Goal: Task Accomplishment & Management: Use online tool/utility

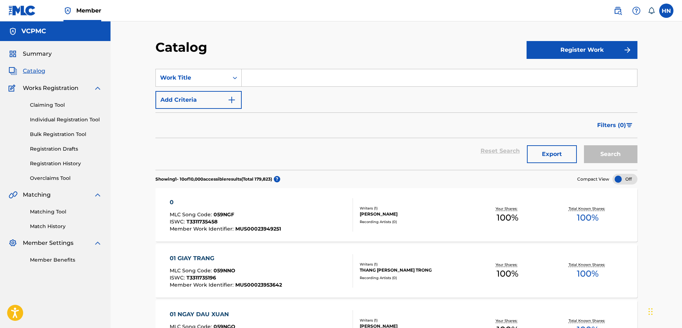
click at [322, 74] on input "Search Form" at bounding box center [439, 77] width 395 height 17
paste input "VỢ TÔI"
type input "VỢ TÔI"
click at [595, 154] on button "Search" at bounding box center [610, 154] width 53 height 18
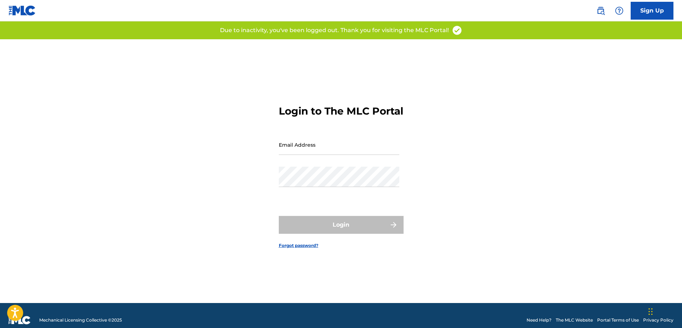
click at [343, 155] on input "Email Address" at bounding box center [339, 144] width 120 height 20
type input "[EMAIL_ADDRESS][DOMAIN_NAME]"
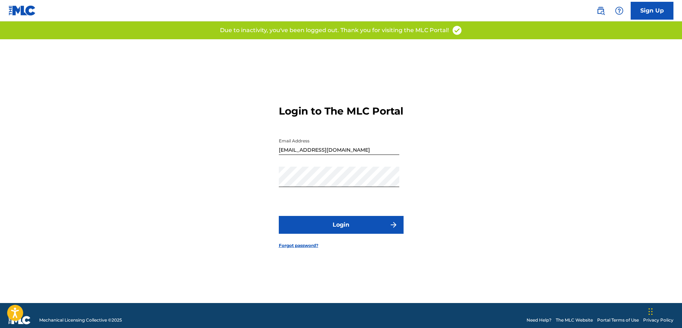
click at [312, 225] on button "Login" at bounding box center [341, 225] width 125 height 18
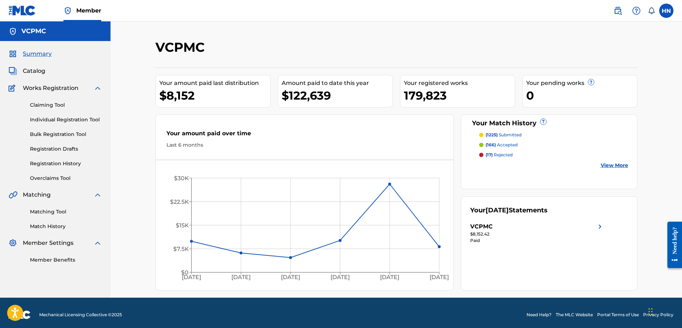
click at [41, 70] on span "Catalog" at bounding box center [34, 71] width 22 height 9
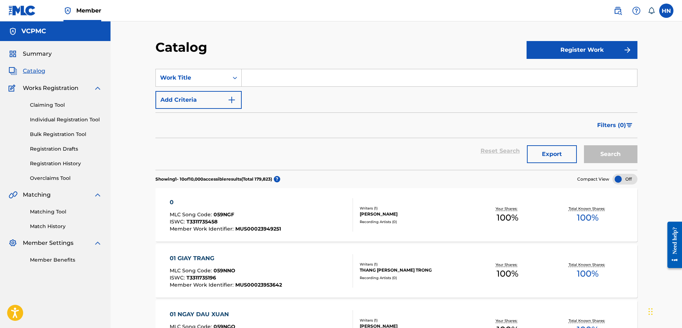
click at [339, 82] on input "Search Form" at bounding box center [439, 77] width 395 height 17
paste input "VỢ TÔI"
type input "VỢ TÔI"
click at [597, 150] on button "Search" at bounding box center [610, 154] width 53 height 18
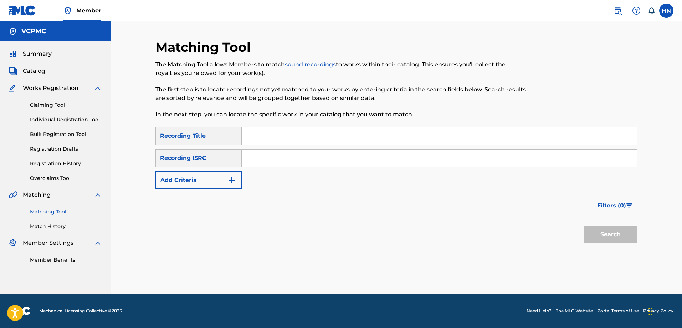
click at [392, 144] on input "Search Form" at bounding box center [439, 135] width 395 height 17
paste input "VỢ TÔI"
click at [597, 229] on button "Search" at bounding box center [610, 234] width 53 height 18
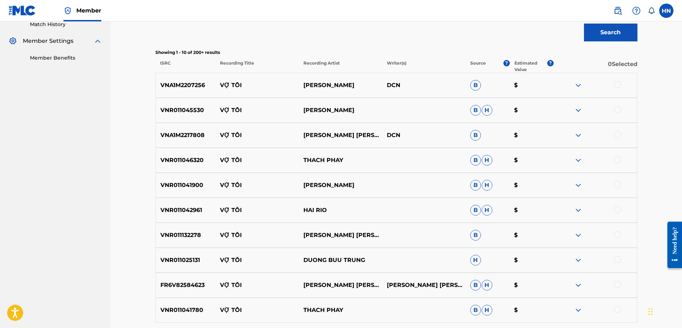
scroll to position [214, 0]
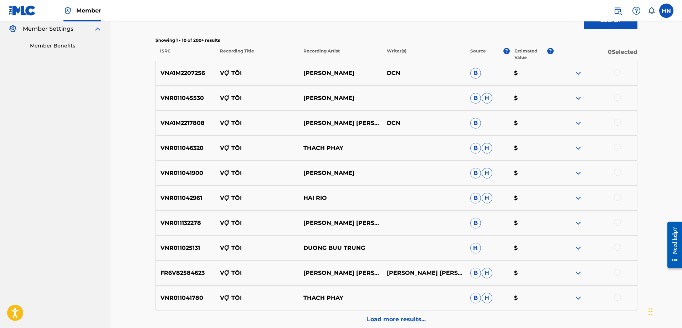
drag, startPoint x: 217, startPoint y: 76, endPoint x: 367, endPoint y: 69, distance: 149.5
click at [367, 69] on div "VNA1M2207256 VỢ TÔI [PERSON_NAME] DCN B $" at bounding box center [396, 73] width 482 height 25
copy div "VỢ TÔI [PERSON_NAME]"
click at [614, 71] on div at bounding box center [617, 72] width 7 height 7
click at [168, 72] on p "VNA1M2207256" at bounding box center [186, 73] width 60 height 9
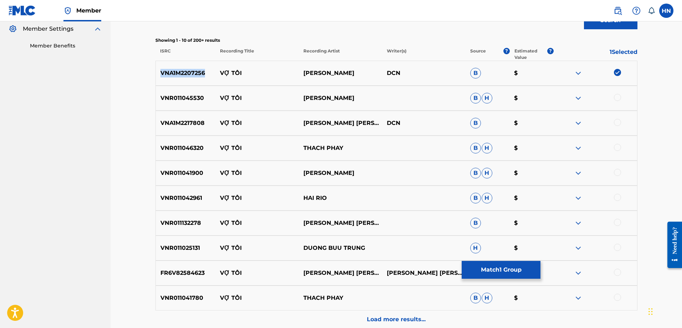
click at [168, 72] on p "VNA1M2207256" at bounding box center [186, 73] width 60 height 9
copy p "VNA1M2207256"
drag, startPoint x: 345, startPoint y: 99, endPoint x: 214, endPoint y: 102, distance: 131.2
click at [214, 102] on div "VNR011045530 VỢ TÔI NGUYEN KHA B H $" at bounding box center [396, 98] width 482 height 25
copy div "VỢ TÔI NGUYEN KHA"
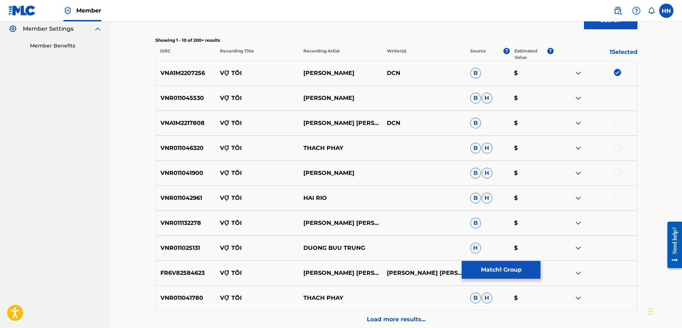
click at [185, 103] on div "VNR011045530 VỢ TÔI NGUYEN KHA B H $" at bounding box center [396, 98] width 482 height 25
copy p "VNR011045530"
click at [619, 97] on div at bounding box center [617, 97] width 7 height 7
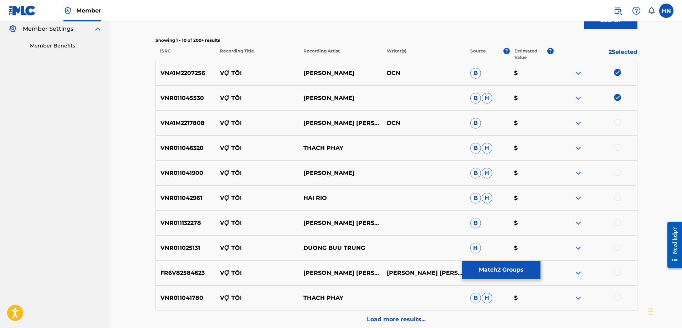
click at [187, 118] on div "VNA1M2217808 VỢ TÔI VÕ MINH LÊ DCN B $" at bounding box center [396, 122] width 482 height 25
copy p "VNA1M2217808"
click at [618, 122] on div at bounding box center [617, 122] width 7 height 7
drag, startPoint x: 212, startPoint y: 146, endPoint x: 368, endPoint y: 138, distance: 156.4
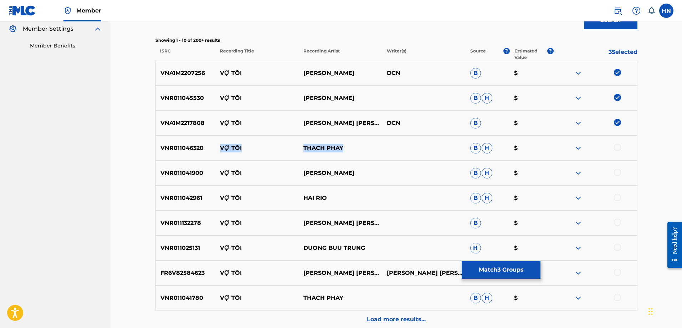
click at [368, 138] on div "VNR011046320 VỢ TÔI THACH PHAY B H $" at bounding box center [396, 147] width 482 height 25
copy div "VỢ TÔI THACH PHAY"
click at [191, 146] on p "VNR011046320" at bounding box center [186, 148] width 60 height 9
copy p "VNR011046320"
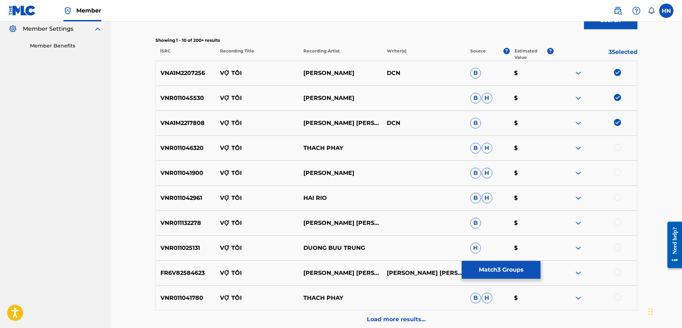
click at [618, 146] on div at bounding box center [617, 147] width 7 height 7
drag, startPoint x: 352, startPoint y: 173, endPoint x: 201, endPoint y: 169, distance: 150.8
click at [201, 169] on div "VNR011041900 VỢ TÔI MICHAEL LANG B H $" at bounding box center [396, 172] width 482 height 25
copy div "VỢ TÔI MICHAEL LANG"
click at [191, 174] on p "VNR011041900" at bounding box center [186, 173] width 60 height 9
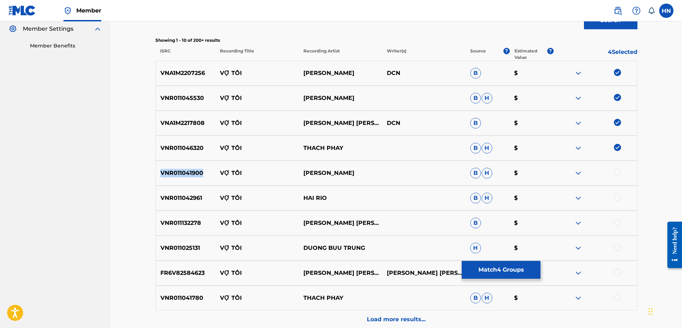
click at [191, 174] on p "VNR011041900" at bounding box center [186, 173] width 60 height 9
copy p "VNR011041900"
click at [614, 171] on div at bounding box center [617, 172] width 7 height 7
drag, startPoint x: 210, startPoint y: 195, endPoint x: 379, endPoint y: 194, distance: 169.3
click at [373, 194] on div "VNR011042961 VỢ TÔI HAI RIO B H $" at bounding box center [396, 197] width 482 height 25
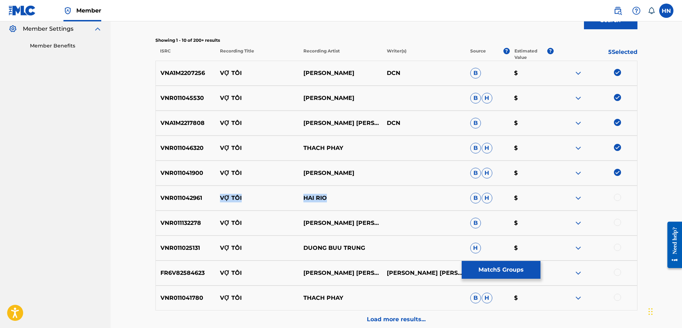
scroll to position [284, 0]
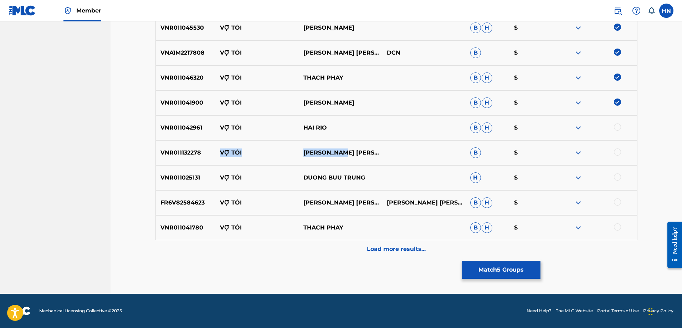
drag, startPoint x: 212, startPoint y: 157, endPoint x: 390, endPoint y: 160, distance: 178.3
click at [379, 153] on div "VNR011132278 VỢ TÔI KHƯU HUY VŨ B $" at bounding box center [396, 152] width 482 height 25
click at [180, 158] on div "VNR011132278 VỢ TÔI KHƯU HUY VŨ B $" at bounding box center [396, 152] width 482 height 25
click at [620, 150] on div at bounding box center [617, 151] width 7 height 7
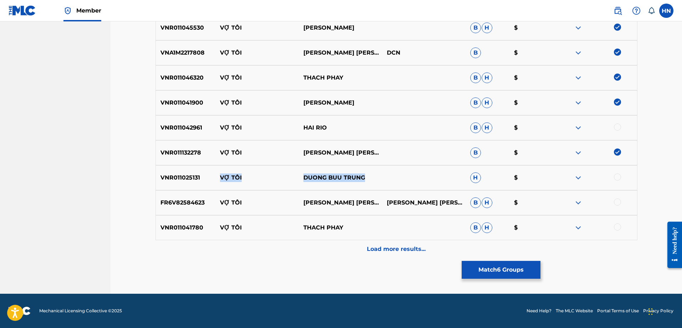
drag, startPoint x: 385, startPoint y: 174, endPoint x: 221, endPoint y: 173, distance: 163.6
click at [221, 173] on div "VNR011025131 VỢ TÔI DUONG BUU TRUNG H $" at bounding box center [396, 177] width 482 height 25
click at [179, 171] on div "VNR011025131 VỢ TÔI DUONG BUU TRUNG H $" at bounding box center [396, 177] width 482 height 25
click at [618, 174] on div at bounding box center [617, 176] width 7 height 7
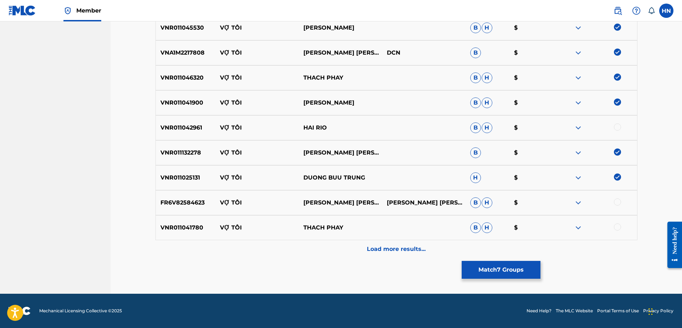
click at [192, 222] on div "VNR011041780 VỢ TÔI THACH PHAY B H $" at bounding box center [396, 227] width 482 height 25
click at [618, 227] on div at bounding box center [617, 226] width 7 height 7
drag, startPoint x: 219, startPoint y: 204, endPoint x: 354, endPoint y: 198, distance: 134.5
click at [354, 198] on div "FR6V82584623 VỢ TÔI NGÔ QUỐC LINH NGÔ QUỐC LINH, NGÔ QUỐC LINH B H $" at bounding box center [396, 202] width 482 height 25
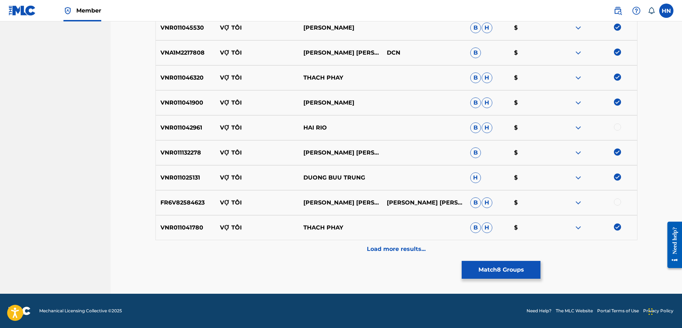
click at [192, 202] on p "FR6V82584623" at bounding box center [186, 202] width 60 height 9
click at [619, 202] on div at bounding box center [617, 201] width 7 height 7
click at [384, 245] on p "Load more results..." at bounding box center [396, 249] width 59 height 9
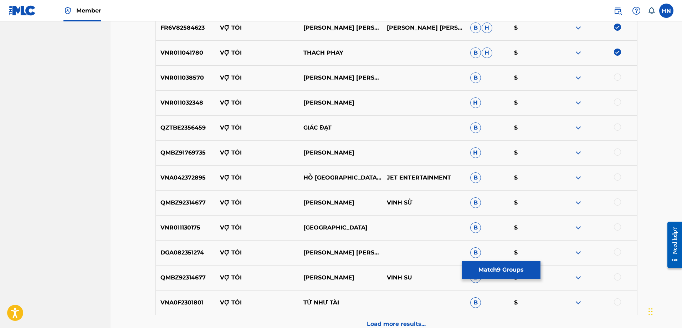
scroll to position [462, 0]
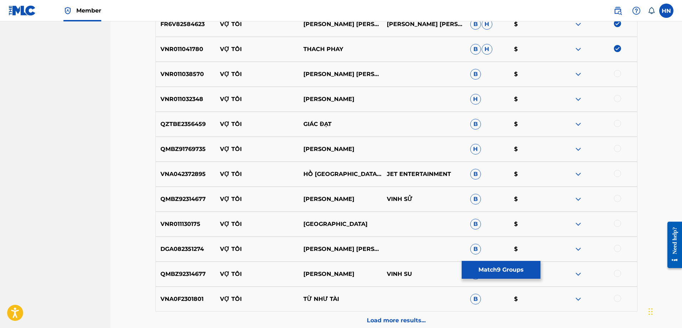
click at [184, 74] on p "VNR011038570" at bounding box center [186, 74] width 60 height 9
click at [617, 71] on div at bounding box center [617, 73] width 7 height 7
click at [184, 239] on div "DGA082351274 VỢ TÔI NGÔ QUỐC LINH B $" at bounding box center [396, 248] width 482 height 25
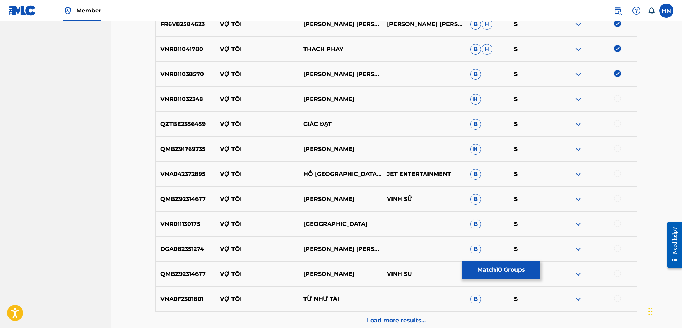
click at [618, 248] on div at bounding box center [617, 248] width 7 height 7
drag, startPoint x: 360, startPoint y: 100, endPoint x: 220, endPoint y: 96, distance: 140.8
click at [220, 96] on div "VNR011032348 VỢ TÔI GIANG TRUONG H $" at bounding box center [396, 99] width 482 height 25
click at [183, 101] on p "VNR011032348" at bounding box center [186, 99] width 60 height 9
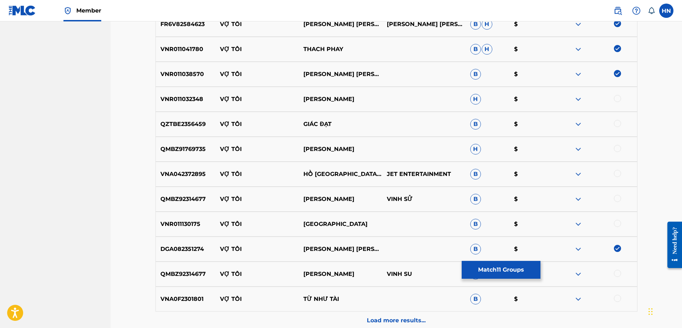
click at [615, 96] on div at bounding box center [617, 98] width 7 height 7
click at [190, 119] on div "QZTBE2356459 VỢ TÔI GIÁC ĐẠT B $" at bounding box center [396, 124] width 482 height 25
click at [222, 123] on p "VỢ TÔI" at bounding box center [256, 124] width 83 height 9
click at [385, 125] on div "QZTBE2356459 VỢ TÔI GIÁC ĐẠT B $" at bounding box center [396, 124] width 482 height 25
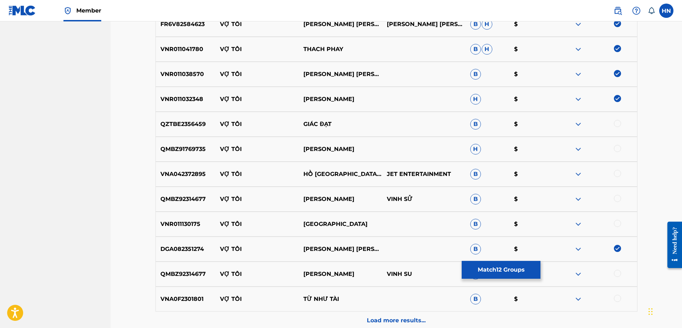
click at [171, 127] on p "QZTBE2356459" at bounding box center [186, 124] width 60 height 9
click at [617, 123] on div at bounding box center [617, 123] width 7 height 7
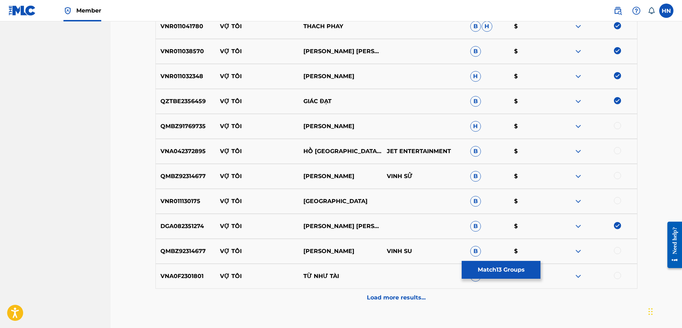
scroll to position [498, 0]
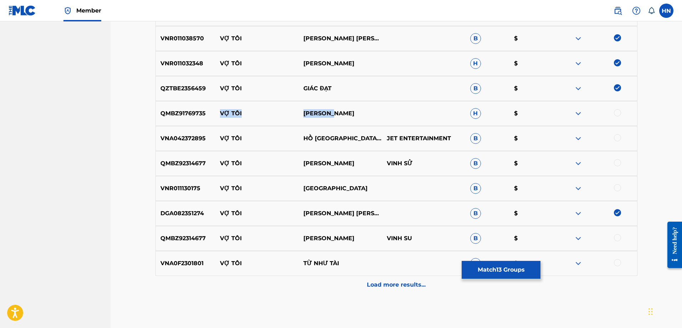
drag, startPoint x: 212, startPoint y: 112, endPoint x: 381, endPoint y: 110, distance: 168.6
click at [380, 110] on div "QMBZ91769735 VỢ TÔI NGỌC SƠN H $" at bounding box center [396, 113] width 482 height 25
click at [165, 110] on p "QMBZ91769735" at bounding box center [186, 113] width 60 height 9
click at [616, 113] on div at bounding box center [617, 112] width 7 height 7
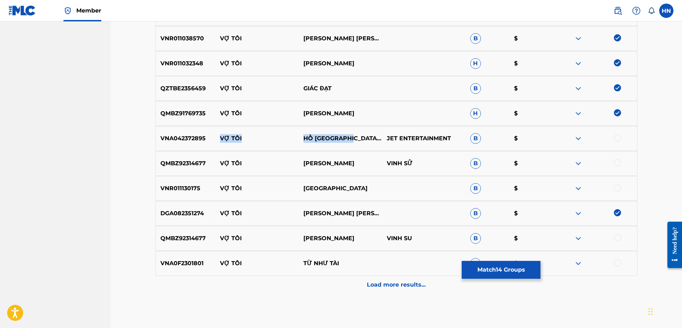
drag, startPoint x: 211, startPoint y: 137, endPoint x: 360, endPoint y: 135, distance: 148.6
click at [360, 135] on div "VNA042372895 VỢ TÔI HỒ VIỆT TRUNG JET ENTERTAINMENT B $" at bounding box center [396, 138] width 482 height 25
click at [184, 133] on div "VNA042372895 VỢ TÔI HỒ VIỆT TRUNG JET ENTERTAINMENT B $" at bounding box center [396, 138] width 482 height 25
click at [616, 136] on div at bounding box center [617, 137] width 7 height 7
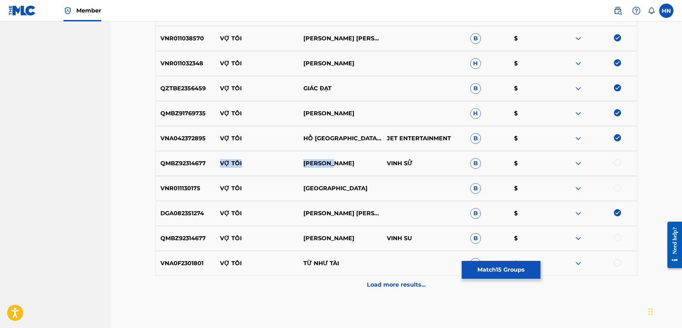
drag, startPoint x: 221, startPoint y: 164, endPoint x: 336, endPoint y: 166, distance: 115.5
click at [336, 166] on div "QMBZ92314677 VỢ TÔI VŨ THANH VINH SỬ B $" at bounding box center [396, 163] width 482 height 25
click at [194, 155] on div "QMBZ92314677 VỢ TÔI VŨ THANH VINH SỬ B $" at bounding box center [396, 163] width 482 height 25
click at [619, 162] on div at bounding box center [617, 162] width 7 height 7
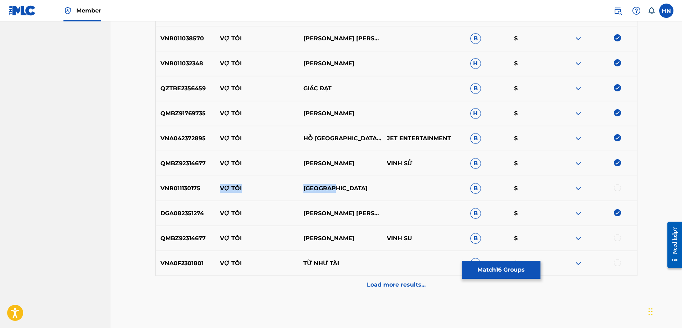
drag, startPoint x: 218, startPoint y: 192, endPoint x: 338, endPoint y: 182, distance: 120.2
click at [338, 182] on div "VNR011130175 VỢ TÔI LONG HẢI B $" at bounding box center [396, 188] width 482 height 25
click at [212, 235] on p "QMBZ92314677" at bounding box center [186, 238] width 60 height 9
drag, startPoint x: 214, startPoint y: 236, endPoint x: 278, endPoint y: 234, distance: 64.2
click at [278, 234] on div "QMBZ92314677 VỢ TÔI VU THANH VINH SU B $" at bounding box center [396, 238] width 482 height 25
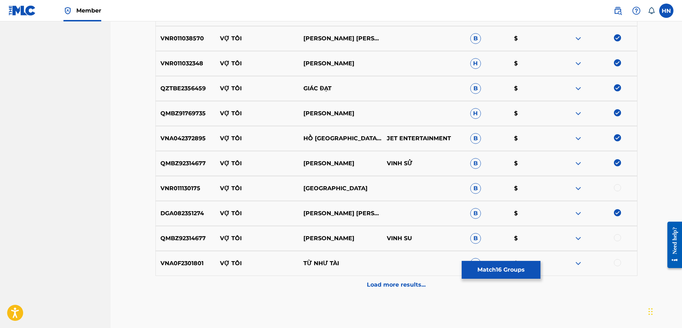
click at [198, 236] on p "QMBZ92314677" at bounding box center [186, 238] width 60 height 9
click at [616, 240] on div at bounding box center [617, 237] width 7 height 7
click at [196, 268] on div "VNA0F2301801 VỢ TÔI TỪ NHƯ TÀI B $" at bounding box center [396, 263] width 482 height 25
click at [617, 262] on div at bounding box center [617, 262] width 7 height 7
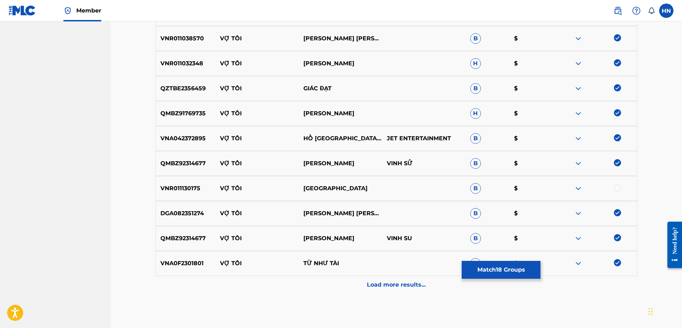
click at [376, 276] on div "Load more results..." at bounding box center [396, 285] width 482 height 18
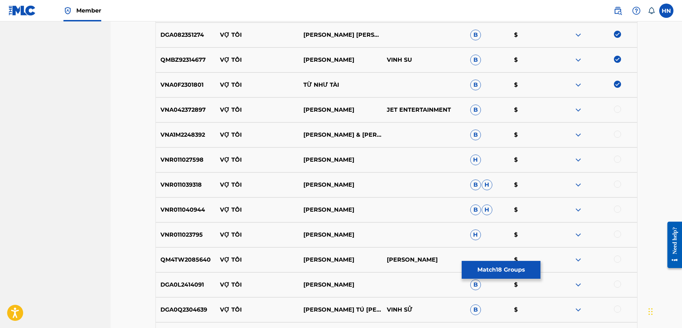
scroll to position [712, 0]
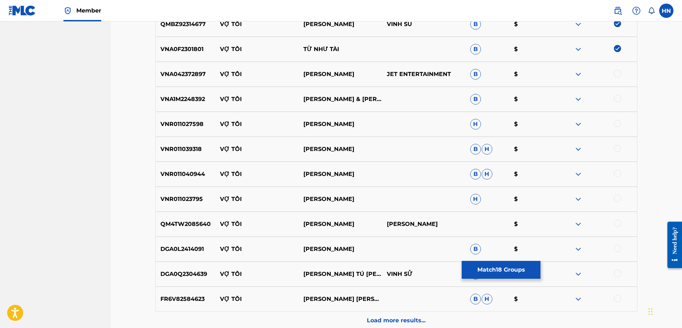
click at [202, 80] on div "VNA042372897 VỢ TÔI MẠNH QUỲNH JET ENTERTAINMENT B $" at bounding box center [396, 74] width 482 height 25
click at [619, 71] on div at bounding box center [617, 73] width 7 height 7
click at [181, 99] on p "VNA1M2248392" at bounding box center [186, 99] width 60 height 9
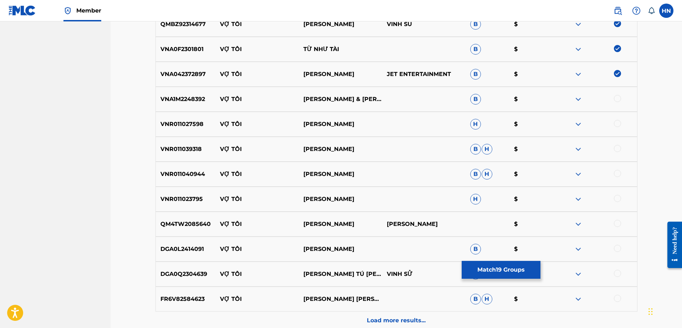
click at [619, 98] on div at bounding box center [617, 98] width 7 height 7
drag, startPoint x: 219, startPoint y: 121, endPoint x: 362, endPoint y: 118, distance: 143.3
click at [362, 118] on div "VNR011027598 VỢ TÔI GIANG TRUONG H $" at bounding box center [396, 124] width 482 height 25
click at [181, 116] on div "VNR011027598 VỢ TÔI GIANG TRUONG H $" at bounding box center [396, 124] width 482 height 25
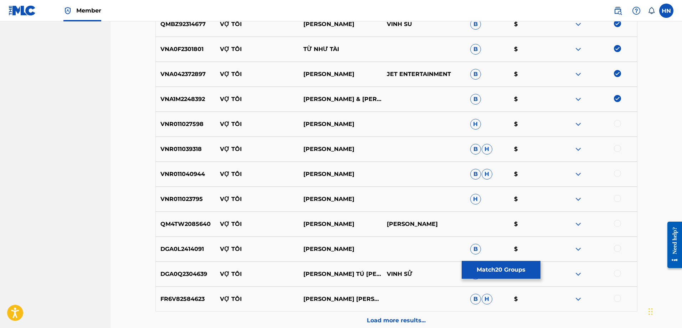
click at [617, 123] on div at bounding box center [617, 123] width 7 height 7
click at [174, 149] on p "VNR011039318" at bounding box center [186, 149] width 60 height 9
click at [618, 150] on div at bounding box center [617, 148] width 7 height 7
click at [162, 168] on div "VNR011040944 VỢ TÔI NGUYEN KHA B H $" at bounding box center [396, 173] width 482 height 25
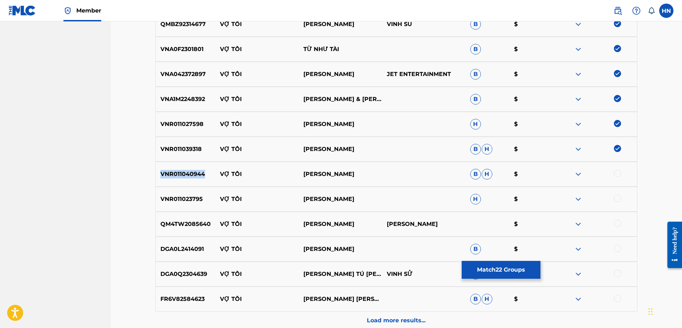
click at [162, 168] on div "VNR011040944 VỢ TÔI NGUYEN KHA B H $" at bounding box center [396, 173] width 482 height 25
click at [617, 170] on div at bounding box center [617, 173] width 7 height 7
click at [201, 201] on p "VNR011023795" at bounding box center [186, 199] width 60 height 9
click at [616, 196] on div at bounding box center [617, 198] width 7 height 7
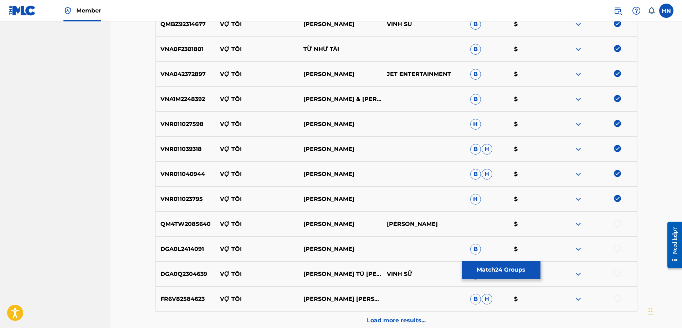
click at [186, 227] on p "QM4TW2085640" at bounding box center [186, 224] width 60 height 9
click at [618, 221] on div at bounding box center [617, 223] width 7 height 7
click at [192, 295] on p "FR6V82584623" at bounding box center [186, 298] width 60 height 9
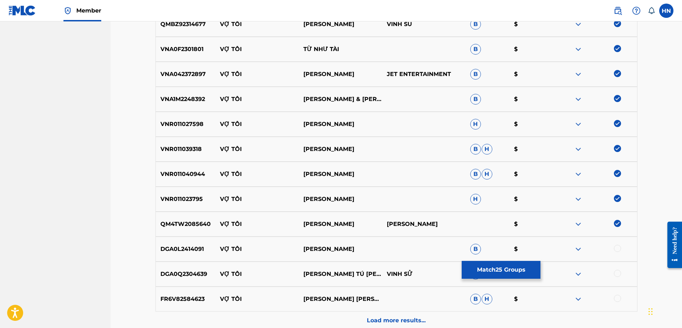
click at [616, 296] on div at bounding box center [617, 297] width 7 height 7
drag, startPoint x: 335, startPoint y: 255, endPoint x: 220, endPoint y: 248, distance: 116.1
click at [220, 248] on div "DGA0L2414091 VỢ TÔI NHẬT LINH B $" at bounding box center [396, 248] width 482 height 25
click at [181, 246] on p "DGA0L2414091" at bounding box center [186, 249] width 60 height 9
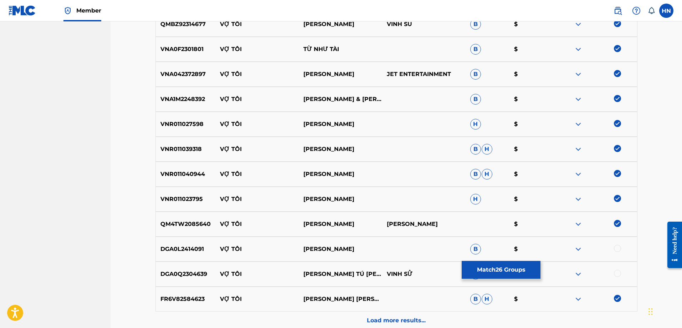
click at [619, 249] on div at bounding box center [617, 248] width 7 height 7
click at [165, 272] on p "DGA0Q2304639" at bounding box center [186, 273] width 60 height 9
click at [621, 273] on div at bounding box center [617, 272] width 7 height 7
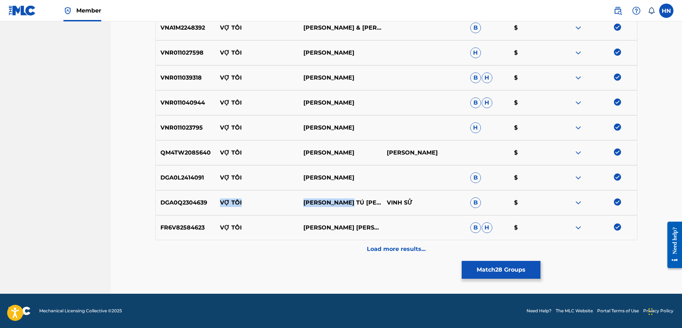
drag, startPoint x: 357, startPoint y: 205, endPoint x: 220, endPoint y: 204, distance: 136.5
click at [220, 204] on div "DGA0Q2304639 VỢ TÔI HOÀNG TÚ MINH VINH SỬ B $" at bounding box center [396, 202] width 482 height 25
click at [360, 241] on div "Load more results..." at bounding box center [396, 249] width 482 height 18
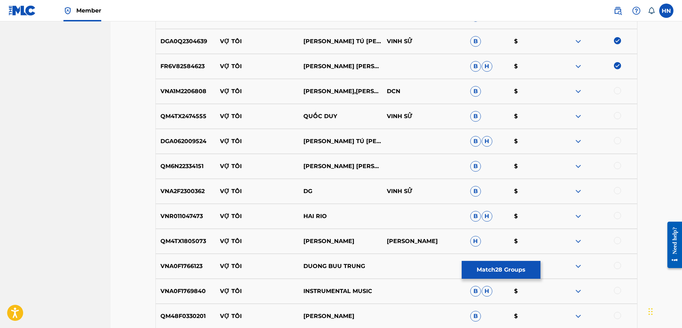
scroll to position [961, 0]
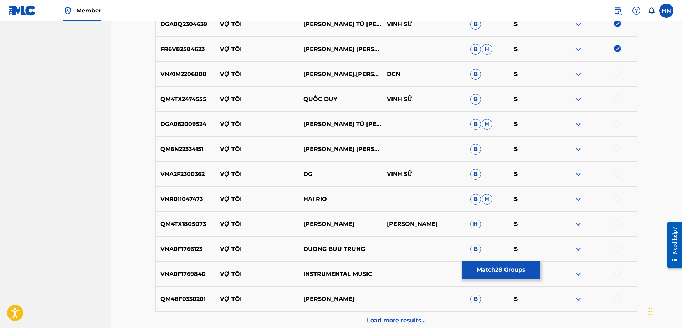
click at [189, 76] on p "VNA1M2206808" at bounding box center [186, 74] width 60 height 9
click at [618, 75] on div at bounding box center [617, 73] width 7 height 7
drag, startPoint x: 338, startPoint y: 98, endPoint x: 217, endPoint y: 97, distance: 121.2
click at [217, 97] on div "QM4TX2474555 VỢ TÔI QUỐC DUY VINH SỬ B $" at bounding box center [396, 99] width 482 height 25
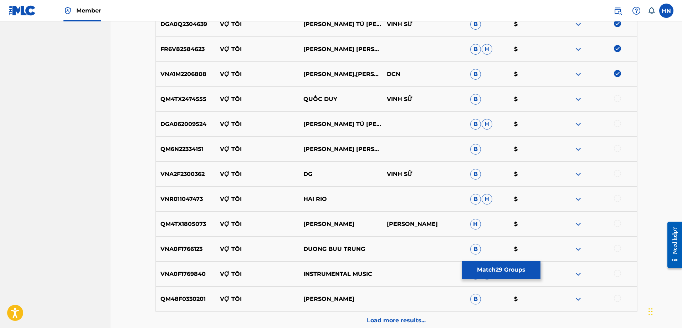
click at [181, 106] on div "QM4TX2474555 VỢ TÔI QUỐC DUY VINH SỬ B $" at bounding box center [396, 99] width 482 height 25
click at [617, 98] on div at bounding box center [617, 98] width 7 height 7
drag, startPoint x: 189, startPoint y: 123, endPoint x: 374, endPoint y: 123, distance: 184.3
click at [374, 123] on div "DGA062009524 VỢ TÔI HOÀNG TÚ MINH B H $" at bounding box center [396, 124] width 482 height 25
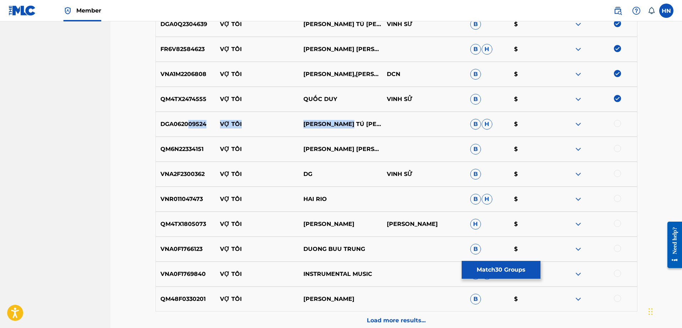
click at [189, 123] on p "DGA062009524" at bounding box center [186, 124] width 60 height 9
click at [617, 125] on div at bounding box center [617, 123] width 7 height 7
click at [205, 146] on p "QM6N22334151" at bounding box center [186, 149] width 60 height 9
click at [202, 146] on p "QM6N22334151" at bounding box center [186, 149] width 60 height 9
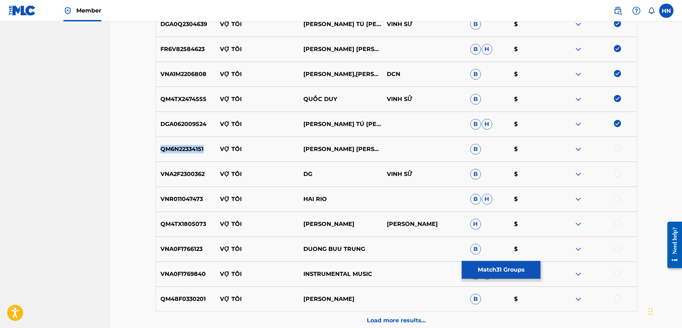
click at [202, 146] on p "QM6N22334151" at bounding box center [186, 149] width 60 height 9
click at [617, 148] on div at bounding box center [617, 148] width 7 height 7
click at [581, 173] on img at bounding box center [578, 174] width 9 height 9
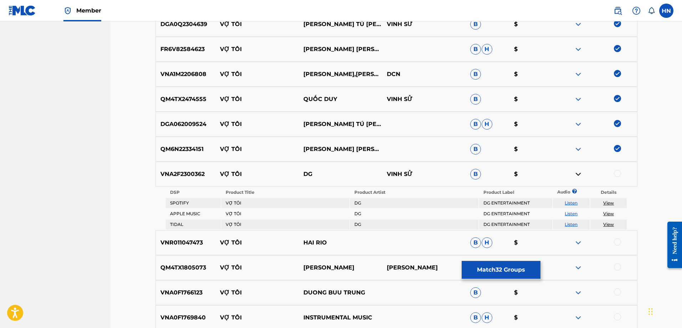
click at [572, 204] on link "Listen" at bounding box center [571, 202] width 13 height 5
click at [193, 171] on p "VNA2F2300362" at bounding box center [186, 174] width 60 height 9
click at [616, 174] on div at bounding box center [617, 173] width 7 height 7
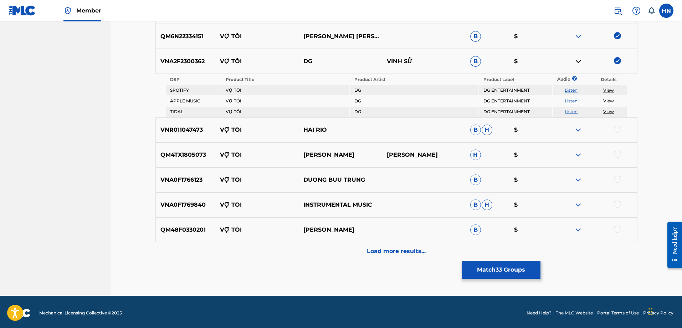
scroll to position [1076, 0]
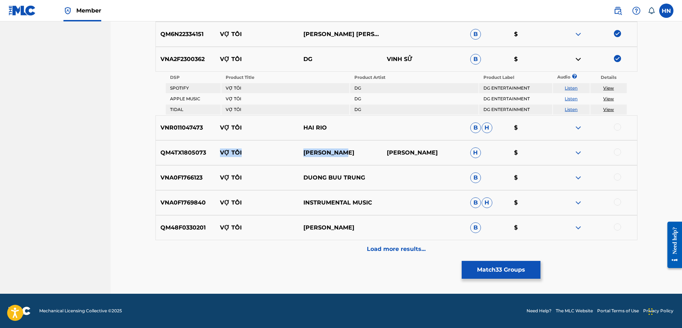
drag, startPoint x: 355, startPoint y: 149, endPoint x: 205, endPoint y: 148, distance: 150.8
click at [205, 148] on div "QM4TX1805073 VỢ TÔI QUANG KIỀU THIEN TRUONG H $" at bounding box center [396, 152] width 482 height 25
click at [184, 184] on div "VNA0F1766123 VỢ TÔI DUONG BUU TRUNG B $" at bounding box center [396, 177] width 482 height 25
click at [615, 176] on div at bounding box center [617, 176] width 7 height 7
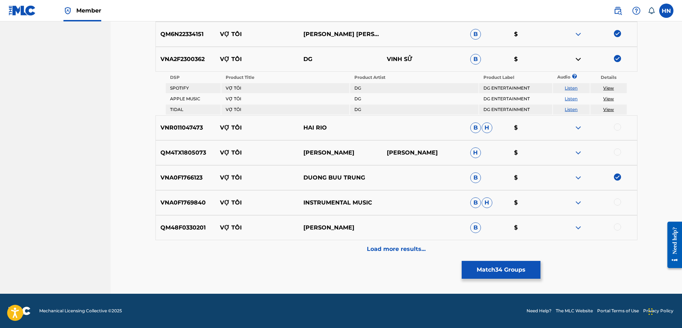
click at [572, 201] on div at bounding box center [595, 202] width 83 height 9
click at [577, 200] on img at bounding box center [578, 202] width 9 height 9
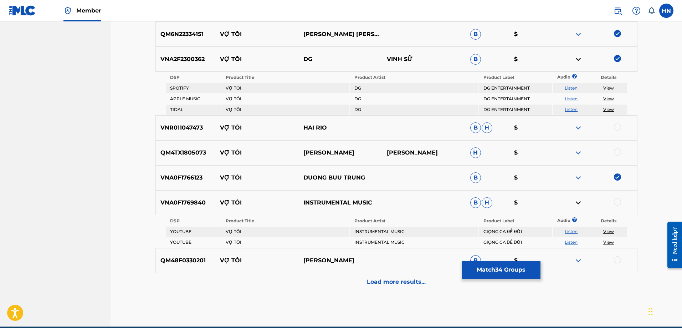
click at [568, 231] on link "Listen" at bounding box center [571, 230] width 13 height 5
click at [170, 201] on p "VNA0F1769840" at bounding box center [186, 202] width 60 height 9
click at [617, 202] on div at bounding box center [617, 201] width 7 height 7
click at [185, 259] on p "QM48F0330201" at bounding box center [186, 260] width 60 height 9
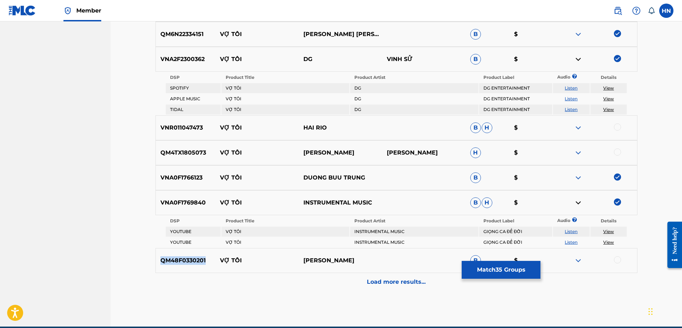
click at [185, 259] on p "QM48F0330201" at bounding box center [186, 260] width 60 height 9
click at [613, 255] on div "QM48F0330201 VỢ TÔI MẠNH QUỲNH B $" at bounding box center [396, 260] width 482 height 25
click at [613, 257] on div at bounding box center [595, 260] width 83 height 9
click at [619, 259] on div at bounding box center [617, 259] width 7 height 7
click at [404, 288] on div "Load more results..." at bounding box center [396, 282] width 482 height 18
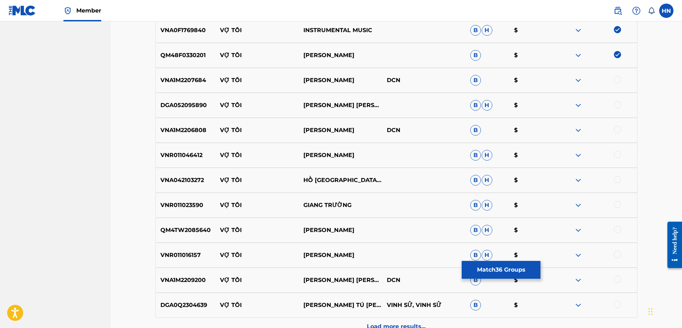
scroll to position [1219, 0]
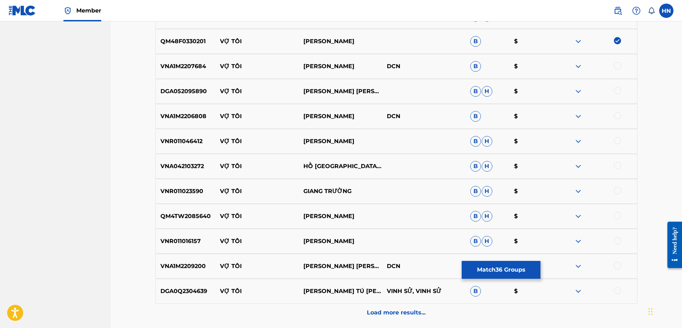
click at [173, 62] on p "VNA1M2207684" at bounding box center [186, 66] width 60 height 9
click at [616, 67] on div at bounding box center [617, 65] width 7 height 7
click at [184, 86] on div "DGA052095890 VỢ TÔI NGÔ QUỐC LINH B H $" at bounding box center [396, 91] width 482 height 25
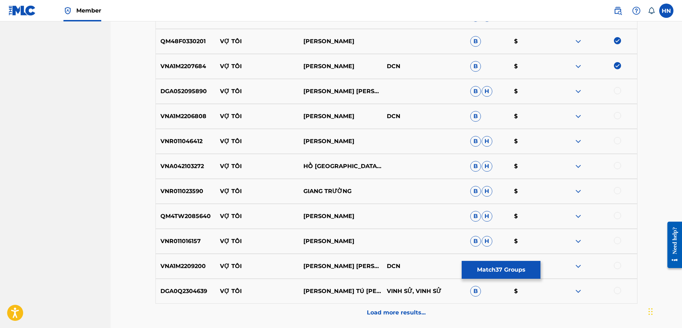
click at [618, 91] on div at bounding box center [617, 90] width 7 height 7
click at [163, 121] on div "VNA1M2206808 VỢ TÔI THANH NGÂN DCN B $" at bounding box center [396, 116] width 482 height 25
click at [616, 115] on div at bounding box center [617, 115] width 7 height 7
drag, startPoint x: 218, startPoint y: 242, endPoint x: 364, endPoint y: 225, distance: 146.7
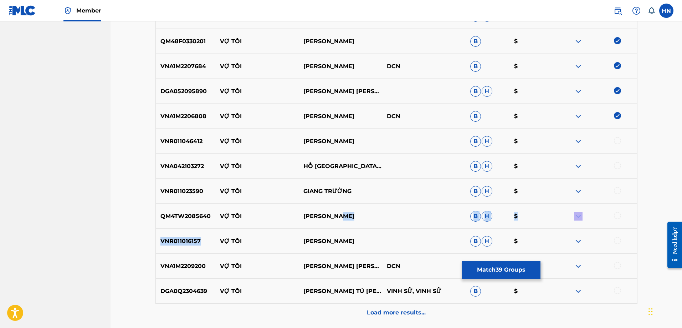
click at [365, 235] on div "VNR011016157 VỢ TÔI THIEN TRUONG B H $" at bounding box center [396, 240] width 482 height 25
click at [162, 144] on p "VNR011046412" at bounding box center [186, 141] width 60 height 9
click at [617, 139] on div at bounding box center [617, 140] width 7 height 7
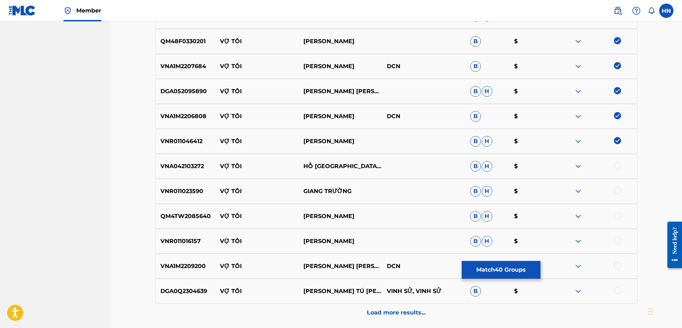
click at [188, 158] on div "VNA042103272 VỢ TÔI HỒ VIỆT TRUNG B H $" at bounding box center [396, 166] width 482 height 25
click at [616, 162] on div at bounding box center [617, 165] width 7 height 7
click at [191, 211] on div "QM4TW2085640 VỢ TÔI MẠNH QUỲNH B H $" at bounding box center [396, 216] width 482 height 25
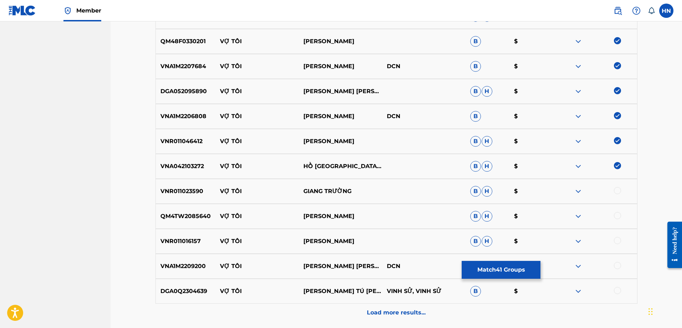
click at [616, 215] on div at bounding box center [617, 215] width 7 height 7
click at [181, 289] on p "DGA0Q2304639" at bounding box center [186, 291] width 60 height 9
click at [614, 289] on div at bounding box center [617, 290] width 7 height 7
click at [198, 275] on div "VNA1M2209200 VỢ TÔI VÕ MINH LÊ DCN B $" at bounding box center [396, 265] width 482 height 25
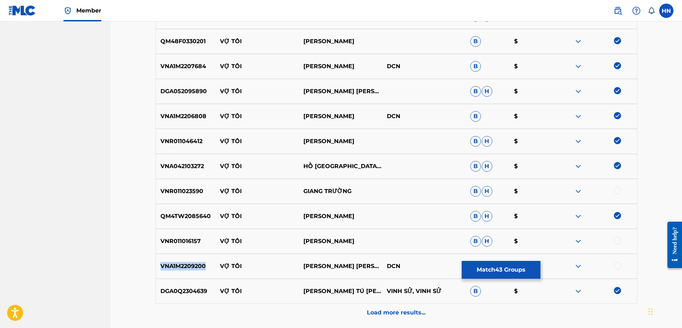
click at [198, 275] on div "VNA1M2209200 VỢ TÔI VÕ MINH LÊ DCN B $" at bounding box center [396, 265] width 482 height 25
click at [618, 264] on div at bounding box center [617, 265] width 7 height 7
drag, startPoint x: 355, startPoint y: 193, endPoint x: 222, endPoint y: 193, distance: 132.6
click at [222, 193] on div "VNR011023590 VỢ TÔI GIANG TRƯỜNG B H $" at bounding box center [396, 191] width 482 height 25
click at [195, 181] on div "VNR011023590 VỢ TÔI GIANG TRƯỜNG B H $" at bounding box center [396, 191] width 482 height 25
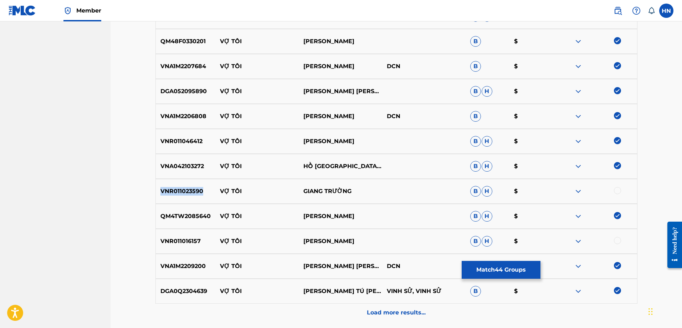
click at [195, 181] on div "VNR011023590 VỢ TÔI GIANG TRƯỜNG B H $" at bounding box center [396, 191] width 482 height 25
click at [617, 190] on div at bounding box center [617, 190] width 7 height 7
click at [368, 308] on div "Load more results..." at bounding box center [396, 312] width 482 height 18
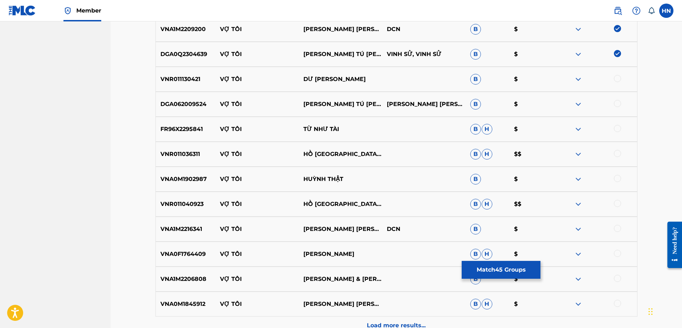
scroll to position [1468, 0]
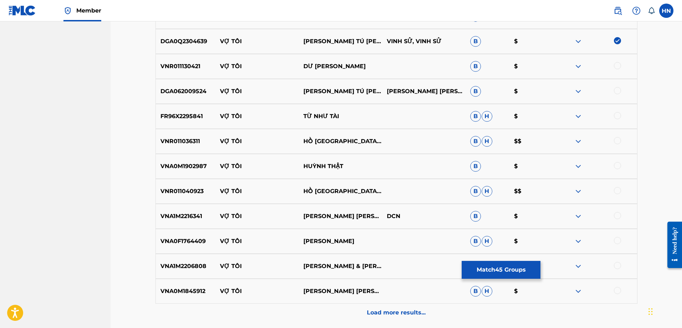
click at [189, 137] on p "VNR011036311" at bounding box center [186, 141] width 60 height 9
click at [619, 138] on div at bounding box center [617, 140] width 7 height 7
click at [196, 194] on p "VNR011040923" at bounding box center [186, 191] width 60 height 9
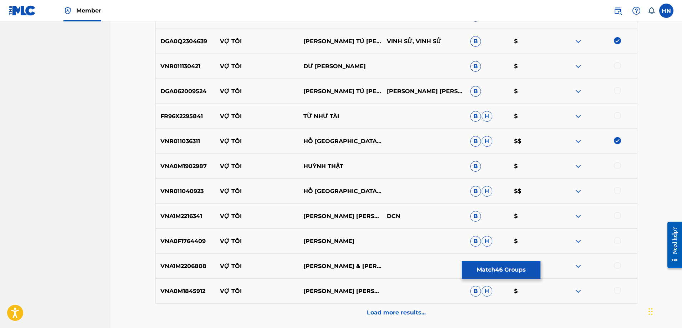
click at [615, 189] on div at bounding box center [617, 190] width 7 height 7
click at [198, 219] on p "VNA1M2216341" at bounding box center [186, 216] width 60 height 9
click at [615, 214] on div at bounding box center [617, 215] width 7 height 7
click at [177, 286] on div "VNA0M1845912 VỢ TÔI NGÔ QUỐC LINH B H $" at bounding box center [396, 290] width 482 height 25
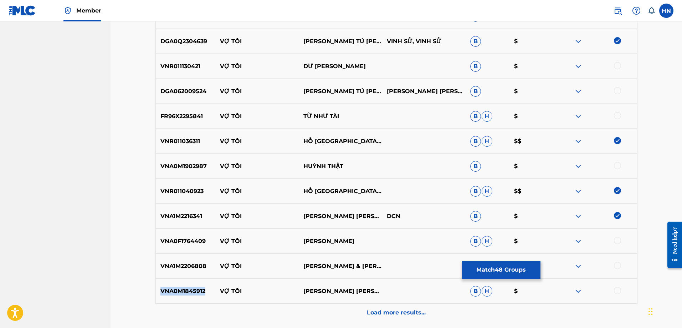
click at [177, 286] on div "VNA0M1845912 VỢ TÔI NGÔ QUỐC LINH B H $" at bounding box center [396, 290] width 482 height 25
click at [614, 290] on div at bounding box center [617, 290] width 7 height 7
click at [191, 271] on div "VNA1M2206808 VỢ TÔI THANH NGÂN & GIA TIẾN B $" at bounding box center [396, 265] width 482 height 25
click at [617, 264] on div at bounding box center [617, 265] width 7 height 7
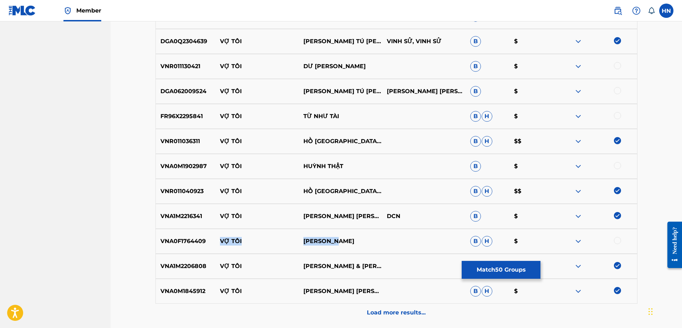
drag, startPoint x: 362, startPoint y: 239, endPoint x: 215, endPoint y: 239, distance: 146.9
click at [215, 239] on div "VNA0F1764409 VỢ TÔI BẢO TRUNG B H $" at bounding box center [396, 240] width 482 height 25
click at [582, 240] on img at bounding box center [578, 241] width 9 height 9
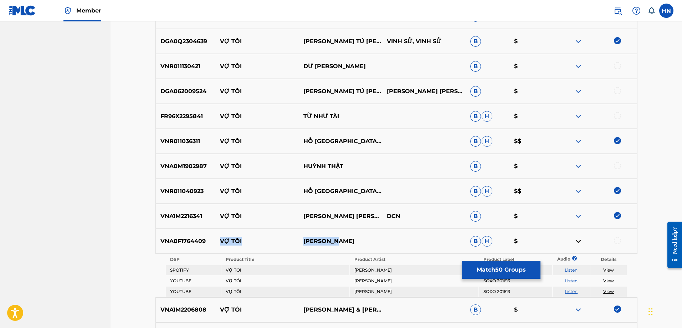
click at [569, 278] on link "Listen" at bounding box center [571, 280] width 13 height 5
click at [574, 295] on td "Listen" at bounding box center [571, 291] width 37 height 10
click at [570, 288] on link "Listen" at bounding box center [571, 290] width 13 height 5
click at [171, 250] on div "VNA0F1764409 VỢ TÔI BẢO TRUNG B H $" at bounding box center [396, 240] width 482 height 25
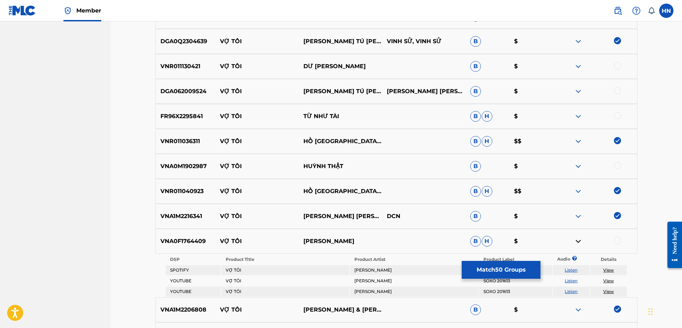
click at [616, 238] on div at bounding box center [617, 240] width 7 height 7
drag, startPoint x: 220, startPoint y: 165, endPoint x: 377, endPoint y: 161, distance: 157.2
click at [372, 163] on div "VNA0M1902987 VỢ TÔI HUỲNH THẬT B $" at bounding box center [396, 166] width 482 height 25
click at [191, 173] on div "VNA0M1902987 VỢ TÔI HUỲNH THẬT B $" at bounding box center [396, 166] width 482 height 25
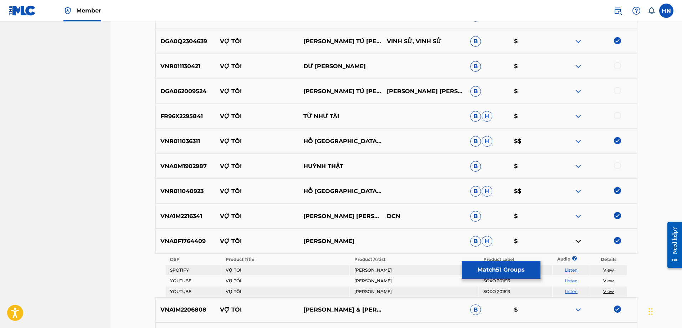
click at [616, 169] on div at bounding box center [617, 165] width 7 height 7
drag, startPoint x: 216, startPoint y: 63, endPoint x: 360, endPoint y: 56, distance: 143.8
click at [360, 56] on div "VNR011130421 VỢ TÔI DƯ ANH B $" at bounding box center [396, 66] width 482 height 25
click at [192, 71] on div "VNR011130421 VỢ TÔI DƯ ANH B $" at bounding box center [396, 66] width 482 height 25
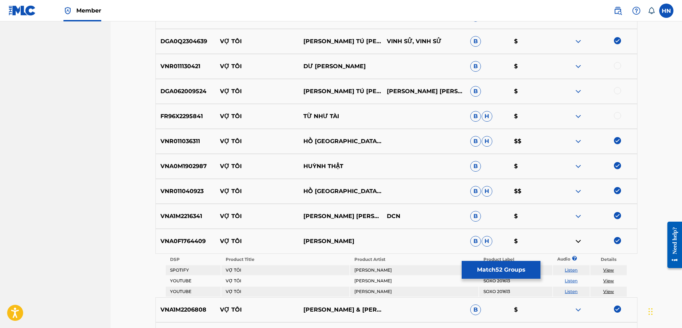
click at [616, 65] on div at bounding box center [617, 65] width 7 height 7
drag, startPoint x: 210, startPoint y: 92, endPoint x: 371, endPoint y: 94, distance: 161.5
click at [371, 94] on div "DGA062009524 VỢ TÔI HOÀNG TÚ MINH NGUYỄN THANH DŨNG B $" at bounding box center [396, 91] width 482 height 25
click at [579, 95] on img at bounding box center [578, 91] width 9 height 9
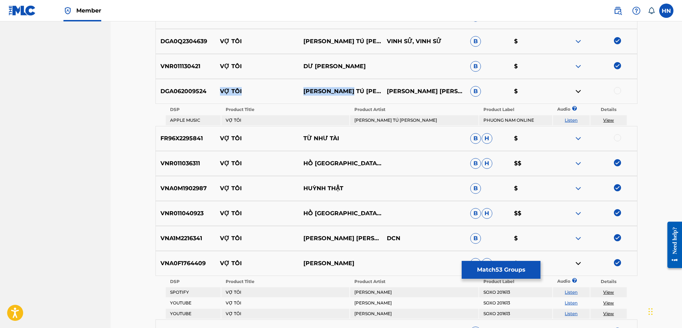
click at [572, 117] on link "Listen" at bounding box center [571, 119] width 13 height 5
click at [191, 87] on p "DGA062009524" at bounding box center [186, 91] width 60 height 9
click at [621, 89] on div at bounding box center [617, 90] width 7 height 7
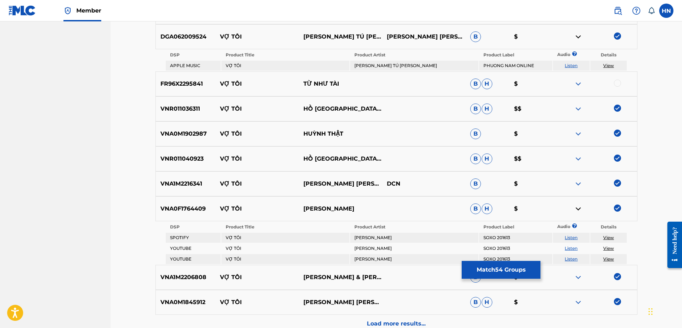
scroll to position [1597, 0]
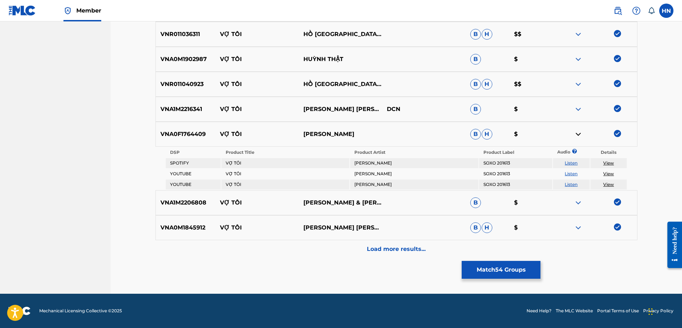
click at [349, 257] on div "Load more results..." at bounding box center [396, 249] width 482 height 18
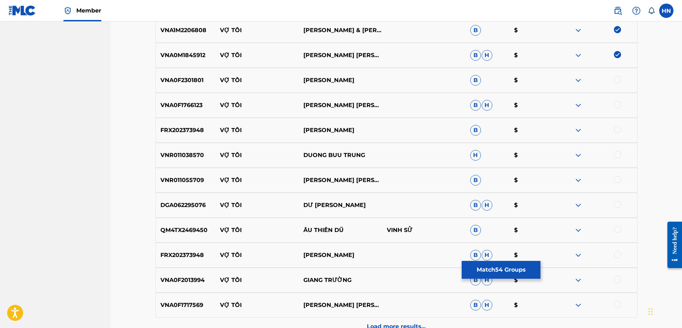
scroll to position [1704, 0]
click at [177, 67] on div "VNA0M1845912 VỢ TÔI NGÔ QUỐC LINH B H $" at bounding box center [396, 54] width 482 height 25
click at [176, 83] on p "VNA0F2301801" at bounding box center [186, 80] width 60 height 9
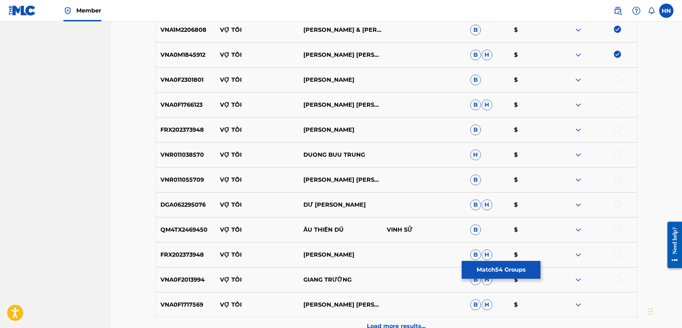
click at [380, 118] on div "FRX202373948 VỢ TÔI MANH QUYNH B $" at bounding box center [396, 129] width 482 height 25
click at [195, 86] on div "VNA0F2301801 VỢ TÔI TU NHU TAI B $" at bounding box center [396, 79] width 482 height 25
click at [618, 78] on div at bounding box center [617, 79] width 7 height 7
click at [194, 100] on div "VNA0F1766123 VỢ TÔI DƯƠNG BỬU TRUNG B H $" at bounding box center [396, 104] width 482 height 25
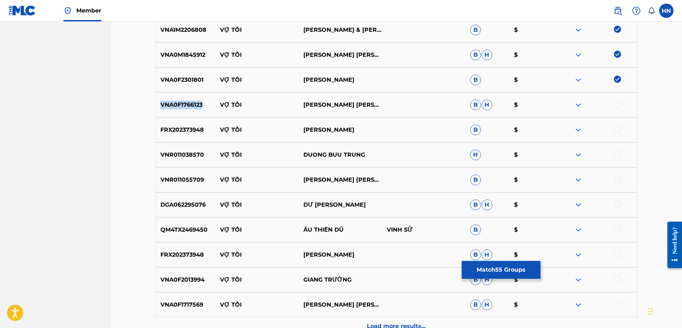
click at [194, 100] on div "VNA0F1766123 VỢ TÔI DƯƠNG BỬU TRUNG B H $" at bounding box center [396, 104] width 482 height 25
click at [615, 103] on div at bounding box center [617, 104] width 7 height 7
click at [194, 130] on p "FRX202373948" at bounding box center [186, 129] width 60 height 9
click at [619, 127] on div at bounding box center [617, 128] width 7 height 7
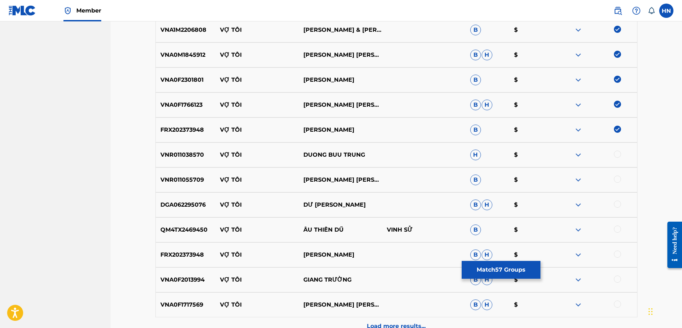
click at [195, 155] on p "VNR011038570" at bounding box center [186, 154] width 60 height 9
click at [615, 156] on div at bounding box center [617, 153] width 7 height 7
click at [187, 174] on div "VNR011055709 VỢ TÔI KHƯU HUY VŨ B $" at bounding box center [396, 179] width 482 height 25
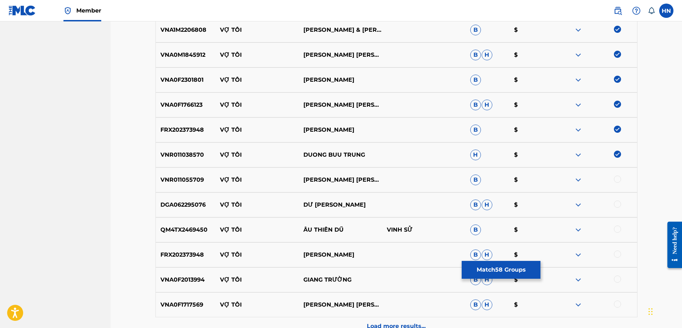
click at [618, 175] on div at bounding box center [617, 178] width 7 height 7
click at [190, 202] on p "DGA062295076" at bounding box center [186, 204] width 60 height 9
click at [619, 203] on div at bounding box center [617, 203] width 7 height 7
click at [174, 197] on div "DGA062295076 VỢ TÔI DƯ ANH B H $" at bounding box center [396, 204] width 482 height 25
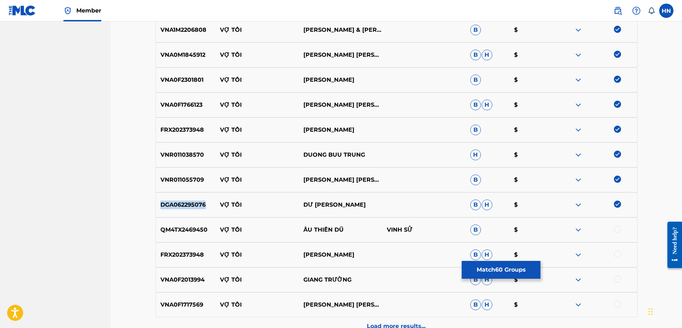
click at [174, 197] on div "DGA062295076 VỢ TÔI DƯ ANH B H $" at bounding box center [396, 204] width 482 height 25
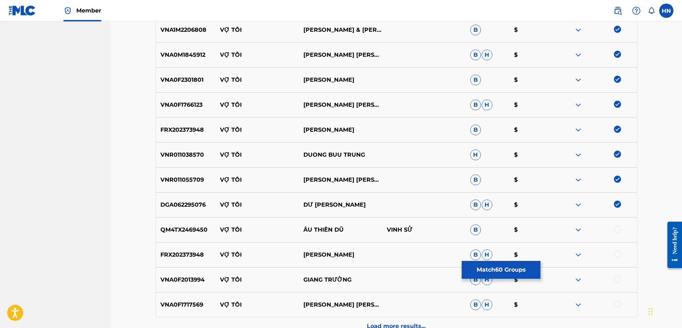
click at [157, 239] on div "QM4TX2469450 VỢ TÔI ÂU THIÊN DŨ VINH SỬ B $" at bounding box center [396, 229] width 482 height 25
click at [615, 228] on div at bounding box center [617, 228] width 7 height 7
click at [184, 261] on div "FRX202373948 VỢ TÔI MẠNH QUỲNH B H $" at bounding box center [396, 254] width 482 height 25
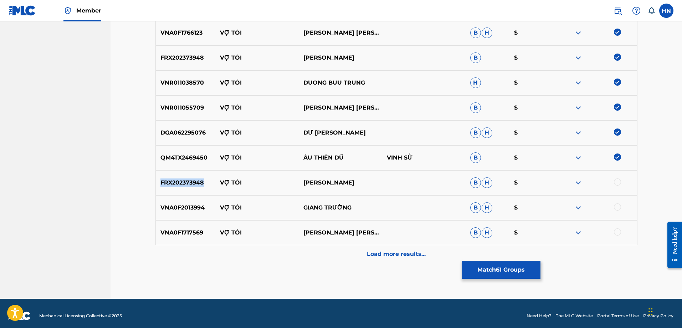
scroll to position [1781, 0]
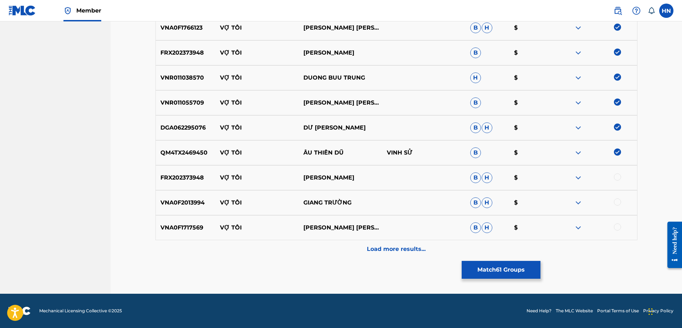
click at [616, 178] on div at bounding box center [617, 176] width 7 height 7
click at [172, 191] on div "VNA0F2013994 VỢ TÔI GIANG TRƯỜNG B H $" at bounding box center [396, 202] width 482 height 25
click at [169, 202] on p "VNA0F2013994" at bounding box center [186, 202] width 60 height 9
drag, startPoint x: 221, startPoint y: 203, endPoint x: 401, endPoint y: 204, distance: 180.0
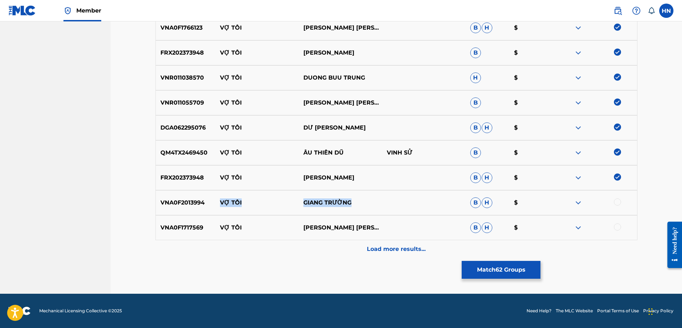
click at [401, 204] on div "VNA0F2013994 VỢ TÔI GIANG TRƯỜNG B H $" at bounding box center [396, 202] width 482 height 25
click at [184, 198] on p "VNA0F2013994" at bounding box center [186, 202] width 60 height 9
click at [616, 200] on div at bounding box center [617, 201] width 7 height 7
drag, startPoint x: 219, startPoint y: 227, endPoint x: 365, endPoint y: 227, distance: 146.1
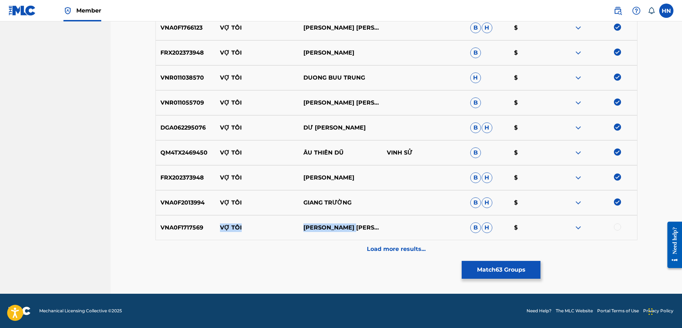
click at [365, 227] on div "VNA0F1717569 VỢ TÔI HOÀNG KIM LONG B H $" at bounding box center [396, 227] width 482 height 25
click at [171, 227] on p "VNA0F1717569" at bounding box center [186, 227] width 60 height 9
click at [344, 248] on div "Load more results..." at bounding box center [396, 249] width 482 height 18
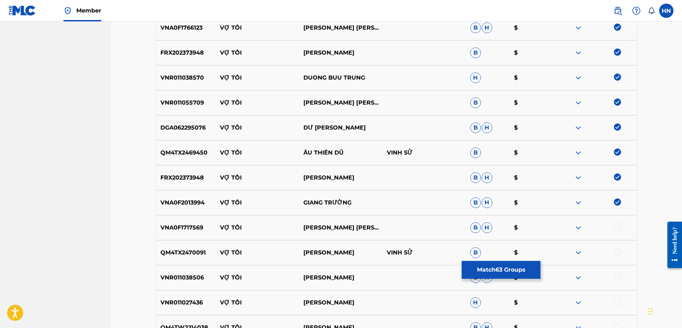
click at [617, 230] on div at bounding box center [595, 227] width 83 height 9
click at [615, 228] on div at bounding box center [617, 226] width 7 height 7
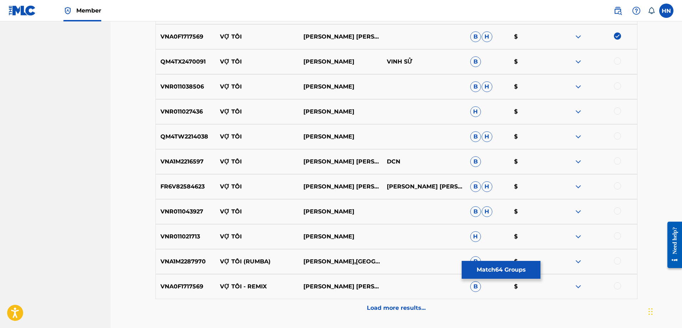
scroll to position [1959, 0]
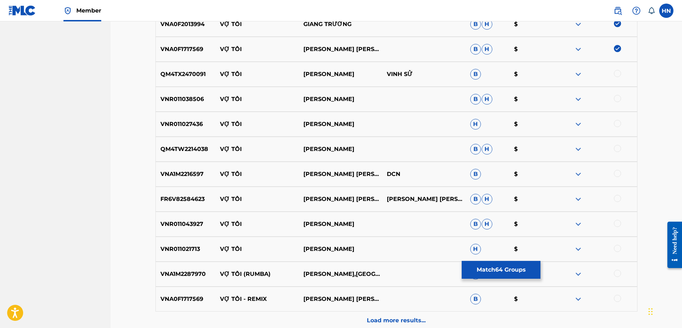
click at [184, 84] on div "QM4TX2470091 VỢ TÔI LƯƠNG MẠNH HÙNG VINH SỬ B $" at bounding box center [396, 74] width 482 height 25
click at [618, 74] on div at bounding box center [617, 73] width 7 height 7
click at [179, 89] on div "VNR011038506 VỢ TÔI HUỲNH NGUYỄN CÔNG BẰNG B H $" at bounding box center [396, 99] width 482 height 25
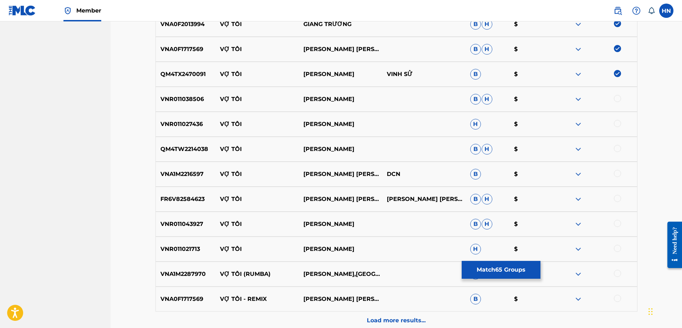
click at [620, 99] on div at bounding box center [617, 98] width 7 height 7
click at [172, 115] on div "VNR011027436 VỢ TÔI GIANG TRUONG H $" at bounding box center [396, 124] width 482 height 25
click at [618, 120] on div at bounding box center [617, 123] width 7 height 7
click at [158, 168] on div "VNA1M2216597 VỢ TÔI VÕ HOÀNG LÂM DCN B $" at bounding box center [396, 173] width 482 height 25
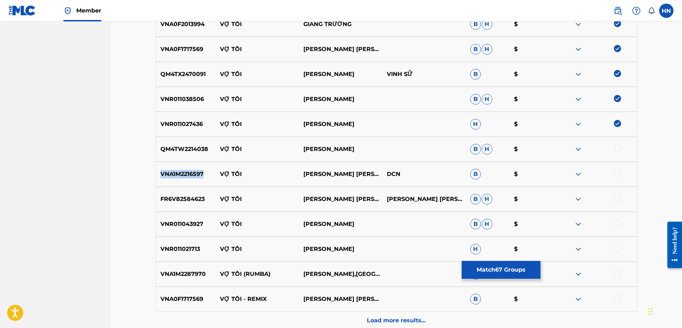
click at [158, 168] on div "VNA1M2216597 VỢ TÔI VÕ HOÀNG LÂM DCN B $" at bounding box center [396, 173] width 482 height 25
click at [618, 171] on div at bounding box center [617, 173] width 7 height 7
click at [203, 201] on p "FR6V82584623" at bounding box center [186, 199] width 60 height 9
click at [203, 200] on p "FR6V82584623" at bounding box center [186, 199] width 60 height 9
click at [201, 199] on p "FR6V82584623" at bounding box center [186, 199] width 60 height 9
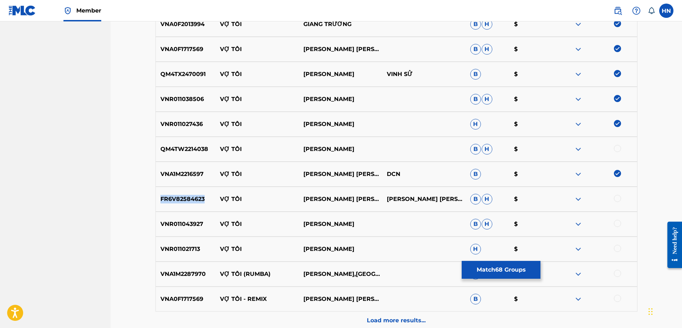
click at [201, 199] on p "FR6V82584623" at bounding box center [186, 199] width 60 height 9
click at [619, 201] on div at bounding box center [617, 198] width 7 height 7
click at [207, 149] on p "QM4TW2214038" at bounding box center [186, 149] width 60 height 9
drag, startPoint x: 217, startPoint y: 149, endPoint x: 320, endPoint y: 151, distance: 103.4
click at [320, 151] on div "QM4TW2214038 VỢ TÔI HUỲNH NGUYỄN CÔNG BẰNG B H $" at bounding box center [396, 149] width 482 height 25
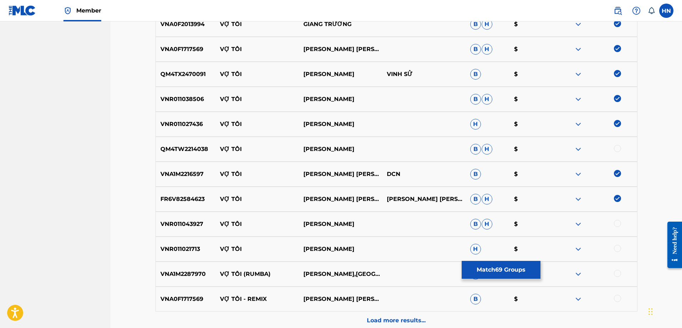
click at [190, 147] on p "QM4TW2214038" at bounding box center [186, 149] width 60 height 9
click at [621, 148] on div at bounding box center [595, 149] width 83 height 9
click at [180, 144] on div "QM4TW2214038 VỢ TÔI HUỲNH NGUYỄN CÔNG BẰNG B H $" at bounding box center [396, 149] width 482 height 25
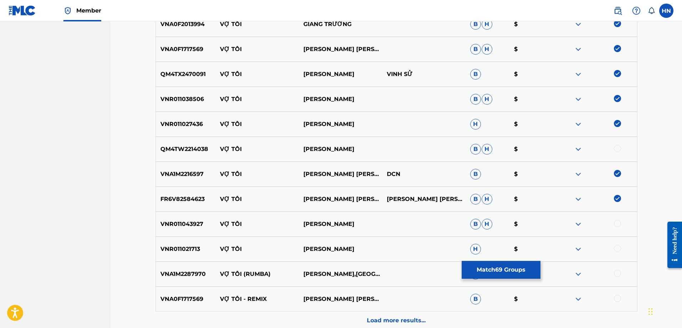
click at [616, 149] on div at bounding box center [617, 148] width 7 height 7
click at [181, 251] on p "VNR011021713" at bounding box center [186, 249] width 60 height 9
click at [620, 248] on div at bounding box center [617, 248] width 7 height 7
click at [195, 225] on p "VNR011043927" at bounding box center [186, 224] width 60 height 9
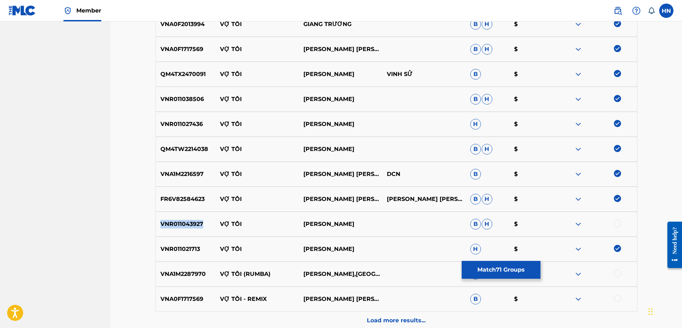
click at [195, 225] on p "VNR011043927" at bounding box center [186, 224] width 60 height 9
click at [617, 223] on div at bounding box center [617, 223] width 7 height 7
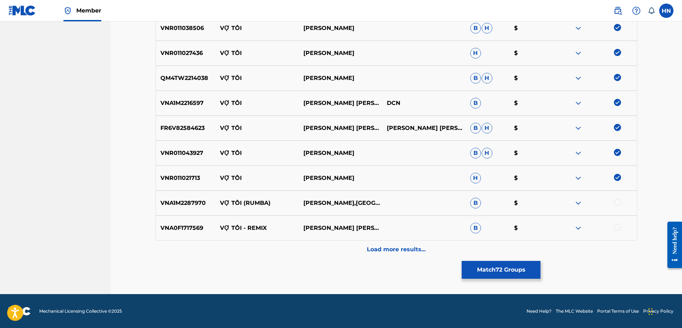
scroll to position [2031, 0]
click at [196, 204] on p "VNA1M2287970" at bounding box center [186, 202] width 60 height 9
click at [616, 201] on div at bounding box center [617, 201] width 7 height 7
click at [176, 225] on p "VNA0F1717569" at bounding box center [186, 227] width 60 height 9
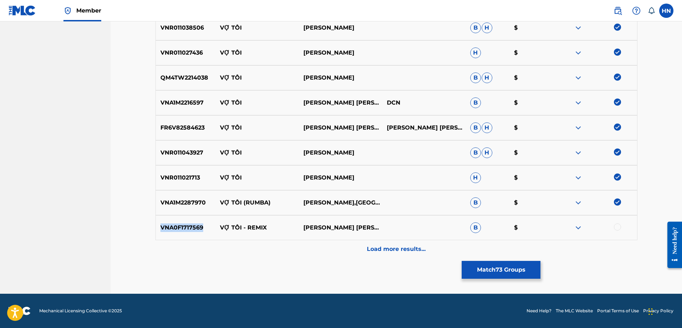
click at [176, 225] on p "VNA0F1717569" at bounding box center [186, 227] width 60 height 9
click at [618, 222] on div "VNA0F1717569 VỢ TÔI - REMIX HOÀNG KIM LONG B $" at bounding box center [396, 227] width 482 height 25
click at [617, 226] on div at bounding box center [617, 226] width 7 height 7
click at [421, 243] on div "Load more results..." at bounding box center [396, 249] width 482 height 18
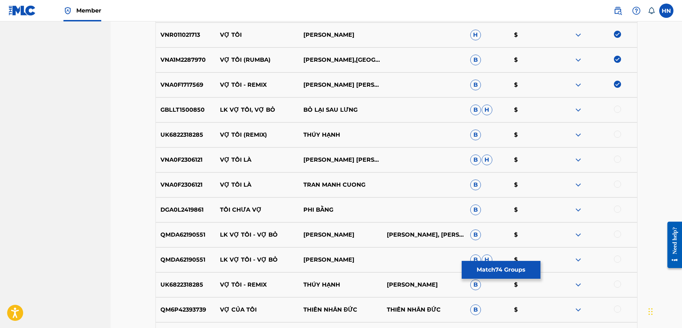
scroll to position [2209, 0]
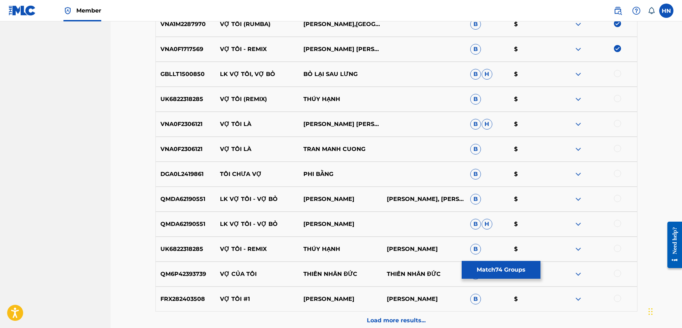
click at [184, 295] on p "FRX282403508" at bounding box center [186, 298] width 60 height 9
click at [617, 298] on div at bounding box center [617, 297] width 7 height 7
click at [197, 246] on p "UK6822318285" at bounding box center [186, 249] width 60 height 9
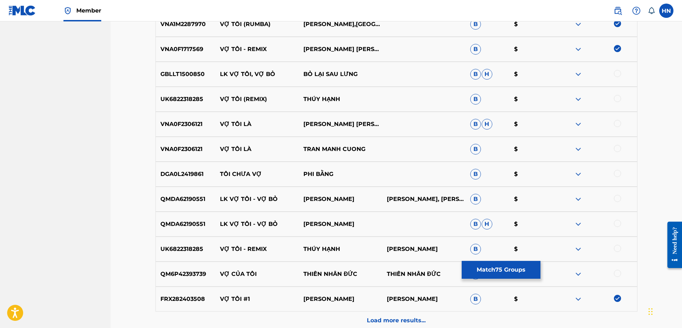
click at [617, 247] on div at bounding box center [617, 248] width 7 height 7
click at [614, 98] on div at bounding box center [617, 98] width 7 height 7
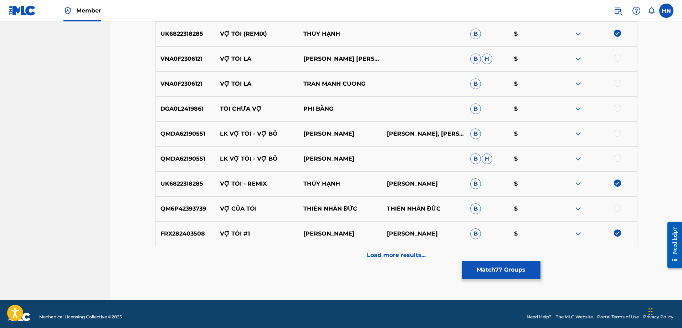
scroll to position [2280, 0]
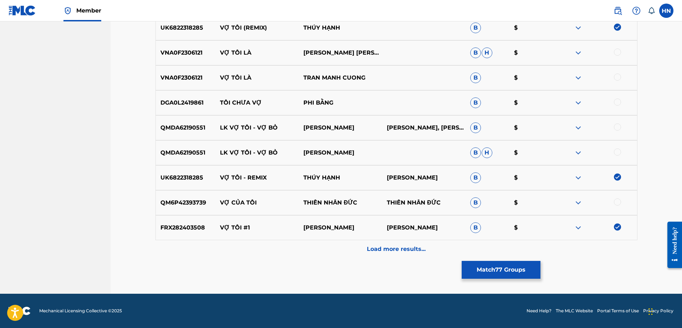
click at [340, 248] on div "Load more results..." at bounding box center [396, 249] width 482 height 18
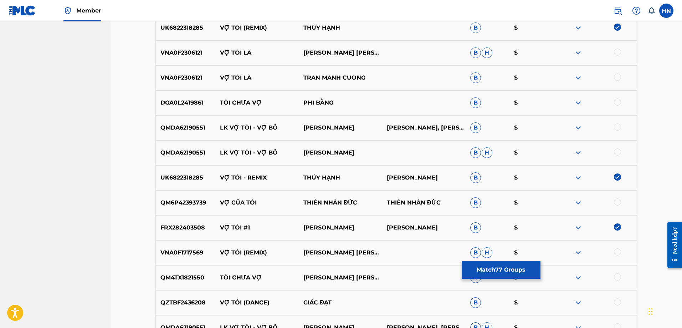
click at [187, 302] on p "QZTBF2436208" at bounding box center [186, 302] width 60 height 9
click at [620, 302] on div at bounding box center [617, 301] width 7 height 7
click at [190, 253] on p "VNA0F1717569" at bounding box center [186, 252] width 60 height 9
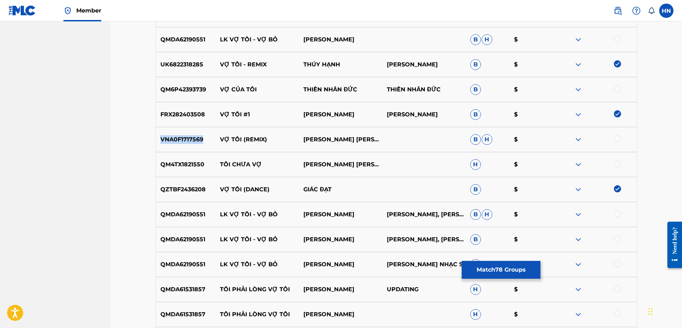
scroll to position [2458, 0]
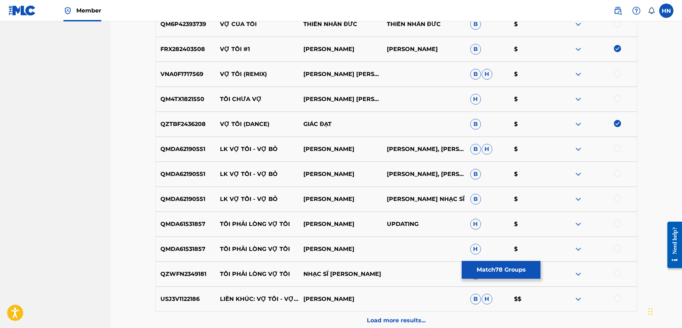
click at [617, 76] on div at bounding box center [617, 73] width 7 height 7
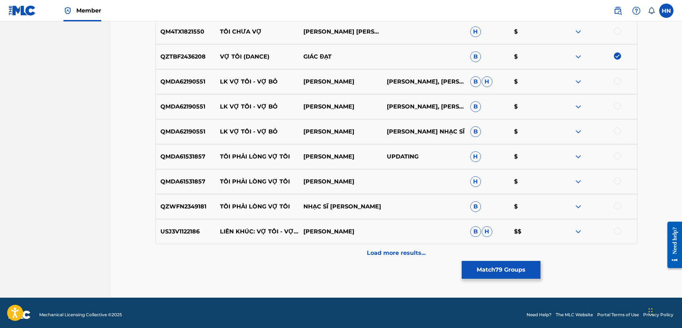
scroll to position [2530, 0]
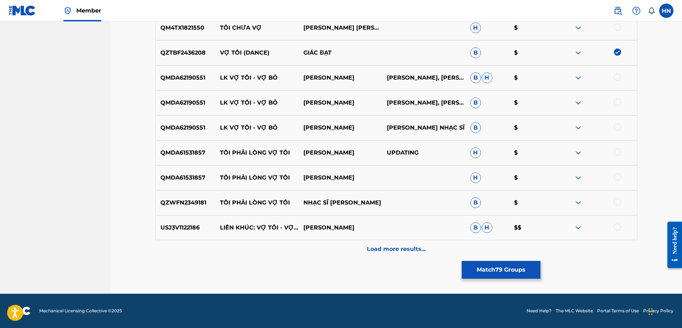
click at [379, 253] on div "Load more results..." at bounding box center [396, 249] width 482 height 18
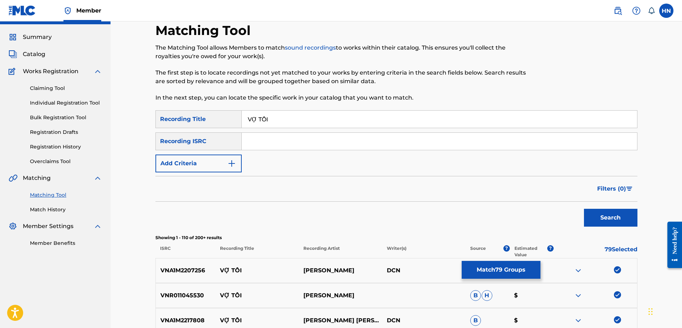
scroll to position [0, 0]
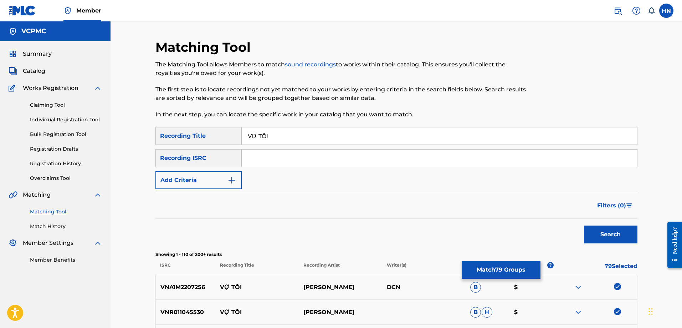
drag, startPoint x: 302, startPoint y: 134, endPoint x: 157, endPoint y: 137, distance: 145.5
click at [161, 139] on div "SearchWithCriteriac1ea7774-939c-4dbc-bb41-3e1996124b70 Recording Title VỢ TÔI" at bounding box center [396, 136] width 482 height 18
type input "Vo toi"
click at [584, 225] on button "Search" at bounding box center [610, 234] width 53 height 18
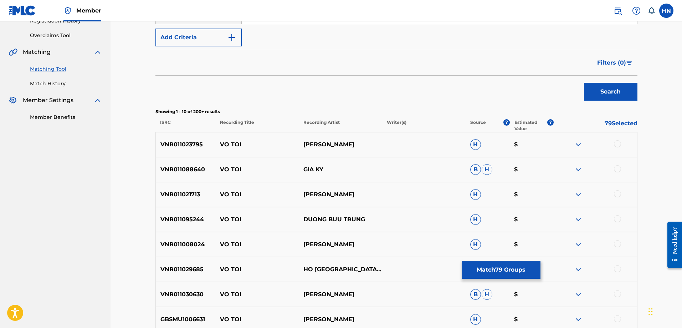
click at [201, 144] on p "VNR011023795" at bounding box center [186, 144] width 60 height 9
click at [197, 145] on p "VNR011023795" at bounding box center [186, 144] width 60 height 9
click at [620, 142] on div at bounding box center [617, 143] width 7 height 7
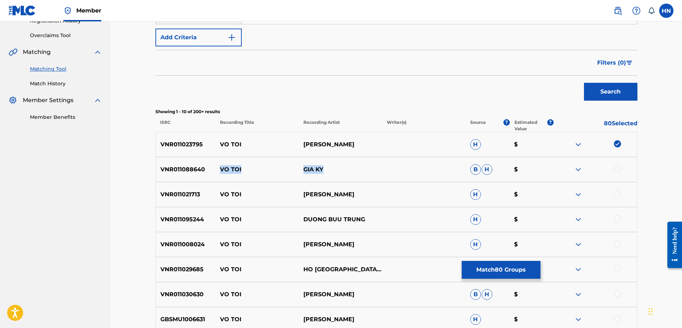
drag, startPoint x: 213, startPoint y: 168, endPoint x: 368, endPoint y: 166, distance: 155.1
click at [367, 166] on div "VNR011088640 VO TOI GIA KY B H $" at bounding box center [396, 169] width 482 height 25
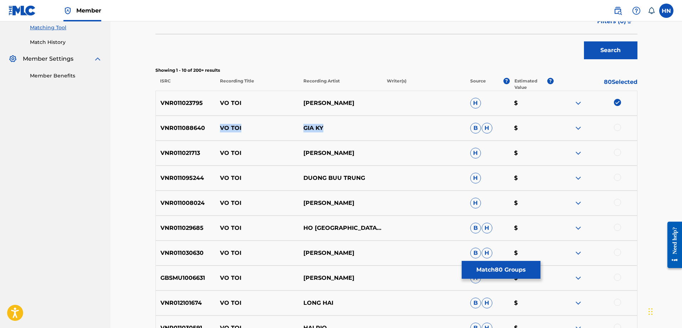
scroll to position [214, 0]
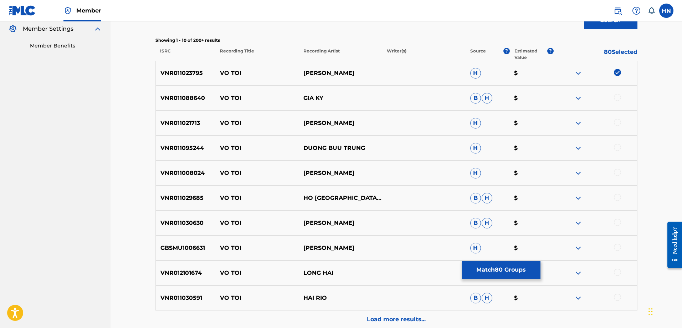
click at [189, 119] on p "VNR011021713" at bounding box center [186, 123] width 60 height 9
click at [615, 122] on div at bounding box center [617, 122] width 7 height 7
click at [171, 152] on p "VNR011095244" at bounding box center [186, 148] width 60 height 9
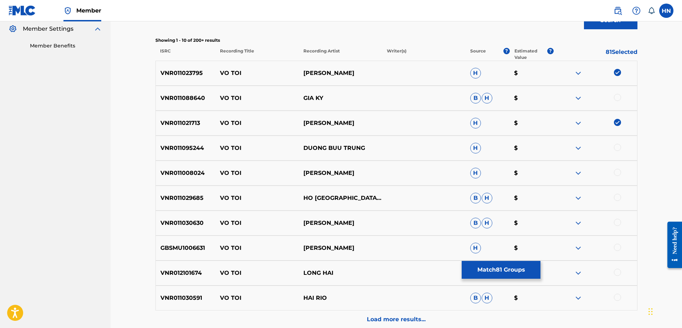
click at [616, 148] on div at bounding box center [617, 147] width 7 height 7
click at [183, 198] on p "VNR011029685" at bounding box center [186, 198] width 60 height 9
click at [617, 199] on div at bounding box center [617, 197] width 7 height 7
click at [187, 220] on p "VNR011030630" at bounding box center [186, 222] width 60 height 9
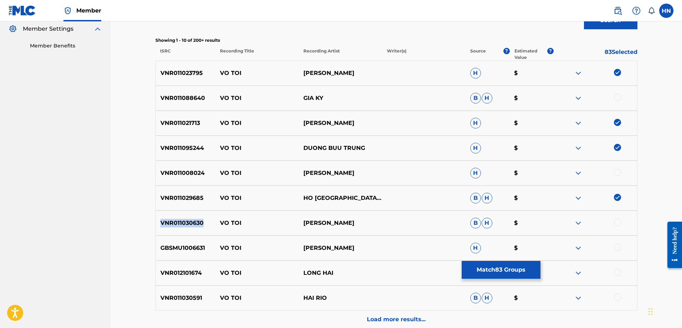
click at [187, 220] on p "VNR011030630" at bounding box center [186, 222] width 60 height 9
click at [617, 222] on div at bounding box center [617, 221] width 7 height 7
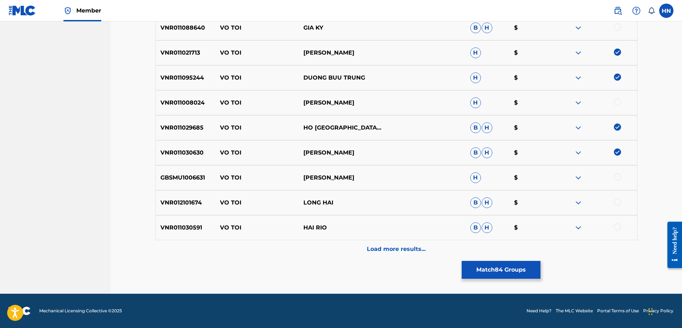
click at [358, 245] on div "Load more results..." at bounding box center [396, 249] width 482 height 18
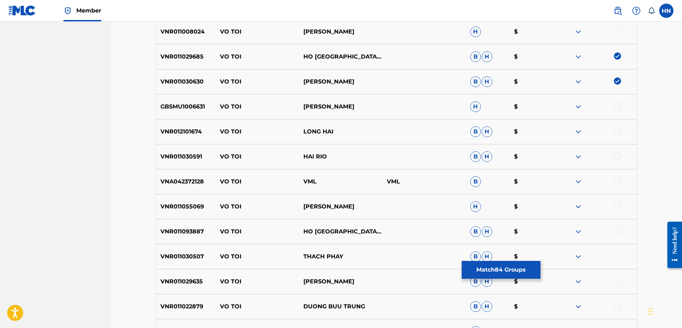
scroll to position [355, 0]
click at [188, 235] on p "VNR011093887" at bounding box center [186, 231] width 60 height 9
click at [615, 231] on div at bounding box center [617, 230] width 7 height 7
click at [151, 253] on div "Matching Tool The Matching Tool allows Members to match sound recordings to wor…" at bounding box center [396, 78] width 499 height 788
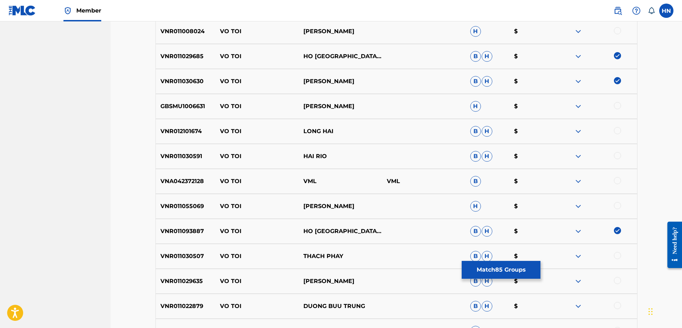
click at [179, 254] on p "VNR011030507" at bounding box center [186, 256] width 60 height 9
click at [616, 257] on div at bounding box center [617, 255] width 7 height 7
click at [189, 286] on div "VNR011029635 VO TOI NGUYEN KHA B H $" at bounding box center [396, 280] width 482 height 25
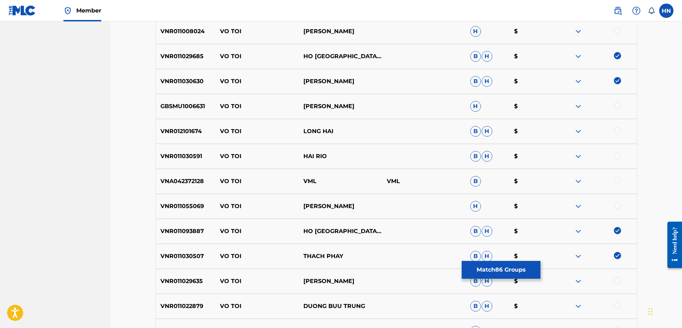
click at [622, 282] on div at bounding box center [595, 281] width 83 height 9
click at [616, 279] on div at bounding box center [617, 280] width 7 height 7
click at [186, 314] on div "VNR011022879 VO TOI DUONG BUU TRUNG B H $" at bounding box center [396, 305] width 482 height 25
click at [616, 307] on div at bounding box center [617, 305] width 7 height 7
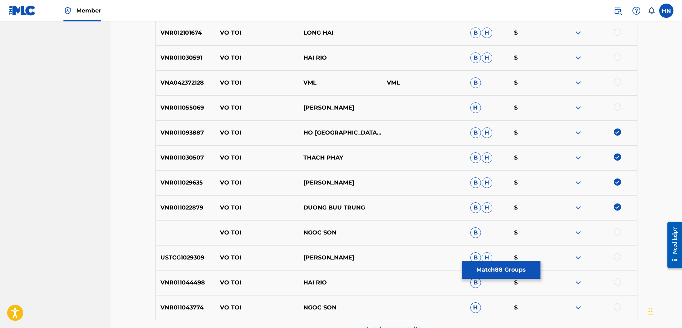
scroll to position [498, 0]
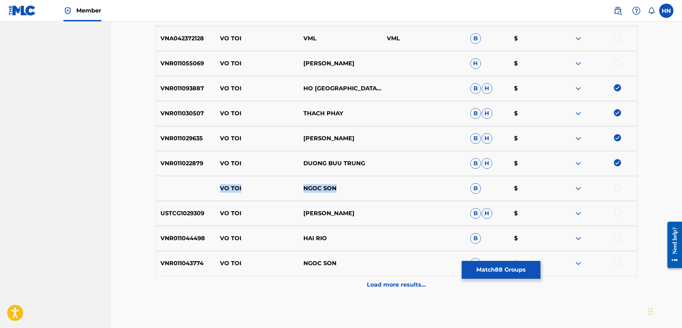
drag, startPoint x: 212, startPoint y: 187, endPoint x: 377, endPoint y: 178, distance: 165.0
click at [371, 178] on div "VO TOI NGOC SON B $" at bounding box center [396, 188] width 482 height 25
click at [615, 189] on div at bounding box center [617, 187] width 7 height 7
click at [582, 184] on div "VO TOI NGOC SON B $" at bounding box center [396, 188] width 482 height 25
click at [581, 186] on img at bounding box center [578, 188] width 9 height 9
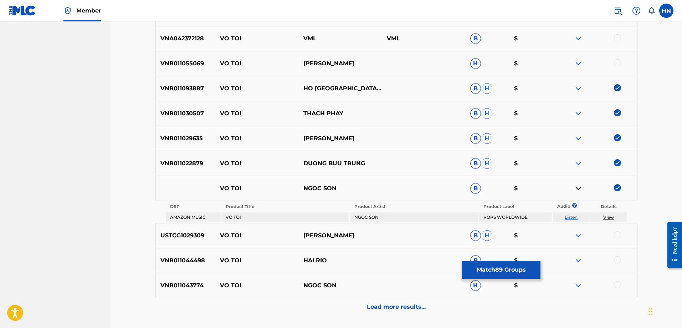
click at [570, 218] on link "Listen" at bounding box center [571, 216] width 13 height 5
click at [186, 234] on p "USTCG1029309" at bounding box center [186, 235] width 60 height 9
click at [619, 235] on div at bounding box center [617, 234] width 7 height 7
click at [184, 284] on p "VNR011043774" at bounding box center [186, 285] width 60 height 9
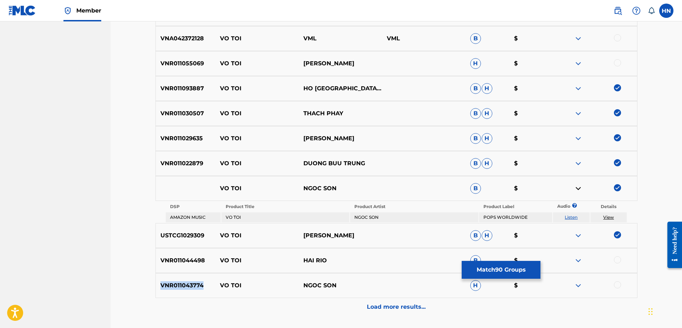
click at [184, 284] on p "VNR011043774" at bounding box center [186, 285] width 60 height 9
click at [616, 283] on div at bounding box center [617, 284] width 7 height 7
click at [380, 300] on div "Load more results..." at bounding box center [396, 307] width 482 height 18
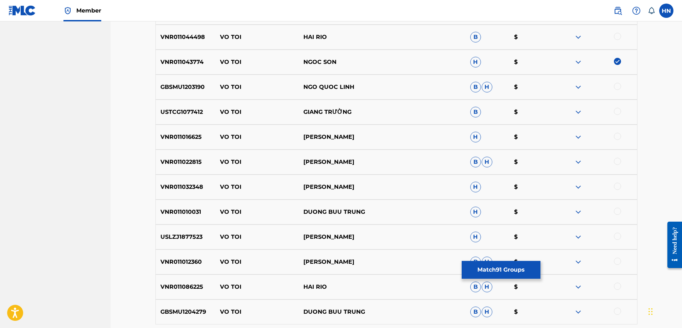
scroll to position [712, 0]
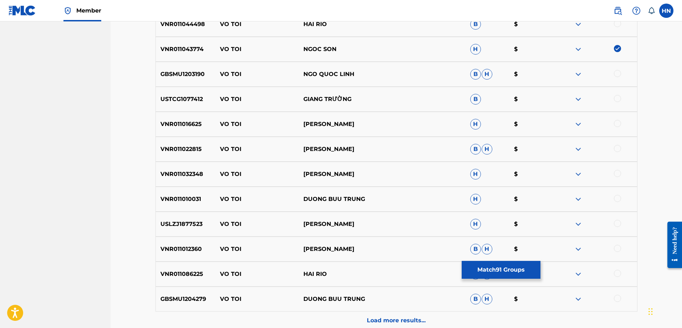
click at [183, 77] on p "GBSMU1203190" at bounding box center [186, 74] width 60 height 9
click at [617, 73] on div at bounding box center [617, 73] width 7 height 7
click at [185, 102] on p "USTCG1077412" at bounding box center [186, 99] width 60 height 9
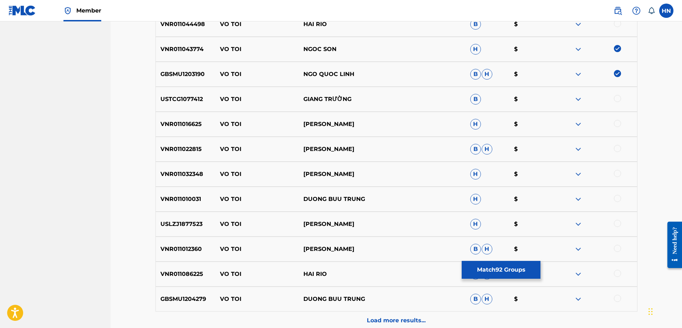
click at [617, 99] on div at bounding box center [617, 98] width 7 height 7
click at [173, 123] on p "VNR011016625" at bounding box center [186, 124] width 60 height 9
click at [619, 123] on div at bounding box center [617, 123] width 7 height 7
click at [166, 147] on p "VNR011022815" at bounding box center [186, 149] width 60 height 9
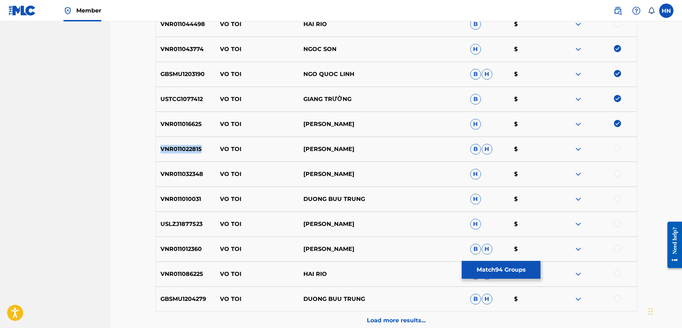
click at [166, 147] on p "VNR011022815" at bounding box center [186, 149] width 60 height 9
click at [617, 146] on div at bounding box center [617, 148] width 7 height 7
click at [185, 178] on p "VNR011032348" at bounding box center [186, 174] width 60 height 9
click at [619, 174] on div at bounding box center [617, 173] width 7 height 7
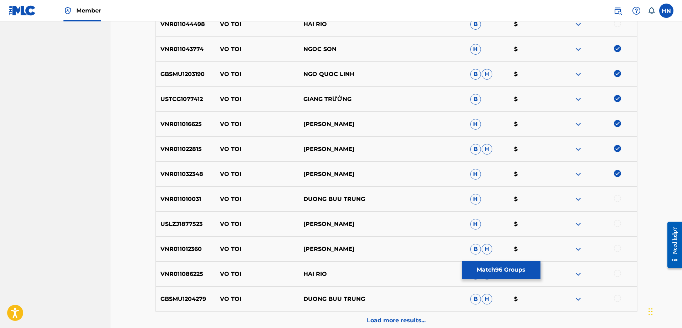
click at [155, 189] on div "VNR011010031 VO TOI DUONG BUU TRUNG H $" at bounding box center [396, 198] width 482 height 25
click at [615, 197] on div at bounding box center [617, 198] width 7 height 7
click at [182, 231] on div "USLZJ1877523 VO TOI MANH QUYNH H $" at bounding box center [396, 223] width 482 height 25
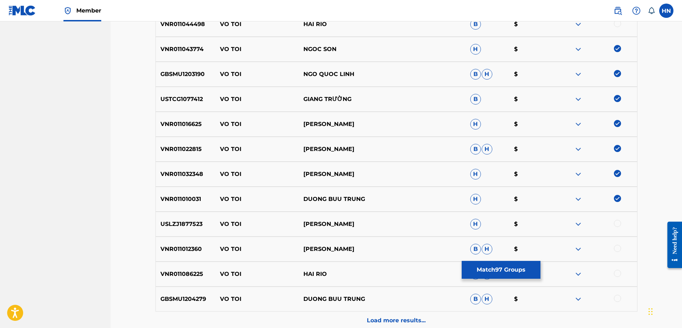
click at [616, 225] on div at bounding box center [617, 223] width 7 height 7
click at [192, 249] on p "VNR011012360" at bounding box center [186, 249] width 60 height 9
click at [189, 273] on p "VNR011086225" at bounding box center [186, 273] width 60 height 9
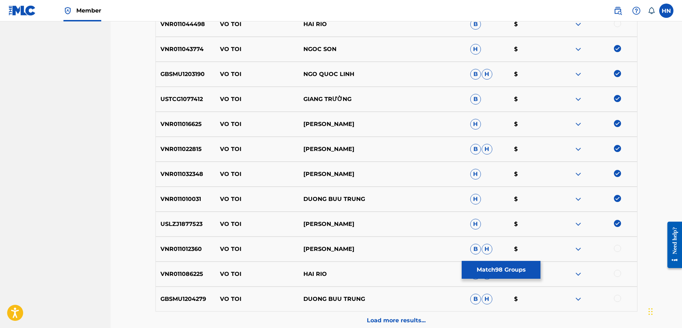
click at [188, 289] on div "GBSMU1204279 VO TOI DUONG BUU TRUNG B H $" at bounding box center [396, 298] width 482 height 25
click at [619, 296] on div at bounding box center [595, 298] width 83 height 9
click at [619, 296] on div at bounding box center [617, 297] width 7 height 7
click at [417, 312] on div "Load more results..." at bounding box center [396, 320] width 482 height 18
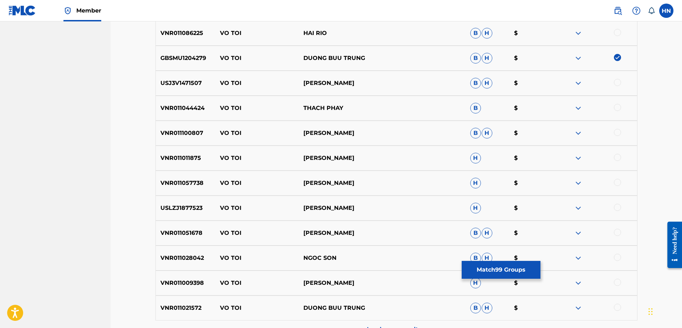
scroll to position [961, 0]
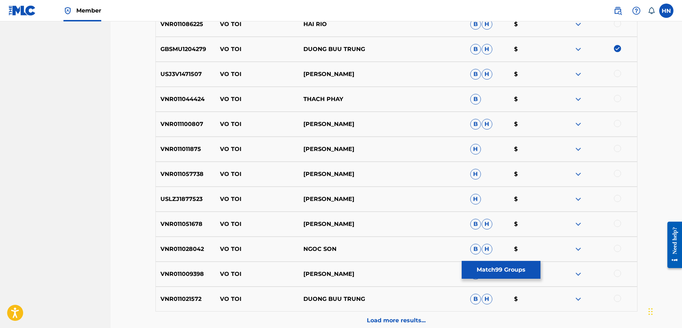
click at [191, 92] on div "VNR011044424 VO TOI THACH PHAY B $" at bounding box center [396, 99] width 482 height 25
click at [619, 96] on div at bounding box center [617, 98] width 7 height 7
click at [187, 123] on p "VNR011100807" at bounding box center [186, 124] width 60 height 9
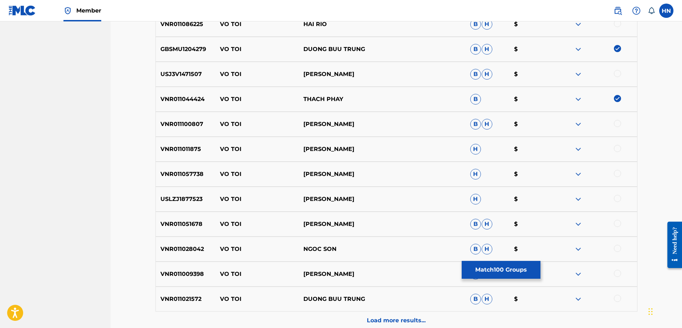
click at [618, 121] on div at bounding box center [617, 123] width 7 height 7
click at [199, 279] on div "VNR011009398 VO TOI GIANG TRUONG H $" at bounding box center [396, 273] width 482 height 25
click at [617, 273] on div at bounding box center [617, 272] width 7 height 7
click at [194, 298] on p "VNR011021572" at bounding box center [186, 298] width 60 height 9
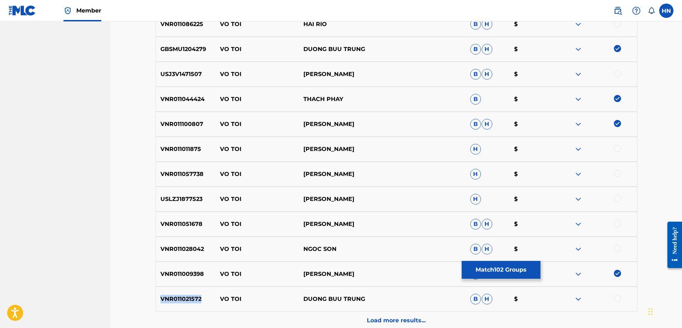
click at [194, 298] on p "VNR011021572" at bounding box center [186, 298] width 60 height 9
click at [616, 295] on div at bounding box center [617, 297] width 7 height 7
click at [197, 254] on div "VNR011028042 VO TOI NGOC SON B H $" at bounding box center [396, 248] width 482 height 25
click at [619, 245] on div at bounding box center [617, 248] width 7 height 7
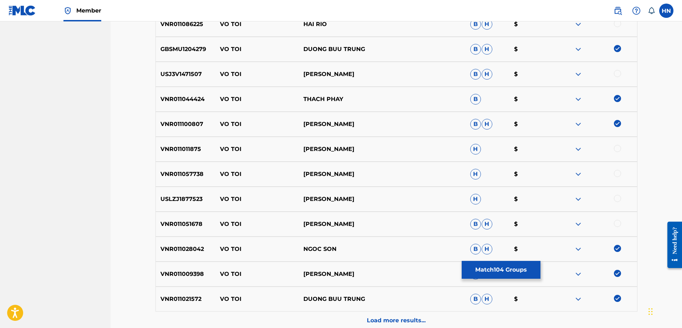
click at [186, 226] on p "VNR011051678" at bounding box center [186, 224] width 60 height 9
click at [617, 225] on div at bounding box center [617, 223] width 7 height 7
click at [190, 202] on p "USLZJ1877523" at bounding box center [186, 199] width 60 height 9
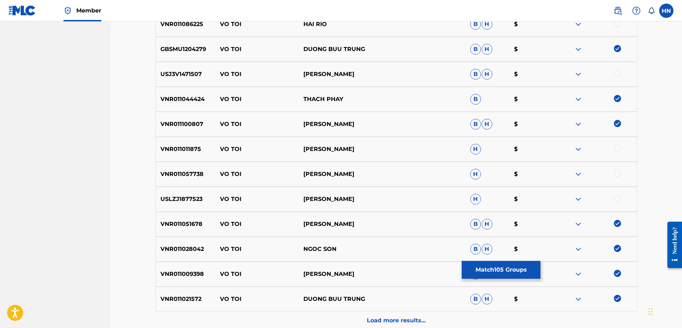
click at [616, 197] on div at bounding box center [617, 198] width 7 height 7
drag, startPoint x: 216, startPoint y: 71, endPoint x: 409, endPoint y: 73, distance: 193.6
click at [377, 74] on div "USJ3V1471507 VO TOI HUU TUAN B H $" at bounding box center [396, 74] width 482 height 25
click at [572, 71] on div at bounding box center [595, 74] width 83 height 9
click at [576, 72] on img at bounding box center [578, 74] width 9 height 9
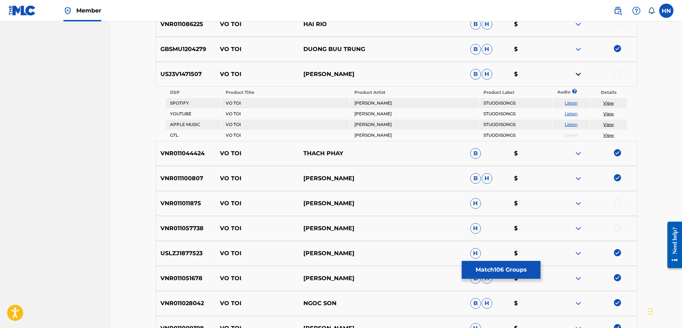
click at [574, 112] on link "Listen" at bounding box center [571, 113] width 13 height 5
click at [170, 180] on p "VNR011100807" at bounding box center [186, 178] width 60 height 9
click at [171, 201] on p "VNR011011875" at bounding box center [186, 203] width 60 height 9
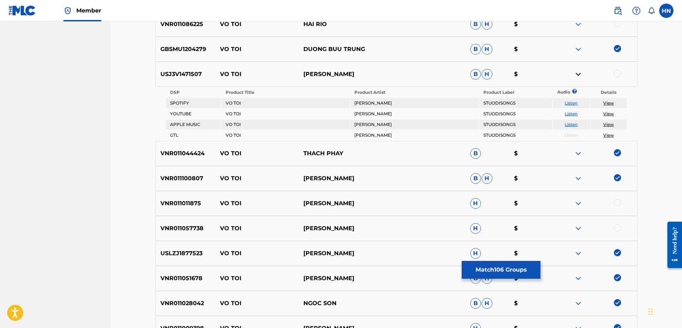
click at [616, 201] on div at bounding box center [617, 202] width 7 height 7
click at [170, 235] on div "VNR011057738 VO TOI GIANG TRUONG H $" at bounding box center [396, 228] width 482 height 25
click at [618, 229] on div at bounding box center [617, 227] width 7 height 7
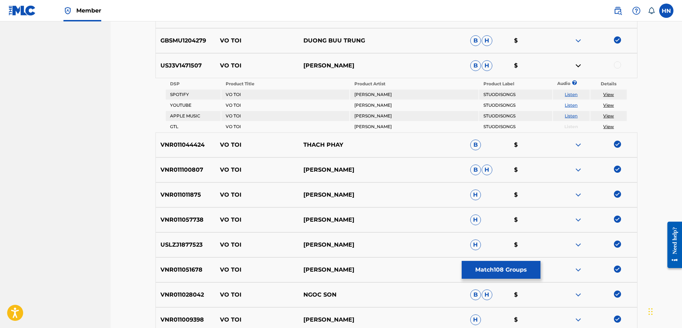
scroll to position [1068, 0]
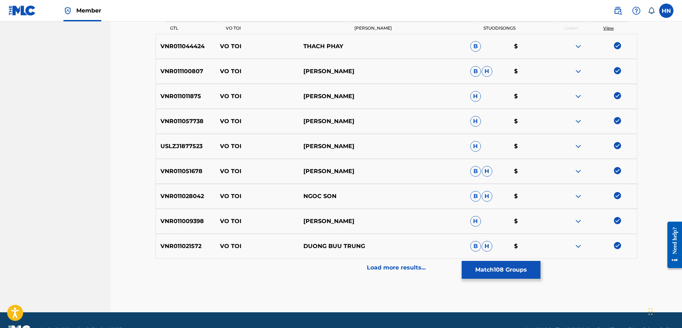
click at [378, 263] on div "Load more results..." at bounding box center [396, 267] width 482 height 18
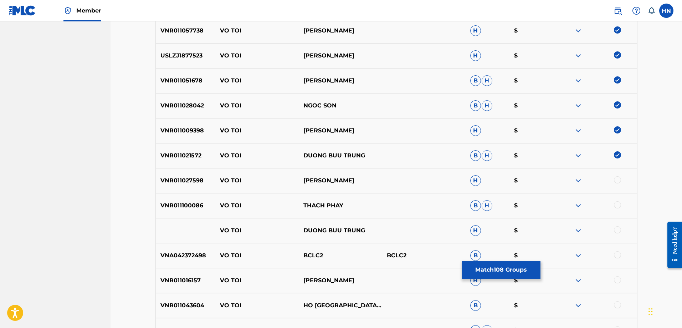
scroll to position [1140, 0]
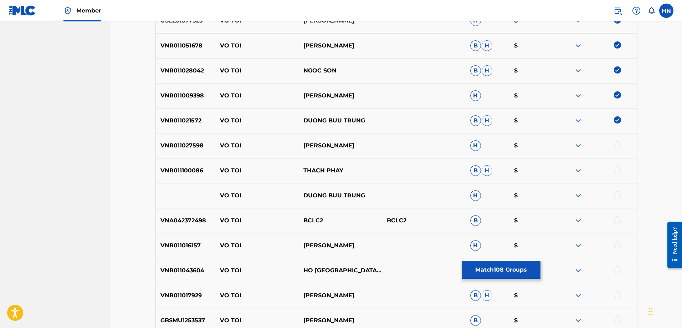
click at [185, 137] on div "VNR011027598 VO TOI GIANG TRUONG H $" at bounding box center [396, 145] width 482 height 25
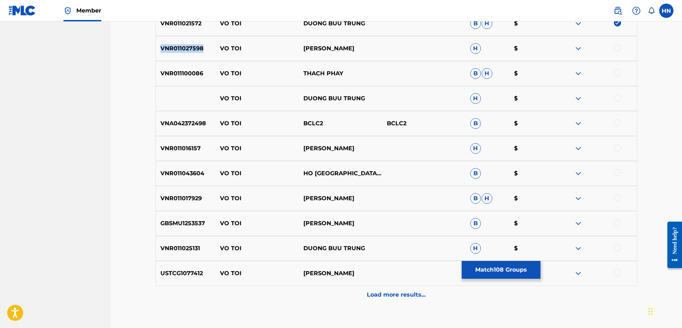
scroll to position [1246, 0]
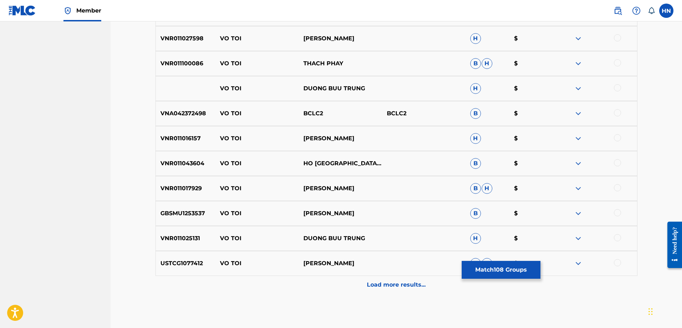
click at [617, 41] on div at bounding box center [617, 37] width 7 height 7
click at [185, 66] on p "VNR011100086" at bounding box center [186, 63] width 60 height 9
click at [617, 61] on div at bounding box center [617, 62] width 7 height 7
drag, startPoint x: 382, startPoint y: 84, endPoint x: 220, endPoint y: 89, distance: 161.9
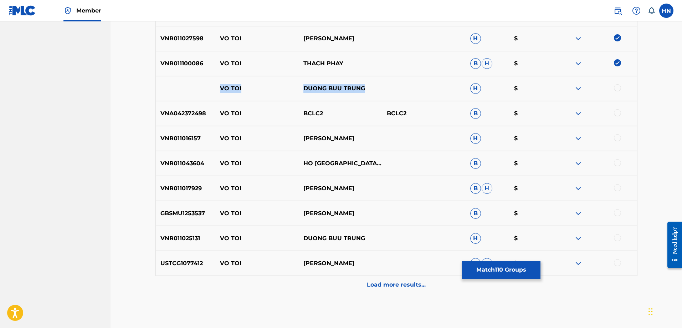
click at [220, 89] on div "VO TOI DUONG BUU TRUNG H $" at bounding box center [396, 88] width 482 height 25
click at [577, 90] on img at bounding box center [578, 88] width 9 height 9
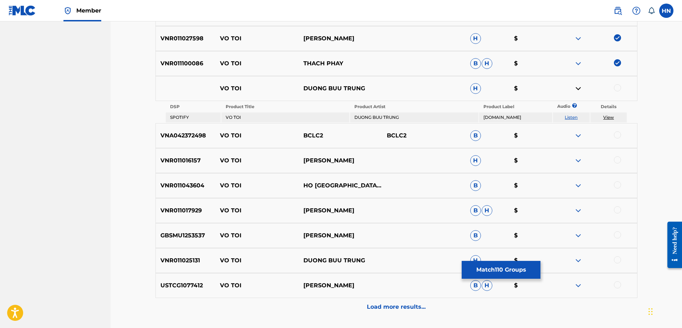
click at [617, 89] on div at bounding box center [617, 87] width 7 height 7
click at [567, 115] on link "Listen" at bounding box center [571, 116] width 13 height 5
click at [195, 136] on p "VNA042372498" at bounding box center [186, 135] width 60 height 9
click at [178, 182] on p "VNR011043604" at bounding box center [186, 185] width 60 height 9
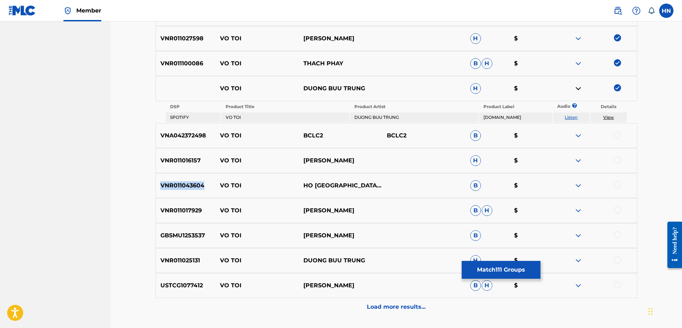
click at [178, 182] on p "VNR011043604" at bounding box center [186, 185] width 60 height 9
click at [623, 185] on div at bounding box center [595, 185] width 83 height 9
click at [621, 185] on div at bounding box center [595, 185] width 83 height 9
click at [619, 185] on div at bounding box center [617, 184] width 7 height 7
click at [190, 231] on div "GBSMU1253537 VO TOI MẠNH QUỲNH B $" at bounding box center [396, 235] width 482 height 25
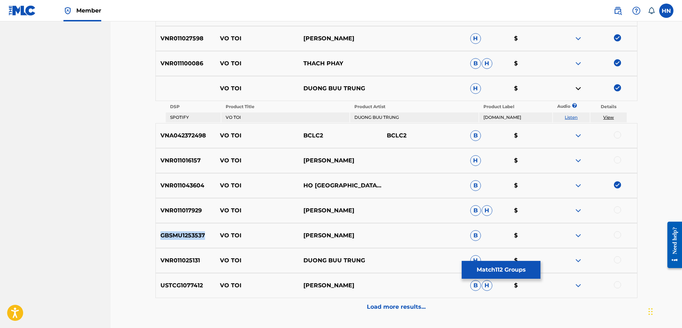
click at [190, 231] on div "GBSMU1253537 VO TOI MẠNH QUỲNH B $" at bounding box center [396, 235] width 482 height 25
click at [616, 234] on div at bounding box center [617, 234] width 7 height 7
click at [182, 267] on div "VNR011025131 VO TOI DUONG BUU TRUNG H $" at bounding box center [396, 260] width 482 height 25
click at [617, 259] on div at bounding box center [617, 259] width 7 height 7
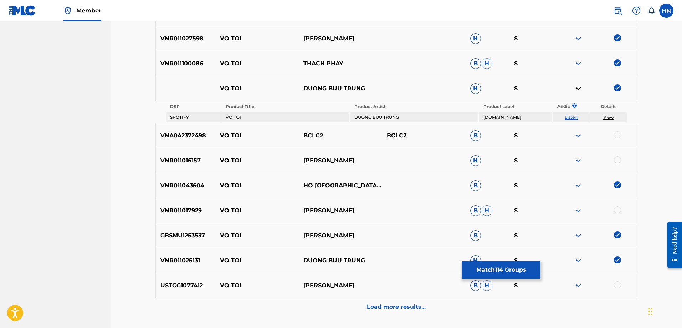
click at [192, 287] on p "USTCG1077412" at bounding box center [186, 285] width 60 height 9
click at [616, 283] on div at bounding box center [617, 284] width 7 height 7
click at [270, 308] on div "Load more results..." at bounding box center [396, 307] width 482 height 18
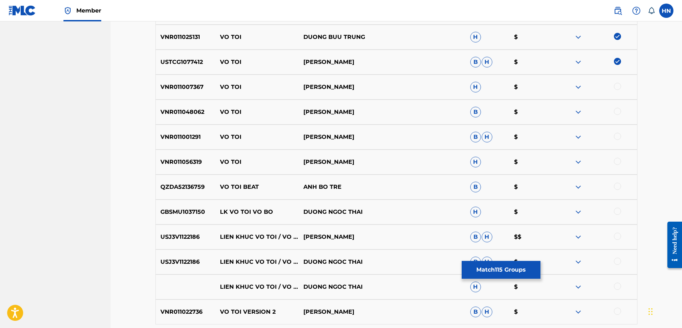
scroll to position [1460, 0]
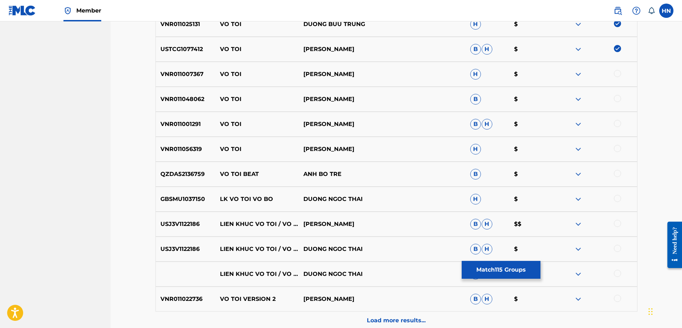
click at [190, 78] on p "VNR011007367" at bounding box center [186, 74] width 60 height 9
click at [618, 72] on div at bounding box center [617, 73] width 7 height 7
click at [178, 151] on p "VNR011056319" at bounding box center [186, 149] width 60 height 9
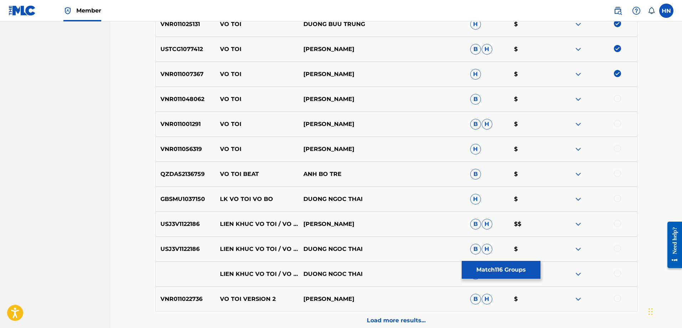
click at [615, 148] on div at bounding box center [617, 148] width 7 height 7
click at [334, 310] on div "VNR011022736 VO TOI VERSION 2 HUYNH NGUYEN CONG BANG B H $" at bounding box center [396, 298] width 482 height 25
click at [333, 313] on div "Load more results..." at bounding box center [396, 320] width 482 height 18
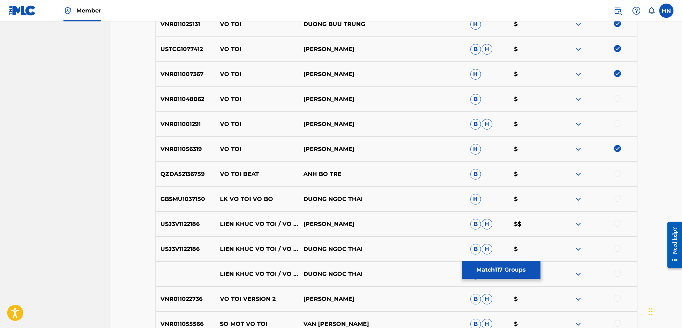
drag, startPoint x: 330, startPoint y: 293, endPoint x: 63, endPoint y: 220, distance: 277.0
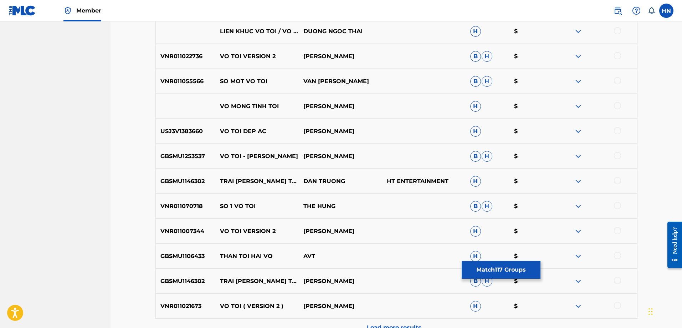
scroll to position [1710, 0]
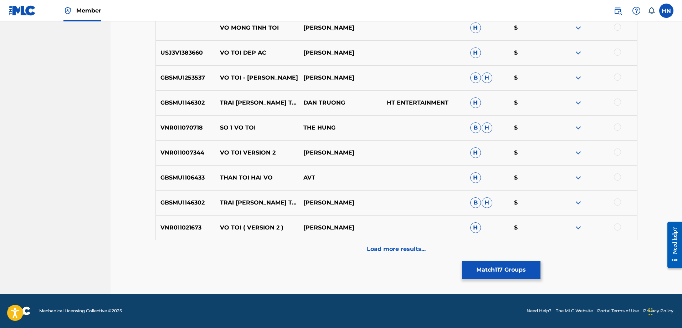
click at [293, 252] on div "Load more results..." at bounding box center [396, 249] width 482 height 18
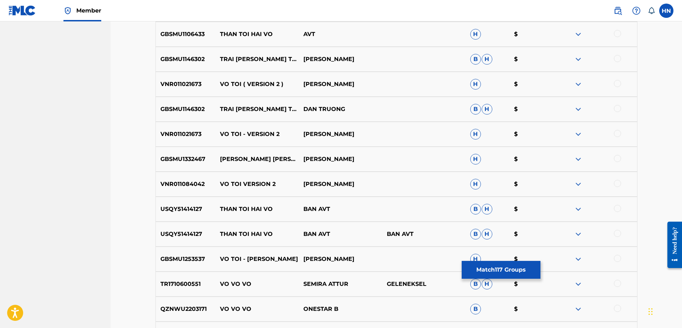
scroll to position [1959, 0]
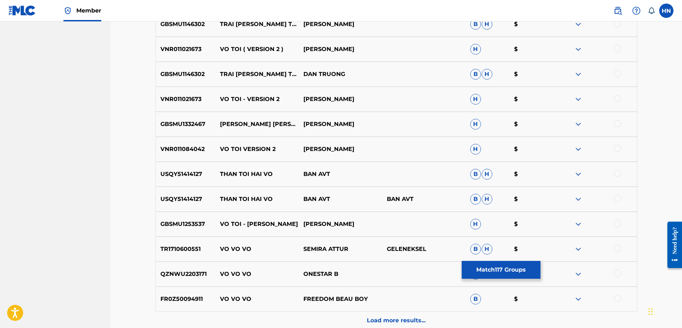
click at [195, 220] on p "GBSMU1253537" at bounding box center [186, 224] width 60 height 9
click at [617, 223] on div at bounding box center [617, 223] width 7 height 7
click at [497, 265] on button "Match 118 Groups" at bounding box center [501, 270] width 79 height 18
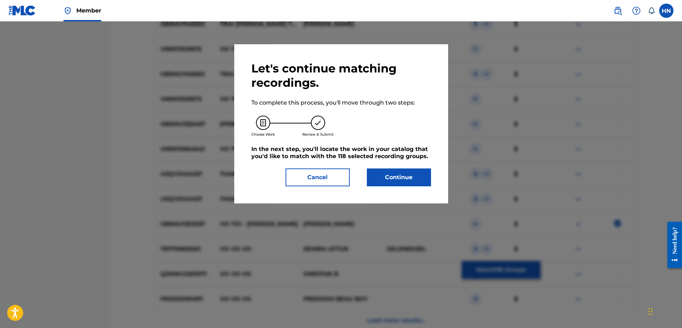
click at [420, 174] on button "Continue" at bounding box center [399, 177] width 64 height 18
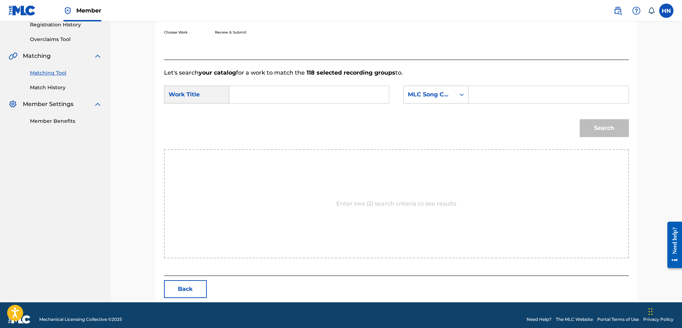
scroll to position [147, 0]
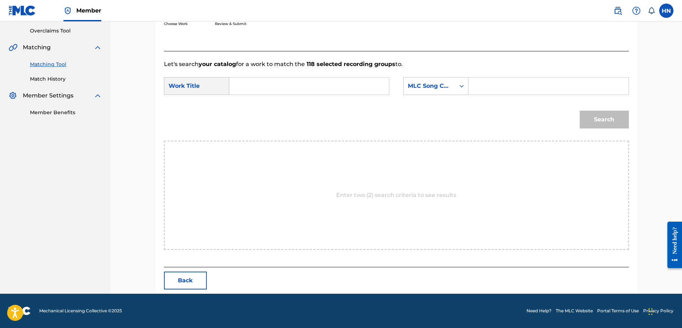
click at [361, 78] on input "Search Form" at bounding box center [309, 85] width 148 height 17
paste input "VỢ TÔI"
type input "VỢ TÔI"
click at [412, 86] on div "MLC Song Code" at bounding box center [429, 86] width 43 height 9
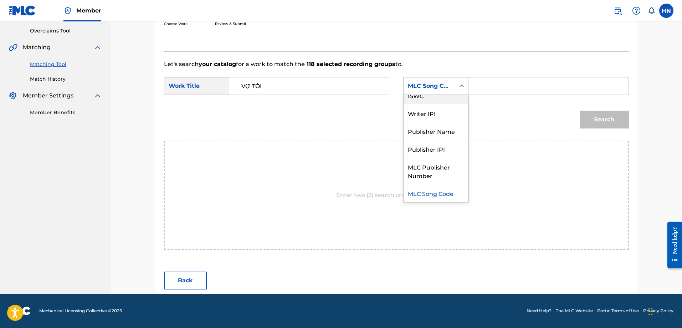
scroll to position [0, 0]
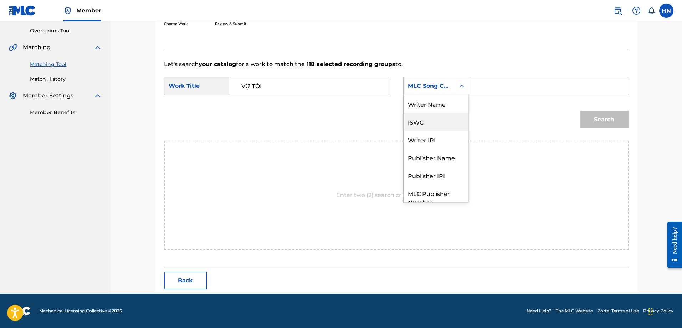
click at [423, 122] on div "ISWC" at bounding box center [435, 122] width 65 height 18
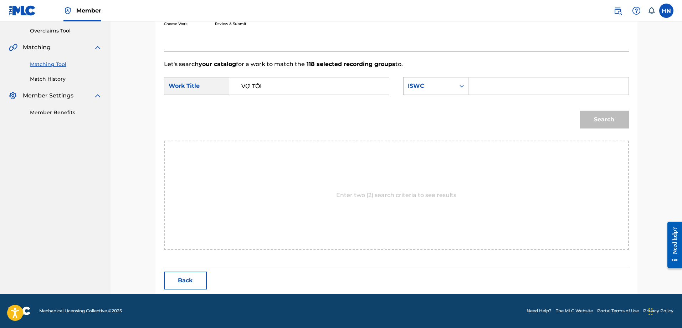
click at [489, 83] on input "Search Form" at bounding box center [548, 85] width 148 height 17
paste input "T9108457563"
type input "T9108457563"
click at [593, 110] on div "Search" at bounding box center [602, 117] width 53 height 29
click at [595, 112] on button "Search" at bounding box center [604, 119] width 49 height 18
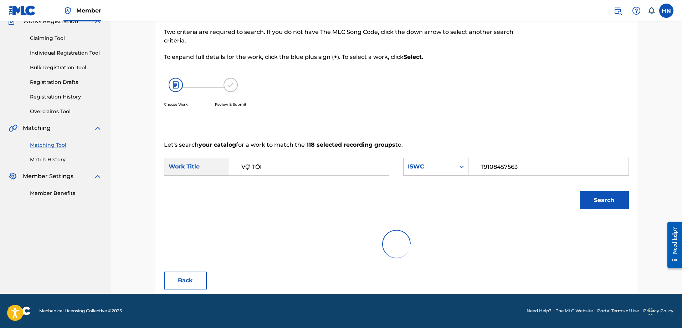
scroll to position [126, 0]
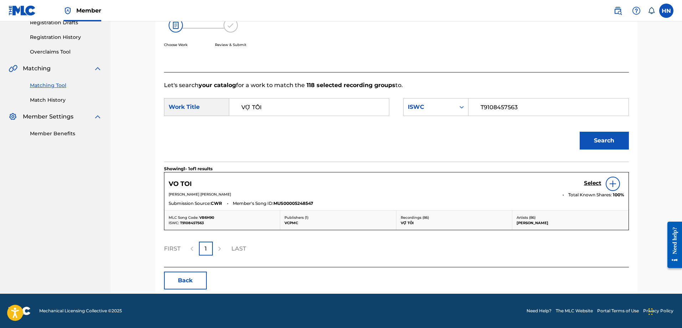
click at [584, 183] on h5 "Select" at bounding box center [592, 183] width 17 height 7
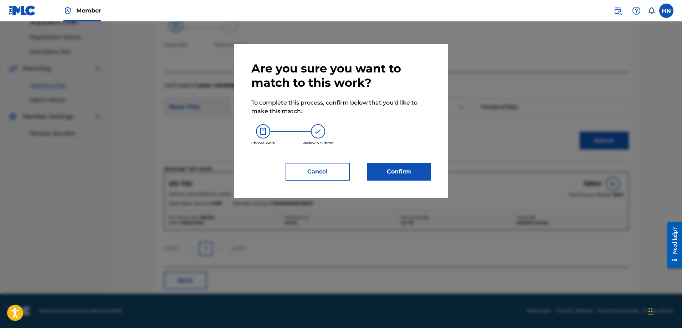
click at [433, 174] on div "Are you sure you want to match to this work? To complete this process, confirm …" at bounding box center [341, 120] width 214 height 153
click at [427, 177] on button "Confirm" at bounding box center [399, 172] width 64 height 18
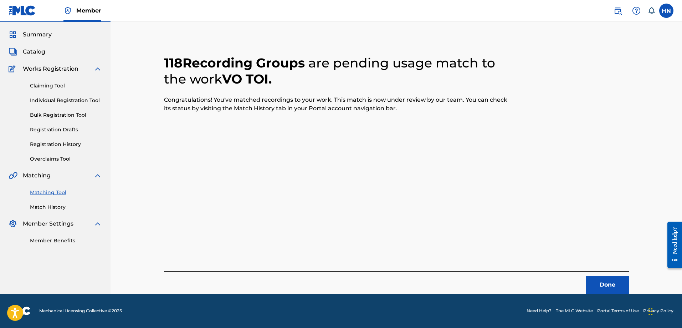
scroll to position [19, 0]
click at [603, 276] on button "Done" at bounding box center [607, 285] width 43 height 18
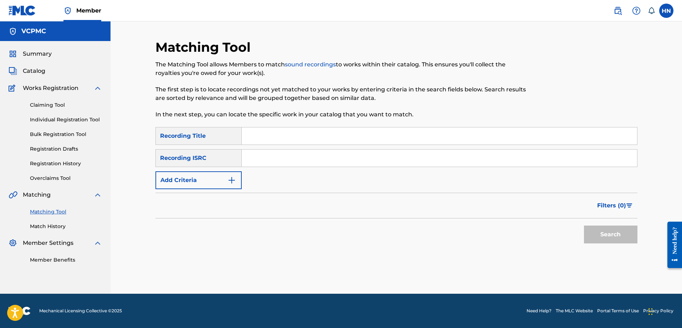
scroll to position [0, 0]
click at [346, 129] on input "Search Form" at bounding box center [439, 135] width 395 height 17
paste input "BỐ TRẺ CON"
click at [597, 241] on button "Search" at bounding box center [610, 234] width 53 height 18
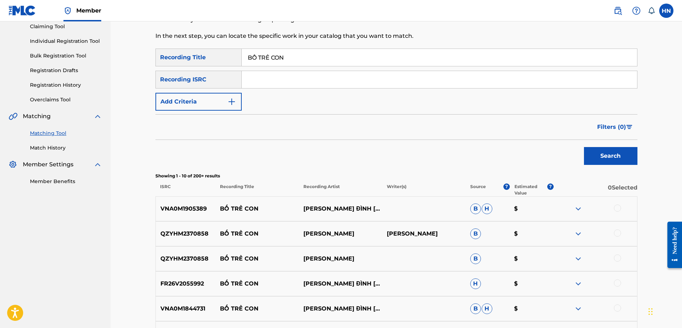
scroll to position [107, 0]
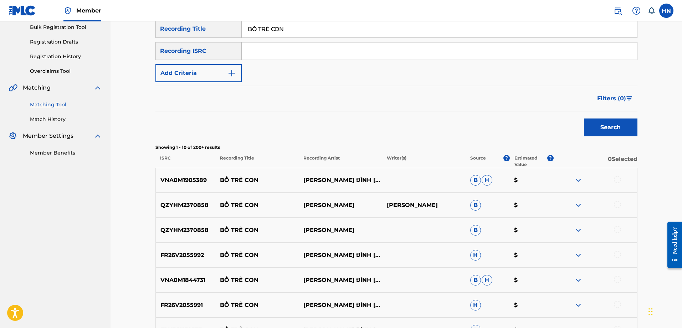
click at [164, 177] on p "VNA0M1905389" at bounding box center [186, 180] width 60 height 9
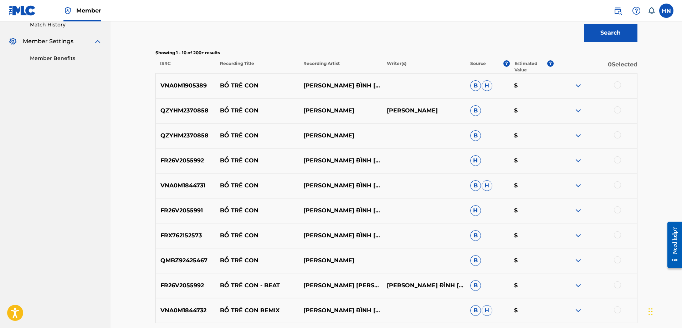
scroll to position [214, 0]
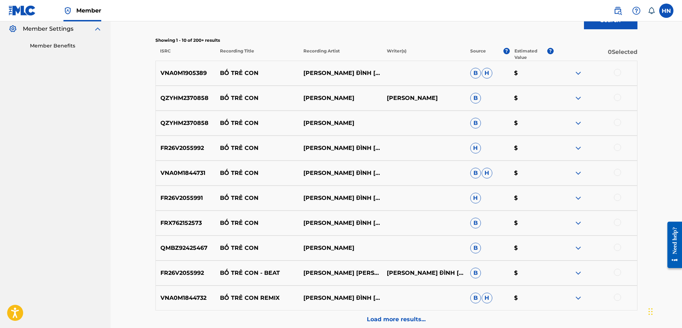
click at [193, 70] on p "VNA0M1905389" at bounding box center [186, 73] width 60 height 9
click at [618, 70] on div at bounding box center [617, 72] width 7 height 7
drag, startPoint x: 374, startPoint y: 95, endPoint x: 222, endPoint y: 96, distance: 151.8
click at [222, 96] on div "QZYHM2370858 BỐ TRẺ CON ĐÀO NGUYỄN ÁNH ĐÀO NGUYỄN ÁNH B $" at bounding box center [396, 98] width 482 height 25
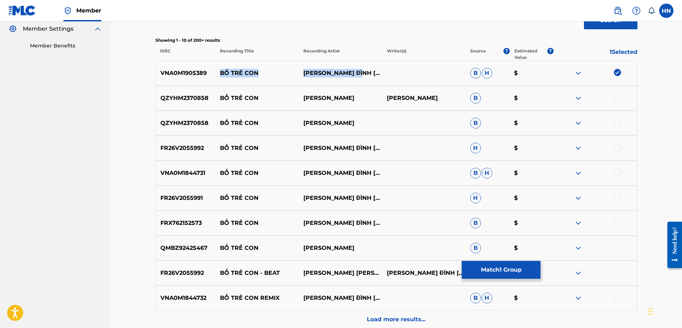
drag, startPoint x: 372, startPoint y: 74, endPoint x: 222, endPoint y: 73, distance: 150.1
click at [222, 73] on div "VNA0M1905389 BỐ TRẺ CON TRỊNH ĐÌNH QUANG B H $" at bounding box center [396, 73] width 482 height 25
drag, startPoint x: 216, startPoint y: 97, endPoint x: 372, endPoint y: 94, distance: 156.1
click at [372, 94] on div "QZYHM2370858 BỐ TRẺ CON ĐÀO NGUYỄN ÁNH ĐÀO NGUYỄN ÁNH B $" at bounding box center [396, 98] width 482 height 25
click at [191, 99] on p "QZYHM2370858" at bounding box center [186, 98] width 60 height 9
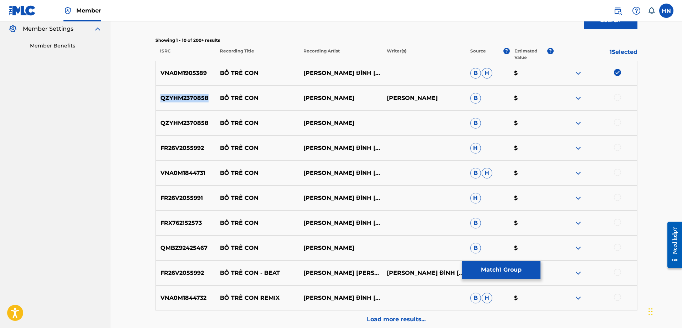
click at [191, 99] on p "QZYHM2370858" at bounding box center [186, 98] width 60 height 9
click at [617, 97] on div at bounding box center [617, 97] width 7 height 7
click at [614, 122] on div at bounding box center [617, 122] width 7 height 7
click at [195, 145] on p "FR26V2055992" at bounding box center [186, 148] width 60 height 9
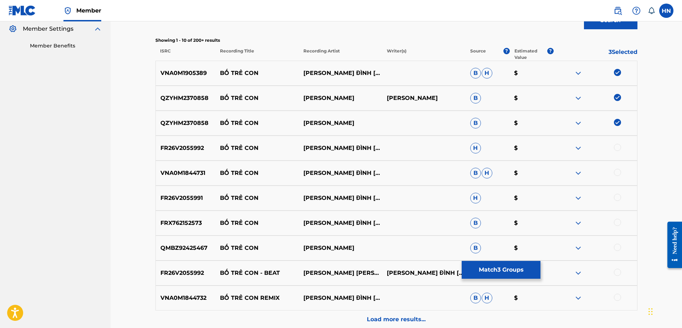
click at [621, 148] on div at bounding box center [595, 148] width 83 height 9
click at [618, 148] on div at bounding box center [617, 147] width 7 height 7
click at [191, 175] on p "VNA0M1844731" at bounding box center [186, 173] width 60 height 9
click at [617, 170] on div at bounding box center [617, 172] width 7 height 7
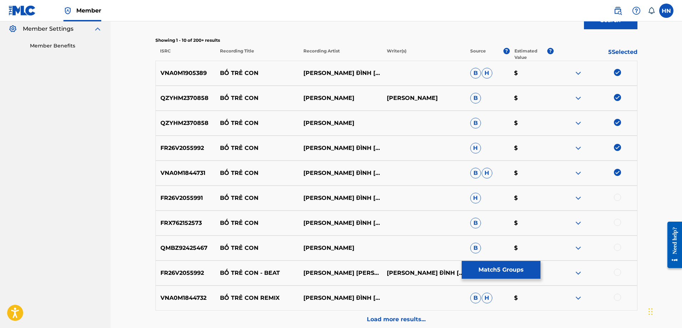
click at [147, 197] on div "Matching Tool The Matching Tool allows Members to match sound recordings to wor…" at bounding box center [396, 94] width 499 height 538
click at [615, 197] on div at bounding box center [617, 197] width 7 height 7
click at [195, 223] on p "FRX762152573" at bounding box center [186, 222] width 60 height 9
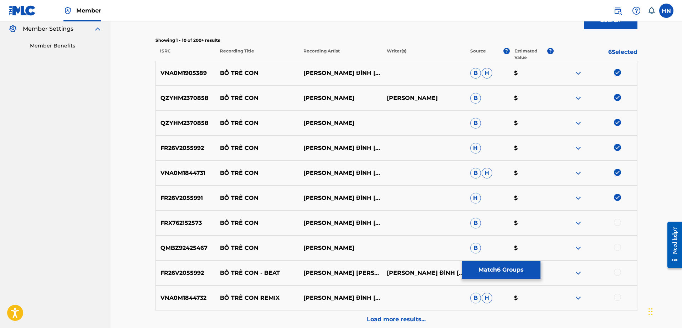
click at [616, 223] on div at bounding box center [617, 221] width 7 height 7
click at [199, 244] on p "QMBZ92425467" at bounding box center [186, 247] width 60 height 9
click at [617, 246] on div at bounding box center [617, 246] width 7 height 7
click at [183, 279] on div "FR26V2055992 BỐ TRẺ CON - BEAT TRINH DINH QUANG TRỊNH ĐÌNH QUANG B $" at bounding box center [396, 272] width 482 height 25
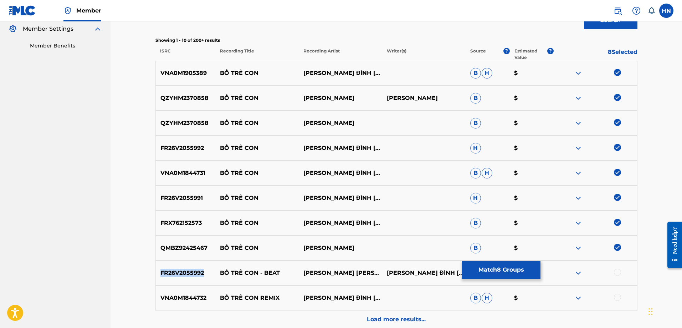
click at [183, 279] on div "FR26V2055992 BỐ TRẺ CON - BEAT TRINH DINH QUANG TRỊNH ĐÌNH QUANG B $" at bounding box center [396, 272] width 482 height 25
click at [620, 272] on div at bounding box center [617, 271] width 7 height 7
click at [174, 301] on p "VNA0M1844732" at bounding box center [186, 297] width 60 height 9
click at [618, 297] on div at bounding box center [617, 296] width 7 height 7
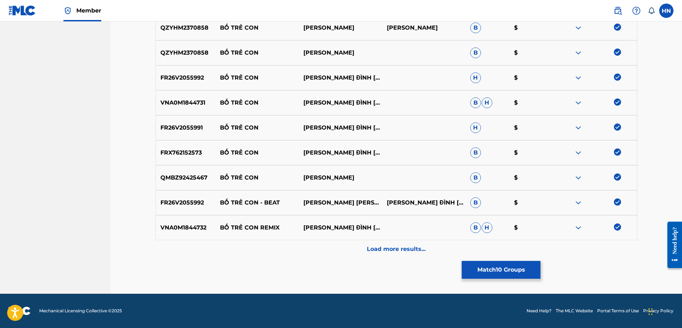
click at [375, 241] on div "Load more results..." at bounding box center [396, 249] width 482 height 18
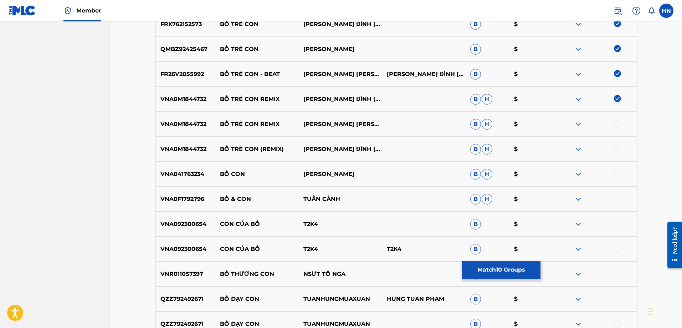
scroll to position [427, 0]
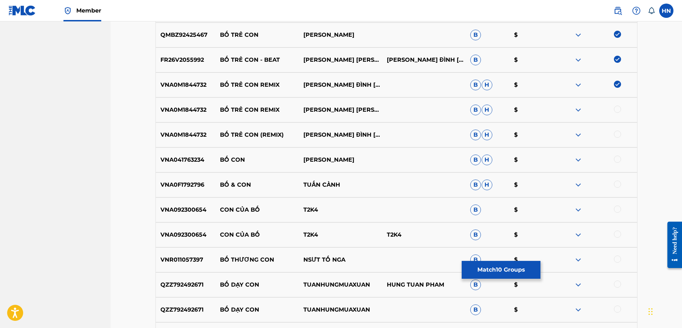
click at [190, 116] on div "VNA0M1844732 BỐ TRẺ CON REMIX TRINH DINH QUANG B H $" at bounding box center [396, 109] width 482 height 25
click at [619, 109] on div at bounding box center [617, 109] width 7 height 7
click at [616, 131] on div at bounding box center [617, 133] width 7 height 7
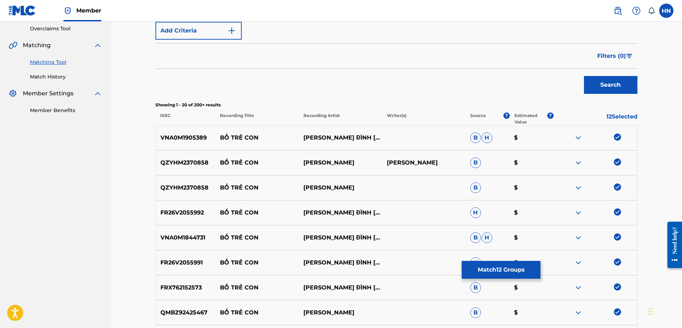
scroll to position [70, 0]
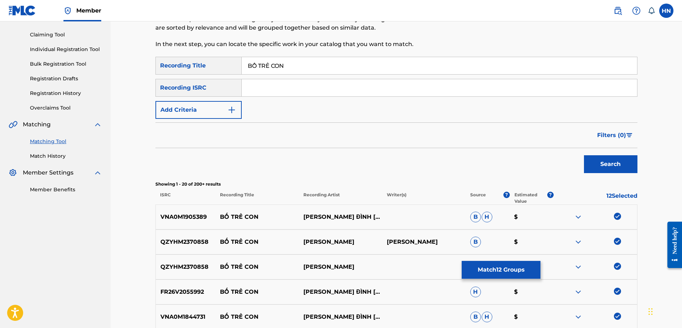
click at [391, 76] on div "SearchWithCriteriac1ea7774-939c-4dbc-bb41-3e1996124b70 Recording Title BỐ TRẺ C…" at bounding box center [396, 88] width 482 height 62
click at [390, 69] on input "BỐ TRẺ CON" at bounding box center [439, 65] width 395 height 17
paste input "O TRE CON"
type input "BO TRE CON"
click at [599, 162] on button "Search" at bounding box center [610, 164] width 53 height 18
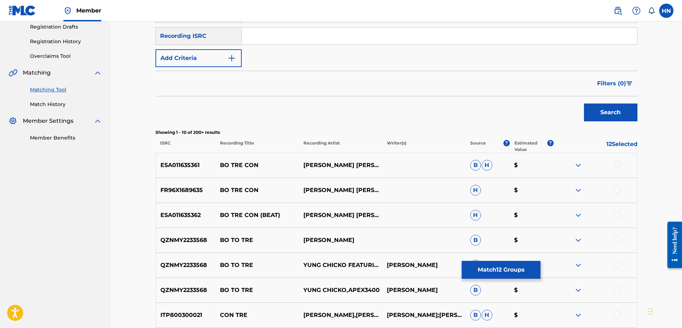
scroll to position [177, 0]
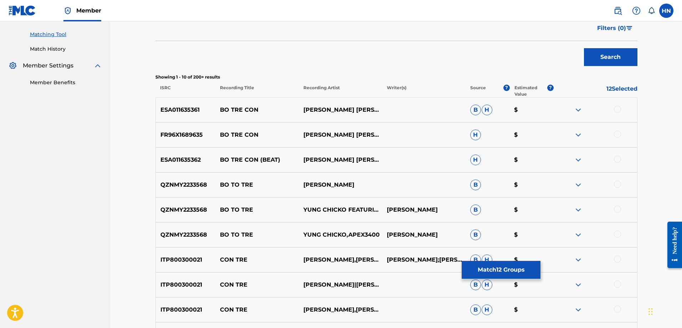
click at [191, 114] on p "ESA011635361" at bounding box center [186, 110] width 60 height 9
click at [620, 108] on div at bounding box center [617, 109] width 7 height 7
click at [190, 160] on p "ESA011635362" at bounding box center [186, 159] width 60 height 9
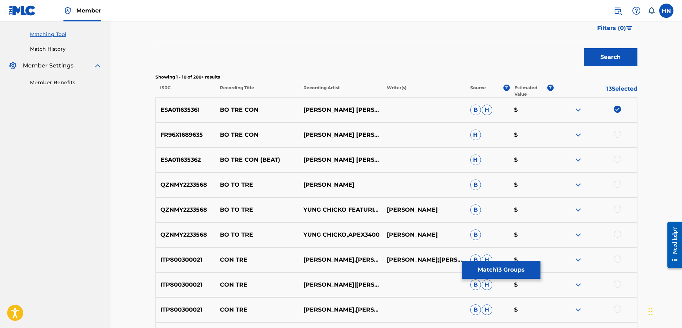
click at [617, 157] on div at bounding box center [617, 158] width 7 height 7
click at [203, 135] on p "FR96X1689635" at bounding box center [186, 134] width 60 height 9
click at [201, 133] on p "FR96X1689635" at bounding box center [186, 134] width 60 height 9
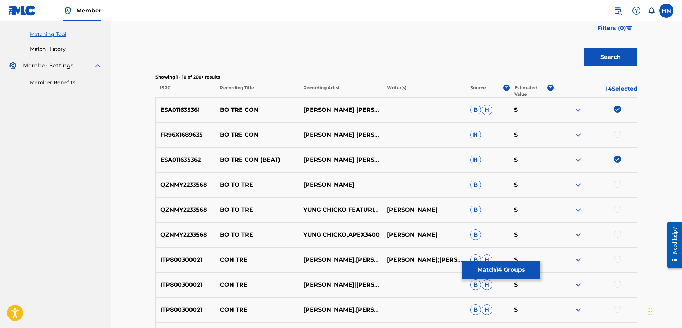
click at [559, 133] on div at bounding box center [595, 134] width 83 height 9
click at [616, 132] on div at bounding box center [617, 133] width 7 height 7
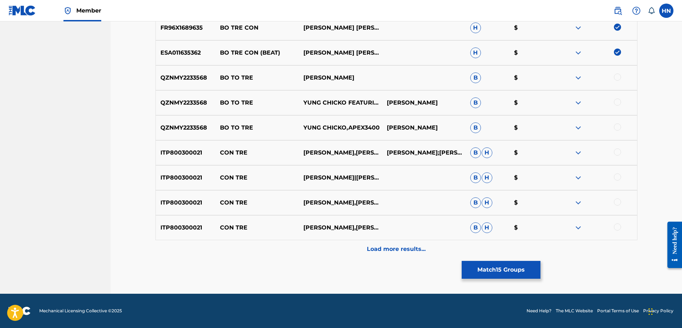
click at [468, 264] on button "Match 15 Groups" at bounding box center [501, 270] width 79 height 18
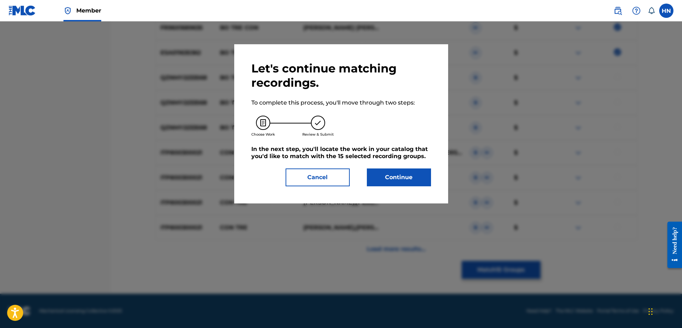
click at [382, 172] on button "Continue" at bounding box center [399, 177] width 64 height 18
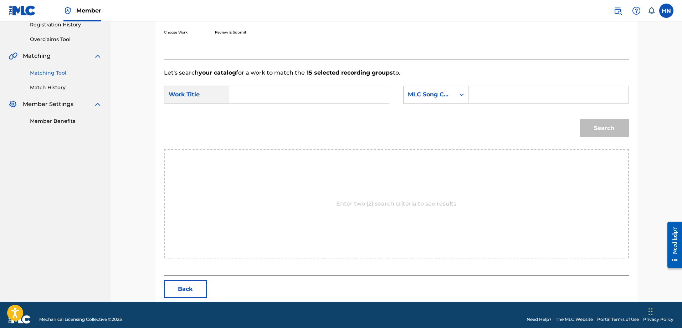
scroll to position [147, 0]
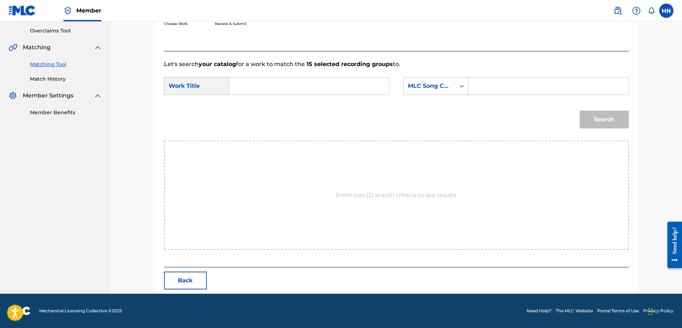
click at [360, 87] on input "Search Form" at bounding box center [309, 85] width 148 height 17
paste input "BỐ TRẺ CON"
type input "BỐ TRẺ CON"
click at [421, 89] on div "MLC Song Code" at bounding box center [429, 86] width 43 height 9
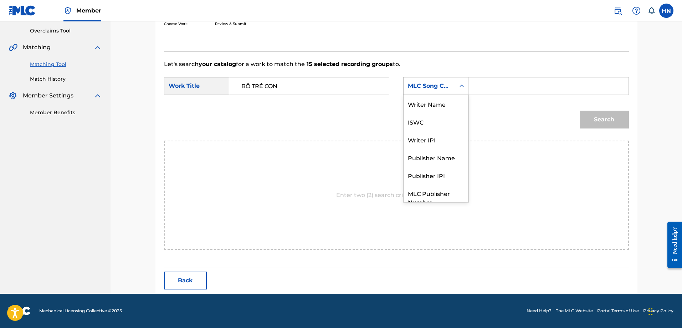
scroll to position [26, 0]
click at [421, 103] on div "ISWC" at bounding box center [435, 95] width 65 height 18
click at [502, 83] on input "Search Form" at bounding box center [548, 85] width 148 height 17
paste input "T9230045859"
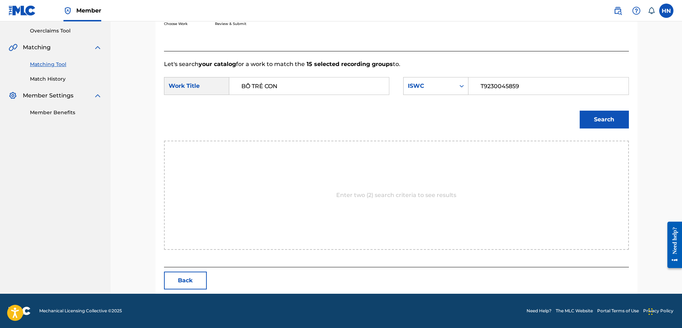
type input "T9230045859"
click at [584, 118] on button "Search" at bounding box center [604, 119] width 49 height 18
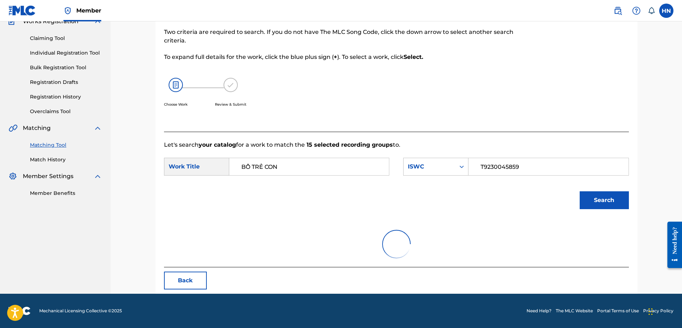
scroll to position [126, 0]
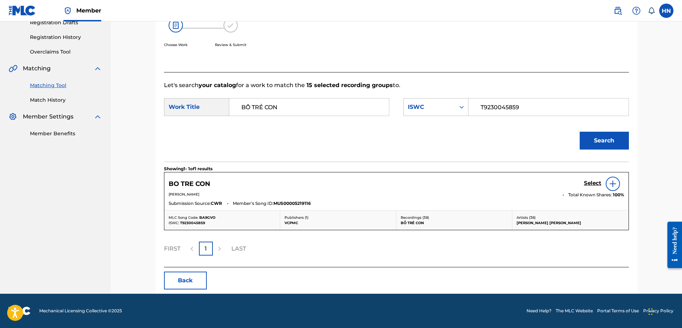
click at [588, 182] on h5 "Select" at bounding box center [592, 183] width 17 height 7
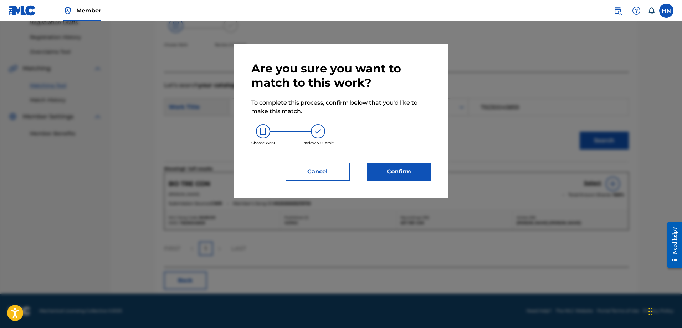
click at [389, 166] on button "Confirm" at bounding box center [399, 172] width 64 height 18
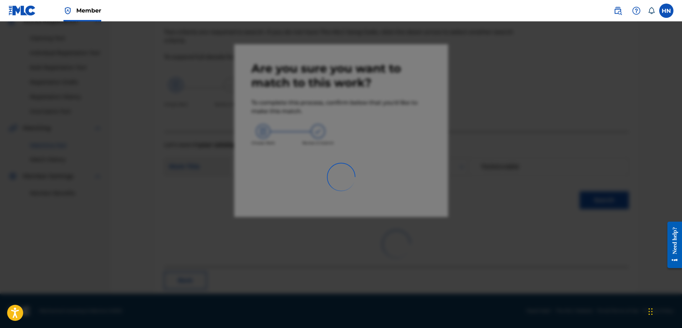
scroll to position [19, 0]
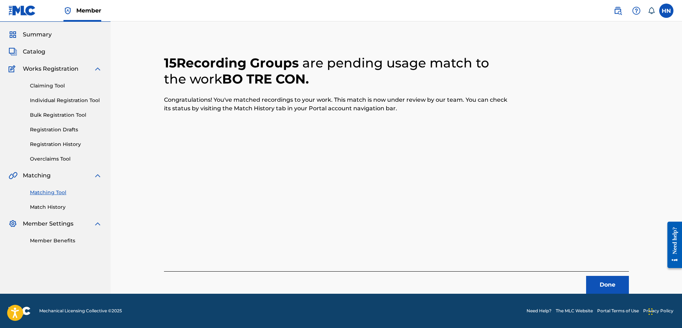
click at [593, 282] on button "Done" at bounding box center [607, 285] width 43 height 18
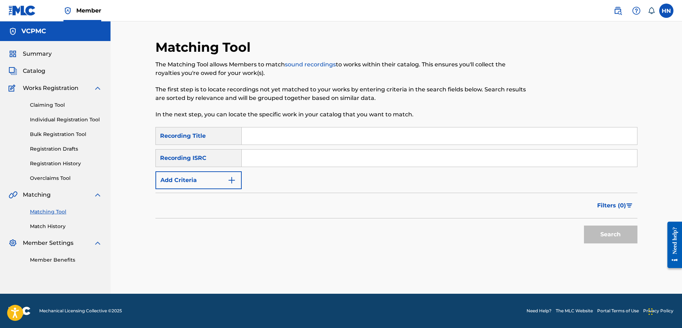
click at [267, 128] on input "Search Form" at bounding box center [439, 135] width 395 height 17
paste input "CÓ ANH Ở ĐÂY RỒI"
type input "CÓ ANH Ở ĐÂY RỒI"
click at [609, 242] on button "Search" at bounding box center [610, 234] width 53 height 18
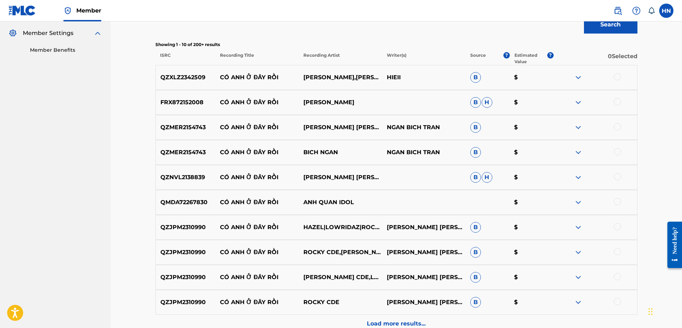
scroll to position [213, 0]
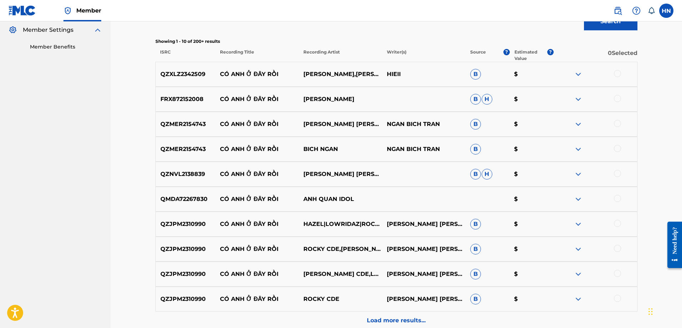
click at [196, 195] on p "QMDA72267830" at bounding box center [186, 199] width 60 height 9
click at [617, 200] on div at bounding box center [617, 198] width 7 height 7
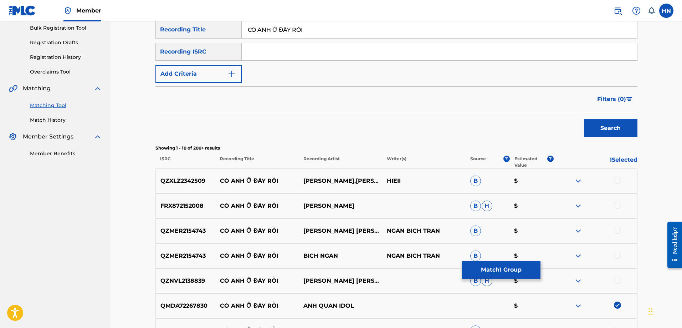
scroll to position [106, 0]
click at [168, 74] on button "Add Criteria" at bounding box center [198, 74] width 86 height 18
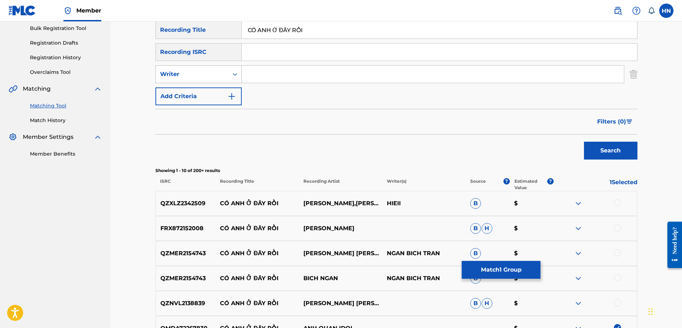
click at [173, 77] on div "Writer" at bounding box center [192, 74] width 64 height 9
click at [176, 95] on div "Recording Artist" at bounding box center [199, 92] width 86 height 18
click at [345, 70] on input "Search Form" at bounding box center [433, 74] width 382 height 17
type input "Anh quân"
click at [584, 142] on button "Search" at bounding box center [610, 151] width 53 height 18
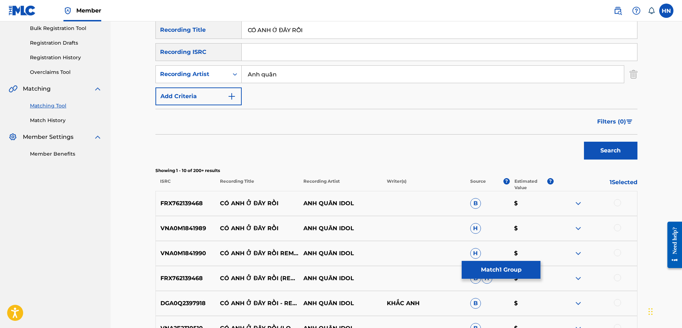
click at [173, 202] on p "FRX762139468" at bounding box center [186, 203] width 60 height 9
click at [618, 205] on div at bounding box center [617, 202] width 7 height 7
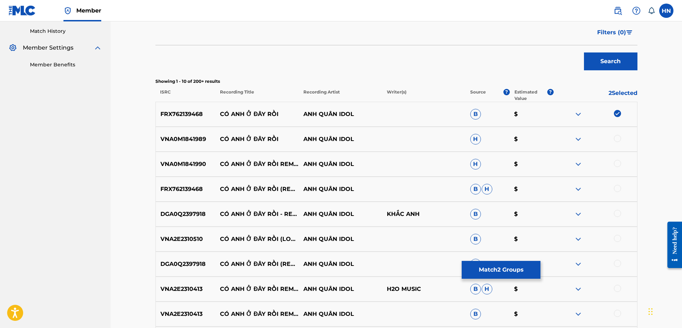
scroll to position [248, 0]
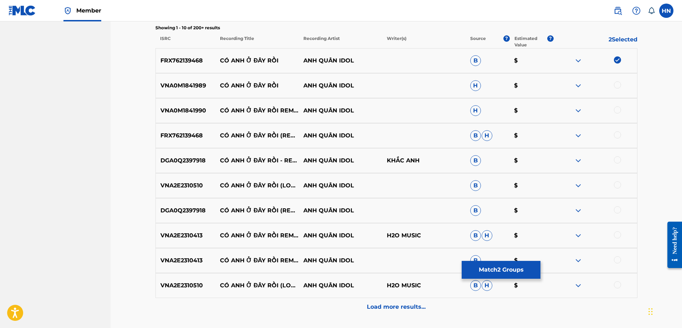
click at [166, 80] on div "VNA0M1841989 CÓ ANH Ở ĐÂY RỒI ANH QUÂN IDOL H $" at bounding box center [396, 85] width 482 height 25
click at [616, 86] on div at bounding box center [617, 84] width 7 height 7
click at [162, 110] on p "VNA0M1841990" at bounding box center [186, 110] width 60 height 9
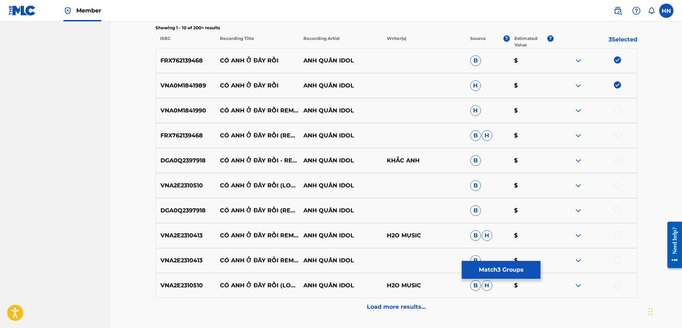
click at [616, 109] on div at bounding box center [617, 109] width 7 height 7
click at [196, 136] on p "FRX762139468" at bounding box center [186, 135] width 60 height 9
click at [621, 135] on div at bounding box center [617, 134] width 7 height 7
click at [199, 165] on div "DGA0Q2397918 CÓ ANH Ở ĐÂY RỒI - REMAKE 2015 ANH QUÂN IDOL KHẮC ANH B $" at bounding box center [396, 160] width 482 height 25
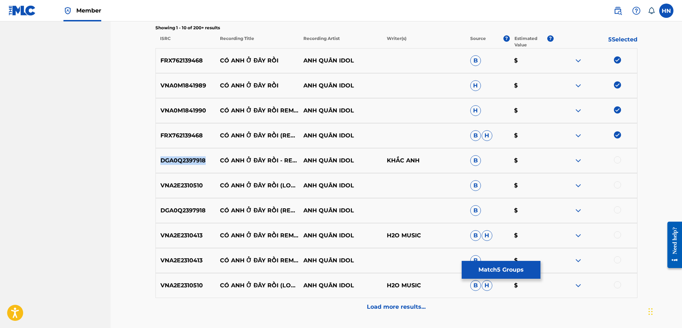
click at [199, 165] on div "DGA0Q2397918 CÓ ANH Ở ĐÂY RỒI - REMAKE 2015 ANH QUÂN IDOL KHẮC ANH B $" at bounding box center [396, 160] width 482 height 25
click at [617, 158] on div at bounding box center [617, 159] width 7 height 7
click at [194, 175] on div "VNA2E2310510 CÓ ANH Ở ĐÂY RỒI (LOFI VER.) ANH QUÂN IDOL B $" at bounding box center [396, 185] width 482 height 25
click at [617, 184] on div at bounding box center [617, 184] width 7 height 7
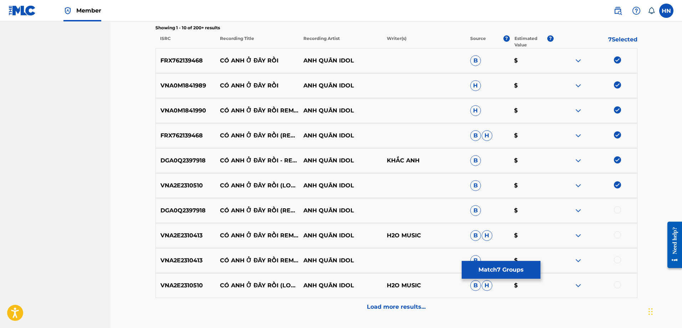
click at [618, 212] on div at bounding box center [617, 209] width 7 height 7
click at [192, 235] on p "VNA2E2310413" at bounding box center [186, 235] width 60 height 9
click at [618, 233] on div at bounding box center [617, 234] width 7 height 7
click at [615, 261] on div at bounding box center [617, 259] width 7 height 7
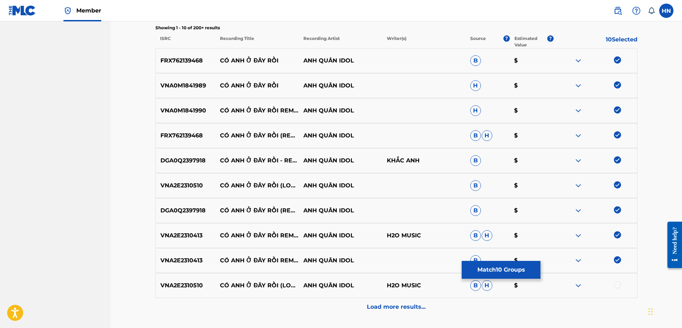
click at [195, 292] on div "VNA2E2310510 CÓ ANH Ở ĐÂY RỒI (LOFI VER.) ANH QUÂN IDOL H2O MUSIC B H $" at bounding box center [396, 285] width 482 height 25
click at [622, 285] on div at bounding box center [595, 285] width 83 height 9
click at [620, 285] on div at bounding box center [617, 284] width 7 height 7
click at [362, 300] on div "Load more results..." at bounding box center [396, 307] width 482 height 18
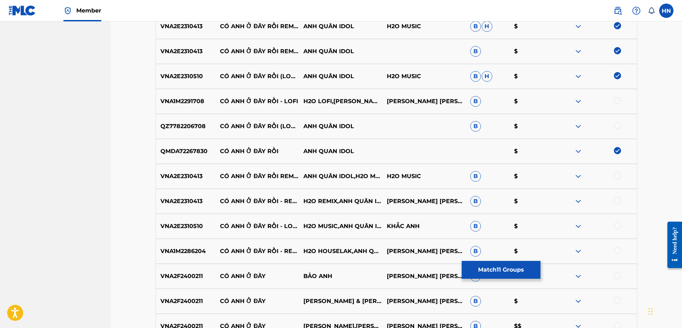
scroll to position [462, 0]
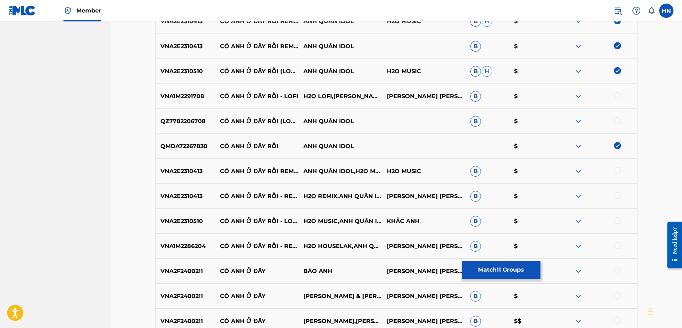
click at [248, 96] on p "CÓ ANH Ở ĐÂY RỒI - LOFI" at bounding box center [256, 96] width 83 height 9
click at [262, 93] on p "CÓ ANH Ở ĐÂY RỒI - LOFI" at bounding box center [256, 96] width 83 height 9
click at [179, 93] on p "VNA1M2291708" at bounding box center [186, 96] width 60 height 9
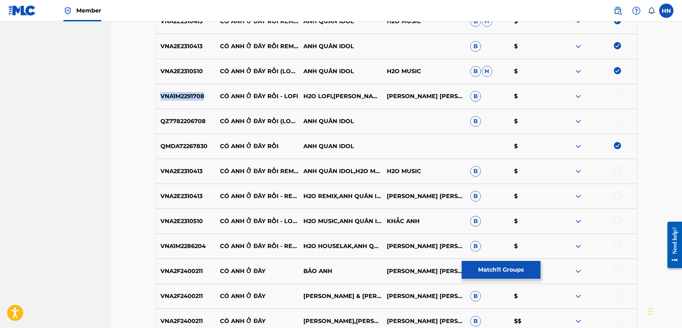
click at [179, 93] on p "VNA1M2291708" at bounding box center [186, 96] width 60 height 9
click at [615, 98] on div at bounding box center [617, 95] width 7 height 7
click at [176, 115] on div "QZ7782206708 CÓ ANH Ở ĐÂY RỒI (LOFI NON VOCAL) ANH QUÂN IDOL B $" at bounding box center [396, 121] width 482 height 25
click at [617, 121] on div at bounding box center [617, 120] width 7 height 7
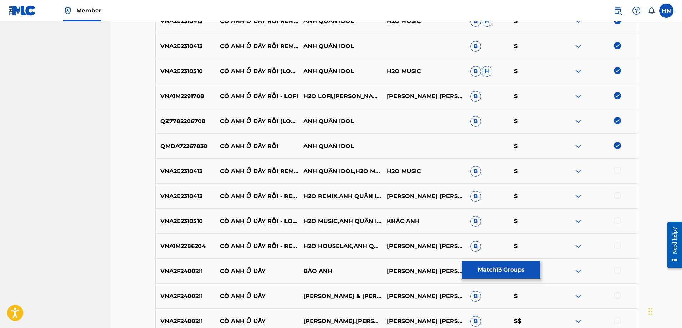
click at [177, 168] on p "VNA2E2310413" at bounding box center [186, 171] width 60 height 9
click at [620, 171] on div at bounding box center [617, 170] width 7 height 7
click at [615, 195] on div at bounding box center [617, 195] width 7 height 7
click at [173, 214] on div "VNA2E2310510 CÓ ANH Ở ĐÂY RỒI - LOFI VER. H2O MUSIC,ANH QUÂN IDOL KHẮC ANH B $" at bounding box center [396, 221] width 482 height 25
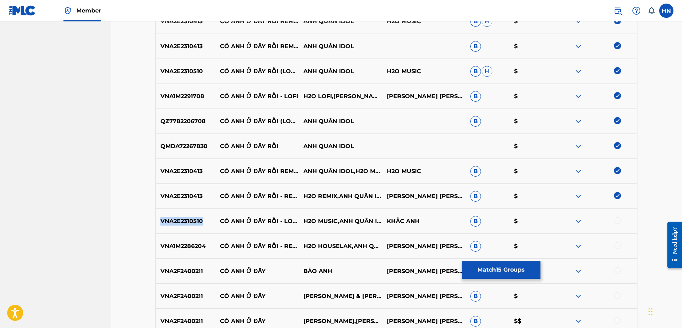
click at [173, 214] on div "VNA2E2310510 CÓ ANH Ở ĐÂY RỒI - LOFI VER. H2O MUSIC,ANH QUÂN IDOL KHẮC ANH B $" at bounding box center [396, 221] width 482 height 25
click at [619, 220] on div at bounding box center [617, 220] width 7 height 7
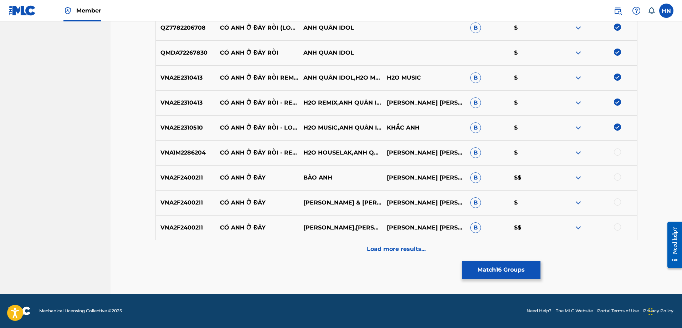
click at [198, 153] on p "VNA1M2286204" at bounding box center [186, 152] width 60 height 9
click at [616, 154] on div at bounding box center [617, 151] width 7 height 7
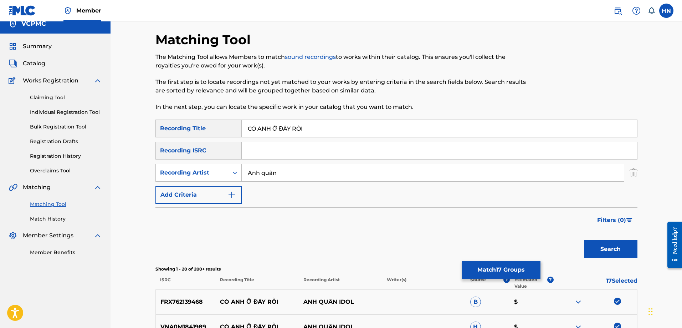
scroll to position [0, 0]
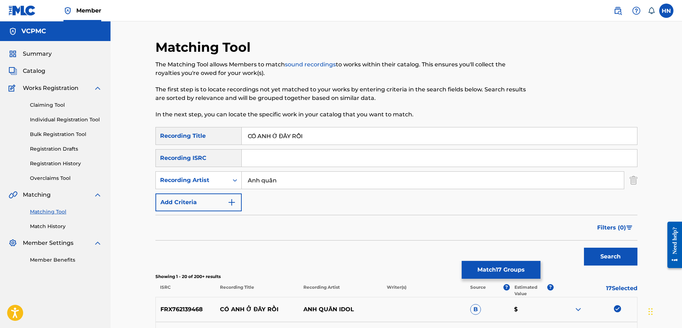
click at [343, 129] on input "CÓ ANH Ở ĐÂY RỒI" at bounding box center [439, 135] width 395 height 17
paste input "O ANH O DAY RO"
type input "CO ANH O DAY ROI"
click at [630, 251] on button "Search" at bounding box center [610, 256] width 53 height 18
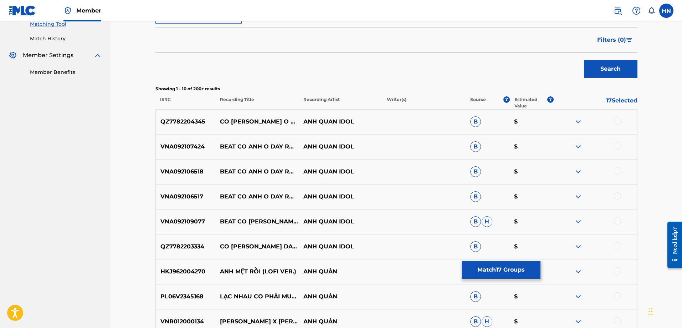
scroll to position [214, 0]
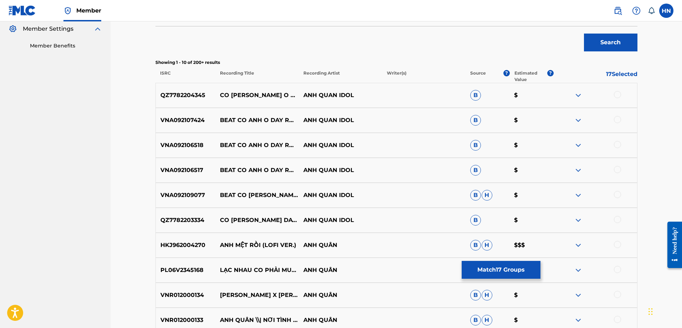
click at [181, 96] on p "QZ7782204345" at bounding box center [186, 95] width 60 height 9
click at [617, 95] on div at bounding box center [617, 94] width 7 height 7
click at [185, 117] on p "VNA092107424" at bounding box center [186, 120] width 60 height 9
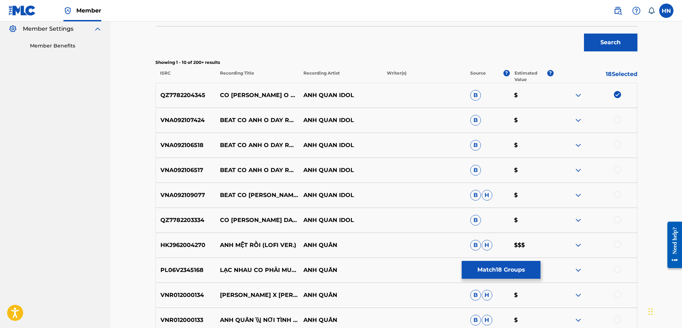
click at [614, 117] on div at bounding box center [595, 120] width 83 height 9
click at [616, 120] on div at bounding box center [617, 119] width 7 height 7
click at [194, 142] on p "VNA092106518" at bounding box center [186, 145] width 60 height 9
click at [621, 144] on div at bounding box center [617, 144] width 7 height 7
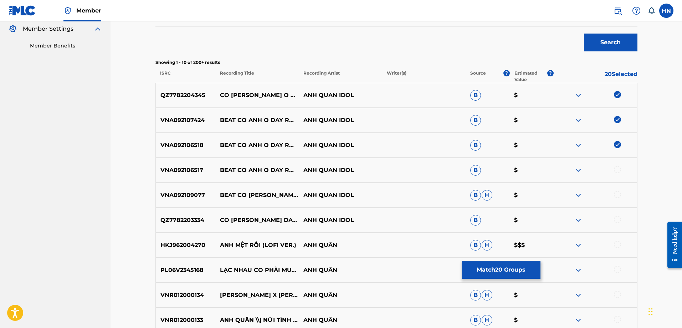
click at [173, 165] on div "VNA092106517 BEAT CO ANH O DAY ROI (LOFI WHISKY ORINN) ANH QUAN IDOL B $" at bounding box center [396, 170] width 482 height 25
click at [617, 171] on div at bounding box center [617, 169] width 7 height 7
click at [188, 192] on p "VNA092109077" at bounding box center [186, 195] width 60 height 9
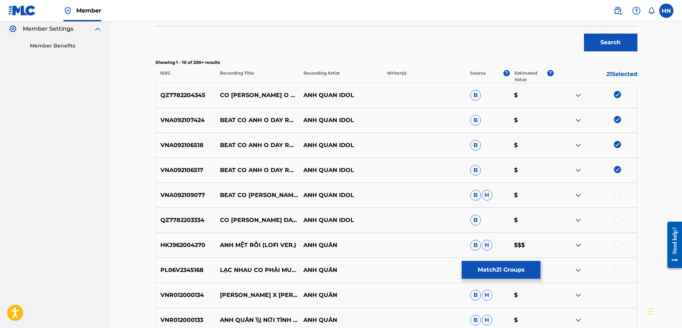
click at [615, 196] on div at bounding box center [617, 194] width 7 height 7
click at [191, 221] on p "QZ7782203334" at bounding box center [186, 220] width 60 height 9
click at [618, 221] on div at bounding box center [617, 219] width 7 height 7
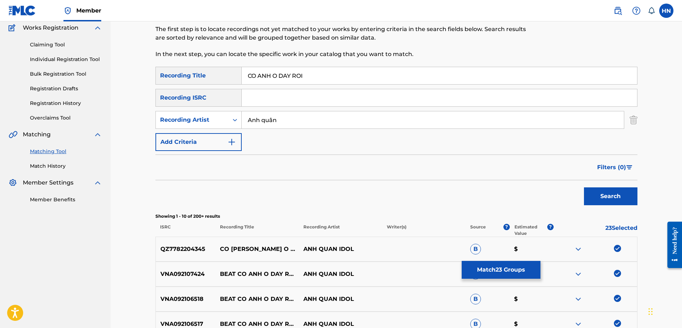
scroll to position [21, 0]
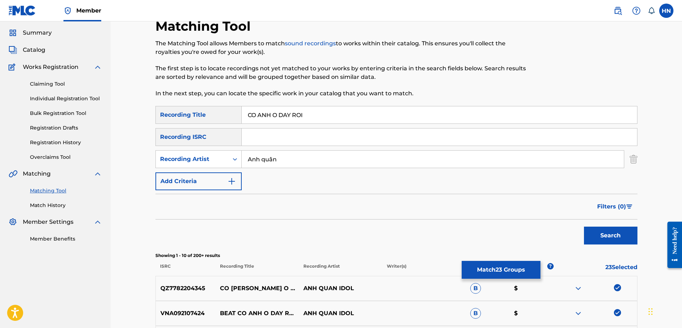
drag, startPoint x: 272, startPoint y: 158, endPoint x: 269, endPoint y: 154, distance: 4.5
click at [269, 154] on input "Anh quân" at bounding box center [433, 158] width 382 height 17
type input "Anh quan"
click at [584, 226] on button "Search" at bounding box center [610, 235] width 53 height 18
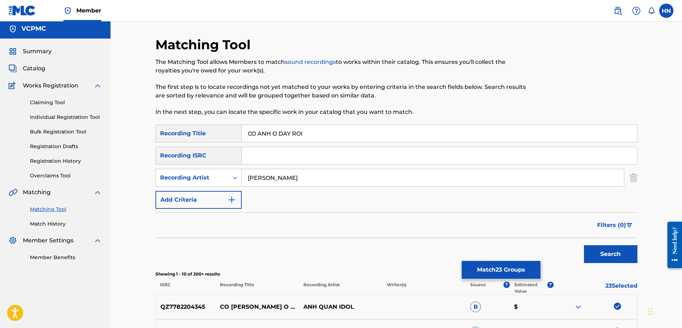
scroll to position [0, 0]
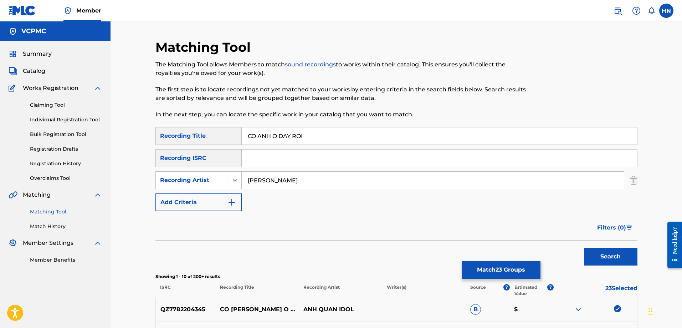
click at [308, 135] on input "CO ANH O DAY ROI" at bounding box center [439, 135] width 395 height 17
paste input "Ó ANH Ở ĐÂY RỒ"
type input "CÓ ANH Ở ĐÂY RỒI"
click at [596, 252] on button "Search" at bounding box center [610, 256] width 53 height 18
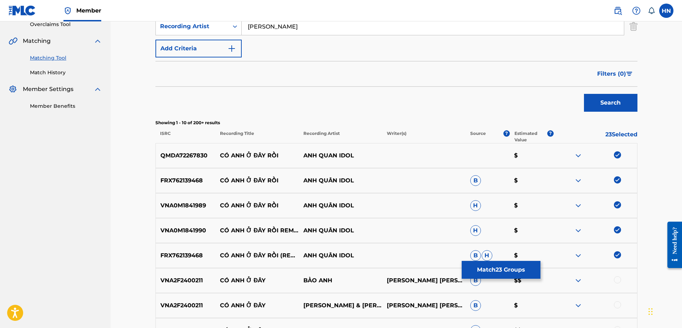
scroll to position [250, 0]
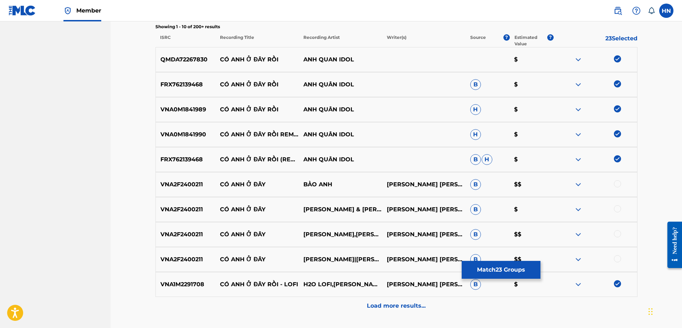
click at [482, 272] on button "Match 23 Groups" at bounding box center [501, 270] width 79 height 18
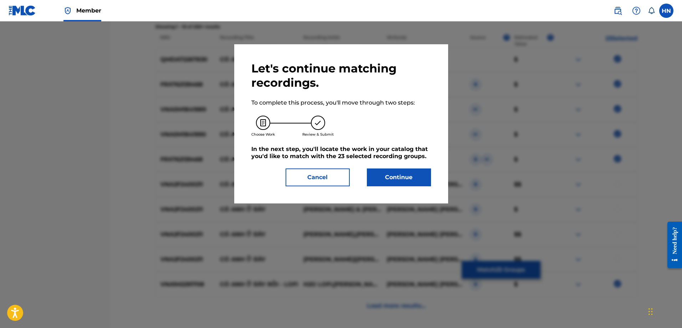
click at [373, 173] on button "Continue" at bounding box center [399, 177] width 64 height 18
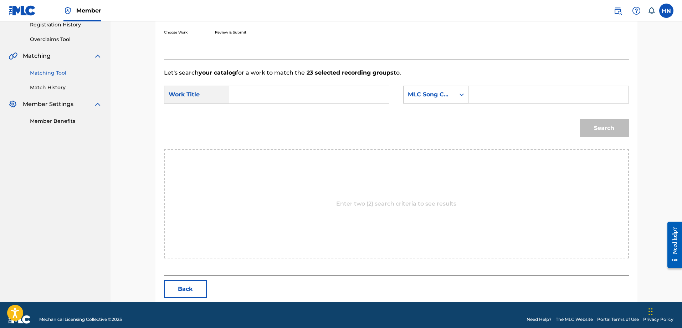
scroll to position [147, 0]
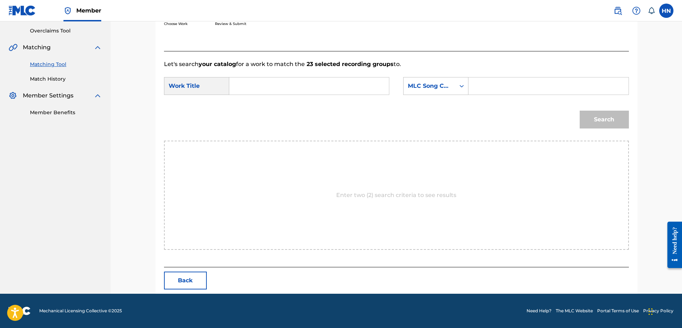
click at [381, 79] on input "Search Form" at bounding box center [309, 85] width 148 height 17
paste input "CÓ ANH Ở ĐÂY RỒI"
type input "CÓ ANH Ở ĐÂY RỒI"
click at [437, 81] on div "MLC Song Code" at bounding box center [429, 86] width 52 height 14
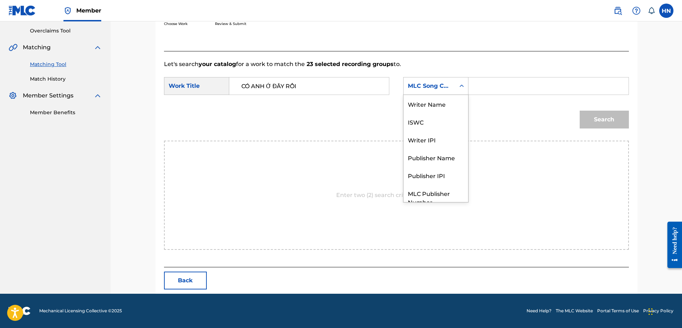
scroll to position [26, 0]
click at [428, 98] on div "ISWC" at bounding box center [435, 95] width 65 height 18
click at [490, 80] on input "Search Form" at bounding box center [548, 85] width 148 height 17
paste input "T9151723669"
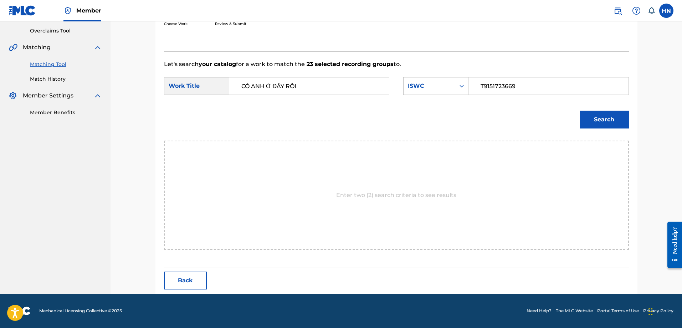
type input "T9151723669"
click at [610, 119] on button "Search" at bounding box center [604, 119] width 49 height 18
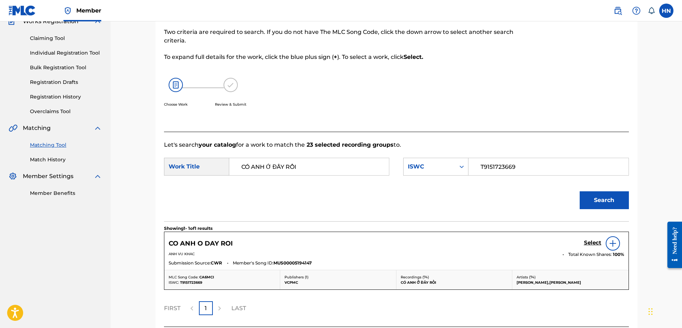
scroll to position [126, 0]
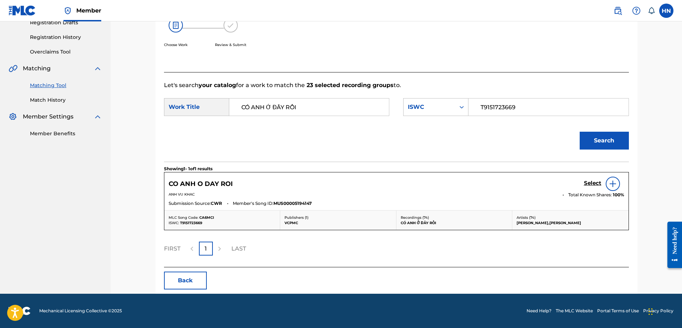
click at [590, 184] on h5 "Select" at bounding box center [592, 183] width 17 height 7
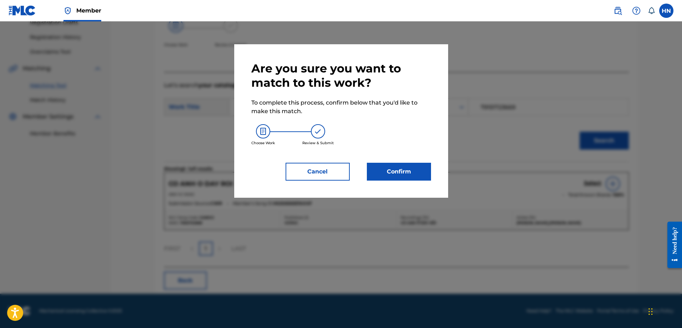
click at [412, 169] on button "Confirm" at bounding box center [399, 172] width 64 height 18
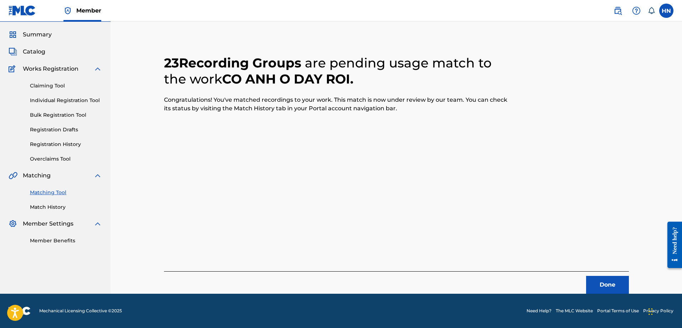
scroll to position [19, 0]
click at [597, 282] on button "Done" at bounding box center [607, 285] width 43 height 18
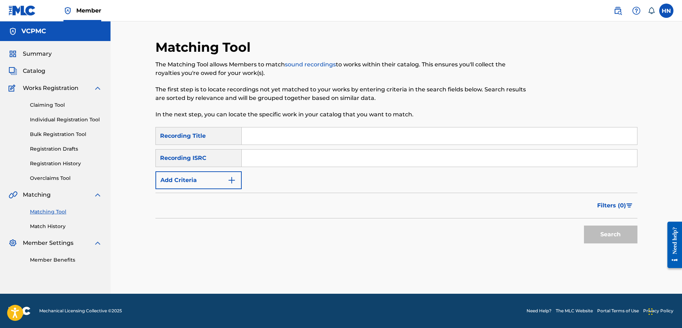
scroll to position [0, 0]
click at [321, 132] on input "Search Form" at bounding box center [439, 135] width 395 height 17
paste input "DUYÊN TRỜI LẤY 2"
click at [598, 227] on button "Search" at bounding box center [610, 234] width 53 height 18
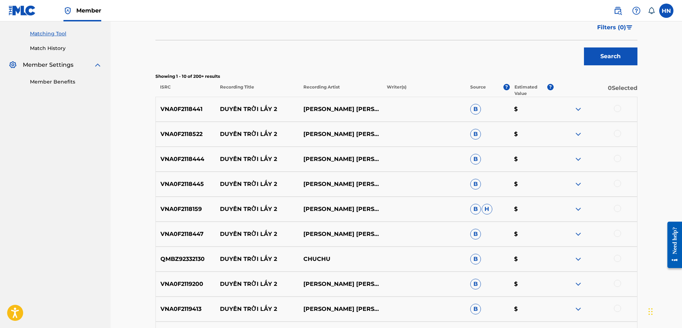
scroll to position [178, 0]
click at [199, 103] on div "VNA0F2118441 DUYÊN TRỜI LẤY 2 CHUNG THANH DUY B $" at bounding box center [396, 108] width 482 height 25
click at [620, 104] on div "VNA0F2118441 DUYÊN TRỜI LẤY 2 CHUNG THANH DUY B $" at bounding box center [396, 108] width 482 height 25
click at [619, 106] on div at bounding box center [617, 107] width 7 height 7
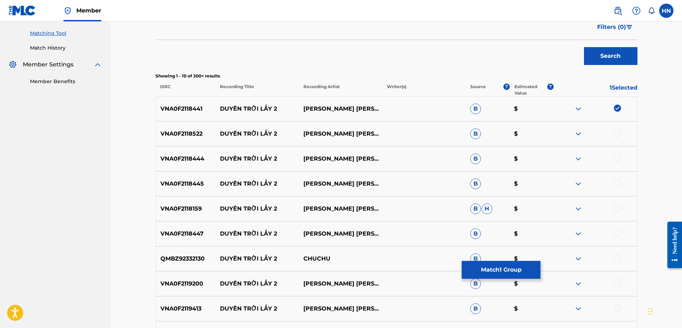
click at [193, 135] on p "VNA0F2118522" at bounding box center [186, 133] width 60 height 9
click at [616, 132] on div at bounding box center [617, 132] width 7 height 7
click at [188, 157] on p "VNA0F2118444" at bounding box center [186, 158] width 60 height 9
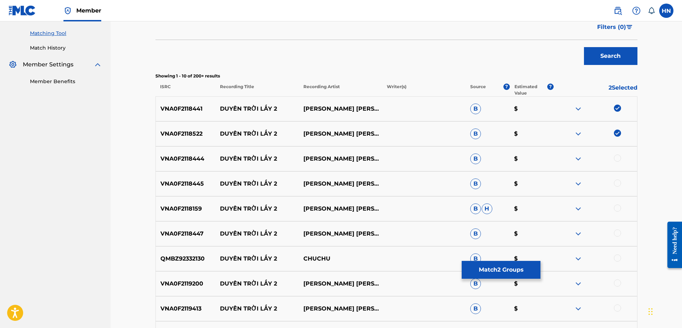
click at [618, 157] on div at bounding box center [617, 157] width 7 height 7
click at [194, 179] on div "VNA0F2118445 DUYÊN TRỜI LẤY 2 CHUNG THANH DUY B $" at bounding box center [396, 183] width 482 height 25
click at [618, 182] on div at bounding box center [617, 182] width 7 height 7
click at [175, 202] on div "VNA0F2118159 DUYÊN TRỜI LẤY 2 CHUNG THANH DUY B H $" at bounding box center [396, 208] width 482 height 25
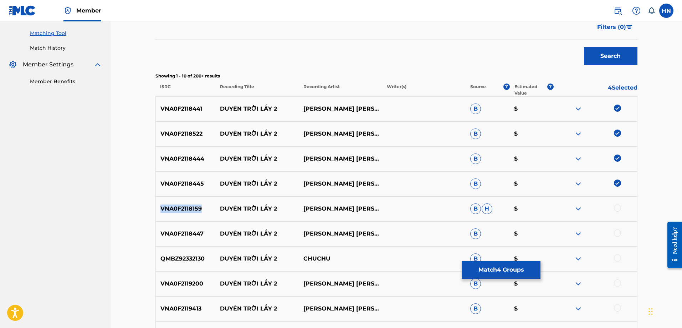
click at [175, 202] on div "VNA0F2118159 DUYÊN TRỜI LẤY 2 CHUNG THANH DUY B H $" at bounding box center [396, 208] width 482 height 25
click at [617, 207] on div at bounding box center [617, 207] width 7 height 7
click at [180, 231] on p "VNA0F2118447" at bounding box center [186, 233] width 60 height 9
click at [619, 231] on div at bounding box center [617, 232] width 7 height 7
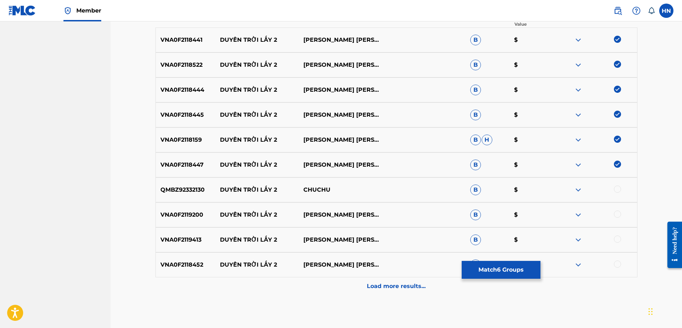
scroll to position [248, 0]
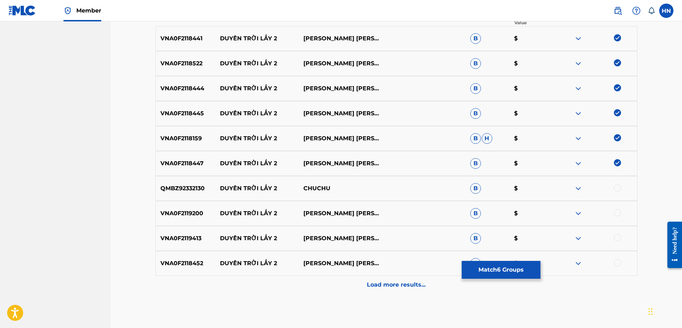
click at [189, 212] on p "VNA0F2119200" at bounding box center [186, 213] width 60 height 9
click at [616, 214] on div at bounding box center [617, 212] width 7 height 7
click at [162, 243] on div "VNA0F2119413 DUYÊN TRỜI LẤY 2 CHUNG THANH DUY B $" at bounding box center [396, 238] width 482 height 25
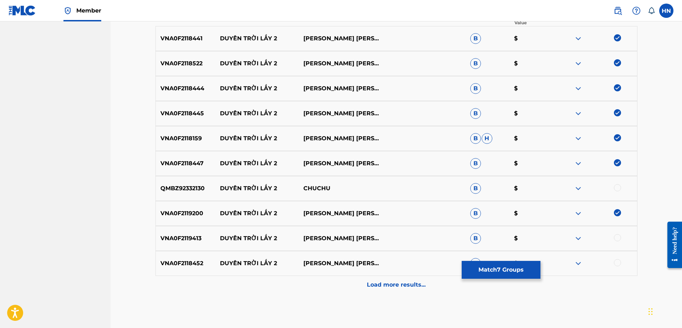
click at [618, 237] on div at bounding box center [617, 237] width 7 height 7
click at [192, 258] on div "VNA0F2118452 DUYÊN TRỜI LẤY 2 CHUNG THANH DUY B $" at bounding box center [396, 263] width 482 height 25
click at [619, 262] on div at bounding box center [617, 262] width 7 height 7
click at [576, 186] on img at bounding box center [578, 188] width 9 height 9
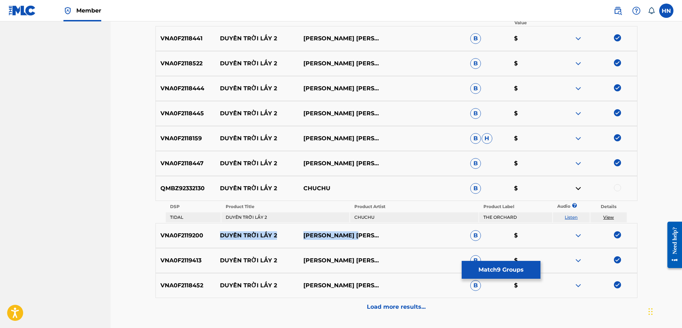
drag, startPoint x: 220, startPoint y: 236, endPoint x: 370, endPoint y: 233, distance: 149.7
click at [367, 233] on div "VNA0F2119200 DUYÊN TRỜI LẤY 2 CHUNG THANH DUY B $" at bounding box center [396, 235] width 482 height 25
drag, startPoint x: 335, startPoint y: 189, endPoint x: 222, endPoint y: 191, distance: 113.4
click at [222, 191] on div "QMBZ92332130 DUYÊN TRỜI LẤY 2 CHUCHU B $" at bounding box center [396, 188] width 482 height 25
click at [197, 195] on div "QMBZ92332130 DUYÊN TRỜI LẤY 2 CHUCHU B $" at bounding box center [396, 188] width 482 height 25
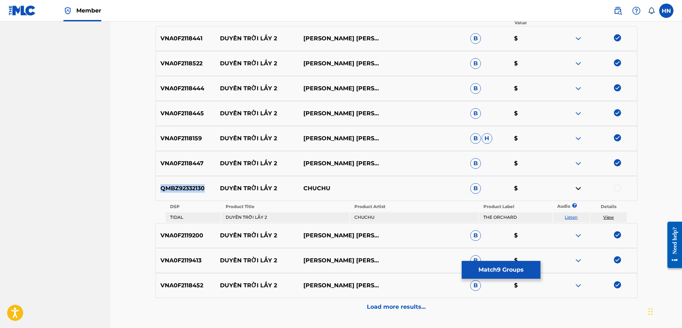
click at [197, 195] on div "QMBZ92332130 DUYÊN TRỜI LẤY 2 CHUCHU B $" at bounding box center [396, 188] width 482 height 25
click at [623, 186] on div at bounding box center [595, 188] width 83 height 9
click at [616, 187] on div at bounding box center [617, 187] width 7 height 7
click at [383, 306] on p "Load more results..." at bounding box center [396, 306] width 59 height 9
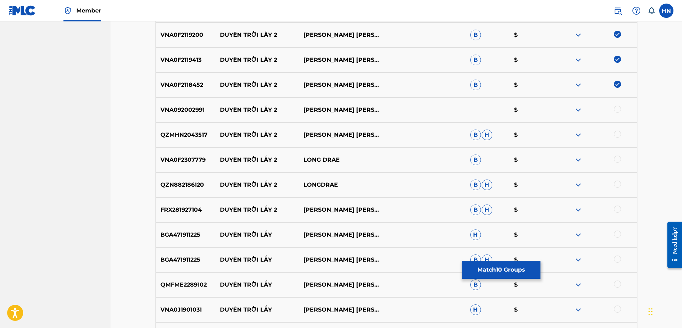
scroll to position [462, 0]
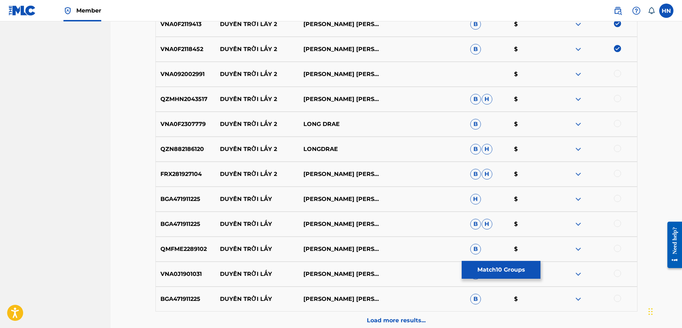
click at [194, 76] on p "VNA092002991" at bounding box center [186, 74] width 60 height 9
click at [618, 72] on div at bounding box center [617, 73] width 7 height 7
click at [210, 100] on p "QZMHN2043517" at bounding box center [186, 99] width 60 height 9
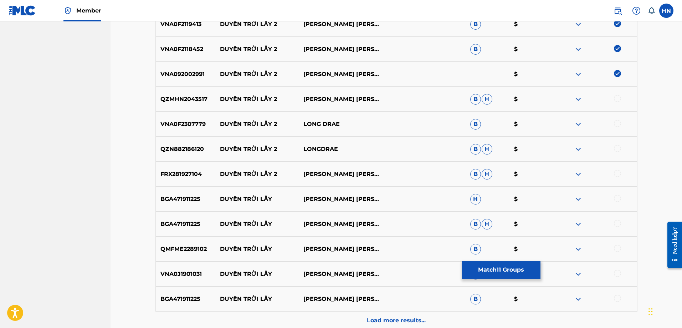
click at [193, 101] on p "QZMHN2043517" at bounding box center [186, 99] width 60 height 9
click at [619, 98] on div at bounding box center [617, 98] width 7 height 7
drag, startPoint x: 221, startPoint y: 124, endPoint x: 413, endPoint y: 118, distance: 192.2
click at [411, 118] on div "VNA0F2307779 DUYÊN TRỜI LẤY 2 LONG DRAE B $" at bounding box center [396, 124] width 482 height 25
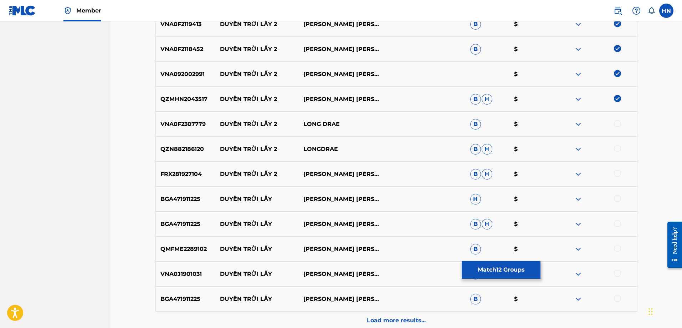
click at [172, 118] on div "VNA0F2307779 DUYÊN TRỜI LẤY 2 LONG DRAE B $" at bounding box center [396, 124] width 482 height 25
click at [616, 122] on div at bounding box center [617, 123] width 7 height 7
click at [171, 151] on p "QZN882186120" at bounding box center [186, 149] width 60 height 9
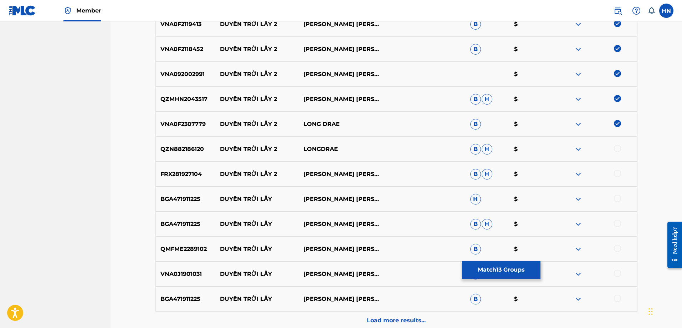
click at [615, 150] on div at bounding box center [617, 148] width 7 height 7
click at [193, 173] on p "FRX281927104" at bounding box center [186, 174] width 60 height 9
click at [615, 170] on div at bounding box center [617, 173] width 7 height 7
click at [615, 170] on div at bounding box center [595, 174] width 83 height 9
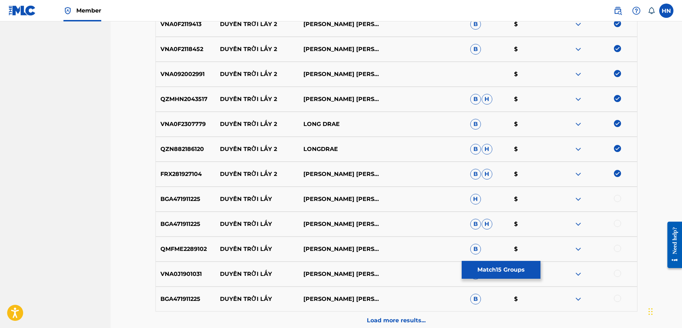
click at [373, 313] on div "Load more results..." at bounding box center [396, 320] width 482 height 18
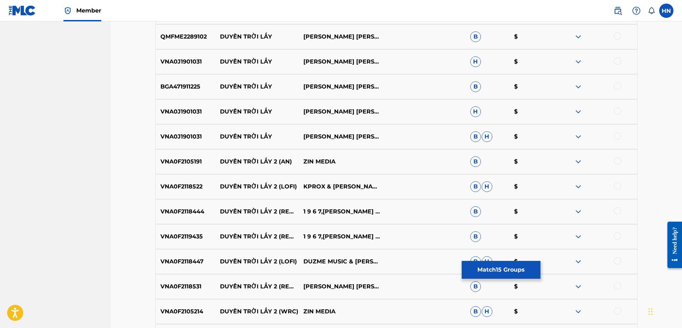
scroll to position [712, 0]
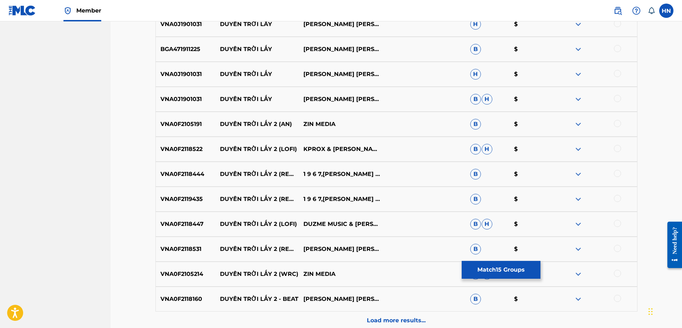
click at [185, 149] on p "VNA0F2118522" at bounding box center [186, 149] width 60 height 9
click at [184, 149] on p "VNA0F2118522" at bounding box center [186, 149] width 60 height 9
click at [196, 150] on p "VNA0F2118522" at bounding box center [186, 149] width 60 height 9
click at [617, 147] on div at bounding box center [617, 148] width 7 height 7
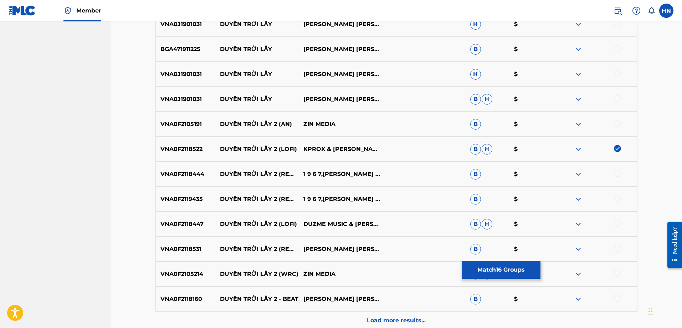
click at [194, 125] on p "VNA0F2105191" at bounding box center [186, 124] width 60 height 9
click at [615, 122] on div at bounding box center [617, 123] width 7 height 7
click at [197, 176] on p "VNA0F2118444" at bounding box center [186, 174] width 60 height 9
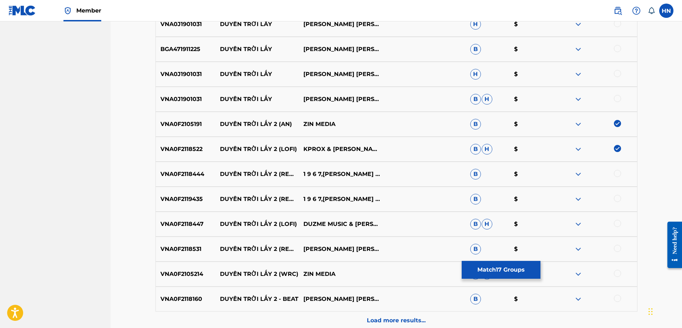
click at [618, 173] on div at bounding box center [617, 173] width 7 height 7
click at [184, 190] on div "VNA0F2119435 DUYÊN TRỜI LẤY 2 (REMIX) 1 9 6 7,CHUNG THANH DUY B $" at bounding box center [396, 198] width 482 height 25
click at [624, 197] on div at bounding box center [595, 199] width 83 height 9
click at [619, 196] on div at bounding box center [617, 198] width 7 height 7
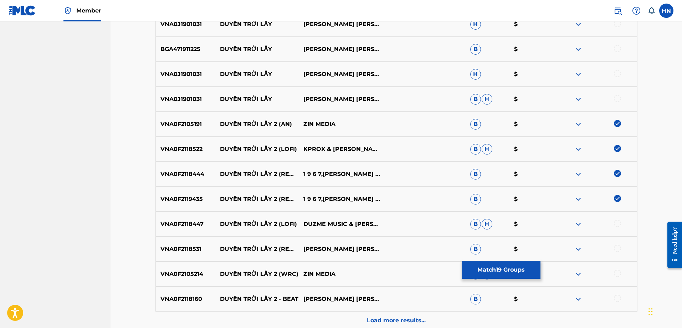
click at [190, 226] on p "VNA0F2118447" at bounding box center [186, 224] width 60 height 9
click at [614, 225] on div at bounding box center [617, 223] width 7 height 7
click at [190, 242] on div "VNA0F2118531 DUYÊN TRỜI LẤY 2 (REMIX) CHUNG THANH DUY,CUKAK B $" at bounding box center [396, 248] width 482 height 25
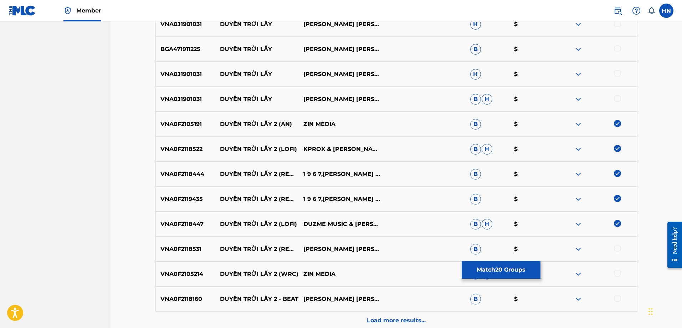
click at [619, 246] on div at bounding box center [617, 248] width 7 height 7
click at [182, 274] on p "VNA0F2105214" at bounding box center [186, 273] width 60 height 9
click at [615, 272] on div at bounding box center [617, 272] width 7 height 7
click at [173, 295] on p "VNA0F2118160" at bounding box center [186, 298] width 60 height 9
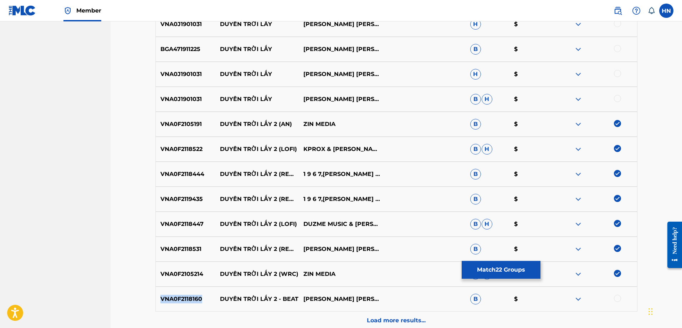
click at [173, 295] on p "VNA0F2118160" at bounding box center [186, 298] width 60 height 9
click at [618, 301] on div at bounding box center [617, 297] width 7 height 7
click at [406, 320] on p "Load more results..." at bounding box center [396, 320] width 59 height 9
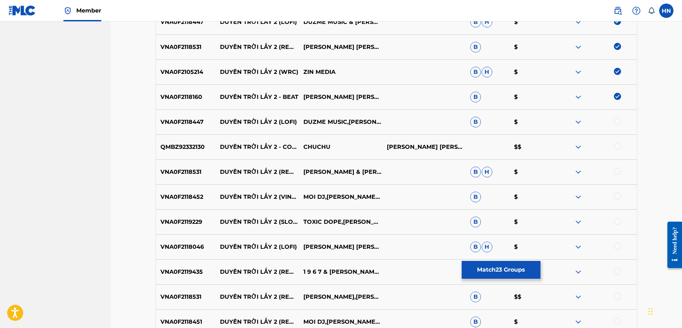
scroll to position [926, 0]
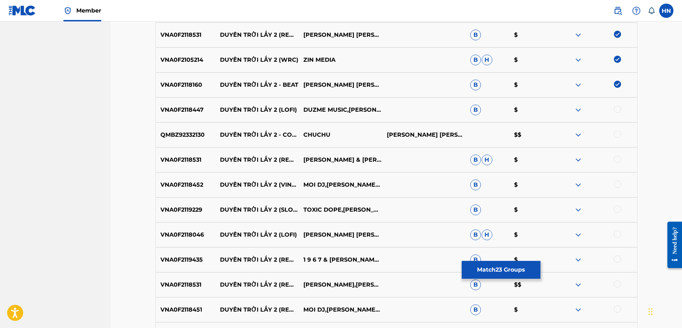
click at [191, 115] on div "VNA0F2118447 DUYÊN TRỜI LẤY 2 (LOFI) DUZME MUSIC,CHUNG THANH DUY B $" at bounding box center [396, 109] width 482 height 25
click at [619, 109] on div at bounding box center [617, 109] width 7 height 7
click at [175, 136] on p "QMBZ92332130" at bounding box center [186, 134] width 60 height 9
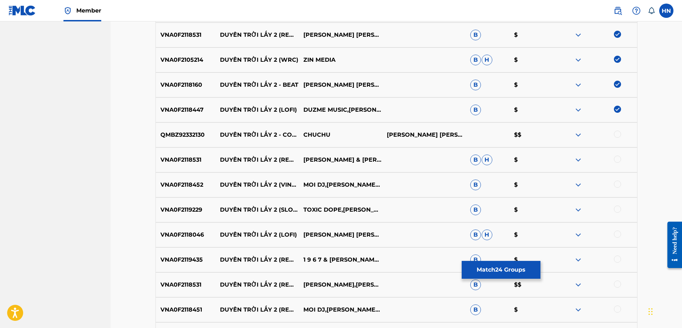
click at [619, 134] on div at bounding box center [617, 133] width 7 height 7
click at [189, 156] on p "VNA0F2118531" at bounding box center [186, 159] width 60 height 9
click at [616, 159] on div at bounding box center [617, 158] width 7 height 7
click at [179, 179] on div "VNA0F2118452 DUYÊN TRỜI LẤY 2 (VINAHOUSE) MOI DJ,CHUNG THANH DUY B $" at bounding box center [396, 184] width 482 height 25
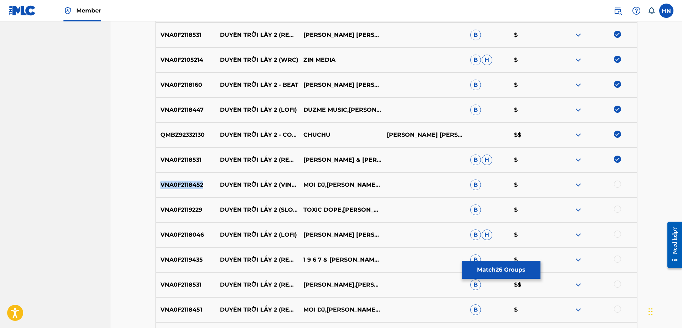
click at [179, 179] on div "VNA0F2118452 DUYÊN TRỜI LẤY 2 (VINAHOUSE) MOI DJ,CHUNG THANH DUY B $" at bounding box center [396, 184] width 482 height 25
click at [615, 182] on div at bounding box center [617, 183] width 7 height 7
click at [185, 205] on div "VNA0F2119229 DUYÊN TRỜI LẤY 2 (SLOWED) TOXIC DOPE,CHUNG THANH DUY B $" at bounding box center [396, 209] width 482 height 25
click at [192, 204] on div "VNA0F2119229 DUYÊN TRỜI LẤY 2 (SLOWED) TOXIC DOPE,CHUNG THANH DUY B $" at bounding box center [396, 209] width 482 height 25
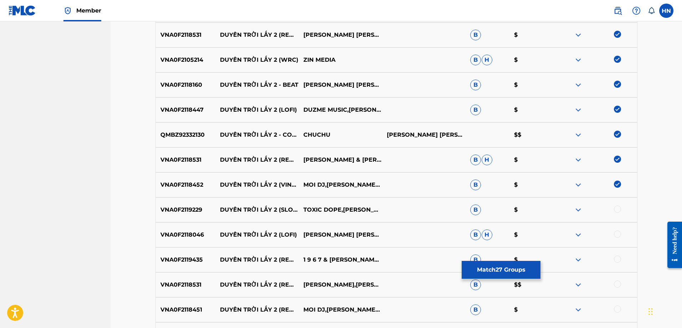
click at [617, 209] on div at bounding box center [617, 208] width 7 height 7
click at [173, 242] on div "VNA0F2118046 DUYÊN TRỜI LẤY 2 (LOFI) CHUNG THANH DUY B H $" at bounding box center [396, 234] width 482 height 25
click at [613, 233] on div at bounding box center [595, 234] width 83 height 9
click at [615, 233] on div at bounding box center [617, 233] width 7 height 7
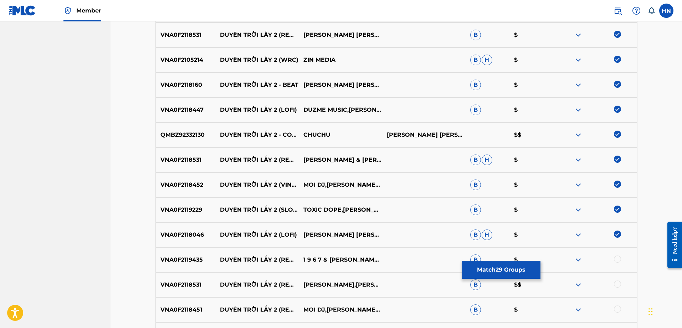
click at [179, 252] on div "VNA0F2119435 DUYÊN TRỜI LẤY 2 (REMIX) 1 9 6 7 & CHUNG THANH DUY B $" at bounding box center [396, 259] width 482 height 25
click at [615, 258] on div at bounding box center [617, 258] width 7 height 7
click at [195, 281] on p "VNA0F2118531" at bounding box center [186, 284] width 60 height 9
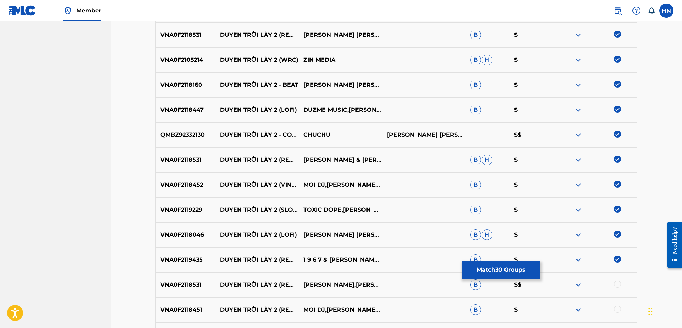
click at [618, 280] on div at bounding box center [617, 283] width 7 height 7
click at [613, 310] on div at bounding box center [595, 309] width 83 height 9
click at [615, 308] on div at bounding box center [617, 308] width 7 height 7
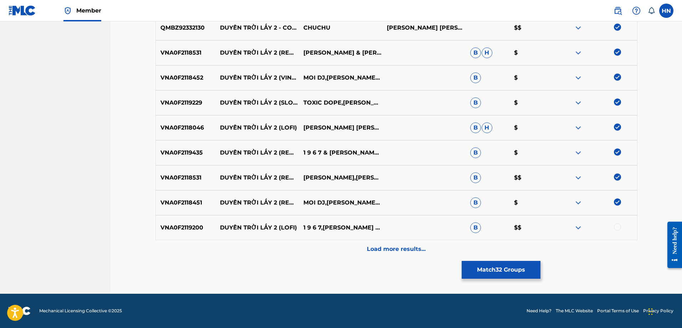
click at [194, 224] on p "VNA0F2119200" at bounding box center [186, 227] width 60 height 9
click at [621, 228] on div at bounding box center [595, 227] width 83 height 9
click at [619, 226] on div at bounding box center [617, 226] width 7 height 7
click at [438, 251] on div "Load more results..." at bounding box center [396, 249] width 482 height 18
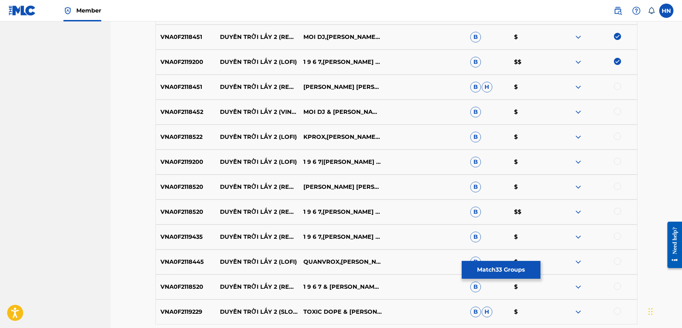
scroll to position [1211, 0]
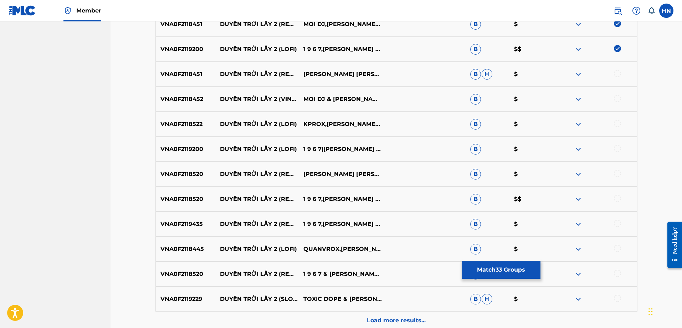
click at [179, 70] on p "VNA0F2118451" at bounding box center [186, 74] width 60 height 9
click at [618, 73] on div at bounding box center [617, 73] width 7 height 7
click at [190, 103] on p "VNA0F2118452" at bounding box center [186, 99] width 60 height 9
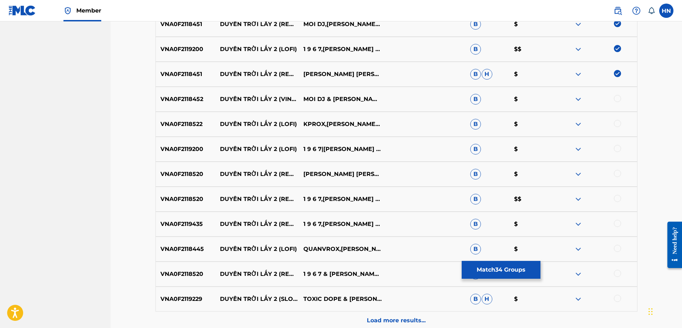
click at [615, 98] on div at bounding box center [617, 98] width 7 height 7
click at [171, 129] on div "VNA0F2118522 DUYÊN TRỜI LẤY 2 (LOFI) KPROX,CHUNG THANH DUY B $" at bounding box center [396, 124] width 482 height 25
click at [616, 124] on div at bounding box center [617, 123] width 7 height 7
click at [192, 151] on p "VNA0F2119200" at bounding box center [186, 149] width 60 height 9
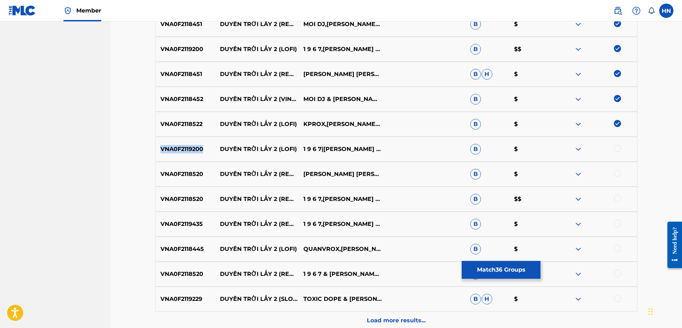
click at [192, 151] on p "VNA0F2119200" at bounding box center [186, 149] width 60 height 9
click at [617, 148] on div at bounding box center [617, 148] width 7 height 7
click at [200, 173] on p "VNA0F2118520" at bounding box center [186, 174] width 60 height 9
click at [619, 173] on div at bounding box center [617, 173] width 7 height 7
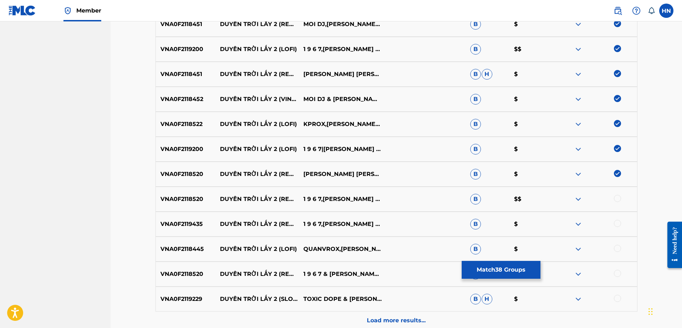
click at [175, 191] on div "VNA0F2118520 DUYÊN TRỜI LẤY 2 (REMIX) 1 9 6 7,CHUNG THANH DUY B $$" at bounding box center [396, 198] width 482 height 25
click at [617, 196] on div at bounding box center [617, 198] width 7 height 7
click at [189, 222] on p "VNA0F2119435" at bounding box center [186, 224] width 60 height 9
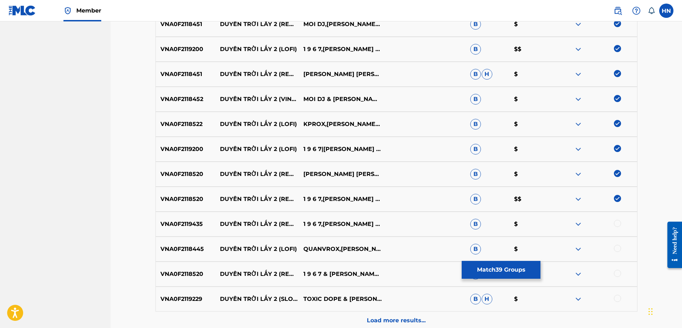
click at [618, 223] on div at bounding box center [617, 223] width 7 height 7
click at [209, 248] on p "VNA0F2118445" at bounding box center [186, 249] width 60 height 9
click at [193, 250] on p "VNA0F2118445" at bounding box center [186, 249] width 60 height 9
click at [618, 248] on div at bounding box center [617, 248] width 7 height 7
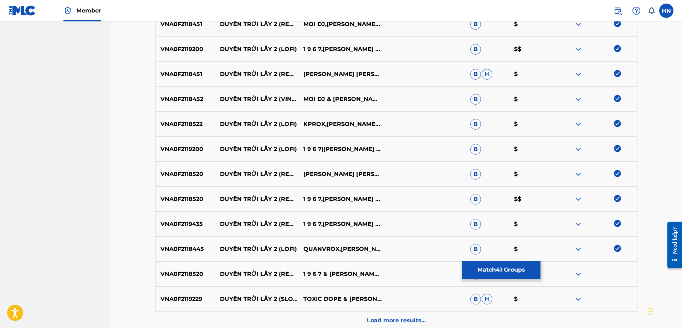
click at [202, 270] on p "VNA0F2118520" at bounding box center [186, 273] width 60 height 9
click at [619, 271] on div at bounding box center [617, 272] width 7 height 7
click at [194, 299] on p "VNA0F2119229" at bounding box center [186, 298] width 60 height 9
click at [616, 294] on div "VNA0F2119229 DUYÊN TRỜI LẤY 2 (SLOWED) TOXIC DOPE & CHUNG THANH DUY B H $" at bounding box center [396, 298] width 482 height 25
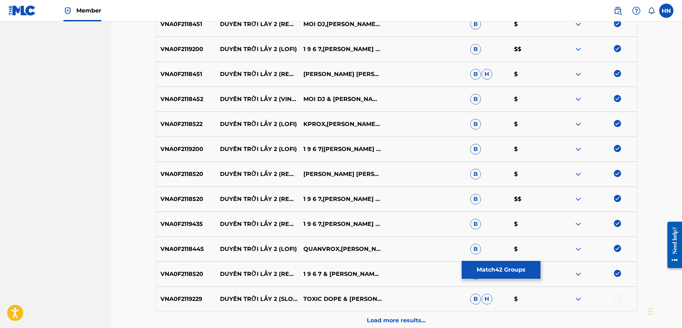
click at [616, 295] on div at bounding box center [617, 297] width 7 height 7
click at [396, 318] on p "Load more results..." at bounding box center [396, 320] width 59 height 9
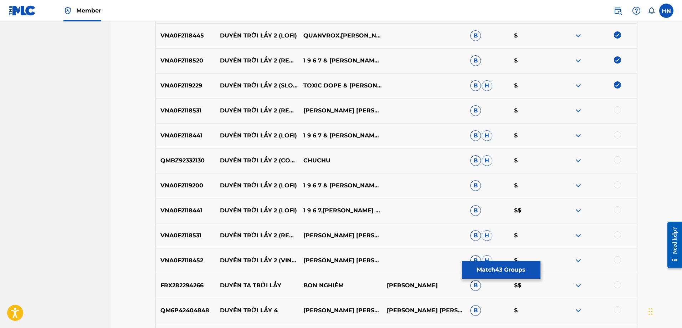
scroll to position [1425, 0]
click at [189, 112] on p "VNA0F2118531" at bounding box center [186, 110] width 60 height 9
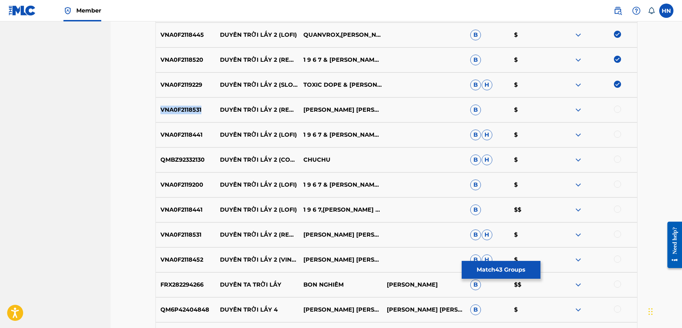
click at [189, 112] on p "VNA0F2118531" at bounding box center [186, 110] width 60 height 9
click at [618, 111] on div at bounding box center [617, 109] width 7 height 7
click at [219, 130] on div "VNA0F2118441 DUYÊN TRỜI LẤY 2 (LOFI) 1 9 6 7 & CHUNG THANH DUY B H $" at bounding box center [396, 134] width 482 height 25
click at [186, 130] on p "VNA0F2118441" at bounding box center [186, 134] width 60 height 9
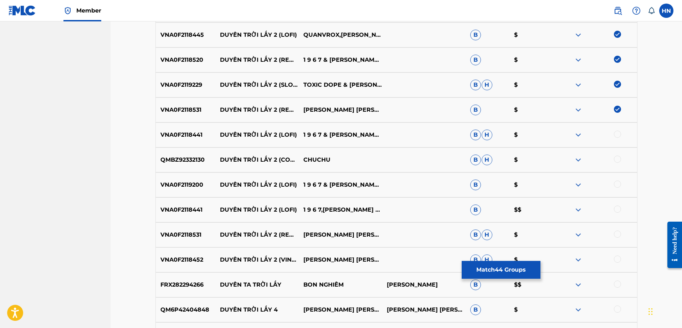
click at [614, 135] on div at bounding box center [617, 133] width 7 height 7
click at [190, 160] on p "QMBZ92332130" at bounding box center [186, 159] width 60 height 9
click at [616, 157] on div at bounding box center [617, 158] width 7 height 7
click at [165, 186] on p "VNA0F2119200" at bounding box center [186, 184] width 60 height 9
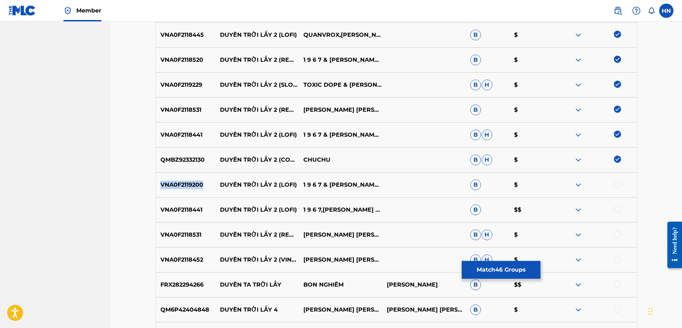
click at [165, 186] on p "VNA0F2119200" at bounding box center [186, 184] width 60 height 9
click at [614, 182] on div at bounding box center [595, 184] width 83 height 9
click at [616, 184] on div at bounding box center [617, 183] width 7 height 7
click at [173, 219] on div "VNA0F2118441 DUYÊN TRỜI LẤY 2 (LOFI) 1 9 6 7,CHUNG THANH DUY B $$" at bounding box center [396, 209] width 482 height 25
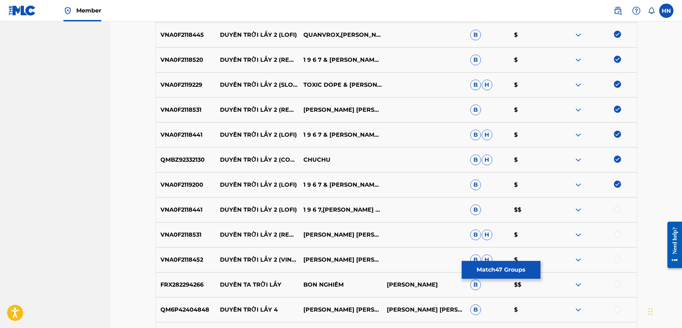
drag, startPoint x: 613, startPoint y: 207, endPoint x: 616, endPoint y: 208, distance: 3.7
click at [613, 207] on div at bounding box center [595, 209] width 83 height 9
click at [617, 209] on div at bounding box center [617, 208] width 7 height 7
click at [187, 234] on p "VNA0F2118531" at bounding box center [186, 234] width 60 height 9
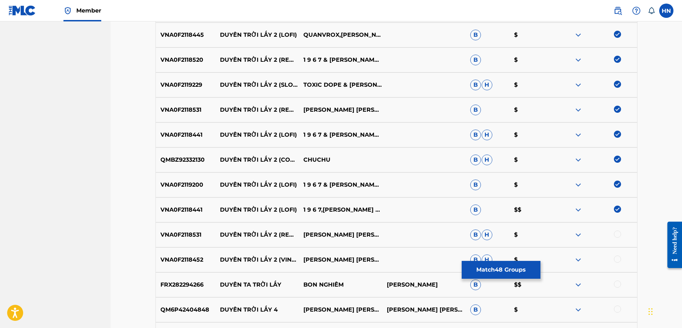
click at [616, 235] on div at bounding box center [617, 233] width 7 height 7
click at [192, 258] on p "VNA0F2118452" at bounding box center [186, 259] width 60 height 9
click at [616, 257] on div at bounding box center [617, 258] width 7 height 7
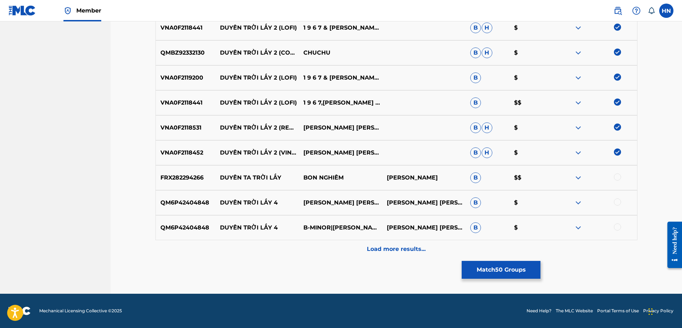
click at [363, 250] on div "Load more results..." at bounding box center [396, 249] width 482 height 18
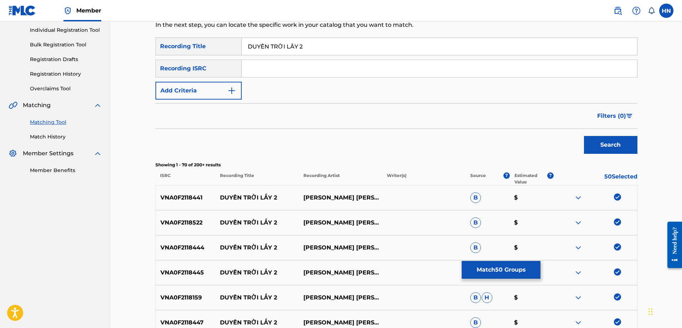
scroll to position [0, 0]
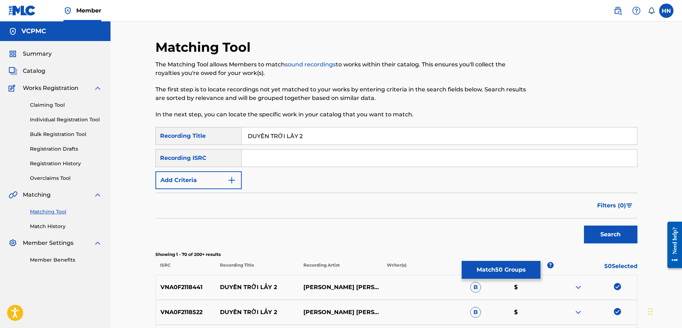
click at [271, 138] on input "DUYÊN TRỜI LẤY 2" at bounding box center [439, 135] width 395 height 17
paste input "EN TROI LA"
type input "DUYEN TROI LAY 2"
click at [625, 231] on button "Search" at bounding box center [610, 234] width 53 height 18
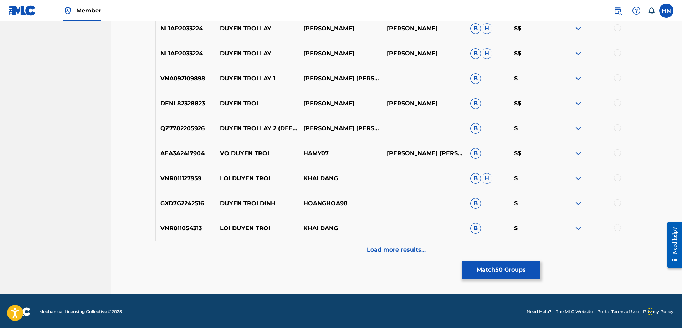
scroll to position [284, 0]
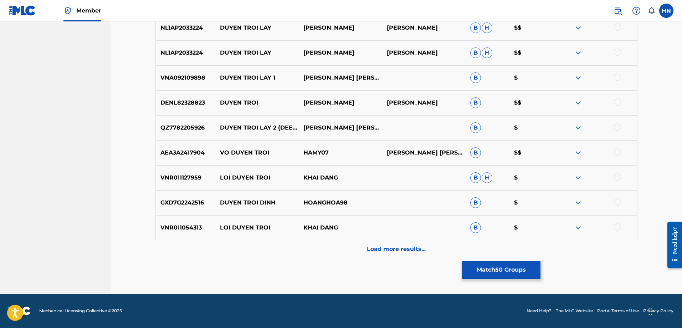
click at [195, 127] on p "QZ7782205926" at bounding box center [186, 127] width 60 height 9
click at [614, 126] on div at bounding box center [617, 126] width 7 height 7
click at [401, 248] on p "Load more results..." at bounding box center [396, 249] width 59 height 9
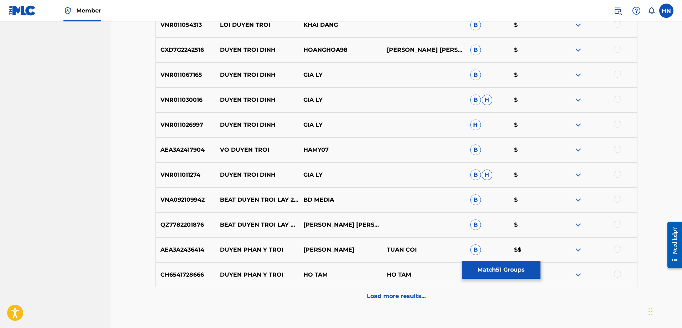
scroll to position [498, 0]
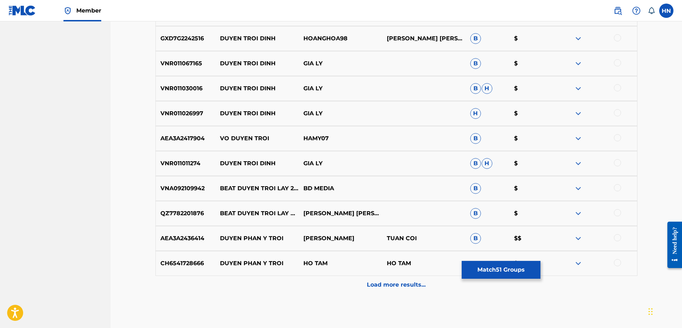
click at [196, 188] on p "VNA092109942" at bounding box center [186, 188] width 60 height 9
click at [620, 188] on div at bounding box center [617, 187] width 7 height 7
click at [186, 212] on p "QZ7782201876" at bounding box center [186, 213] width 60 height 9
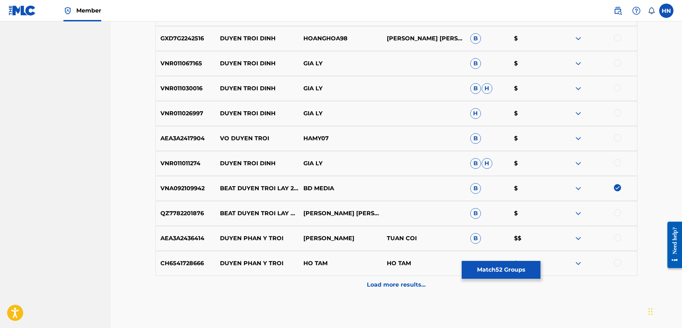
click at [619, 214] on div at bounding box center [617, 212] width 7 height 7
click at [384, 281] on p "Load more results..." at bounding box center [396, 284] width 59 height 9
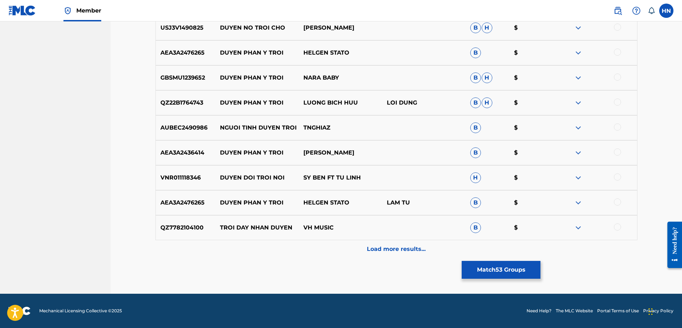
click at [367, 251] on p "Load more results..." at bounding box center [396, 249] width 59 height 9
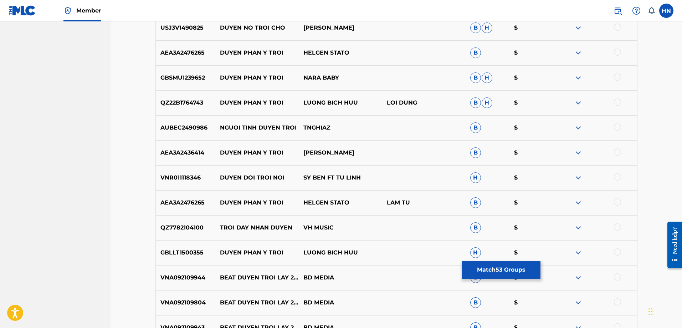
scroll to position [926, 0]
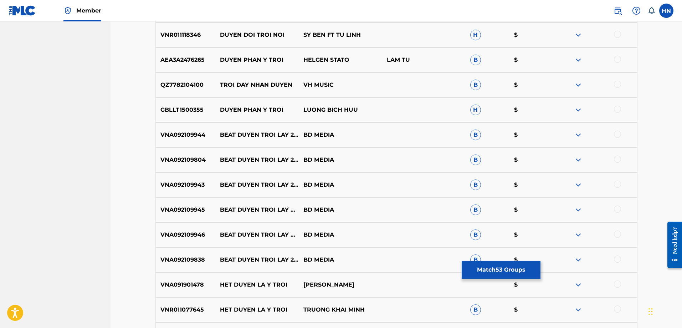
click at [190, 135] on p "VNA092109944" at bounding box center [186, 134] width 60 height 9
click at [615, 135] on div at bounding box center [617, 133] width 7 height 7
click at [198, 156] on p "VNA092109804" at bounding box center [186, 159] width 60 height 9
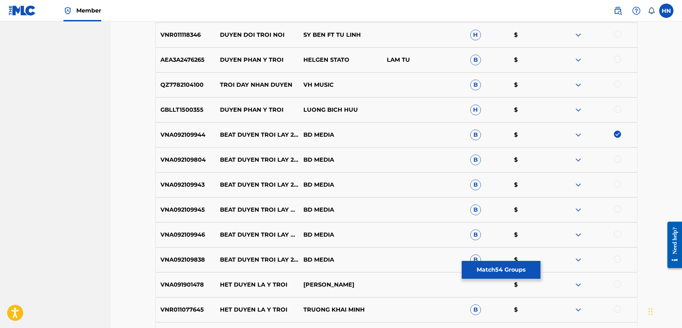
click at [618, 160] on div at bounding box center [617, 158] width 7 height 7
click at [176, 187] on p "VNA092109943" at bounding box center [186, 184] width 60 height 9
click at [616, 182] on div at bounding box center [617, 183] width 7 height 7
click at [196, 208] on p "VNA092109945" at bounding box center [186, 209] width 60 height 9
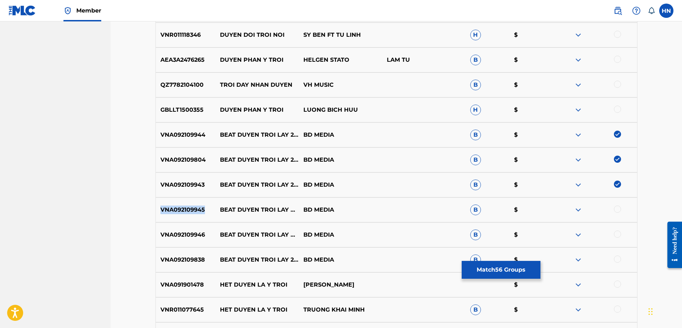
click at [196, 208] on p "VNA092109945" at bounding box center [186, 209] width 60 height 9
click at [197, 257] on p "VNA092109838" at bounding box center [186, 259] width 60 height 9
click at [616, 259] on div at bounding box center [617, 258] width 7 height 7
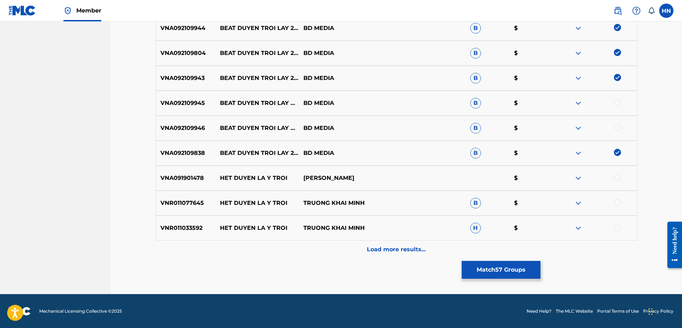
scroll to position [1033, 0]
click at [371, 255] on div "Load more results..." at bounding box center [396, 249] width 482 height 18
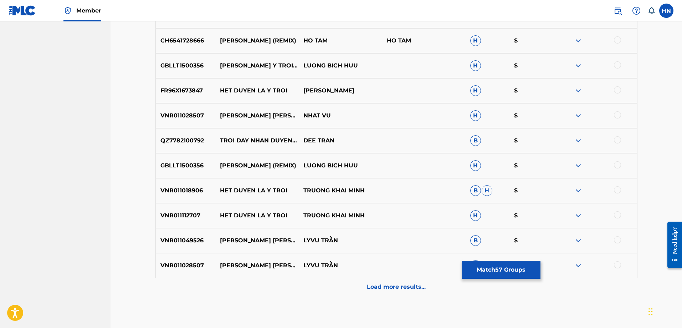
scroll to position [1282, 0]
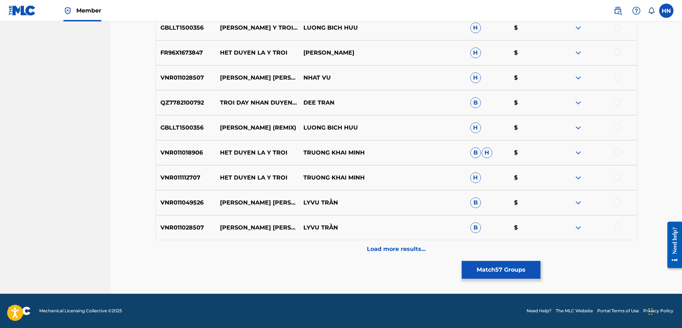
click at [394, 244] on div "Load more results..." at bounding box center [396, 249] width 482 height 18
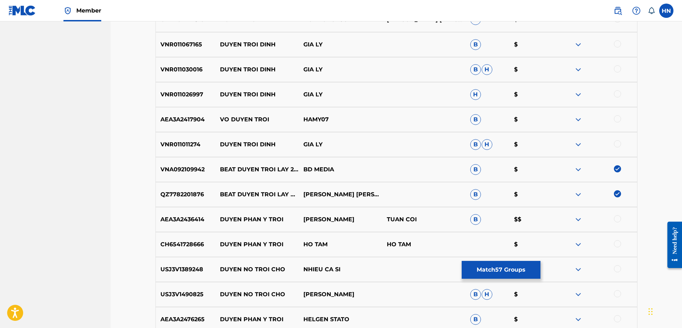
scroll to position [534, 0]
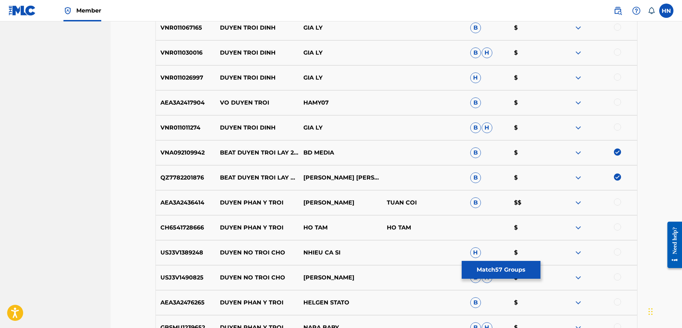
click at [616, 178] on img at bounding box center [617, 176] width 7 height 7
click at [171, 181] on p "QZ7782201876" at bounding box center [186, 177] width 60 height 9
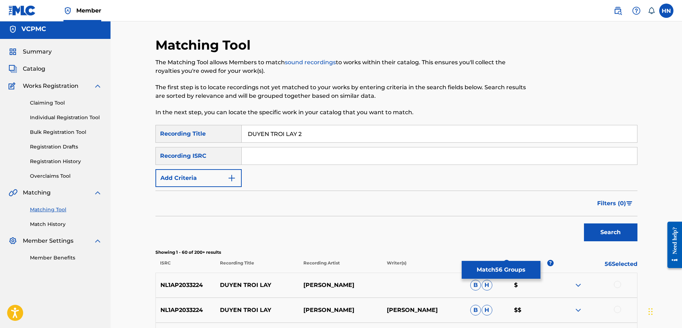
scroll to position [0, 0]
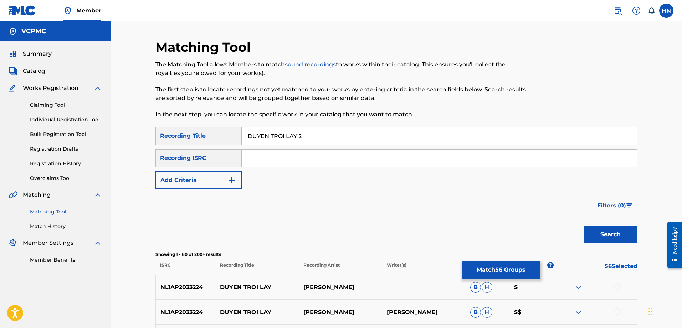
click at [499, 274] on button "Match 56 Groups" at bounding box center [501, 270] width 79 height 18
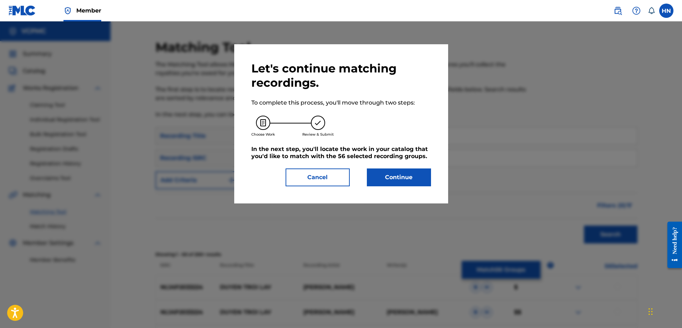
click at [399, 184] on button "Continue" at bounding box center [399, 177] width 64 height 18
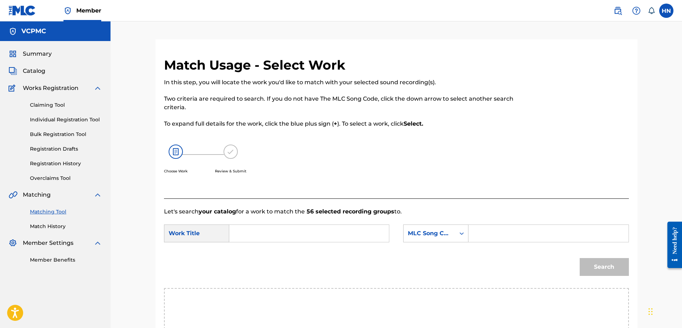
click at [314, 228] on input "Search Form" at bounding box center [309, 233] width 148 height 17
paste input "DUYÊN TRỜI LẤY 2"
type input "DUYÊN TRỜI LẤY 2"
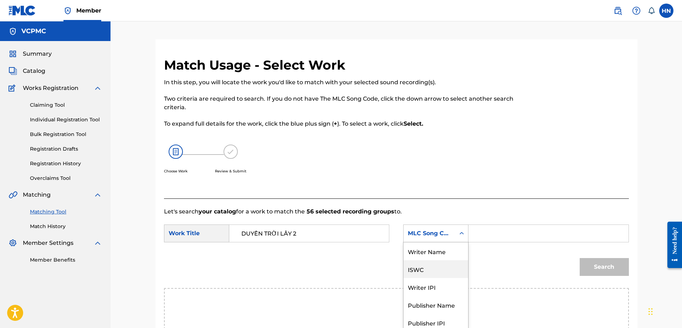
scroll to position [22, 0]
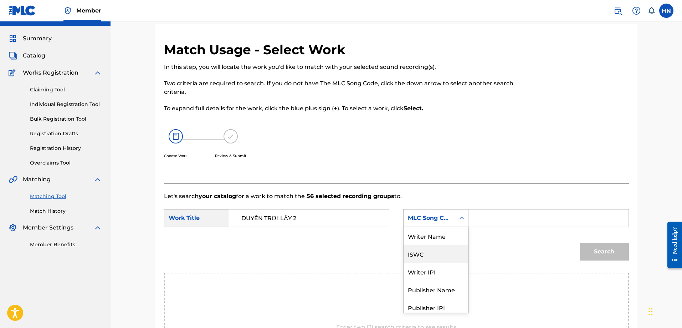
click at [436, 227] on div "7 results available. Use Up and Down to choose options, press Enter to select t…" at bounding box center [435, 218] width 65 height 18
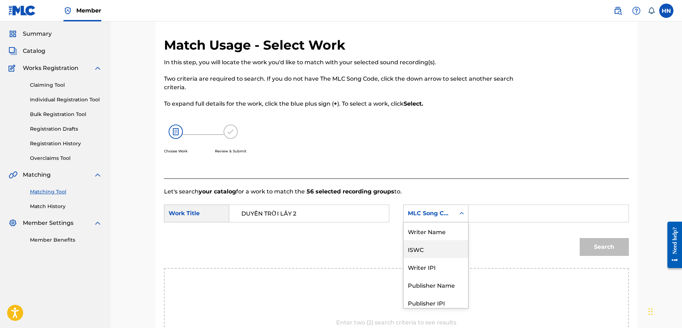
scroll to position [26, 0]
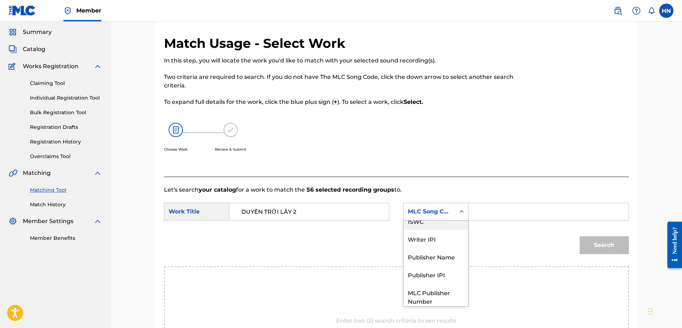
click at [430, 227] on div "ISWC" at bounding box center [435, 221] width 65 height 18
click at [500, 211] on input "Search Form" at bounding box center [548, 211] width 148 height 17
paste input "T3013524437"
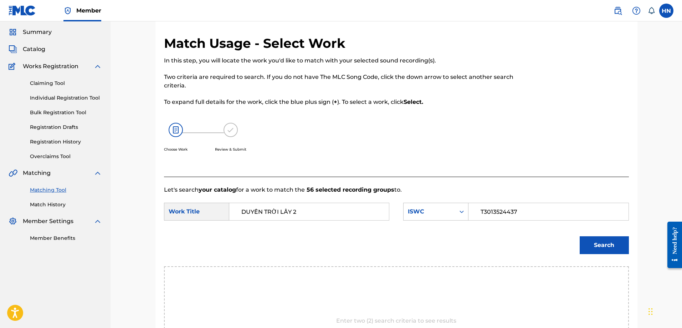
type input "T3013524437"
click at [585, 239] on button "Search" at bounding box center [604, 245] width 49 height 18
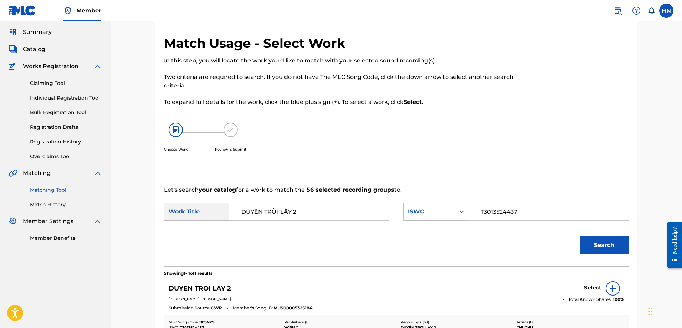
scroll to position [126, 0]
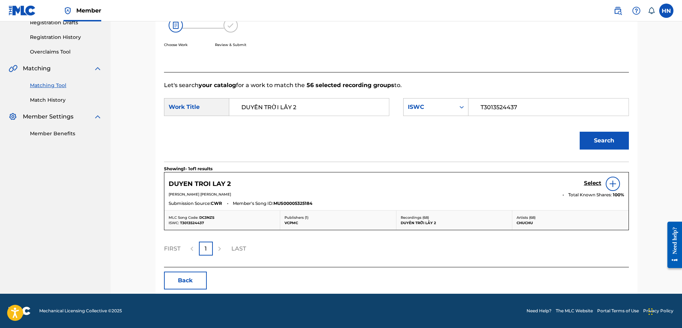
click at [590, 182] on h5 "Select" at bounding box center [592, 183] width 17 height 7
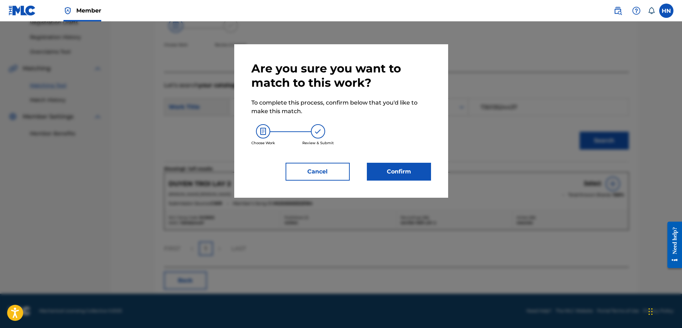
click at [419, 173] on button "Confirm" at bounding box center [399, 172] width 64 height 18
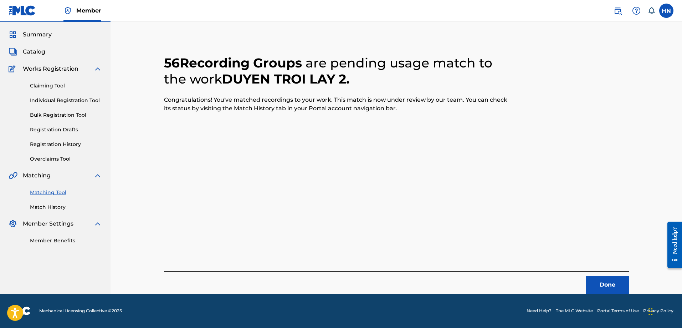
scroll to position [19, 0]
click at [595, 282] on button "Done" at bounding box center [607, 285] width 43 height 18
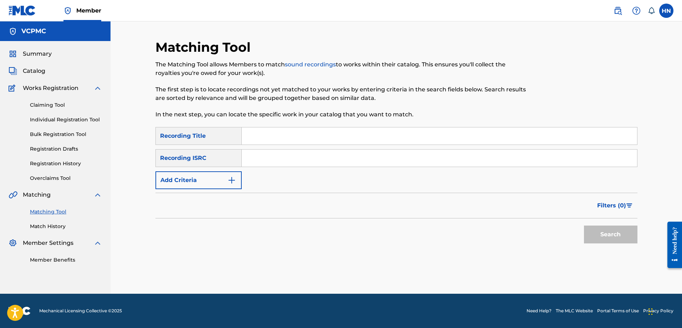
scroll to position [0, 0]
click at [372, 130] on input "Search Form" at bounding box center [439, 135] width 395 height 17
paste input "YÊU MỘT NGƯỜI SAO BUỒN ĐẾN THẾ"
click at [588, 231] on button "Search" at bounding box center [610, 234] width 53 height 18
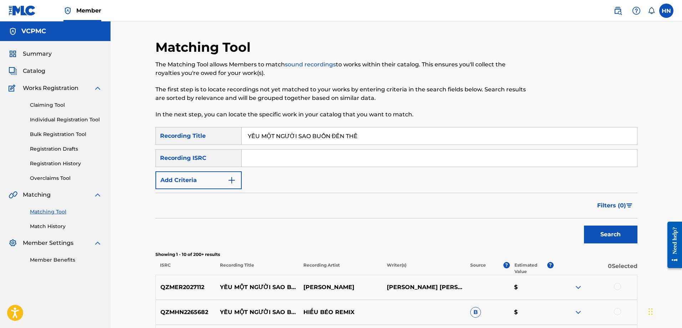
scroll to position [143, 0]
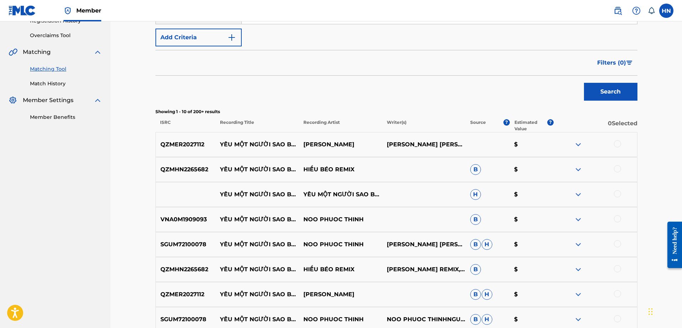
click at [182, 146] on p "QZMER2027112" at bounding box center [186, 144] width 60 height 9
click at [618, 142] on div at bounding box center [617, 143] width 7 height 7
click at [197, 220] on p "VNA0M1909093" at bounding box center [186, 219] width 60 height 9
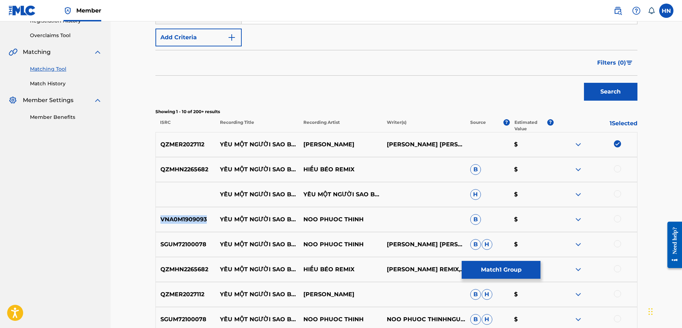
click at [197, 220] on p "VNA0M1909093" at bounding box center [186, 219] width 60 height 9
click at [615, 220] on div at bounding box center [617, 218] width 7 height 7
click at [194, 247] on p "SGUM72100078" at bounding box center [186, 244] width 60 height 9
click at [616, 245] on div at bounding box center [617, 243] width 7 height 7
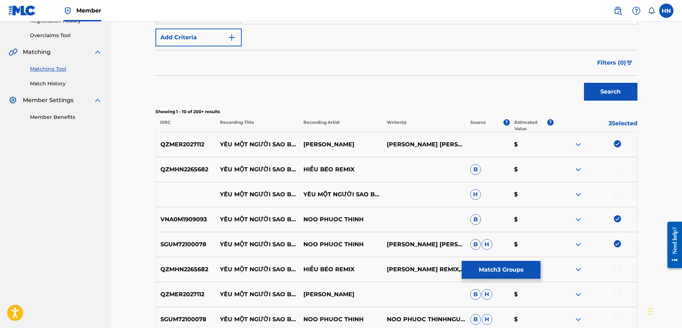
scroll to position [214, 0]
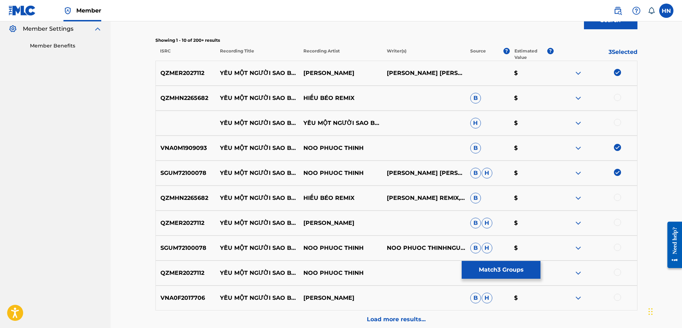
click at [187, 220] on p "QZMER2027112" at bounding box center [186, 222] width 60 height 9
click at [617, 219] on div at bounding box center [617, 221] width 7 height 7
click at [617, 246] on div at bounding box center [617, 246] width 7 height 7
click at [617, 271] on div at bounding box center [617, 271] width 7 height 7
drag, startPoint x: 220, startPoint y: 93, endPoint x: 365, endPoint y: 97, distance: 144.8
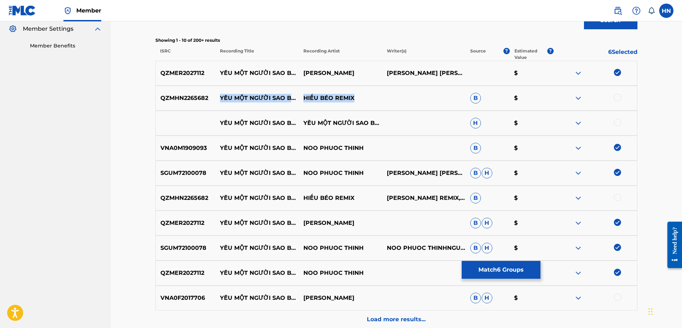
click at [363, 98] on div "QZMHN2265682 YÊU MỘT NGƯỜI SAO BUỒN ĐẾN THẾ HIẾU BÉO REMIX B $" at bounding box center [396, 98] width 482 height 25
click at [197, 100] on p "QZMHN2265682" at bounding box center [186, 98] width 60 height 9
click at [616, 97] on div at bounding box center [617, 97] width 7 height 7
click at [197, 196] on p "QZMHN2265682" at bounding box center [186, 198] width 60 height 9
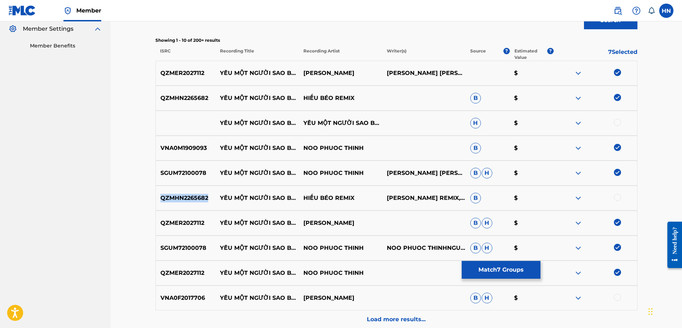
click at [197, 196] on p "QZMHN2265682" at bounding box center [186, 198] width 60 height 9
click at [619, 198] on div at bounding box center [617, 197] width 7 height 7
click at [577, 121] on img at bounding box center [578, 123] width 9 height 9
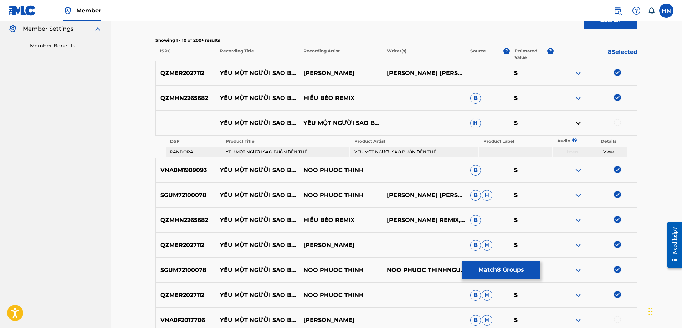
scroll to position [306, 0]
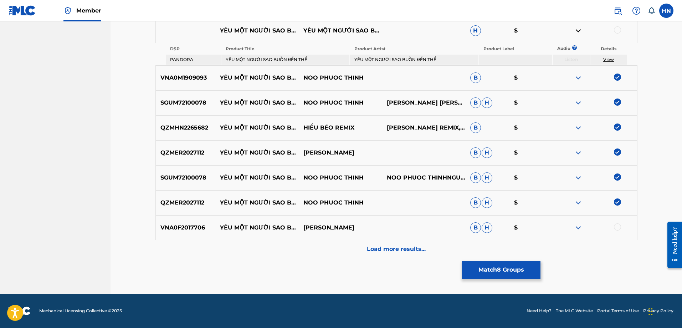
click at [581, 226] on img at bounding box center [578, 227] width 9 height 9
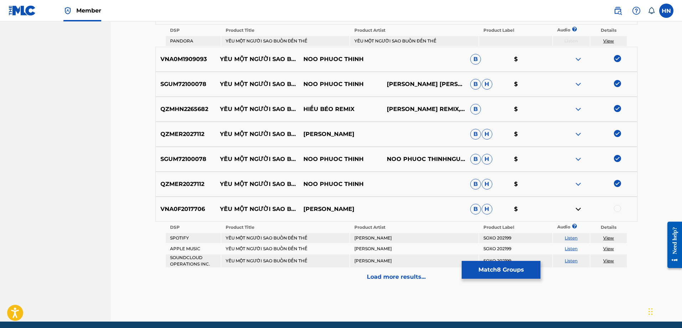
scroll to position [353, 0]
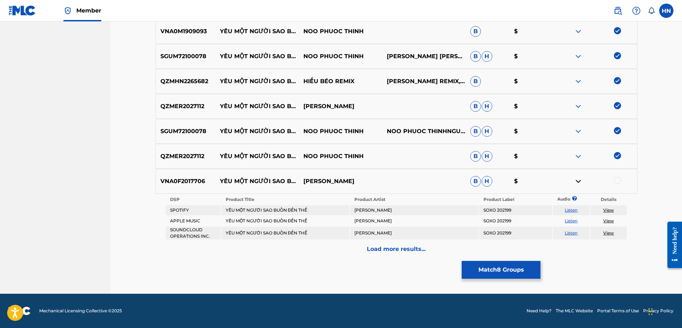
click at [574, 208] on link "Listen" at bounding box center [571, 209] width 13 height 5
click at [339, 250] on div "Load more results..." at bounding box center [396, 249] width 482 height 18
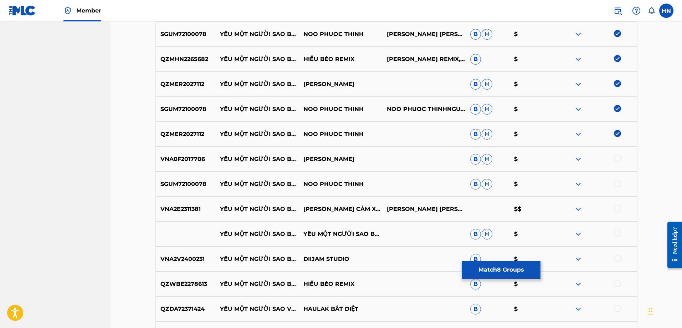
click at [184, 211] on p "VNA2E2311381" at bounding box center [186, 209] width 60 height 9
click at [620, 208] on div at bounding box center [617, 208] width 7 height 7
click at [178, 178] on div "SGUM72100078 YÊU MỘT NGƯỜI SAO BUỒN ĐẾN THẾ NOO PHUOC THINH B H $" at bounding box center [396, 183] width 482 height 25
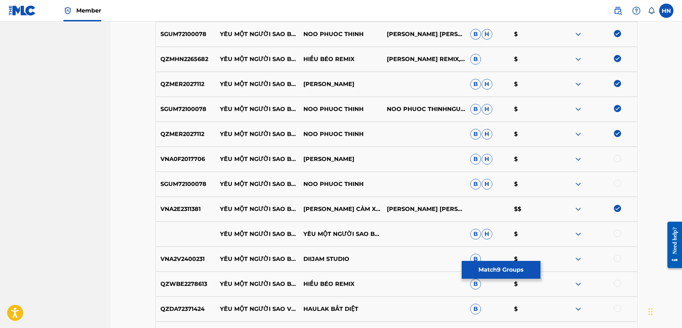
click at [620, 185] on div at bounding box center [617, 183] width 7 height 7
click at [199, 283] on p "QZWBE2278613" at bounding box center [186, 283] width 60 height 9
click at [621, 284] on div at bounding box center [595, 283] width 83 height 9
click at [620, 283] on div at bounding box center [617, 282] width 7 height 7
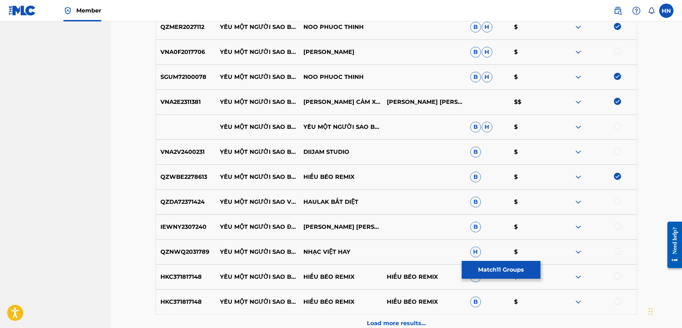
scroll to position [495, 0]
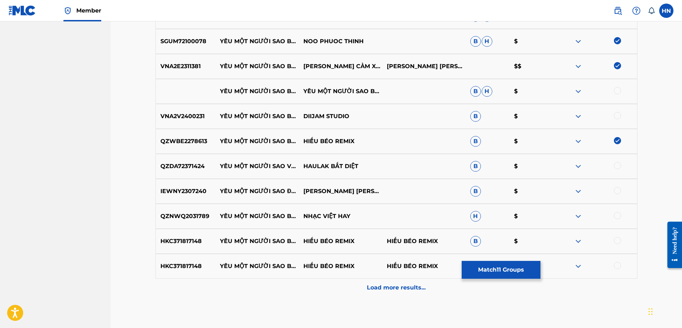
click at [171, 243] on p "HKC371817148" at bounding box center [186, 241] width 60 height 9
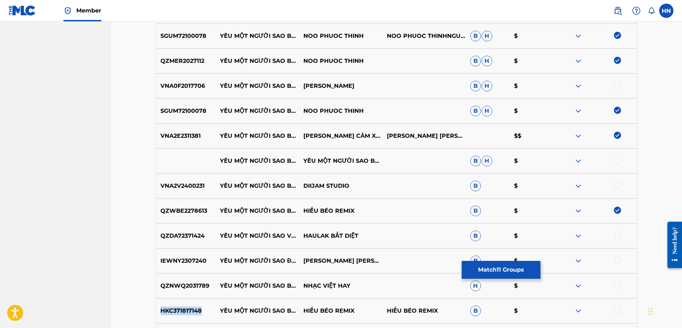
scroll to position [424, 0]
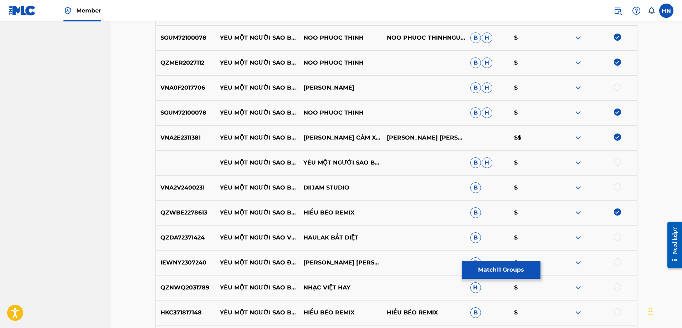
click at [196, 186] on p "VNA2V2400231" at bounding box center [186, 187] width 60 height 9
click at [614, 187] on div at bounding box center [617, 186] width 7 height 7
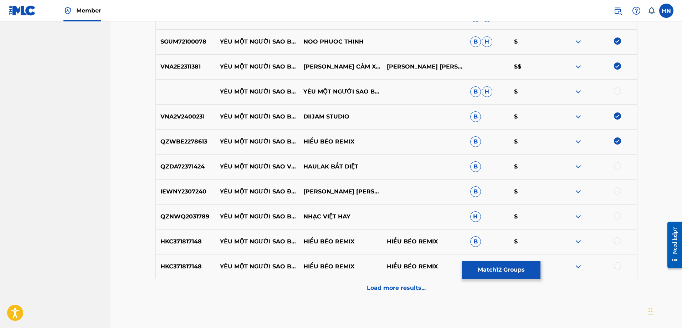
scroll to position [495, 0]
click at [192, 241] on p "HKC371817148" at bounding box center [186, 241] width 60 height 9
click at [617, 241] on div at bounding box center [617, 240] width 7 height 7
click at [615, 263] on div at bounding box center [617, 265] width 7 height 7
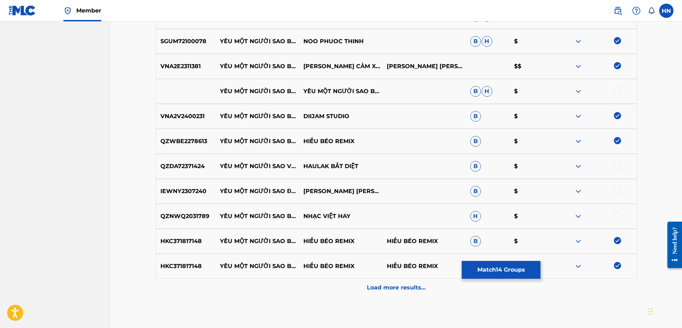
click at [184, 216] on p "QZNWQ2031789" at bounding box center [186, 216] width 60 height 9
click at [616, 214] on div at bounding box center [617, 215] width 7 height 7
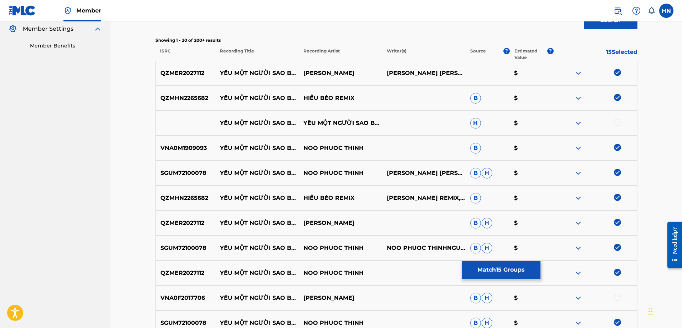
scroll to position [213, 0]
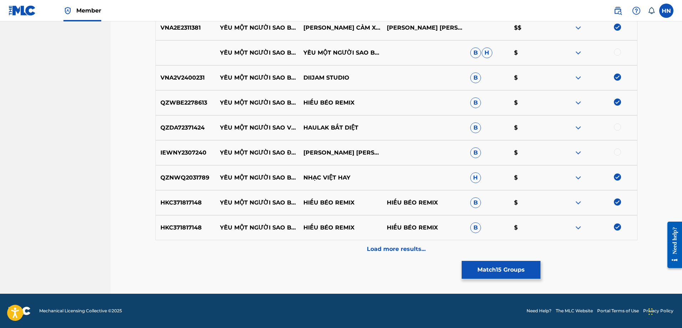
click at [371, 248] on p "Load more results..." at bounding box center [396, 249] width 59 height 9
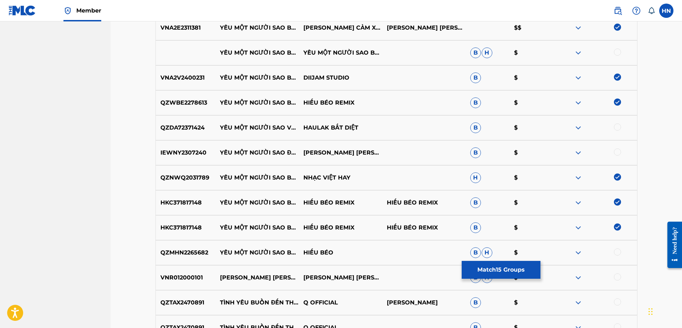
scroll to position [641, 0]
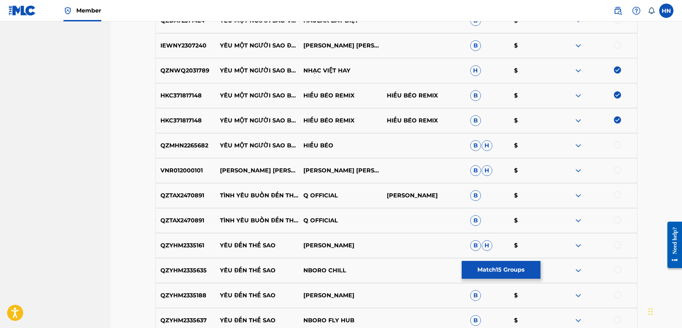
click at [187, 173] on p "VNR012000101" at bounding box center [186, 170] width 60 height 9
click at [618, 170] on div at bounding box center [617, 169] width 7 height 7
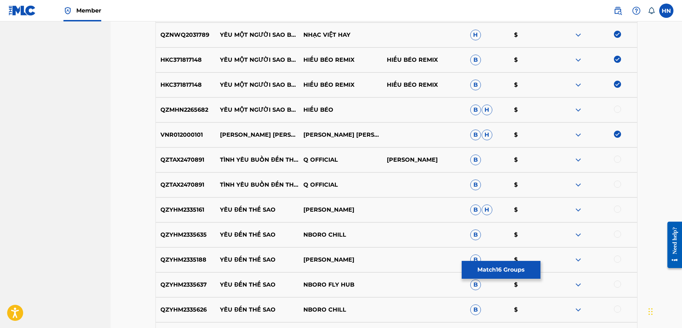
scroll to position [783, 0]
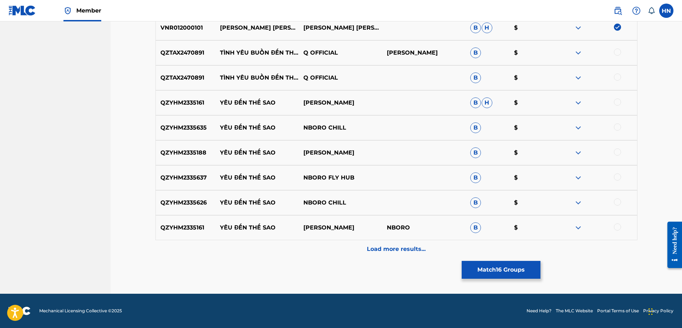
click at [364, 247] on div "Load more results..." at bounding box center [396, 249] width 482 height 18
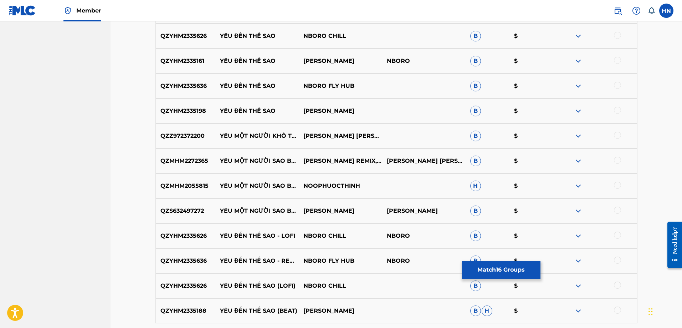
scroll to position [961, 0]
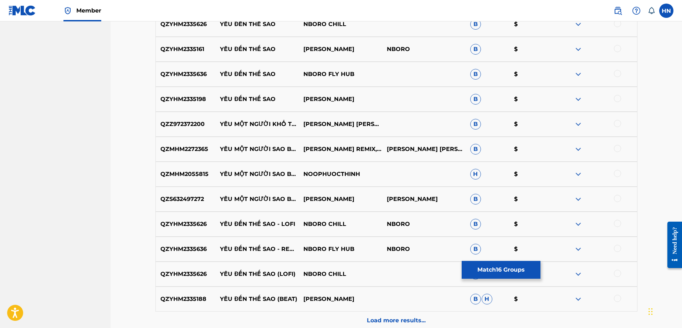
click at [195, 174] on p "QZMHM2055815" at bounding box center [186, 174] width 60 height 9
click at [615, 173] on div at bounding box center [617, 173] width 7 height 7
click at [197, 201] on p "QZS632497272" at bounding box center [186, 199] width 60 height 9
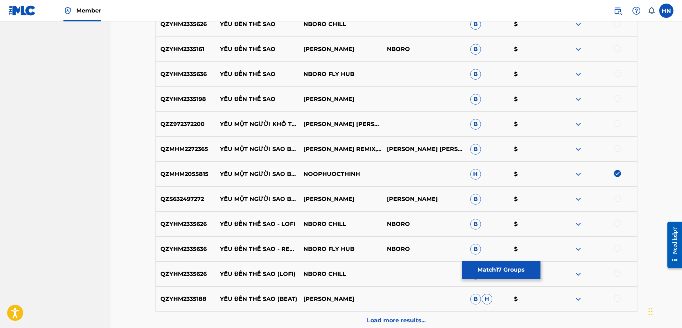
click at [617, 197] on div at bounding box center [617, 198] width 7 height 7
click at [189, 146] on p "QZMHM2272365" at bounding box center [186, 149] width 60 height 9
click at [617, 147] on div at bounding box center [617, 148] width 7 height 7
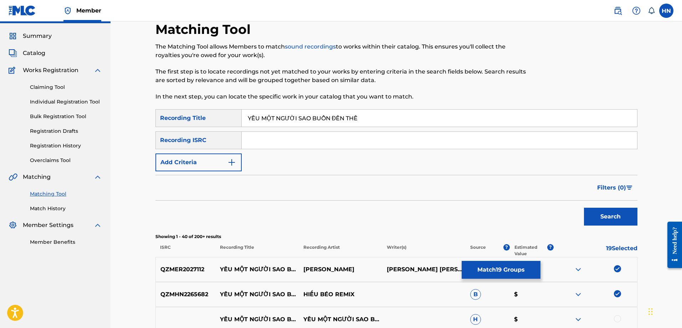
scroll to position [0, 0]
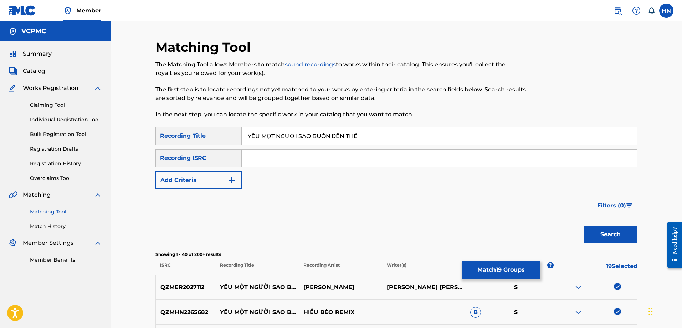
click at [342, 133] on input "YÊU MỘT NGƯỜI SAO BUỒN ĐẾN THẾ" at bounding box center [439, 135] width 395 height 17
paste input "EU MOT NGUOI SAO BUON DEN THE"
type input "YEU MOT NGUOI SAO BUON DEN THE"
click at [593, 228] on button "Search" at bounding box center [610, 234] width 53 height 18
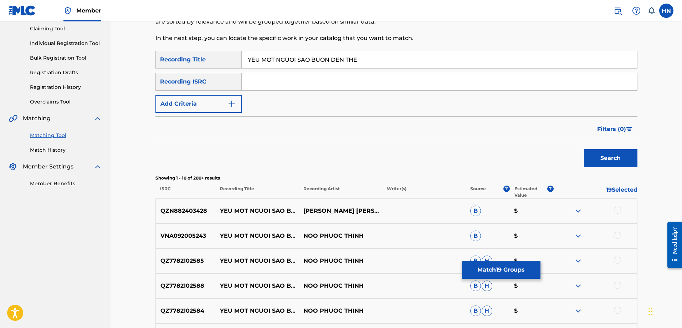
scroll to position [143, 0]
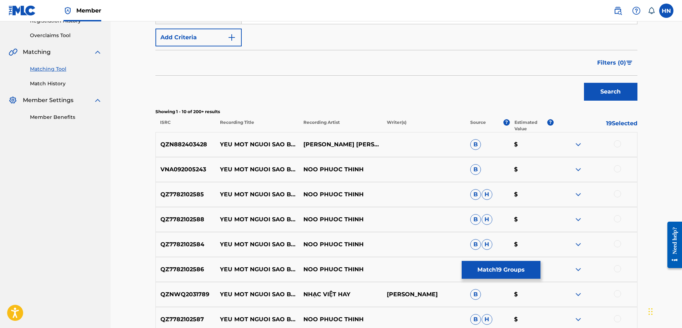
click at [194, 172] on p "VNA092005243" at bounding box center [186, 169] width 60 height 9
click at [616, 168] on div at bounding box center [617, 168] width 7 height 7
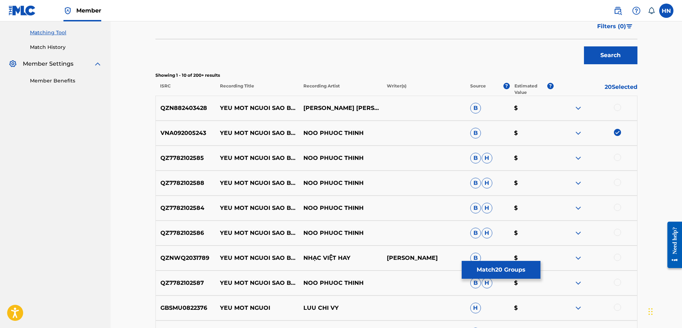
scroll to position [214, 0]
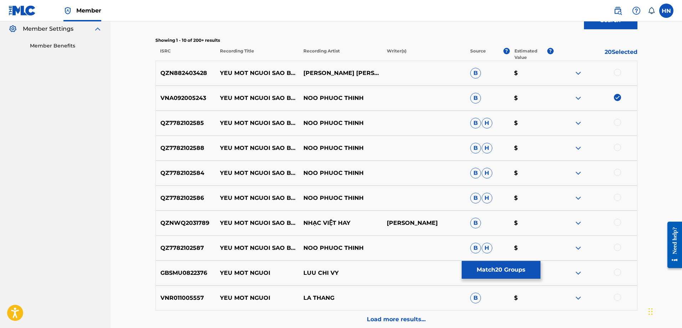
click at [190, 128] on div "QZ7782102585 YEU MOT NGUOI SAO BUON DEN THE (DINO REMIX) NOO PHUOC THINH B H $" at bounding box center [396, 122] width 482 height 25
click at [614, 121] on div at bounding box center [617, 122] width 7 height 7
click at [197, 145] on p "QZ7782102588" at bounding box center [186, 148] width 60 height 9
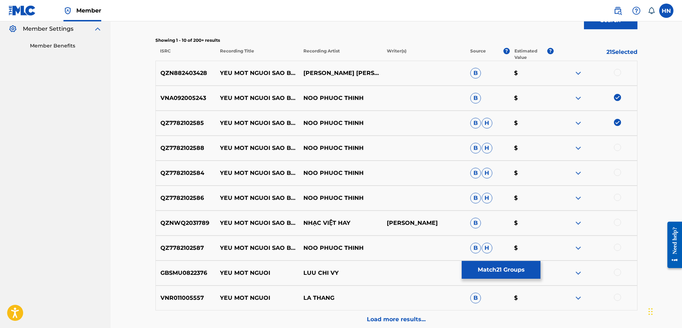
click at [614, 150] on div at bounding box center [595, 148] width 83 height 9
click at [615, 148] on div at bounding box center [617, 147] width 7 height 7
click at [192, 170] on p "QZ7782102584" at bounding box center [186, 173] width 60 height 9
click at [616, 172] on div at bounding box center [617, 172] width 7 height 7
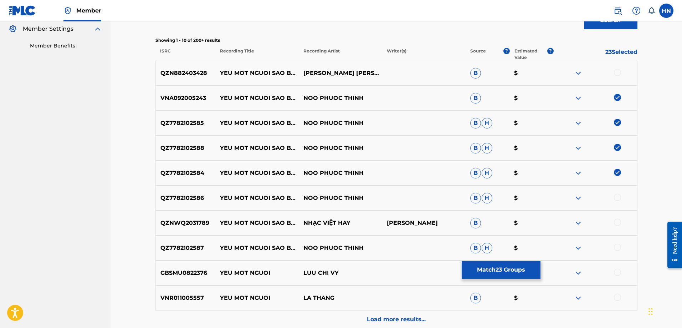
click at [187, 200] on p "QZ7782102586" at bounding box center [186, 198] width 60 height 9
click at [616, 197] on div at bounding box center [617, 197] width 7 height 7
click at [168, 221] on p "QZNWQ2031789" at bounding box center [186, 222] width 60 height 9
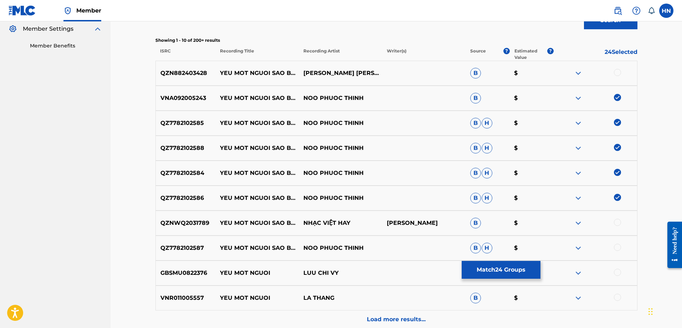
click at [617, 223] on div at bounding box center [617, 221] width 7 height 7
click at [198, 250] on p "QZ7782102587" at bounding box center [186, 247] width 60 height 9
click at [619, 246] on div at bounding box center [617, 246] width 7 height 7
click at [579, 70] on img at bounding box center [578, 73] width 9 height 9
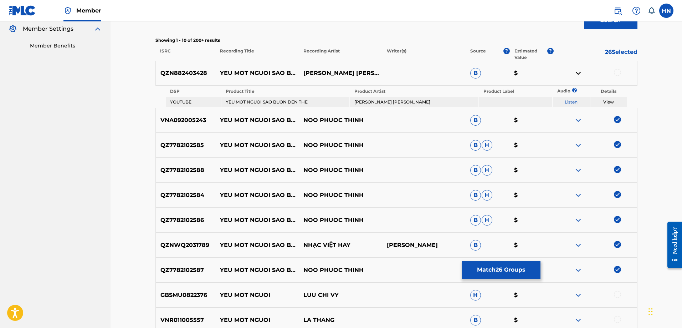
click at [572, 100] on link "Listen" at bounding box center [571, 101] width 13 height 5
click at [494, 268] on button "Match 26 Groups" at bounding box center [501, 270] width 79 height 18
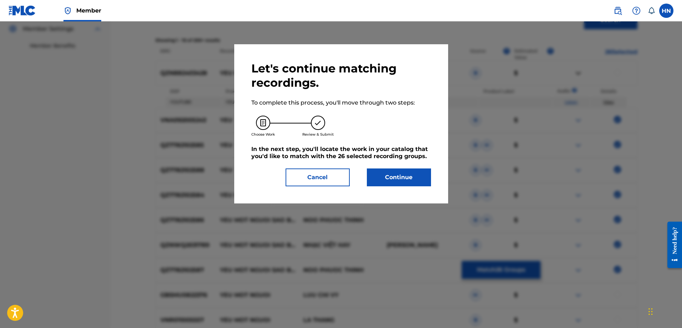
click at [421, 182] on button "Continue" at bounding box center [399, 177] width 64 height 18
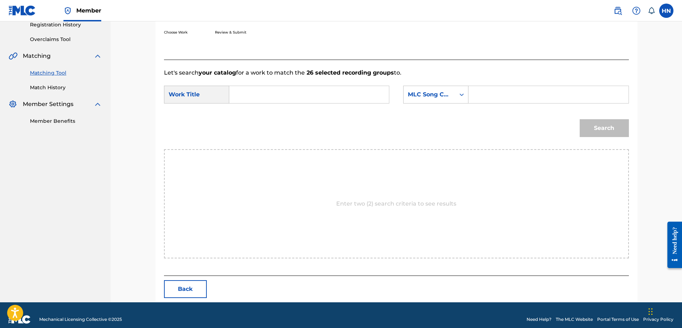
scroll to position [147, 0]
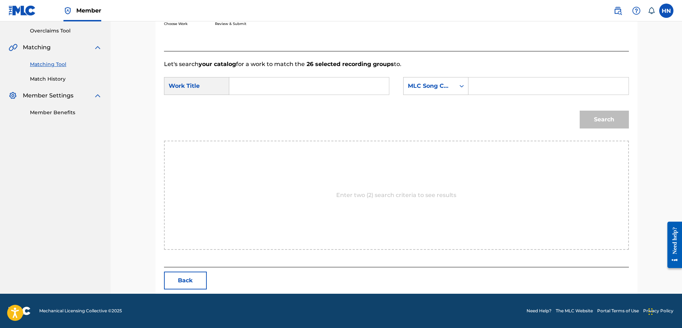
click at [333, 83] on input "Search Form" at bounding box center [309, 85] width 148 height 17
paste input "YEU MOT NGUOI SAO BUON DEN THE"
type input "YEU MOT NGUOI SAO BUON DEN THE"
click at [443, 79] on div "MLC Song Code" at bounding box center [429, 86] width 52 height 14
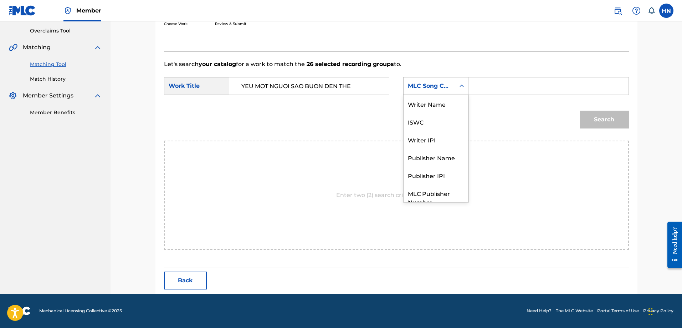
scroll to position [26, 0]
click at [428, 97] on div "ISWC" at bounding box center [435, 95] width 65 height 18
click at [486, 83] on input "Search Form" at bounding box center [548, 85] width 148 height 17
paste input "T3015625437"
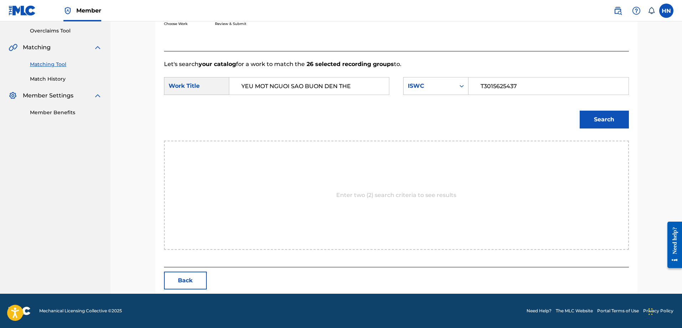
type input "T3015625437"
click at [607, 113] on button "Search" at bounding box center [604, 119] width 49 height 18
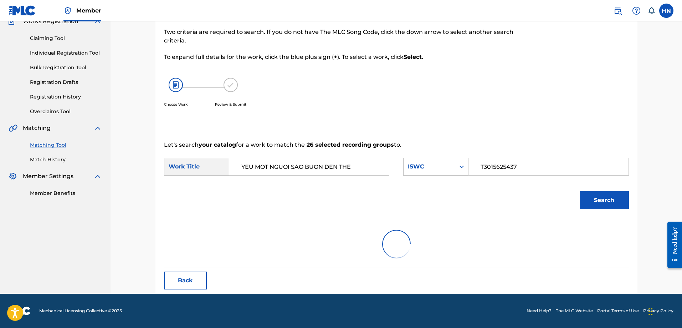
scroll to position [126, 0]
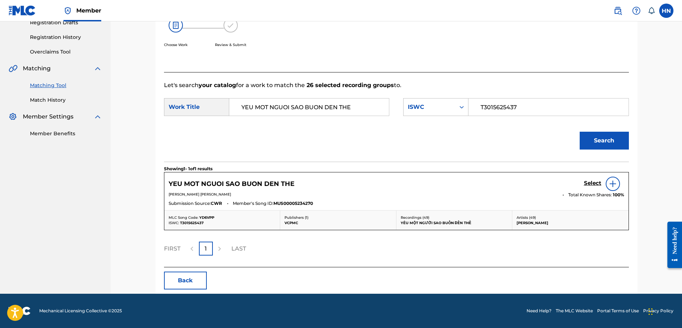
click at [592, 185] on h5 "Select" at bounding box center [592, 183] width 17 height 7
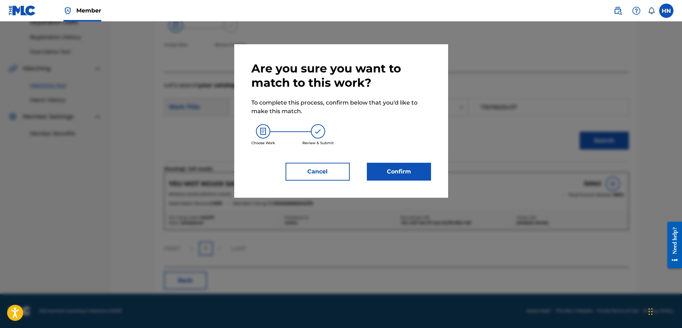
click at [408, 166] on button "Confirm" at bounding box center [399, 172] width 64 height 18
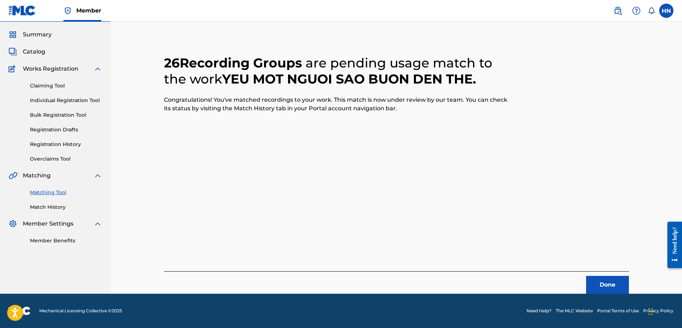
scroll to position [19, 0]
click at [606, 278] on button "Done" at bounding box center [607, 285] width 43 height 18
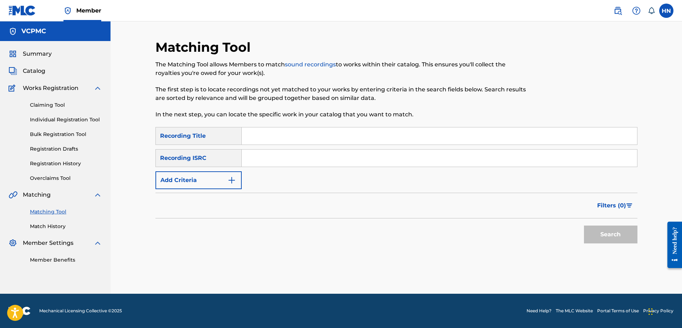
click at [293, 129] on input "Search Form" at bounding box center [439, 135] width 395 height 17
paste input "VÌ CON"
click at [621, 232] on button "Search" at bounding box center [610, 234] width 53 height 18
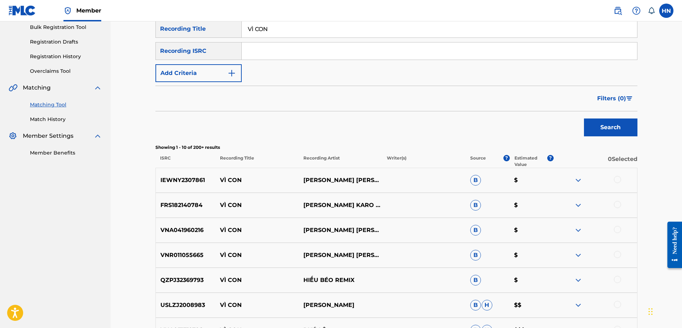
scroll to position [214, 0]
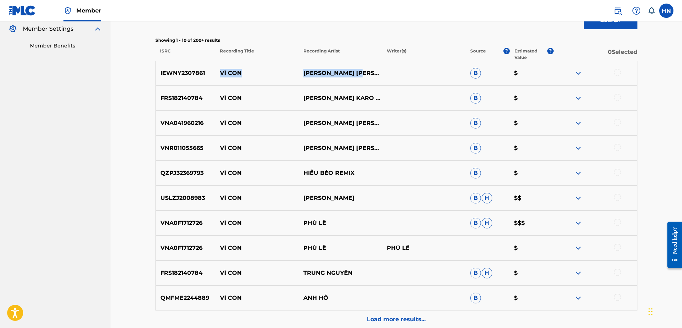
drag, startPoint x: 219, startPoint y: 72, endPoint x: 421, endPoint y: 73, distance: 201.4
click at [417, 73] on div "IEWNY2307861 VÌ CON TRẦN HOÀI TRƯỜNG B $" at bounding box center [396, 73] width 482 height 25
click at [179, 77] on div "IEWNY2307861 VÌ CON TRẦN HOÀI TRƯỜNG B $" at bounding box center [396, 73] width 482 height 25
click at [616, 73] on div at bounding box center [617, 72] width 7 height 7
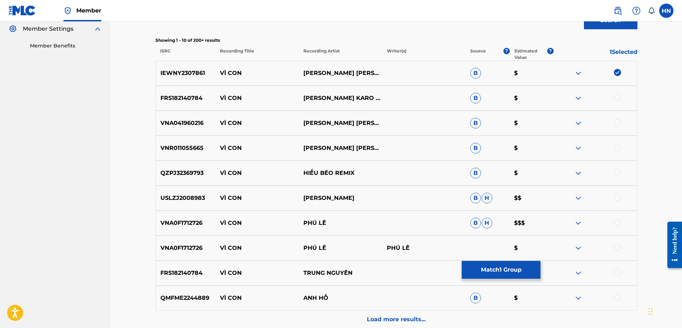
click at [186, 100] on p "FRS182140784" at bounding box center [186, 98] width 60 height 9
click at [615, 97] on div at bounding box center [617, 97] width 7 height 7
click at [170, 222] on p "VNA0F1712726" at bounding box center [186, 222] width 60 height 9
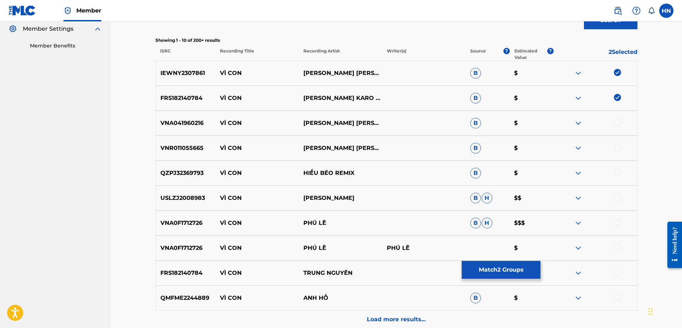
click at [617, 221] on div at bounding box center [617, 221] width 7 height 7
click at [617, 246] on div at bounding box center [617, 246] width 7 height 7
drag, startPoint x: 363, startPoint y: 126, endPoint x: 219, endPoint y: 122, distance: 144.4
click at [219, 122] on div "VNA041960216 VÌ CON HOANG TUAN LINH B $" at bounding box center [396, 122] width 482 height 25
drag, startPoint x: 353, startPoint y: 145, endPoint x: 217, endPoint y: 148, distance: 135.8
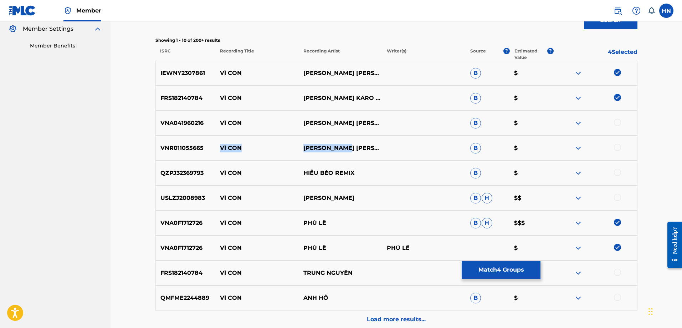
click at [217, 148] on div "VNR011055665 VÌ CON PHAN GIA HUY B $" at bounding box center [396, 147] width 482 height 25
drag, startPoint x: 221, startPoint y: 171, endPoint x: 394, endPoint y: 164, distance: 173.7
click at [393, 165] on div "QZPJ32369793 VÌ CON HIẾU BÉO REMIX B $" at bounding box center [396, 172] width 482 height 25
click at [619, 273] on div at bounding box center [617, 271] width 7 height 7
click at [173, 174] on p "QZPJ32369793" at bounding box center [186, 173] width 60 height 9
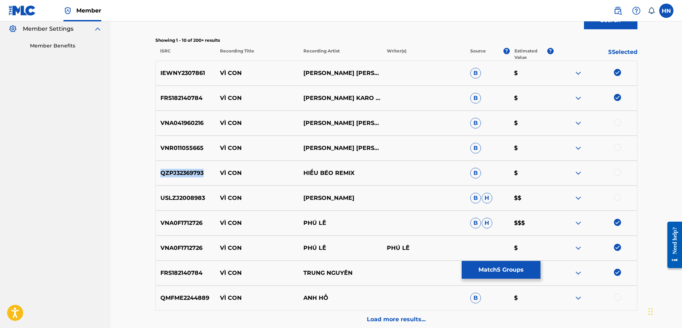
click at [173, 174] on p "QZPJ32369793" at bounding box center [186, 173] width 60 height 9
click at [614, 173] on div at bounding box center [617, 172] width 7 height 7
click at [194, 200] on p "USLZJ2008983" at bounding box center [186, 198] width 60 height 9
drag, startPoint x: 360, startPoint y: 196, endPoint x: 219, endPoint y: 200, distance: 141.2
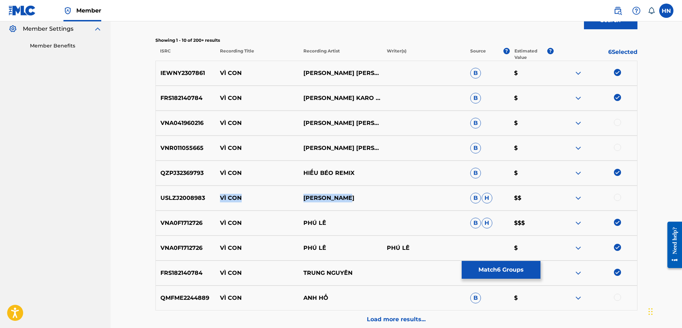
click at [219, 200] on div "USLZJ2008983 VÌ CON KHÁNH PHƯƠNG B H $$" at bounding box center [396, 197] width 482 height 25
click at [180, 191] on div "USLZJ2008983 VÌ CON KHÁNH PHƯƠNG B H $$" at bounding box center [396, 197] width 482 height 25
click at [614, 197] on div at bounding box center [617, 197] width 7 height 7
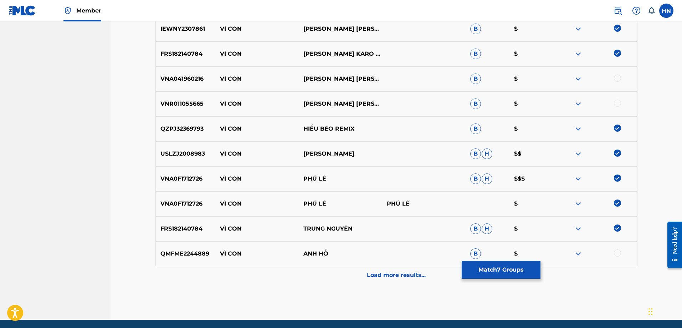
scroll to position [284, 0]
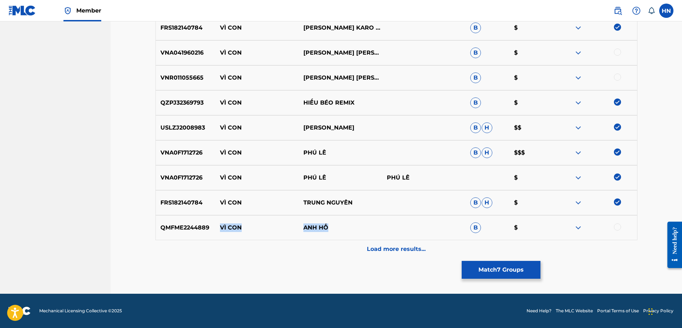
drag, startPoint x: 221, startPoint y: 228, endPoint x: 366, endPoint y: 226, distance: 145.4
click at [364, 226] on div "QMFME2244889 VÌ CON ANH HỔ B $" at bounding box center [396, 227] width 482 height 25
click at [181, 225] on p "QMFME2244889" at bounding box center [186, 227] width 60 height 9
click at [615, 227] on div at bounding box center [617, 226] width 7 height 7
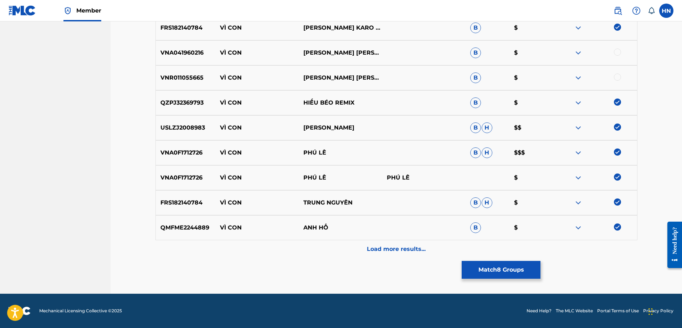
click at [372, 259] on div "Matching Tool The Matching Tool allows Members to match sound recordings to wor…" at bounding box center [396, 24] width 482 height 538
click at [372, 253] on div "Load more results..." at bounding box center [396, 249] width 482 height 18
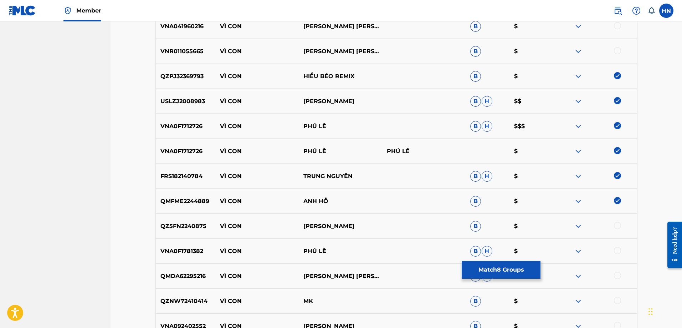
scroll to position [355, 0]
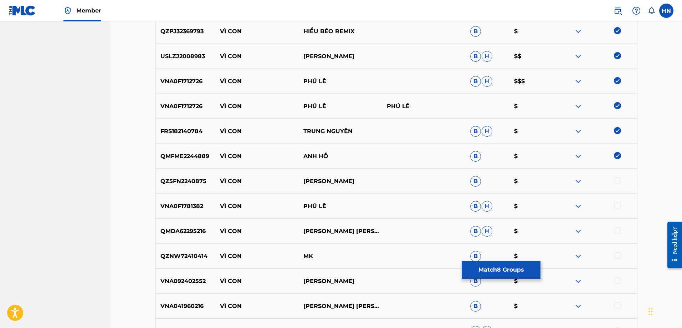
click at [187, 185] on div "QZ5FN2240875 VÌ CON KHANH PHUONG B $" at bounding box center [396, 181] width 482 height 25
click at [617, 176] on div "QZ5FN2240875 VÌ CON KHANH PHUONG B $" at bounding box center [396, 181] width 482 height 25
click at [617, 181] on div at bounding box center [617, 180] width 7 height 7
click at [196, 209] on p "VNA0F1781382" at bounding box center [186, 206] width 60 height 9
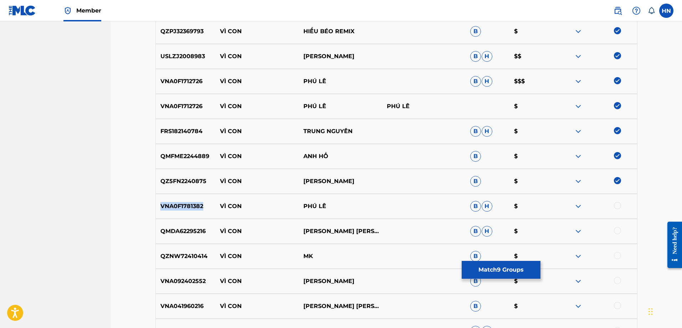
click at [196, 209] on p "VNA0F1781382" at bounding box center [186, 206] width 60 height 9
click at [616, 204] on div at bounding box center [617, 205] width 7 height 7
click at [180, 231] on p "QMDA62295216" at bounding box center [186, 231] width 60 height 9
click at [618, 231] on div at bounding box center [617, 230] width 7 height 7
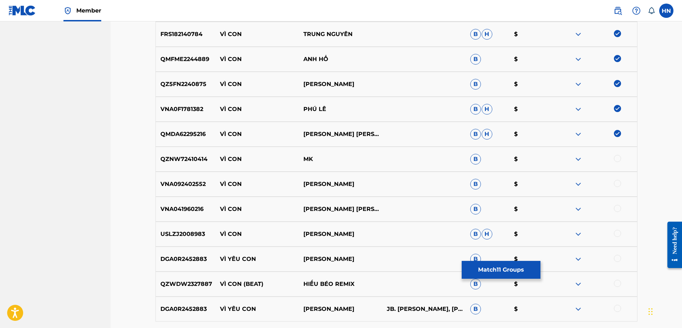
scroll to position [462, 0]
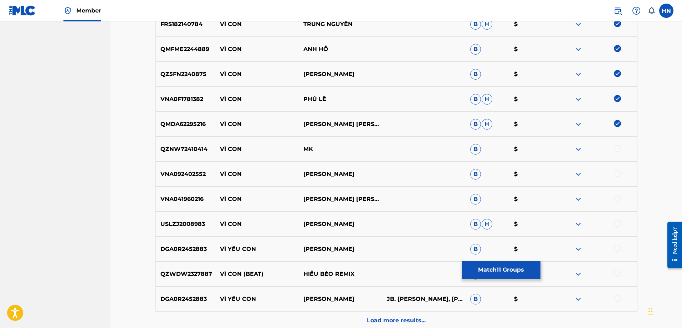
click at [181, 176] on p "VNA092402552" at bounding box center [186, 174] width 60 height 9
click at [618, 171] on div at bounding box center [617, 173] width 7 height 7
click at [180, 226] on p "USLZJ2008983" at bounding box center [186, 224] width 60 height 9
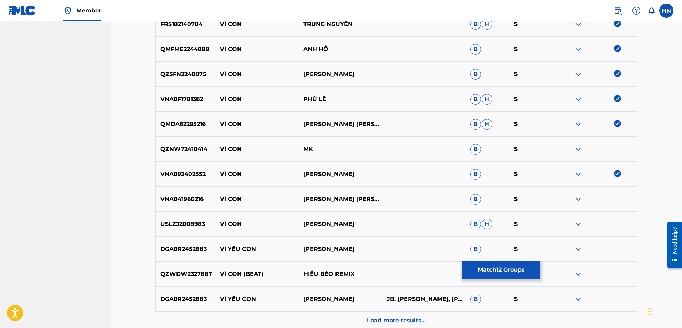
click at [618, 222] on div at bounding box center [617, 223] width 7 height 7
click at [193, 278] on p "QZWDW2327887" at bounding box center [186, 273] width 60 height 9
click at [614, 271] on div at bounding box center [617, 272] width 7 height 7
click at [375, 314] on div "Load more results..." at bounding box center [396, 320] width 482 height 18
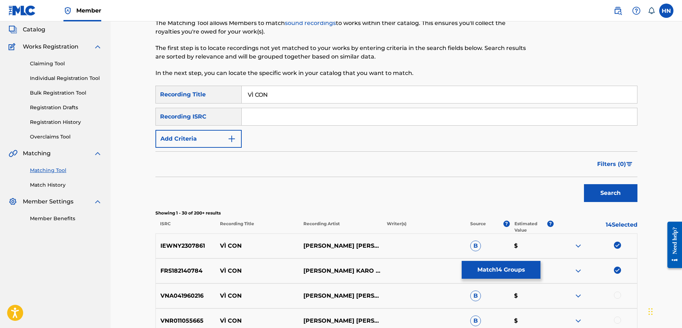
scroll to position [0, 0]
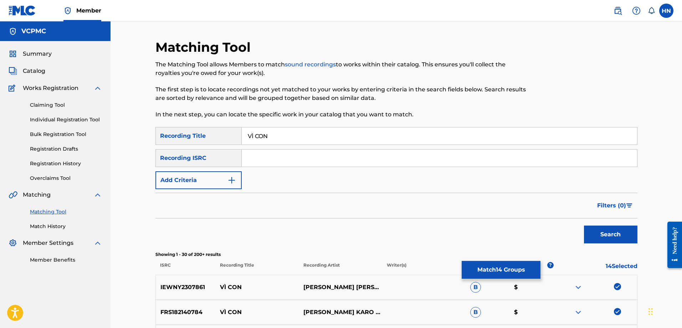
click at [252, 138] on input "VÌ CON" at bounding box center [439, 135] width 395 height 17
type input "VI CON"
click at [584, 225] on button "Search" at bounding box center [610, 234] width 53 height 18
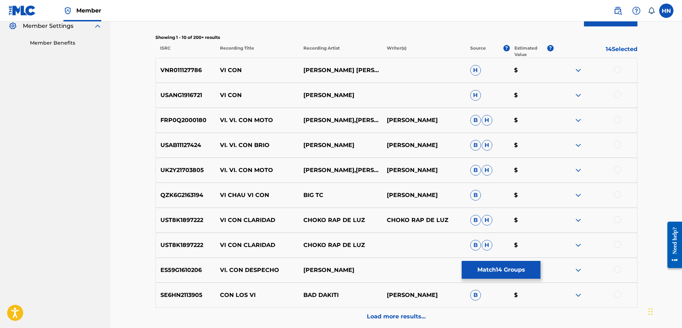
scroll to position [284, 0]
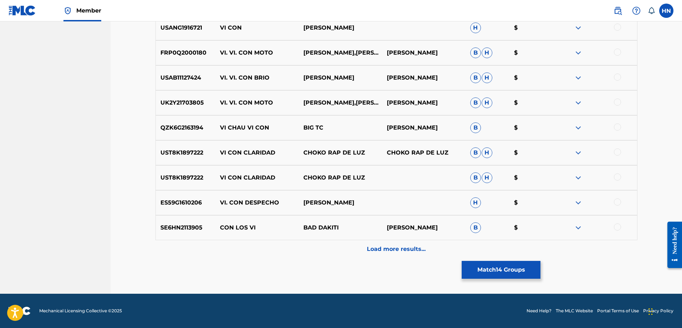
click at [329, 248] on div "Load more results..." at bounding box center [396, 249] width 482 height 18
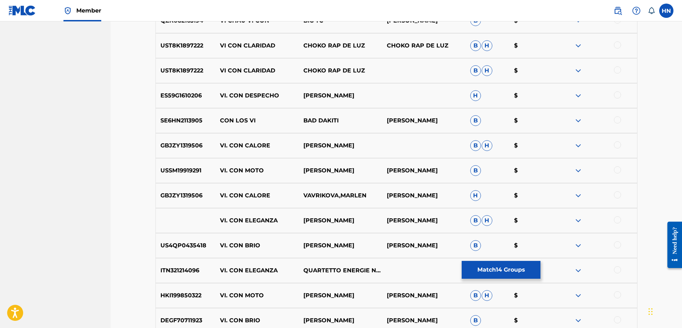
scroll to position [534, 0]
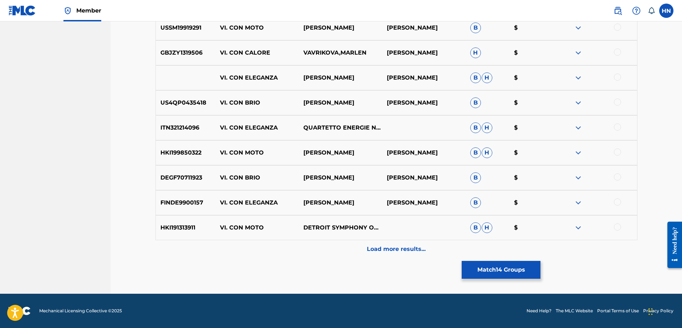
click at [329, 239] on div "HKI191313911 VI. CON MOTO DETROIT SYMPHONY ORCHESTRA B H $" at bounding box center [396, 227] width 482 height 25
click at [328, 241] on div "Load more results..." at bounding box center [396, 249] width 482 height 18
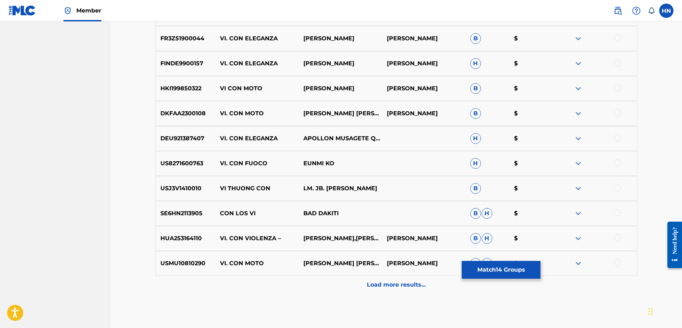
scroll to position [783, 0]
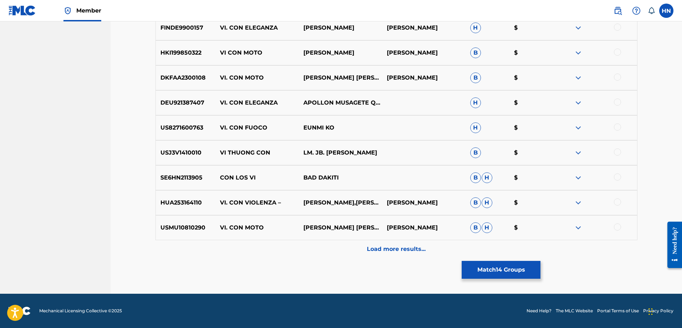
click at [489, 262] on button "Match 14 Groups" at bounding box center [501, 270] width 79 height 18
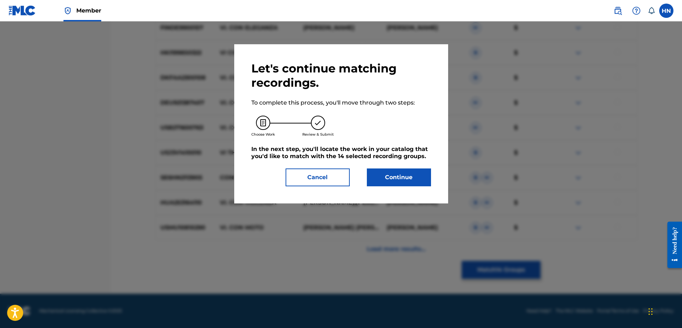
click at [413, 185] on button "Continue" at bounding box center [399, 177] width 64 height 18
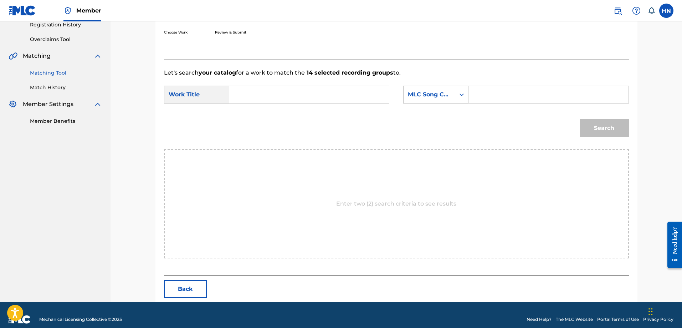
scroll to position [147, 0]
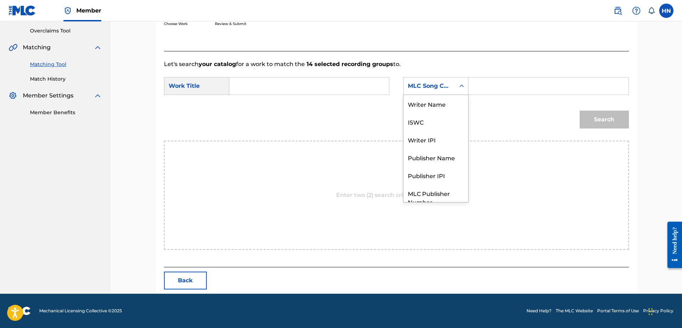
click at [443, 84] on div "MLC Song Code" at bounding box center [429, 86] width 43 height 9
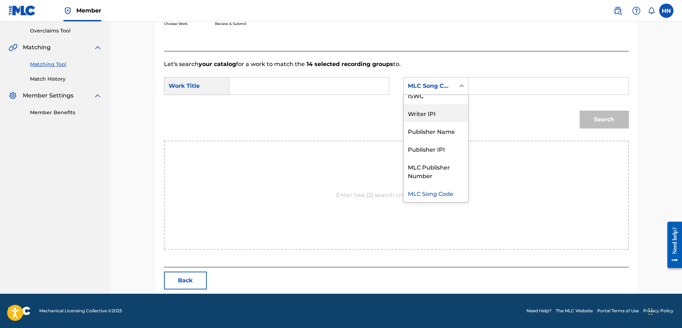
scroll to position [0, 0]
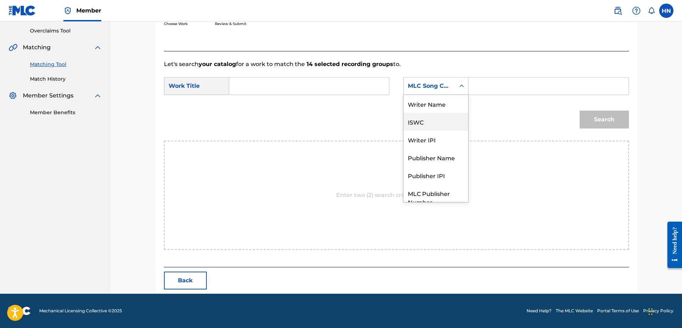
click at [438, 121] on div "ISWC" at bounding box center [435, 122] width 65 height 18
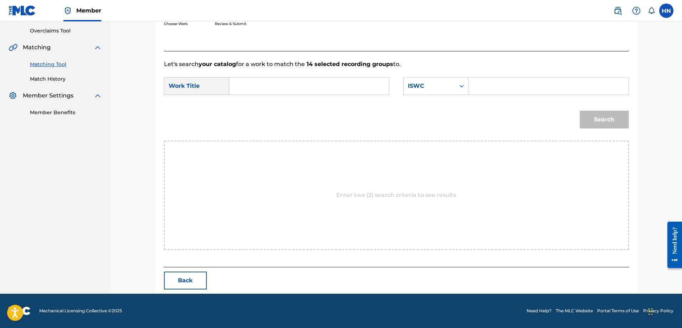
drag, startPoint x: 475, startPoint y: 99, endPoint x: 489, endPoint y: 86, distance: 19.2
click at [476, 99] on form "SearchWithCriteria54662ab5-a4b1-47d0-a236-3814397d51d1 Work Title SearchWithCri…" at bounding box center [396, 104] width 465 height 72
drag, startPoint x: 489, startPoint y: 86, endPoint x: 478, endPoint y: 97, distance: 15.4
click at [489, 86] on input "Search Form" at bounding box center [548, 85] width 148 height 17
paste input "T3010586882"
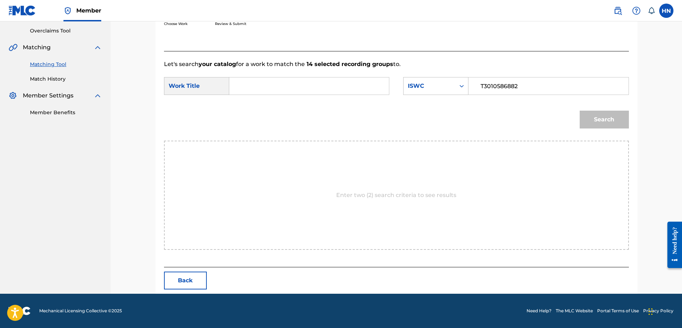
type input "T3010586882"
click at [282, 80] on input "Search Form" at bounding box center [309, 85] width 148 height 17
type input "vì con"
click at [580, 110] on button "Search" at bounding box center [604, 119] width 49 height 18
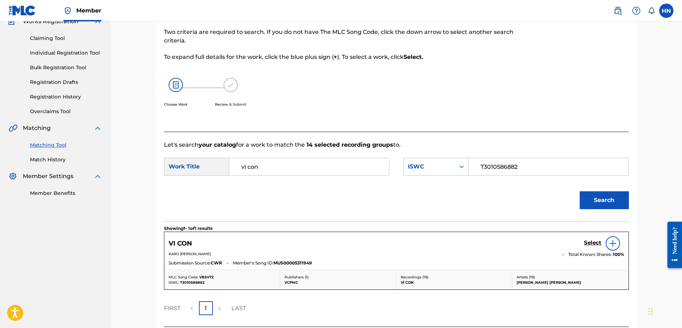
scroll to position [126, 0]
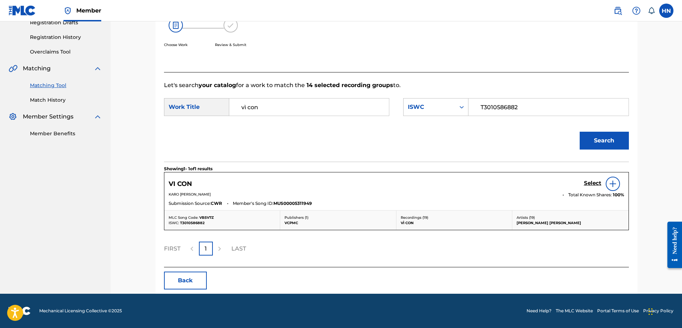
click at [596, 184] on h5 "Select" at bounding box center [592, 183] width 17 height 7
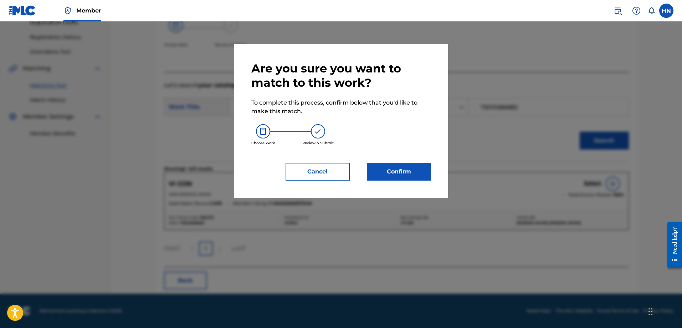
click at [416, 180] on div "Are you sure you want to match to this work? To complete this process, confirm …" at bounding box center [341, 120] width 214 height 153
click at [415, 175] on button "Confirm" at bounding box center [399, 172] width 64 height 18
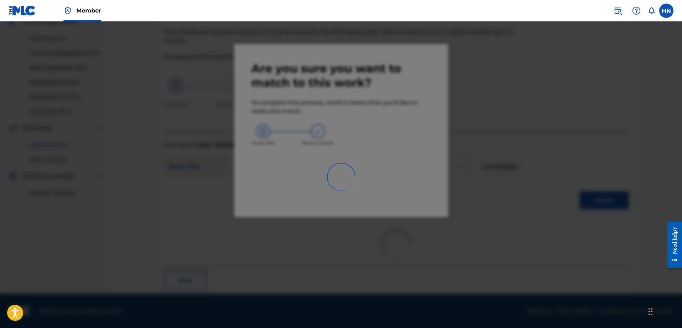
scroll to position [19, 0]
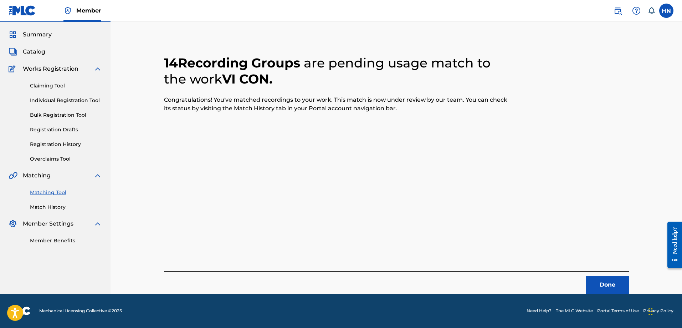
click at [590, 280] on button "Done" at bounding box center [607, 285] width 43 height 18
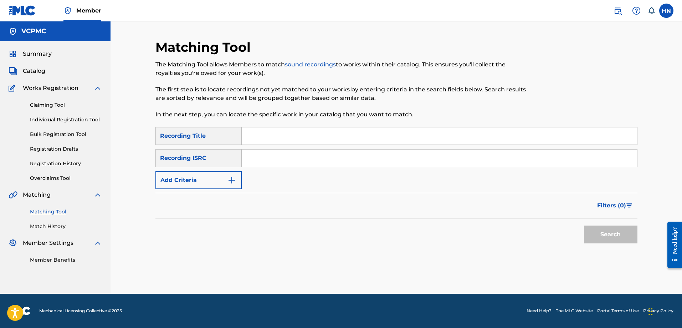
click at [361, 130] on input "Search Form" at bounding box center [439, 135] width 395 height 17
paste input "BÀI CA XUÂN"
click at [626, 231] on button "Search" at bounding box center [610, 234] width 53 height 18
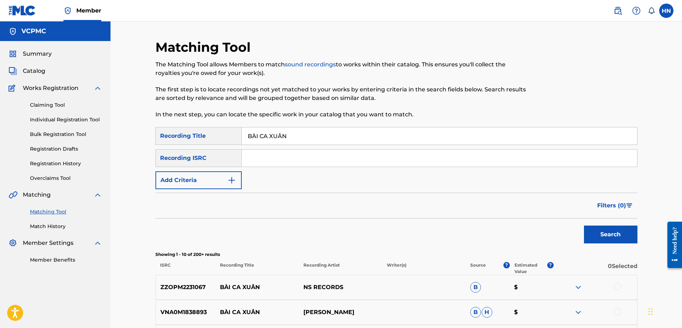
drag, startPoint x: 304, startPoint y: 140, endPoint x: 207, endPoint y: 140, distance: 96.6
click at [213, 140] on div "SearchWithCriteriac1ea7774-939c-4dbc-bb41-3e1996124b70 Recording Title BÀI CA X…" at bounding box center [396, 136] width 482 height 18
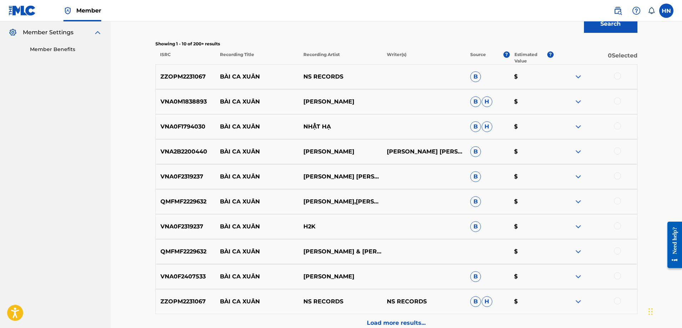
scroll to position [214, 0]
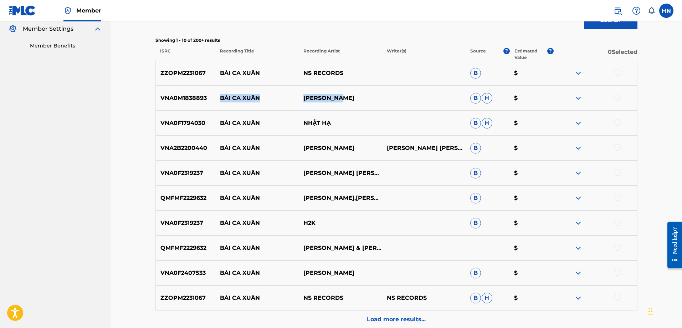
drag, startPoint x: 230, startPoint y: 96, endPoint x: 378, endPoint y: 92, distance: 147.6
click at [372, 93] on div "VNA0M1838893 BÀI CA XUÂN NGỌC HUYỀN B H $" at bounding box center [396, 98] width 482 height 25
click at [168, 99] on p "VNA0M1838893" at bounding box center [186, 98] width 60 height 9
click at [617, 95] on div at bounding box center [617, 97] width 7 height 7
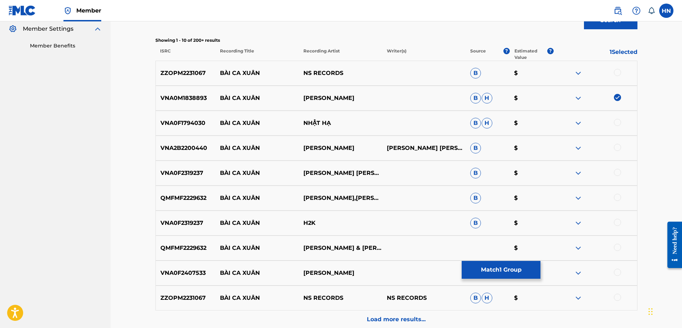
click at [199, 151] on p "VNA2B2200440" at bounding box center [186, 148] width 60 height 9
click at [619, 147] on div at bounding box center [617, 147] width 7 height 7
click at [202, 265] on div "VNA0F2407533 BÀI CA XUÂN NGỌC HUYỀN B $" at bounding box center [396, 272] width 482 height 25
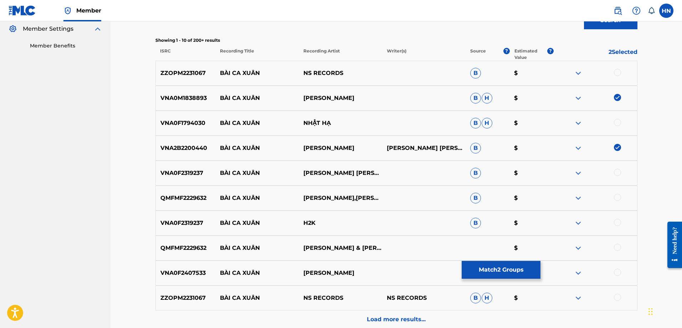
click at [614, 273] on div at bounding box center [617, 271] width 7 height 7
drag, startPoint x: 216, startPoint y: 123, endPoint x: 345, endPoint y: 118, distance: 129.5
click at [345, 118] on div "VNA0F1794030 BÀI CA XUÂN NHẬT HẠ B H $" at bounding box center [396, 122] width 482 height 25
drag, startPoint x: 219, startPoint y: 196, endPoint x: 325, endPoint y: 201, distance: 106.7
click at [325, 201] on div "QMFMF2229632 BÀI CA XUÂN VY OANH,NGUYỄN PHI HÙNG B $" at bounding box center [396, 197] width 482 height 25
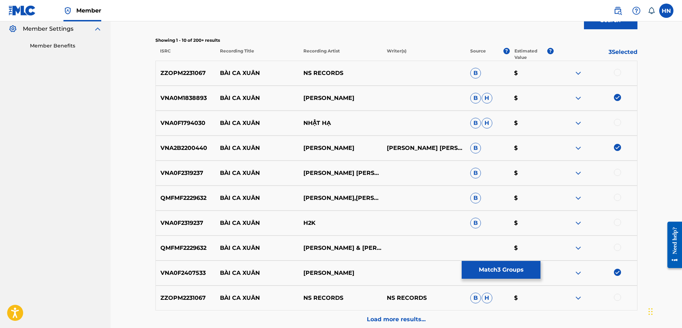
click at [183, 187] on div "QMFMF2229632 BÀI CA XUÂN VY OANH,NGUYỄN PHI HÙNG B $" at bounding box center [396, 197] width 482 height 25
click at [616, 196] on div at bounding box center [617, 197] width 7 height 7
click at [616, 245] on div at bounding box center [617, 246] width 7 height 7
drag, startPoint x: 222, startPoint y: 223, endPoint x: 335, endPoint y: 217, distance: 113.2
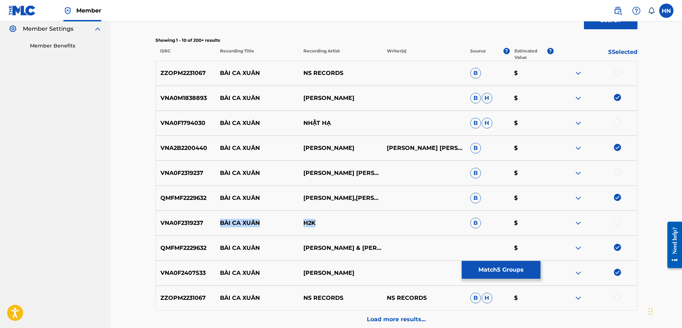
click at [335, 217] on div "VNA0F2319237 BÀI CA XUÂN H2K B $" at bounding box center [396, 222] width 482 height 25
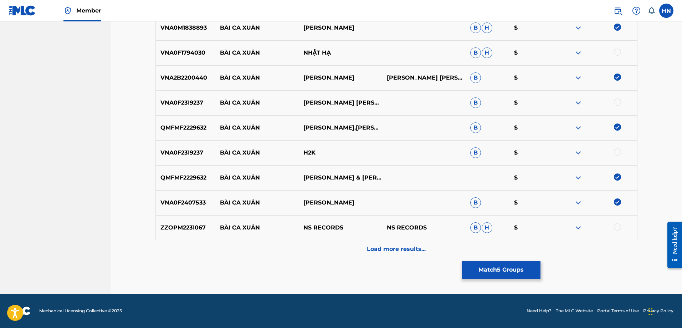
click at [364, 245] on div "Load more results..." at bounding box center [396, 249] width 482 height 18
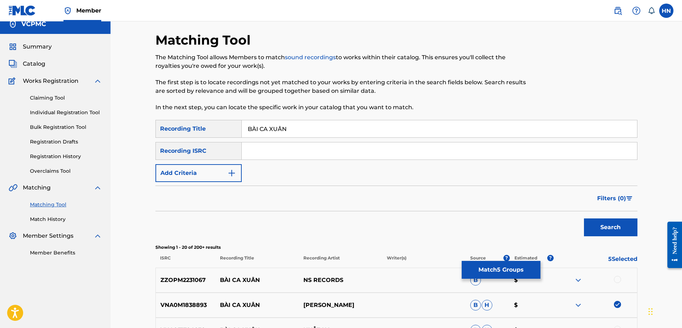
scroll to position [0, 0]
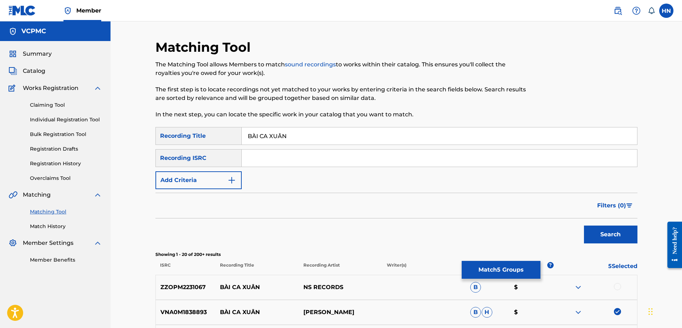
click at [252, 133] on input "BÀI CA XUÂN" at bounding box center [439, 135] width 395 height 17
click at [278, 133] on input "BAI CA XUÂN" at bounding box center [439, 135] width 395 height 17
type input "BAI CA XUAN"
click at [588, 231] on button "Search" at bounding box center [610, 234] width 53 height 18
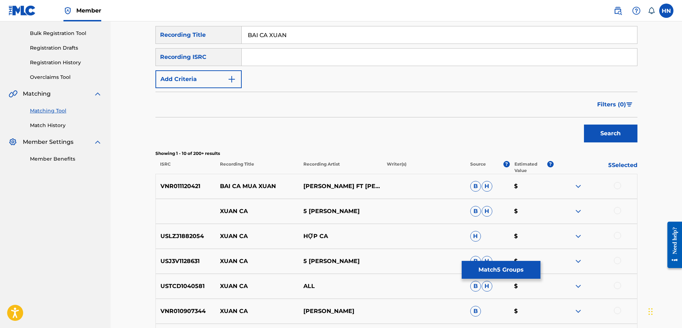
scroll to position [178, 0]
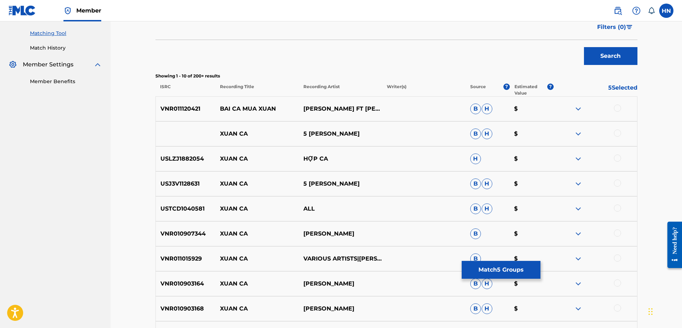
click at [474, 260] on span "B" at bounding box center [475, 258] width 11 height 11
click at [472, 271] on button "Match 5 Groups" at bounding box center [501, 270] width 79 height 18
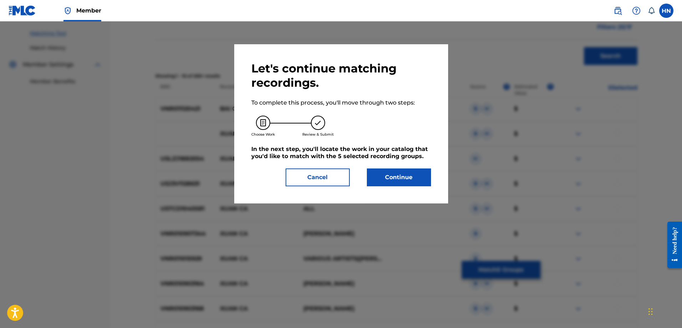
click at [397, 176] on button "Continue" at bounding box center [399, 177] width 64 height 18
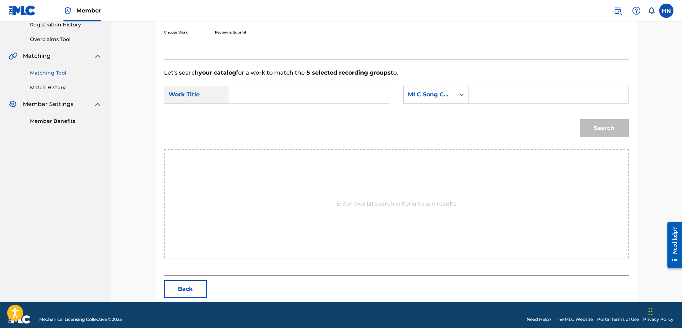
scroll to position [147, 0]
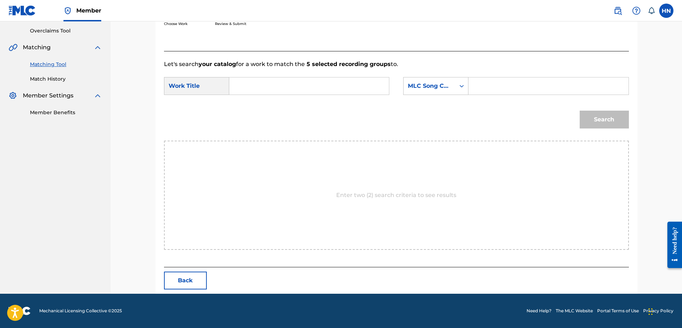
click at [377, 86] on input "Search Form" at bounding box center [309, 85] width 148 height 17
paste input "BÀI CA XUÂN"
type input "BÀI CA XUÂN"
click at [429, 82] on div "MLC Song Code" at bounding box center [429, 86] width 43 height 9
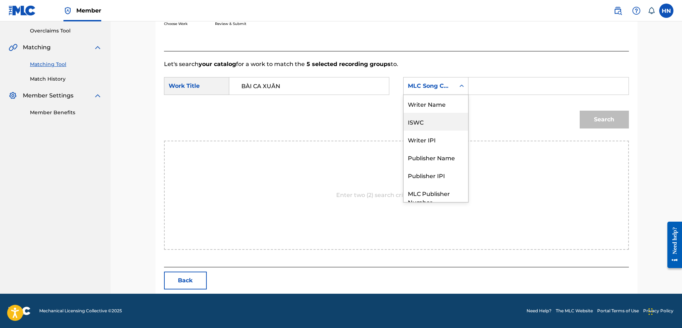
scroll to position [26, 0]
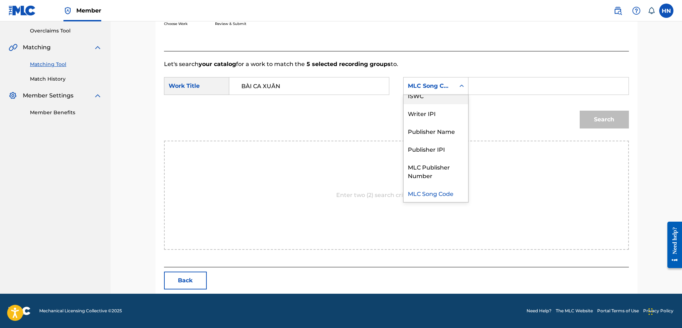
click at [428, 99] on div "ISWC" at bounding box center [435, 95] width 65 height 18
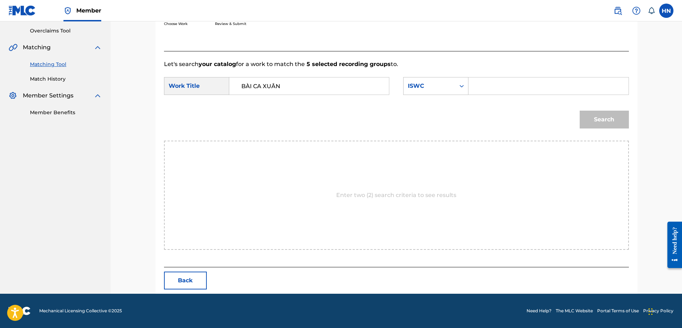
click at [490, 82] on input "Search Form" at bounding box center [548, 85] width 148 height 17
paste input "T9178357909"
type input "T9178357909"
click at [573, 120] on div "Search" at bounding box center [396, 121] width 465 height 37
click at [592, 123] on button "Search" at bounding box center [604, 119] width 49 height 18
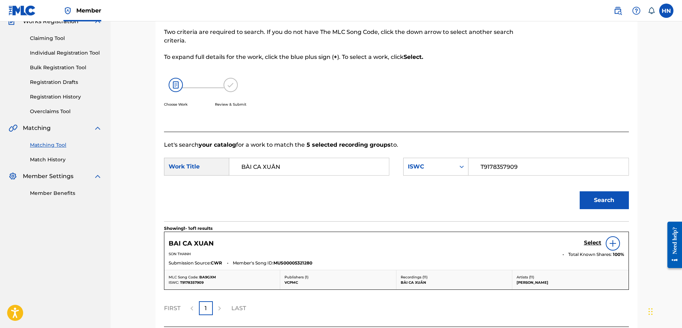
scroll to position [126, 0]
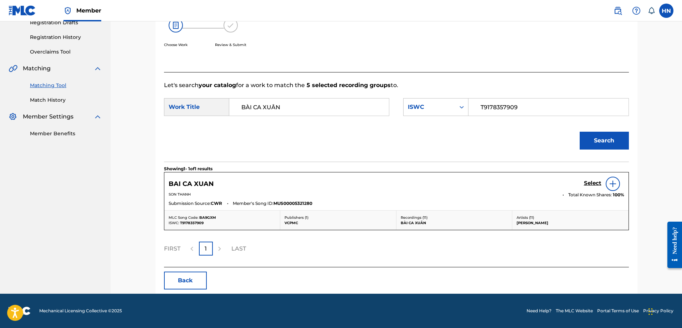
click at [588, 180] on h5 "Select" at bounding box center [592, 183] width 17 height 7
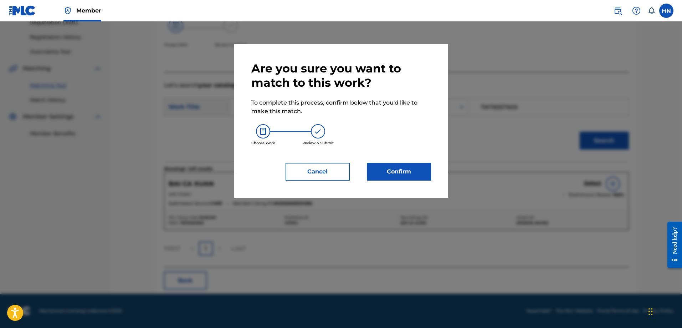
click at [406, 170] on button "Confirm" at bounding box center [399, 172] width 64 height 18
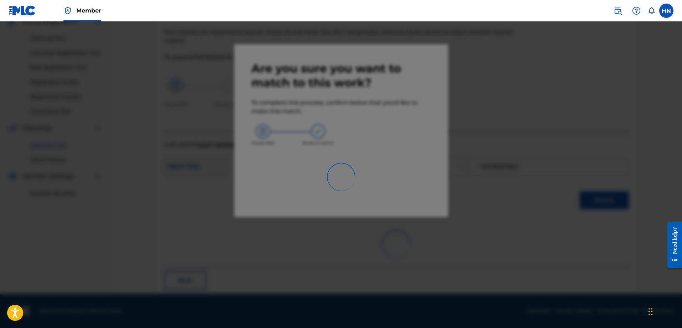
scroll to position [19, 0]
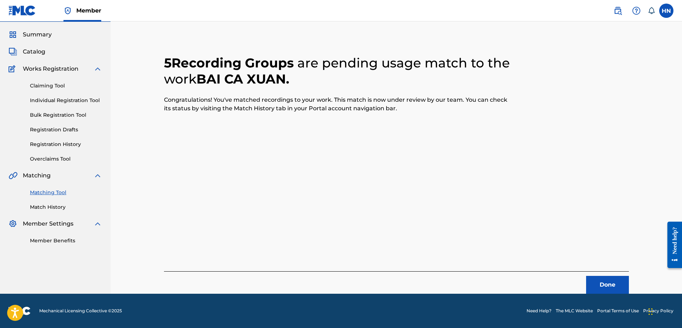
click at [592, 280] on button "Done" at bounding box center [607, 285] width 43 height 18
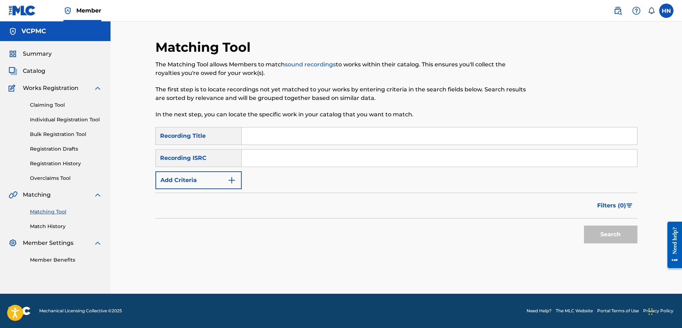
scroll to position [0, 0]
click at [357, 132] on input "Search Form" at bounding box center [439, 135] width 395 height 17
paste input "PHẢI CHĂNG LÀ MUỘN MÀNG"
click at [595, 235] on button "Search" at bounding box center [610, 234] width 53 height 18
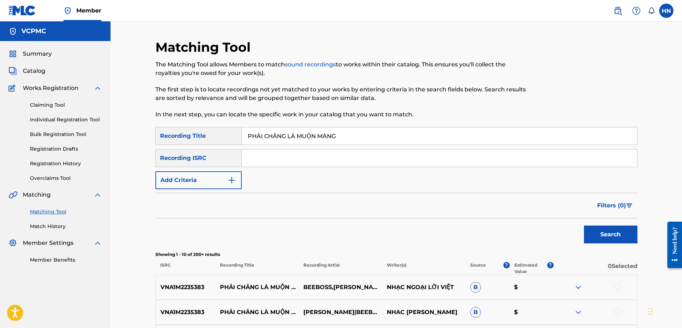
scroll to position [143, 0]
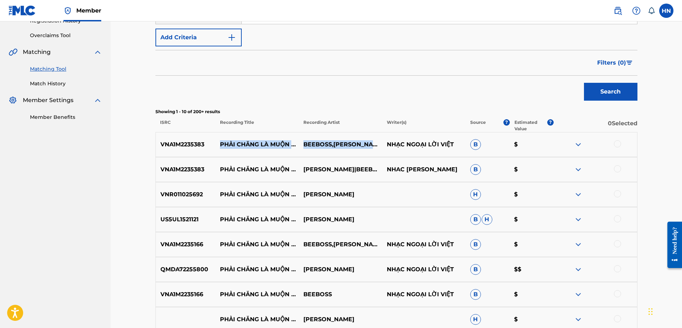
drag, startPoint x: 219, startPoint y: 141, endPoint x: 374, endPoint y: 146, distance: 154.8
click at [374, 146] on div "VNA1M2235383 PHẢI CHĂNG LÀ MUỘN MÀNG BEEBOSS,TUẤN CHUNG NHẠC NGOẠI LỜI VIỆT B $" at bounding box center [396, 144] width 482 height 25
click at [185, 146] on p "VNA1M2235383" at bounding box center [186, 144] width 60 height 9
click at [617, 143] on div at bounding box center [617, 143] width 7 height 7
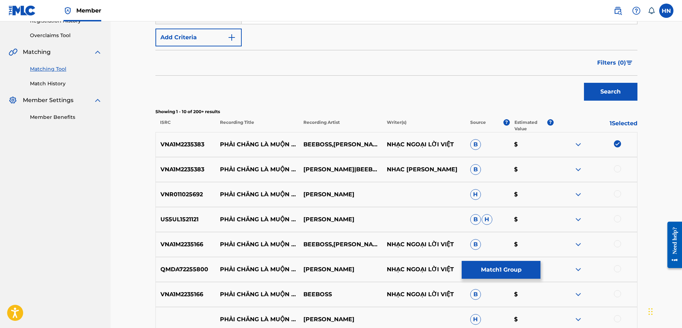
click at [617, 166] on div at bounding box center [617, 168] width 7 height 7
click at [200, 191] on p "VNR011025692" at bounding box center [186, 194] width 60 height 9
click at [619, 195] on div at bounding box center [617, 193] width 7 height 7
click at [184, 218] on p "US5UL1521121" at bounding box center [186, 219] width 60 height 9
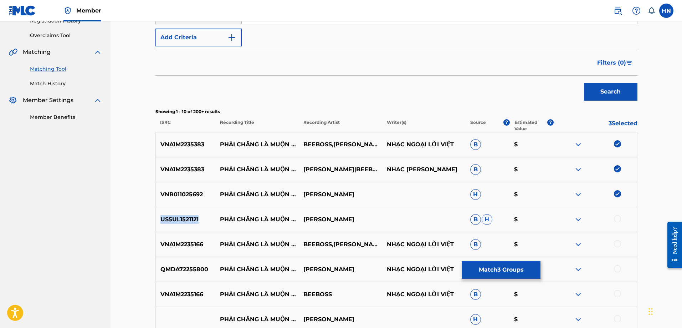
click at [184, 218] on p "US5UL1521121" at bounding box center [186, 219] width 60 height 9
click at [617, 219] on div at bounding box center [617, 218] width 7 height 7
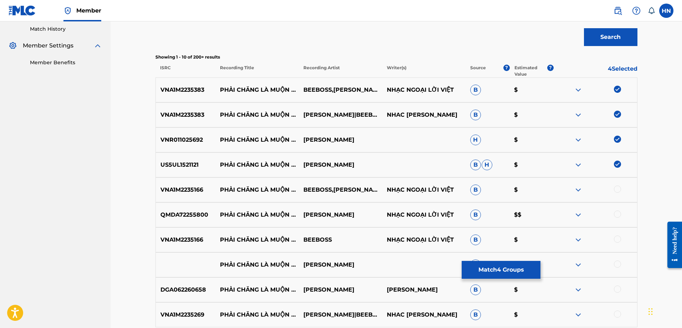
scroll to position [250, 0]
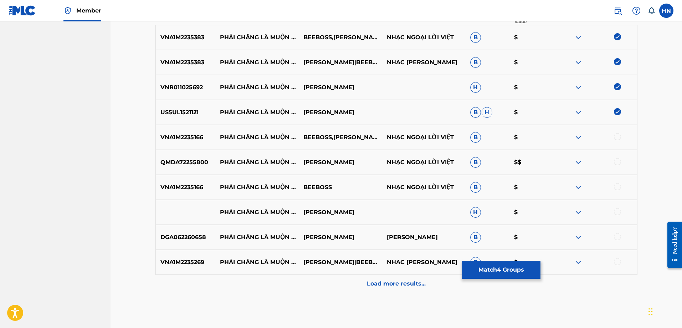
click at [186, 138] on p "VNA1M2235166" at bounding box center [186, 137] width 60 height 9
click at [206, 164] on p "QMDA72255800" at bounding box center [186, 162] width 60 height 9
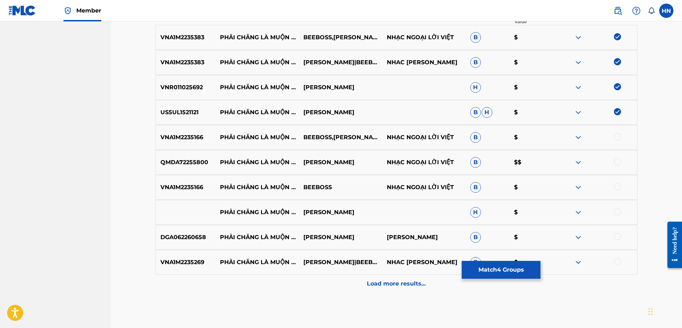
click at [206, 164] on p "QMDA72255800" at bounding box center [186, 162] width 60 height 9
click at [185, 162] on p "QMDA72255800" at bounding box center [186, 162] width 60 height 9
click at [616, 163] on div at bounding box center [617, 161] width 7 height 7
drag, startPoint x: 220, startPoint y: 207, endPoint x: 368, endPoint y: 212, distance: 147.7
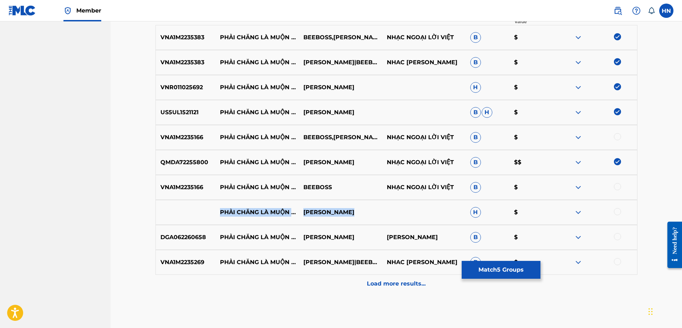
click at [368, 212] on div "PHẢI CHĂNG LÀ MUỘN MÀNG HỒ QUANG HIẾU H $" at bounding box center [396, 212] width 482 height 25
click at [577, 212] on img at bounding box center [578, 212] width 9 height 9
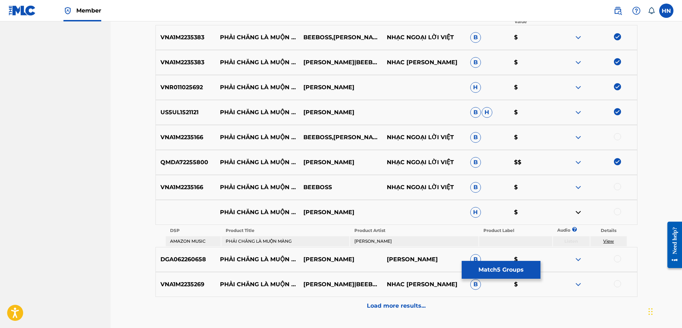
click at [616, 212] on div at bounding box center [617, 211] width 7 height 7
click at [176, 266] on div "DGA062260658 PHẢI CHĂNG LÀ MUỘN MÀNG HỒ QUANG HIẾU HỒ QUANG HIẾU B $" at bounding box center [396, 259] width 482 height 25
click at [618, 257] on div at bounding box center [617, 258] width 7 height 7
click at [200, 283] on p "VNA1M2235269" at bounding box center [186, 284] width 60 height 9
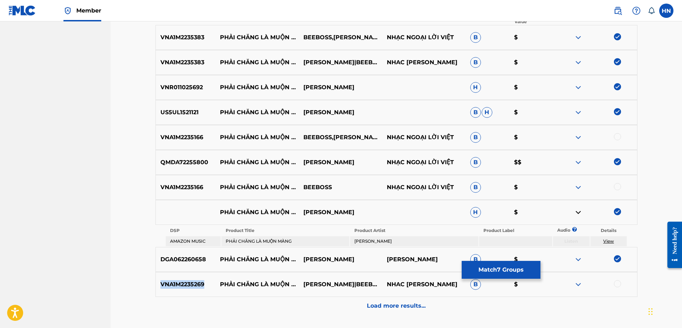
click at [200, 283] on p "VNA1M2235269" at bounding box center [186, 284] width 60 height 9
click at [620, 282] on div at bounding box center [617, 283] width 7 height 7
click at [203, 186] on p "VNA1M2235166" at bounding box center [186, 187] width 60 height 9
click at [189, 186] on p "VNA1M2235166" at bounding box center [186, 187] width 60 height 9
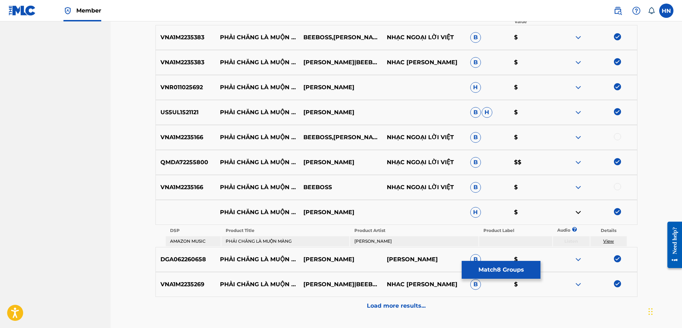
click at [616, 186] on div at bounding box center [617, 186] width 7 height 7
drag, startPoint x: 216, startPoint y: 133, endPoint x: 335, endPoint y: 140, distance: 120.0
click at [335, 140] on div "VNA1M2235166 PHẢI CHĂNG LÀ MUỘN MÀNG BEEBOSS,CHÂU NGỌC LAN NHẠC NGOẠI LỜI VIỆT …" at bounding box center [396, 137] width 482 height 25
click at [192, 131] on div "VNA1M2235166 PHẢI CHĂNG LÀ MUỘN MÀNG BEEBOSS,CHÂU NGỌC LAN NHẠC NGOẠI LỜI VIỆT …" at bounding box center [396, 137] width 482 height 25
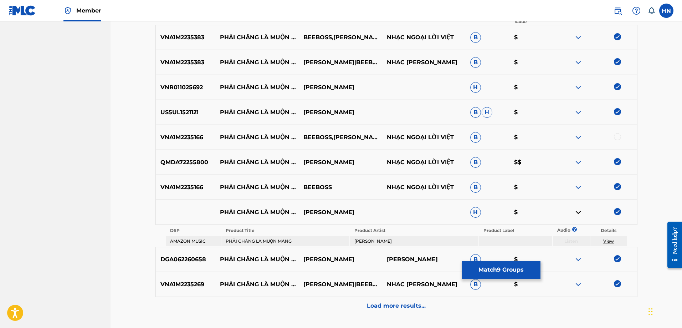
click at [620, 137] on div at bounding box center [617, 136] width 7 height 7
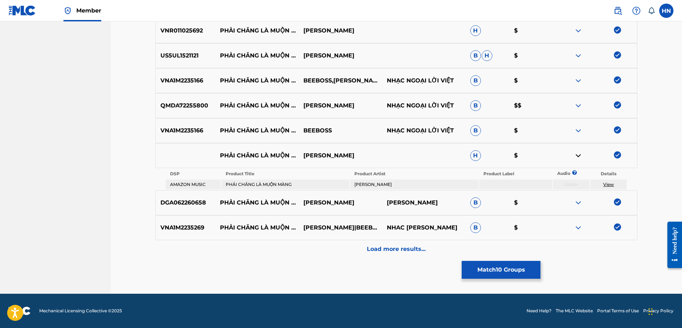
click at [383, 245] on p "Load more results..." at bounding box center [396, 249] width 59 height 9
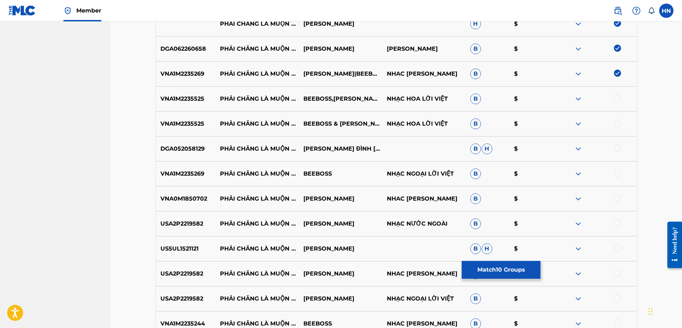
scroll to position [449, 0]
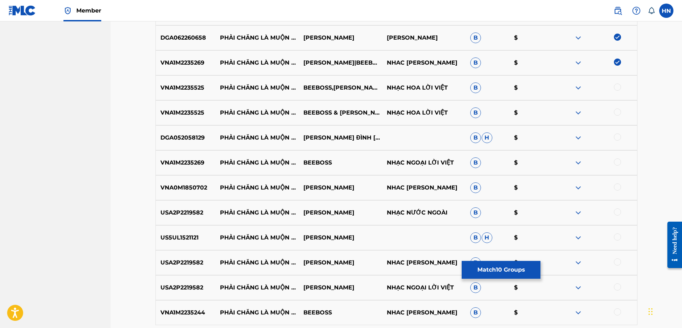
click at [191, 95] on div "VNA1M2235525 PHẢI CHĂNG LÀ MUỘN MÀNG BEEBOSS,TUẤN CHUNG NHẠC HOA LỜI VIỆT B $" at bounding box center [396, 87] width 482 height 25
click at [617, 86] on div at bounding box center [617, 86] width 7 height 7
click at [616, 111] on div at bounding box center [617, 111] width 7 height 7
drag, startPoint x: 223, startPoint y: 134, endPoint x: 249, endPoint y: 137, distance: 26.5
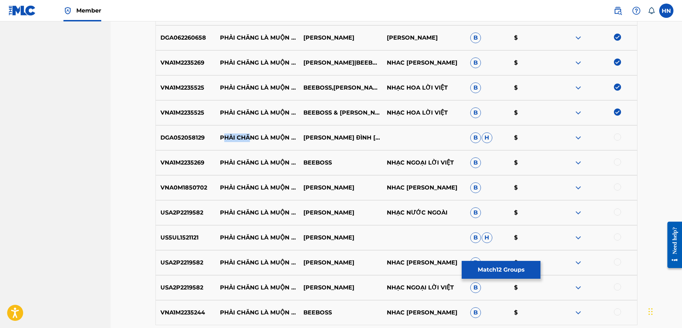
click at [249, 137] on p "PHẢI CHĂNG LÀ MUỘN MÀNG" at bounding box center [256, 137] width 83 height 9
drag, startPoint x: 220, startPoint y: 133, endPoint x: 375, endPoint y: 134, distance: 154.7
click at [375, 134] on div "DGA052058129 PHẢI CHĂNG LÀ MUỘN MÀNG TRỊNH ĐÌNH QUANG B H $" at bounding box center [396, 137] width 482 height 25
click at [180, 143] on div "DGA052058129 PHẢI CHĂNG LÀ MUỘN MÀNG TRỊNH ĐÌNH QUANG B H $" at bounding box center [396, 137] width 482 height 25
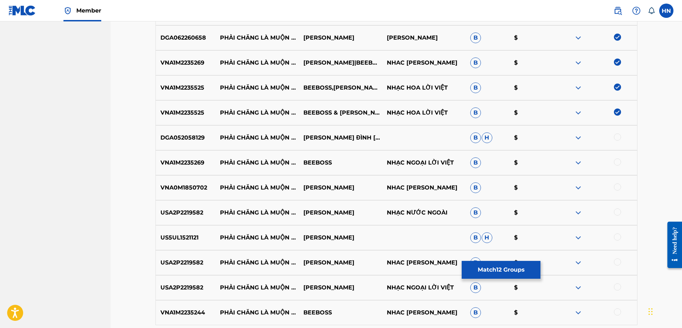
click at [615, 136] on div at bounding box center [617, 136] width 7 height 7
click at [620, 161] on div at bounding box center [617, 161] width 7 height 7
click at [197, 183] on div "VNA0M1850702 PHẢI CHĂNG LÀ MUỘN MÀNG HỒ QUANG HIẾU NHAC NGOAI LOI VIET B $" at bounding box center [396, 187] width 482 height 25
click at [616, 186] on div at bounding box center [617, 186] width 7 height 7
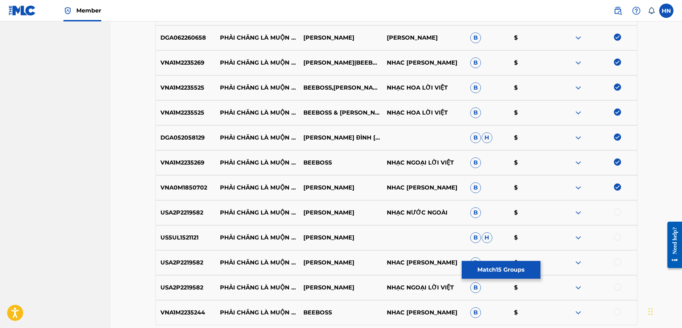
click at [186, 215] on p "USA2P2219582" at bounding box center [186, 212] width 60 height 9
click at [617, 211] on div at bounding box center [617, 211] width 7 height 7
click at [187, 234] on p "US5UL1521121" at bounding box center [186, 237] width 60 height 9
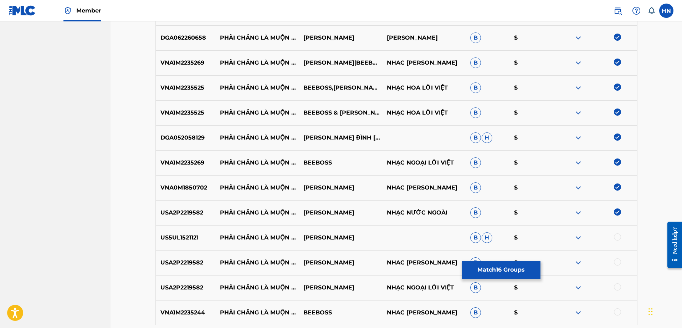
click at [614, 239] on div at bounding box center [617, 236] width 7 height 7
click at [184, 256] on div "USA2P2219582 PHẢI CHĂNG LÀ MUỘN MÀNG HO QUANG HIEU NHAC NGOAI LOI VIET B $" at bounding box center [396, 262] width 482 height 25
click at [618, 263] on div at bounding box center [617, 261] width 7 height 7
click at [620, 286] on div at bounding box center [617, 286] width 7 height 7
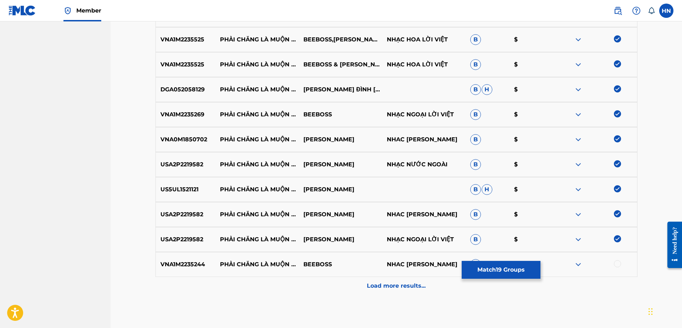
scroll to position [534, 0]
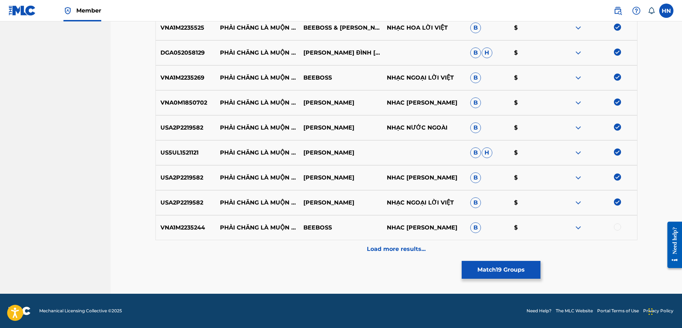
click at [188, 226] on p "VNA1M2235244" at bounding box center [186, 227] width 60 height 9
click at [621, 226] on div at bounding box center [595, 227] width 83 height 9
click at [620, 226] on div at bounding box center [617, 226] width 7 height 7
click at [575, 226] on img at bounding box center [578, 227] width 9 height 9
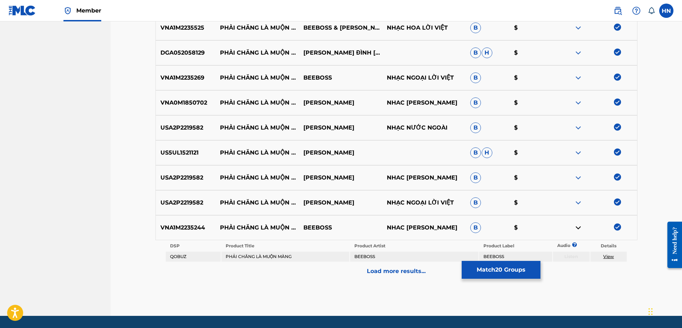
click at [575, 226] on img at bounding box center [578, 227] width 9 height 9
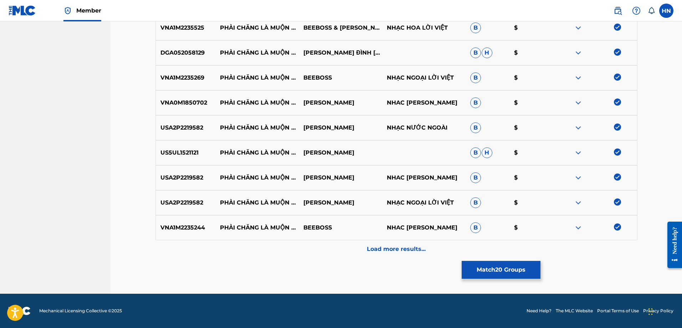
click at [394, 244] on div "Load more results..." at bounding box center [396, 249] width 482 height 18
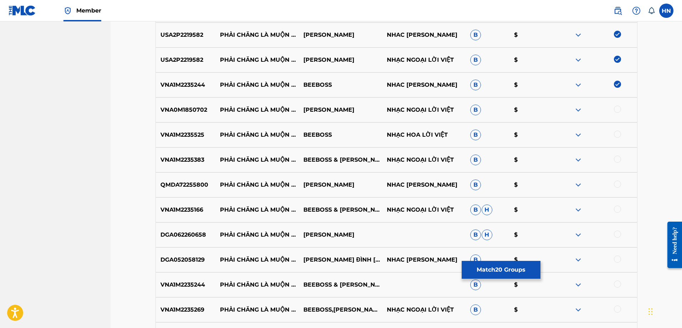
scroll to position [712, 0]
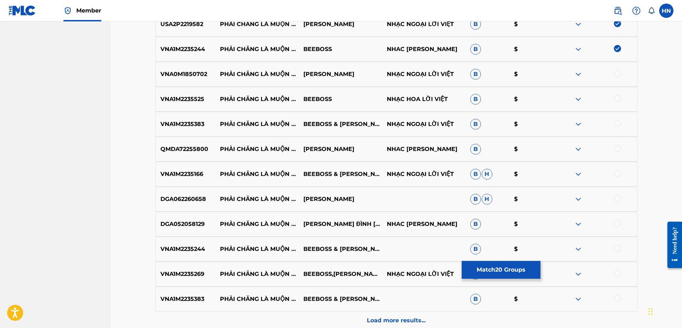
click at [195, 80] on div "VNA0M1850702 PHẢI CHĂNG LÀ MUỘN MÀNG HỒ QUANG HIẾU NHẠC NGOẠI LỜI VIỆT B $" at bounding box center [396, 74] width 482 height 25
click at [619, 73] on div at bounding box center [617, 73] width 7 height 7
click at [196, 99] on p "VNA1M2235525" at bounding box center [186, 99] width 60 height 9
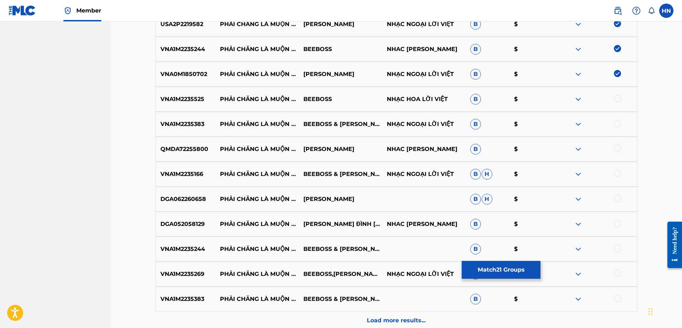
click at [620, 100] on div at bounding box center [617, 98] width 7 height 7
click at [199, 126] on p "VNA1M2235383" at bounding box center [186, 124] width 60 height 9
click at [616, 123] on div at bounding box center [617, 123] width 7 height 7
click at [192, 149] on p "QMDA72255800" at bounding box center [186, 149] width 60 height 9
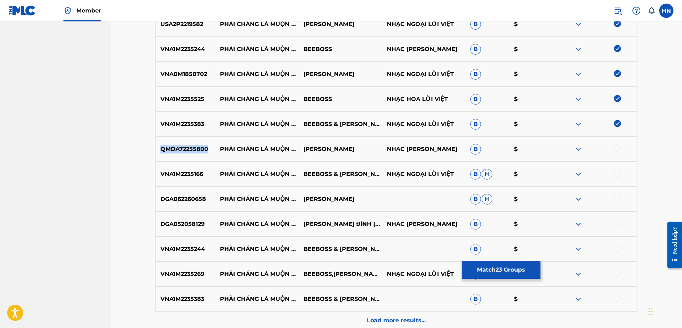
click at [192, 149] on p "QMDA72255800" at bounding box center [186, 149] width 60 height 9
click at [618, 147] on div at bounding box center [617, 148] width 7 height 7
click at [180, 174] on p "VNA1M2235166" at bounding box center [186, 174] width 60 height 9
click at [618, 172] on div at bounding box center [617, 173] width 7 height 7
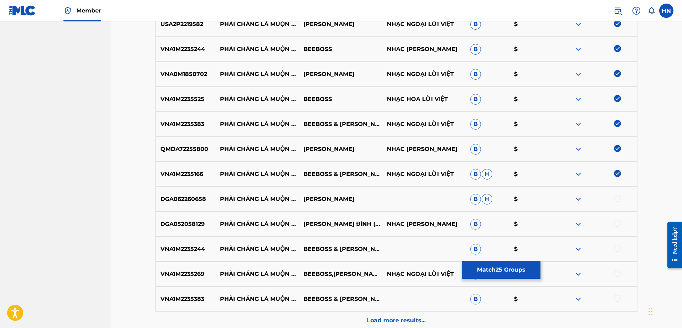
click at [186, 202] on p "DGA062260658" at bounding box center [186, 199] width 60 height 9
click at [615, 198] on div at bounding box center [617, 198] width 7 height 7
click at [199, 223] on p "DGA052058129" at bounding box center [186, 224] width 60 height 9
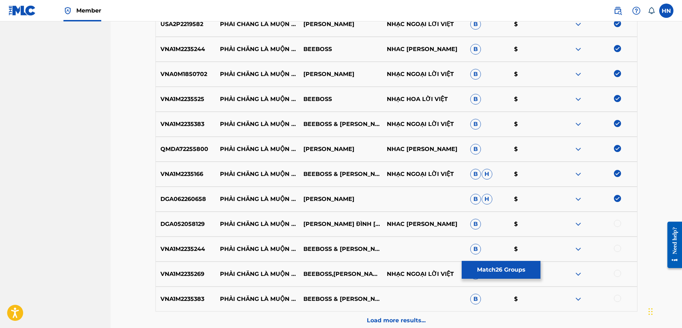
click at [614, 225] on div at bounding box center [595, 224] width 83 height 9
click at [614, 224] on div at bounding box center [617, 223] width 7 height 7
click at [193, 253] on div "VNA1M2235244 PHẢI CHĂNG LÀ MUỘN MÀNG BEEBOSS & CHÂU NGỌC LAN B $" at bounding box center [396, 248] width 482 height 25
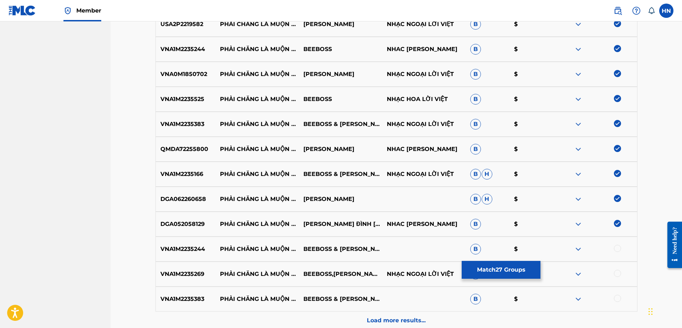
click at [616, 246] on div at bounding box center [617, 248] width 7 height 7
click at [185, 273] on p "VNA1M2235269" at bounding box center [186, 273] width 60 height 9
click at [615, 272] on div at bounding box center [617, 272] width 7 height 7
click at [164, 294] on p "VNA1M2235383" at bounding box center [186, 298] width 60 height 9
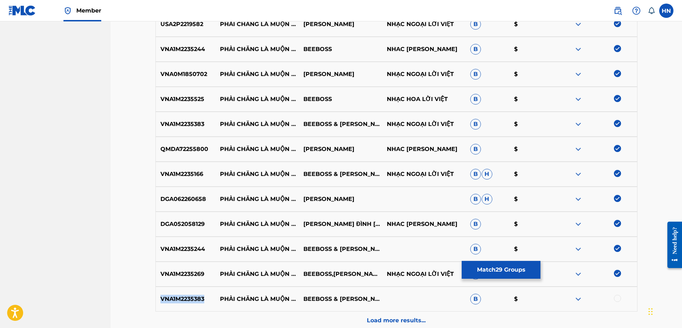
click at [164, 294] on p "VNA1M2235383" at bounding box center [186, 298] width 60 height 9
click at [616, 299] on div at bounding box center [617, 297] width 7 height 7
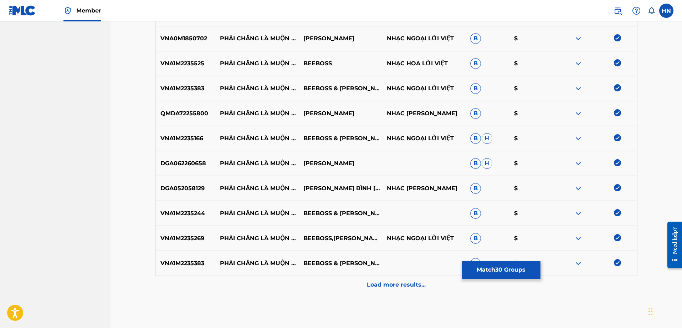
click at [378, 282] on p "Load more results..." at bounding box center [396, 284] width 59 height 9
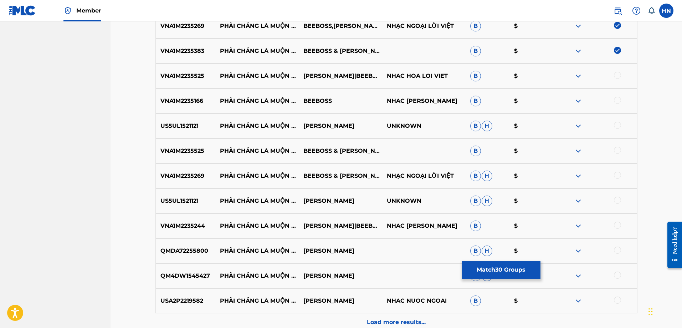
scroll to position [961, 0]
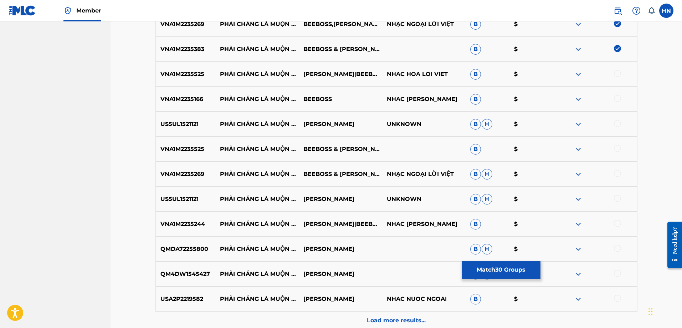
click at [193, 73] on p "VNA1M2235525" at bounding box center [186, 74] width 60 height 9
click at [614, 76] on div at bounding box center [595, 74] width 83 height 9
click at [616, 75] on div at bounding box center [617, 73] width 7 height 7
click at [191, 96] on p "VNA1M2235166" at bounding box center [186, 99] width 60 height 9
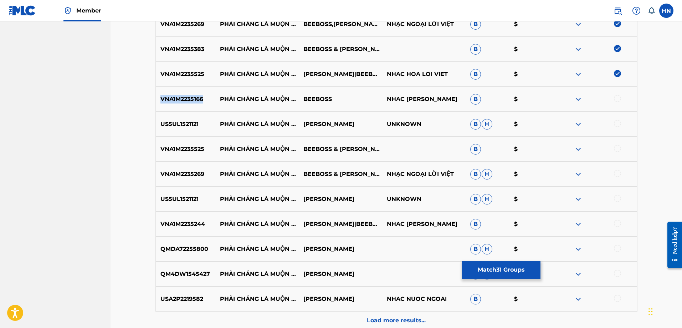
click at [191, 96] on p "VNA1M2235166" at bounding box center [186, 99] width 60 height 9
click at [619, 101] on div at bounding box center [617, 98] width 7 height 7
click at [179, 126] on p "US5UL1521121" at bounding box center [186, 124] width 60 height 9
click at [615, 122] on div at bounding box center [617, 123] width 7 height 7
click at [180, 146] on p "VNA1M2235525" at bounding box center [186, 149] width 60 height 9
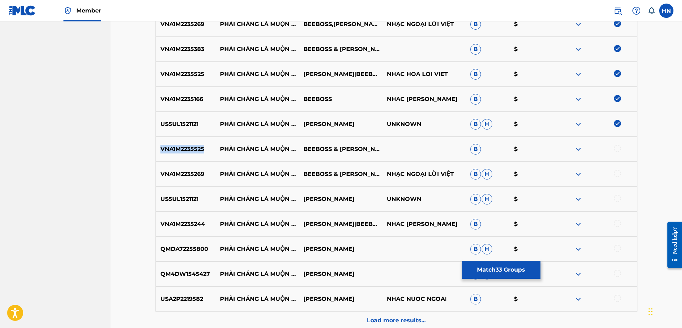
click at [180, 146] on p "VNA1M2235525" at bounding box center [186, 149] width 60 height 9
click at [621, 146] on div at bounding box center [617, 148] width 7 height 7
click at [190, 170] on p "VNA1M2235269" at bounding box center [186, 174] width 60 height 9
click at [614, 174] on div at bounding box center [617, 173] width 7 height 7
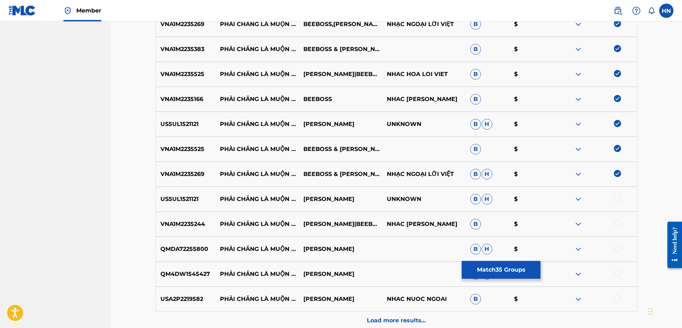
click at [183, 195] on p "US5UL1521121" at bounding box center [186, 199] width 60 height 9
click at [613, 199] on div at bounding box center [595, 199] width 83 height 9
click at [614, 199] on div at bounding box center [617, 198] width 7 height 7
click at [187, 225] on p "VNA1M2235244" at bounding box center [186, 224] width 60 height 9
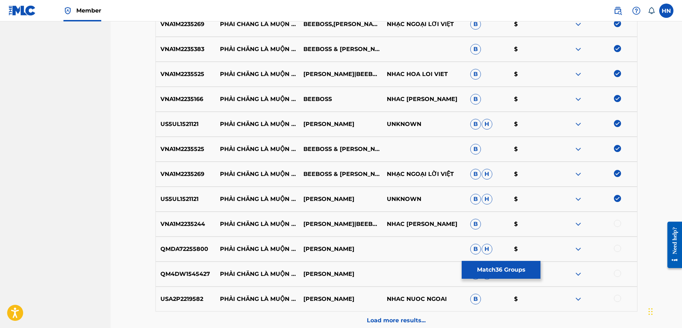
click at [617, 224] on div at bounding box center [617, 223] width 7 height 7
click at [182, 254] on div "QMDA72255800 PHẢI CHĂNG LÀ MUỘN MÀNG HỒ QUANG HIẾU B H $" at bounding box center [396, 248] width 482 height 25
click at [620, 249] on div at bounding box center [617, 248] width 7 height 7
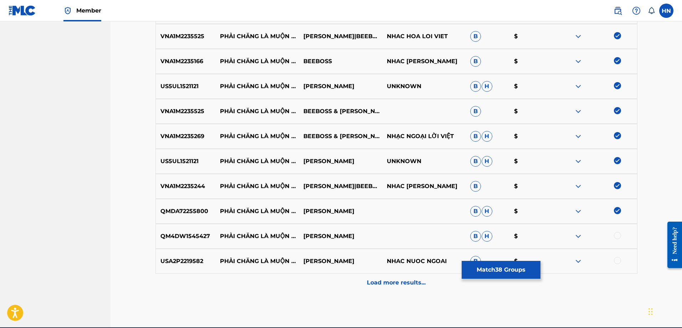
scroll to position [1033, 0]
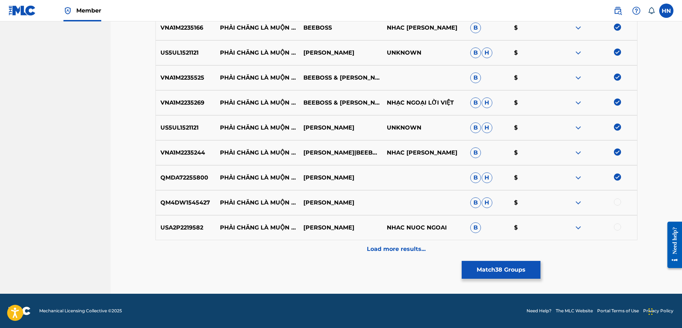
click at [195, 196] on div "QM4DW1545427 PHẢI CHĂNG LÀ MUỘN MÀNG HỒ QUANG HIẾU B H $" at bounding box center [396, 202] width 482 height 25
click at [616, 202] on div at bounding box center [617, 201] width 7 height 7
click at [182, 222] on div "USA2P2219582 PHẢI CHĂNG LÀ MUỘN MÀNG HỒ QUANG HIẾU NHAC NUOC NGOAI B $" at bounding box center [396, 227] width 482 height 25
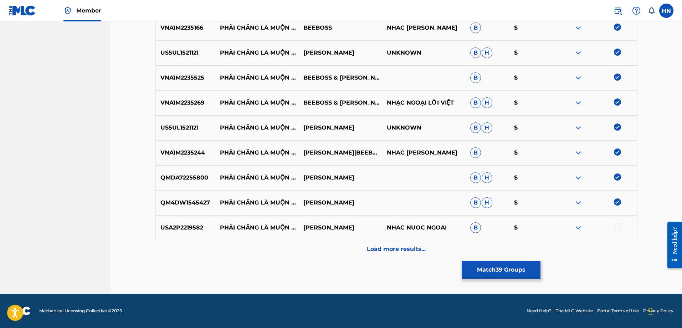
click at [620, 226] on div at bounding box center [617, 226] width 7 height 7
click at [346, 244] on div "Load more results..." at bounding box center [396, 249] width 482 height 18
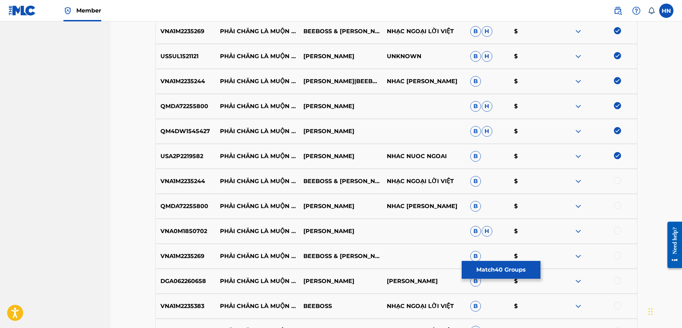
scroll to position [1140, 0]
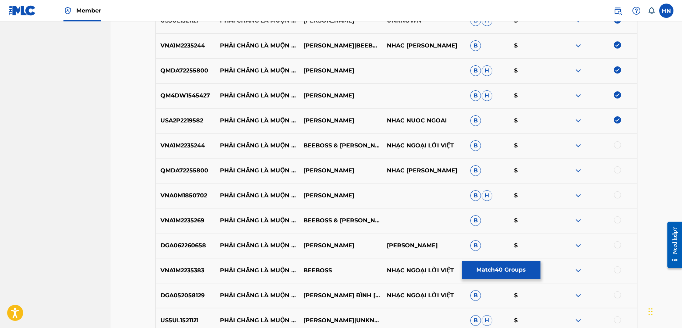
click at [190, 150] on div "VNA1M2235244 PHẢI CHĂNG LÀ MUỘN MÀNG BEEBOSS & CHÂU NGỌC LAN NHẠC NGOẠI LỜI VIỆ…" at bounding box center [396, 145] width 482 height 25
click at [617, 146] on div at bounding box center [617, 144] width 7 height 7
click at [194, 166] on p "QMDA72255800" at bounding box center [186, 170] width 60 height 9
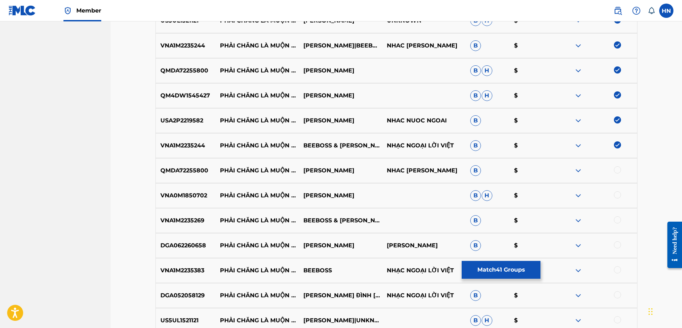
click at [618, 168] on div at bounding box center [617, 169] width 7 height 7
click at [168, 191] on p "VNA0M1850702" at bounding box center [186, 195] width 60 height 9
click at [615, 194] on div at bounding box center [617, 194] width 7 height 7
click at [174, 220] on p "VNA1M2235269" at bounding box center [186, 220] width 60 height 9
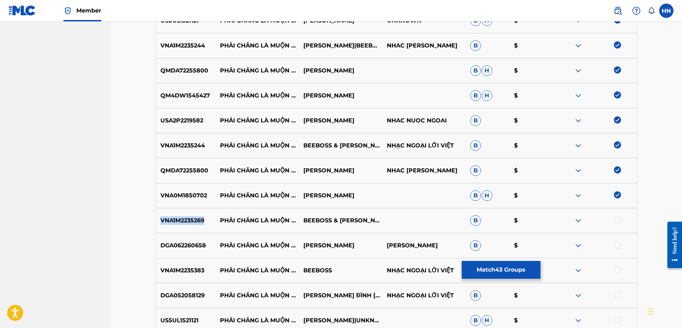
click at [174, 220] on p "VNA1M2235269" at bounding box center [186, 220] width 60 height 9
click at [616, 221] on div at bounding box center [617, 219] width 7 height 7
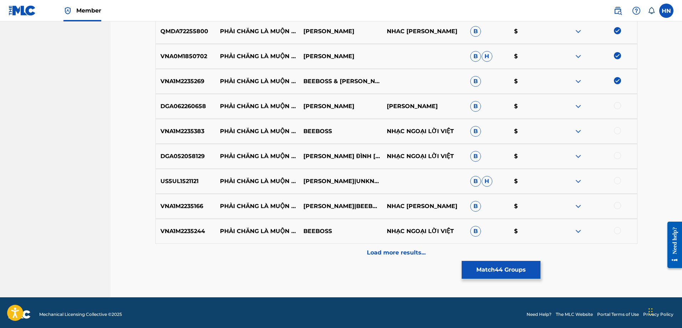
scroll to position [1282, 0]
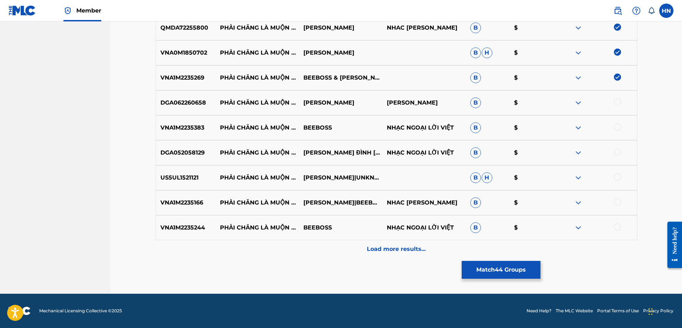
click at [164, 108] on div "DGA062260658 PHẢI CHĂNG LÀ MUỘN MÀNG HO QUANG HIEU HO QUANG HIEU B $" at bounding box center [396, 102] width 482 height 25
click at [617, 102] on div at bounding box center [617, 101] width 7 height 7
click at [192, 128] on p "VNA1M2235383" at bounding box center [186, 127] width 60 height 9
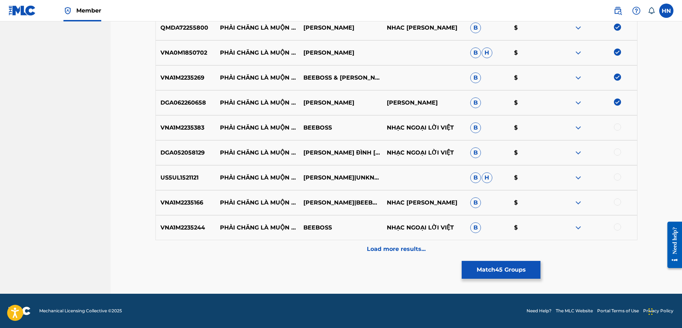
click at [616, 127] on div at bounding box center [617, 126] width 7 height 7
click at [180, 153] on p "DGA052058129" at bounding box center [186, 152] width 60 height 9
click at [614, 152] on div at bounding box center [617, 151] width 7 height 7
click at [194, 179] on p "US5UL1521121" at bounding box center [186, 177] width 60 height 9
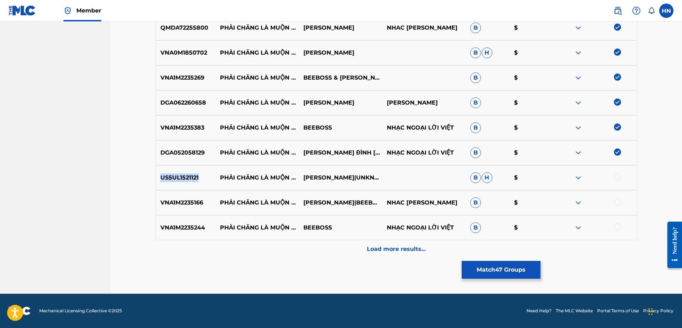
click at [194, 179] on p "US5UL1521121" at bounding box center [186, 177] width 60 height 9
click at [617, 176] on div at bounding box center [617, 176] width 7 height 7
click at [183, 204] on p "VNA1M2235166" at bounding box center [186, 202] width 60 height 9
click at [620, 201] on div at bounding box center [617, 201] width 7 height 7
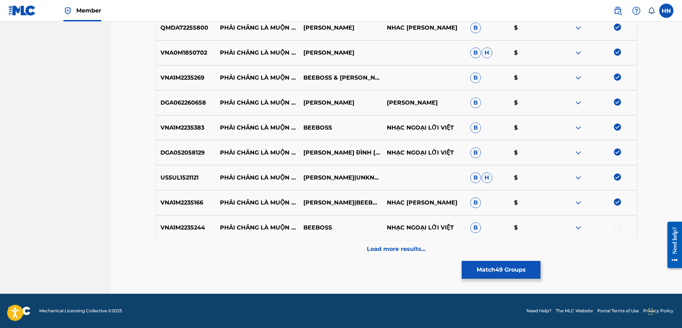
click at [182, 230] on p "VNA1M2235244" at bounding box center [186, 227] width 60 height 9
click at [615, 229] on div at bounding box center [617, 226] width 7 height 7
click at [415, 246] on p "Load more results..." at bounding box center [396, 249] width 59 height 9
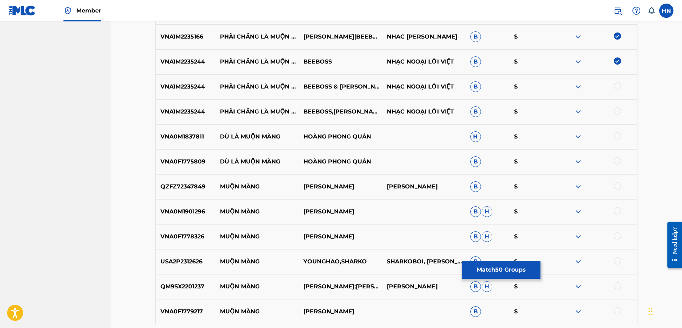
scroll to position [1460, 0]
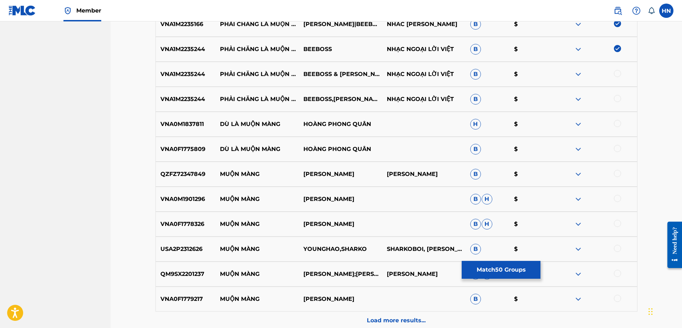
click at [614, 75] on div at bounding box center [617, 73] width 7 height 7
click at [612, 101] on div at bounding box center [595, 99] width 83 height 9
click at [615, 99] on div at bounding box center [617, 98] width 7 height 7
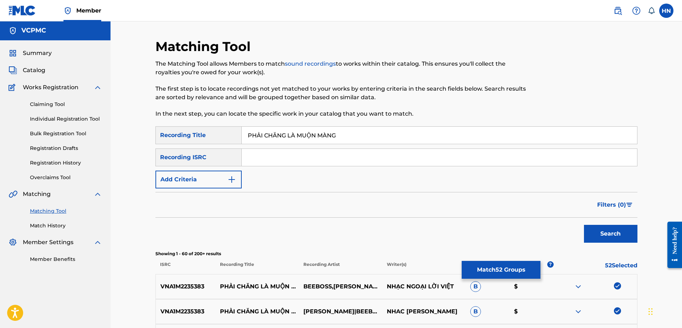
scroll to position [0, 0]
click at [326, 141] on input "PHẢI CHĂNG LÀ MUỘN MÀNG" at bounding box center [439, 135] width 395 height 17
paste input "AI CHANG LA MUON MA"
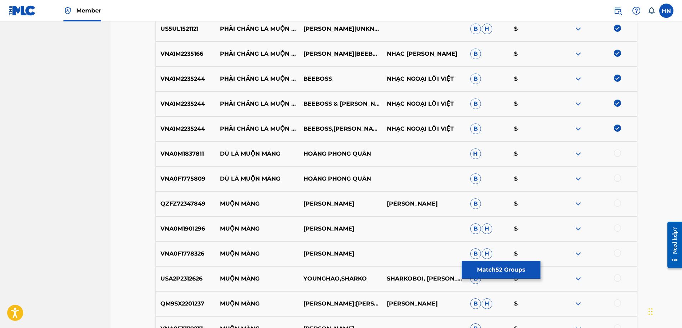
scroll to position [1426, 0]
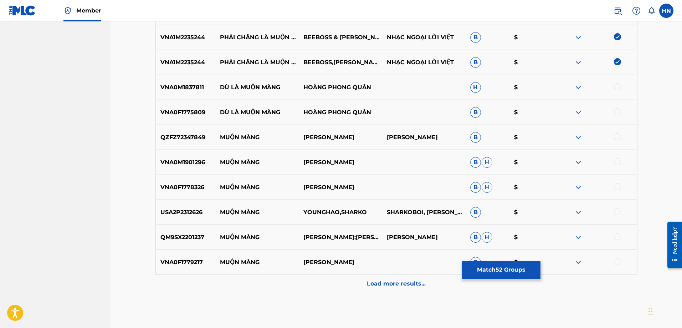
type input "PHAI CHANG LA MUON MANG"
click at [352, 279] on div "Load more results..." at bounding box center [396, 283] width 482 height 18
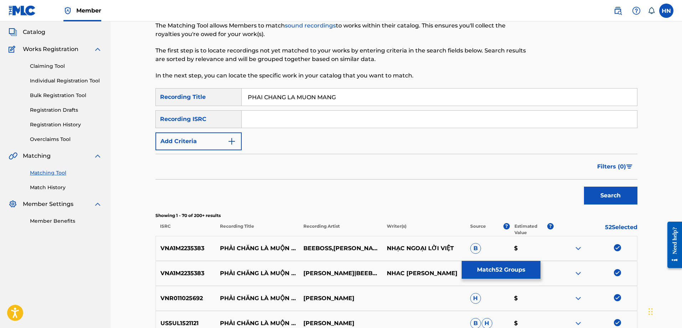
scroll to position [0, 0]
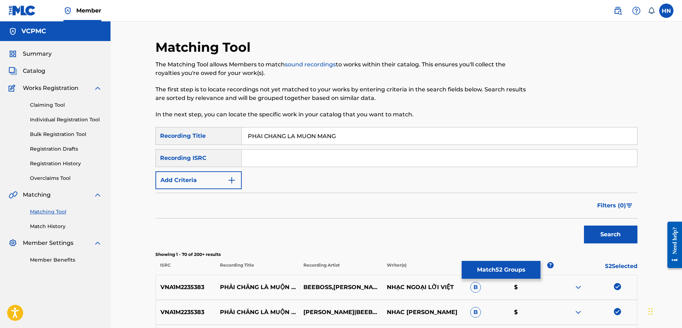
click at [602, 229] on button "Search" at bounding box center [610, 234] width 53 height 18
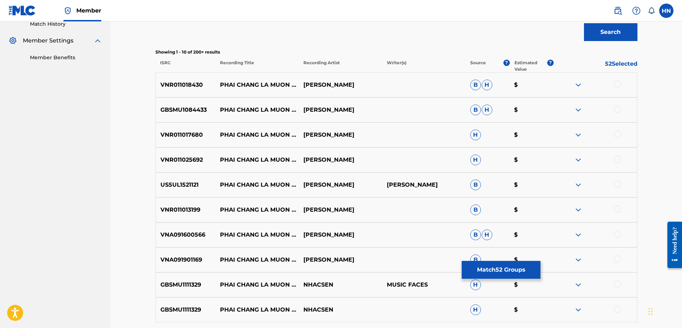
scroll to position [214, 0]
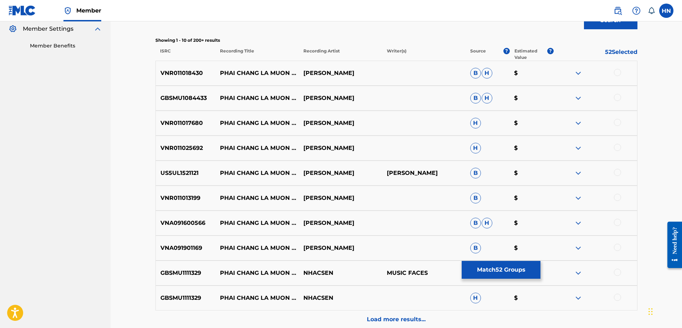
click at [182, 69] on p "VNR011018430" at bounding box center [186, 73] width 60 height 9
click at [617, 72] on div at bounding box center [617, 72] width 7 height 7
click at [192, 103] on div "GBSMU1084433 PHAI CHANG LA MUON MANG HỒ QUANG HIẾU B H $" at bounding box center [396, 98] width 482 height 25
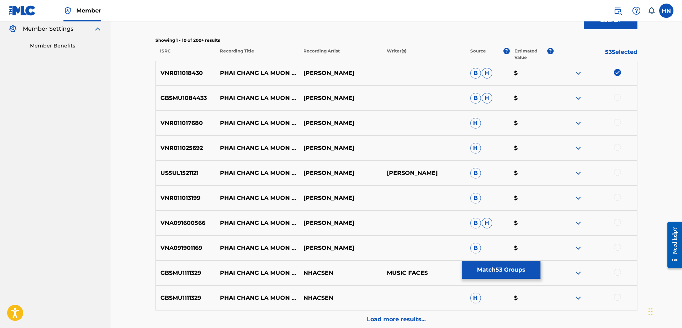
click at [618, 97] on div at bounding box center [617, 97] width 7 height 7
click at [155, 123] on div "VNR011017680 PHAI CHANG LA MUON MANG HO QUANG HIEU H $" at bounding box center [396, 122] width 482 height 25
click at [620, 121] on div at bounding box center [617, 122] width 7 height 7
click at [178, 152] on p "VNR011025692" at bounding box center [186, 148] width 60 height 9
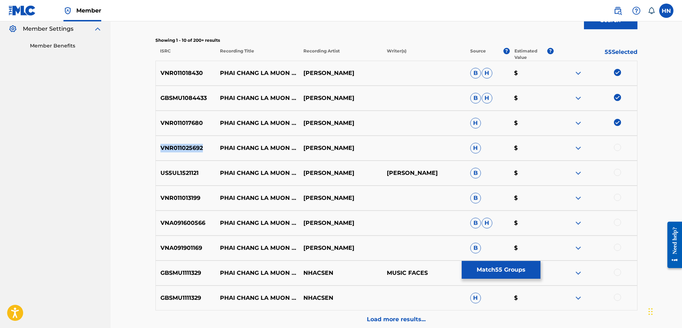
click at [178, 152] on p "VNR011025692" at bounding box center [186, 148] width 60 height 9
click at [615, 146] on div at bounding box center [617, 147] width 7 height 7
click at [618, 172] on div at bounding box center [617, 172] width 7 height 7
click at [181, 203] on div "VNR011013199 PHAI CHANG LA MUON MANG HỒ QUANG HIẾU B $" at bounding box center [396, 197] width 482 height 25
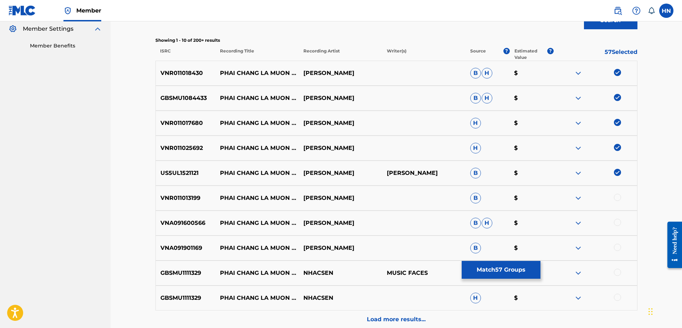
click at [617, 197] on div at bounding box center [617, 197] width 7 height 7
click at [197, 221] on p "VNA091600566" at bounding box center [186, 222] width 60 height 9
click at [619, 221] on div at bounding box center [617, 221] width 7 height 7
click at [191, 249] on p "VNA091901169" at bounding box center [186, 247] width 60 height 9
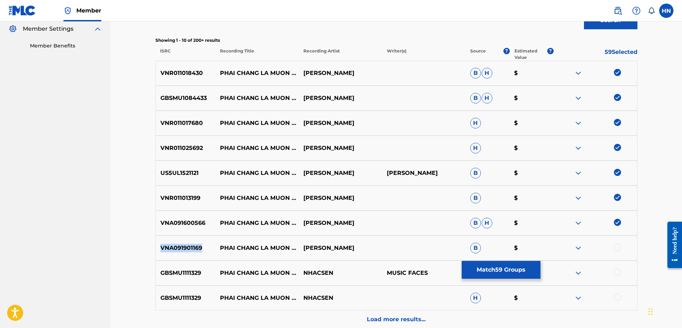
click at [191, 249] on p "VNA091901169" at bounding box center [186, 247] width 60 height 9
click at [618, 248] on div at bounding box center [617, 246] width 7 height 7
click at [580, 273] on img at bounding box center [578, 272] width 9 height 9
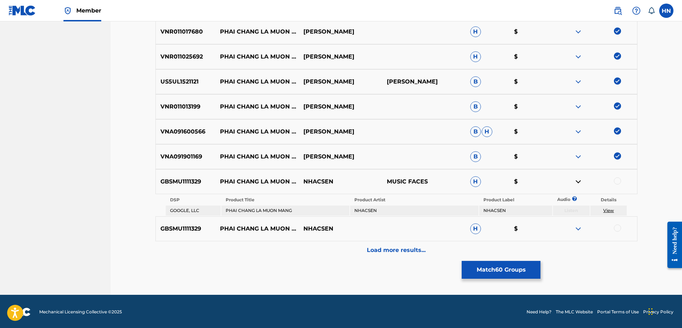
scroll to position [306, 0]
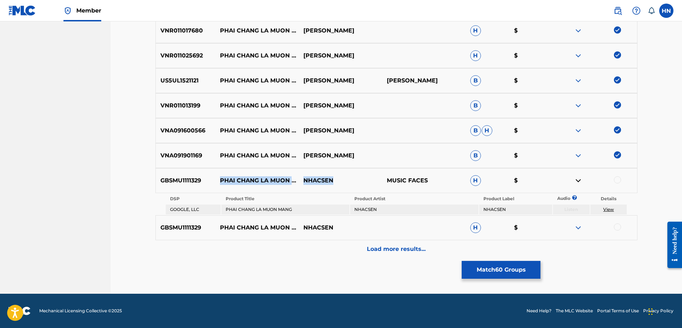
drag, startPoint x: 217, startPoint y: 176, endPoint x: 339, endPoint y: 181, distance: 122.4
click at [339, 181] on div "GBSMU1111329 PHAI CHANG LA MUON MANG NHACSEN MUSIC FACES H $" at bounding box center [396, 180] width 482 height 25
click at [396, 254] on div "Load more results..." at bounding box center [396, 249] width 482 height 18
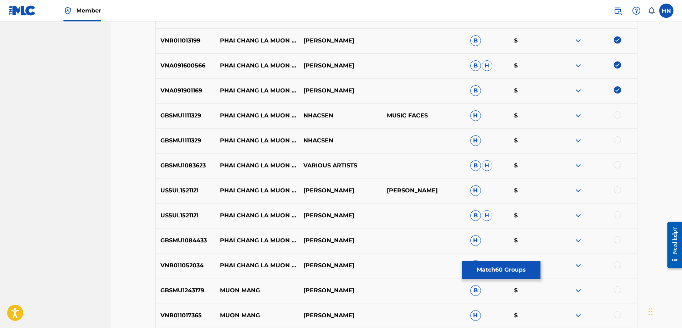
scroll to position [377, 0]
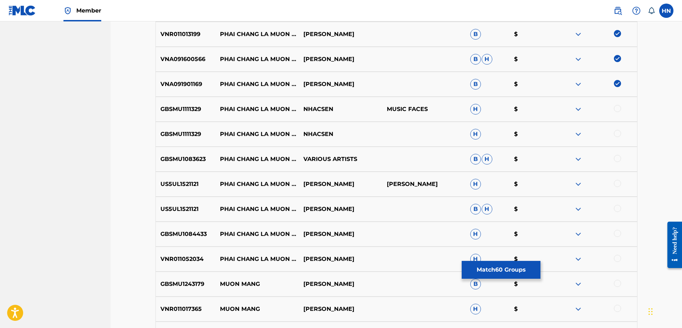
click at [177, 182] on p "US5UL1521121" at bounding box center [186, 184] width 60 height 9
click at [617, 181] on div at bounding box center [617, 183] width 7 height 7
click at [617, 207] on div at bounding box center [617, 208] width 7 height 7
click at [199, 239] on div "GBSMU1084433 PHAI CHANG LA MUON MANG HO QUANG HIEU H $" at bounding box center [396, 233] width 482 height 25
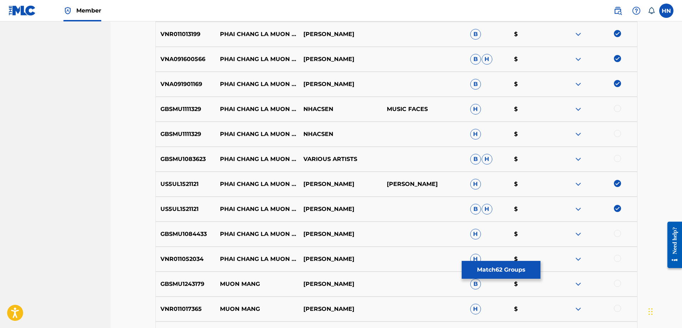
click at [615, 233] on div at bounding box center [617, 233] width 7 height 7
click at [192, 258] on p "VNR011052034" at bounding box center [186, 258] width 60 height 9
click at [614, 255] on div at bounding box center [595, 258] width 83 height 9
click at [616, 257] on div at bounding box center [617, 257] width 7 height 7
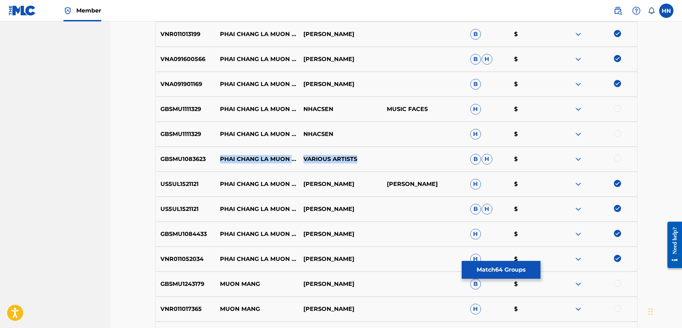
drag, startPoint x: 221, startPoint y: 153, endPoint x: 394, endPoint y: 161, distance: 173.4
click at [391, 161] on div "GBSMU1083623 PHAI CHANG LA MUON MANG VARIOUS ARTISTS B H $" at bounding box center [396, 158] width 482 height 25
click at [171, 159] on p "GBSMU1083623" at bounding box center [186, 159] width 60 height 9
click at [619, 157] on div at bounding box center [617, 158] width 7 height 7
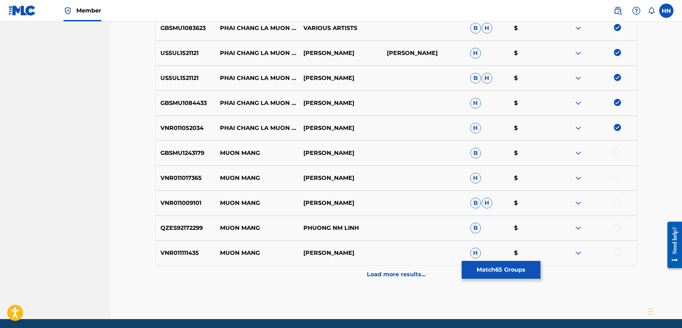
scroll to position [534, 0]
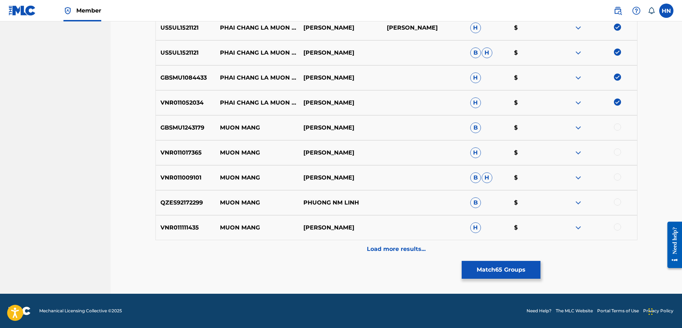
click at [472, 271] on button "Match 65 Groups" at bounding box center [501, 270] width 79 height 18
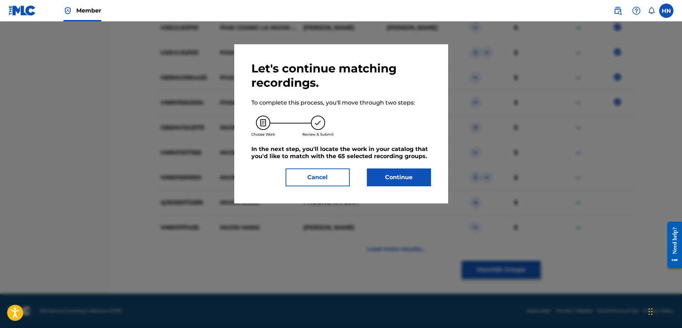
click at [375, 171] on button "Continue" at bounding box center [399, 177] width 64 height 18
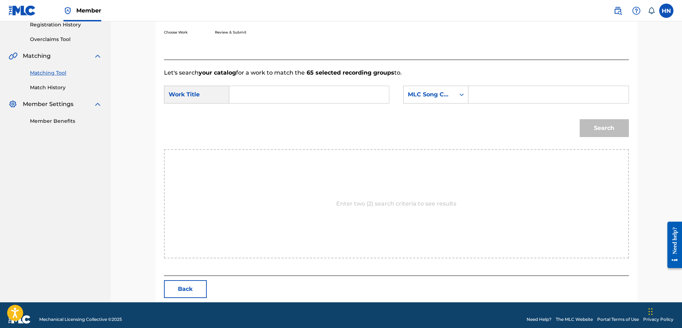
scroll to position [147, 0]
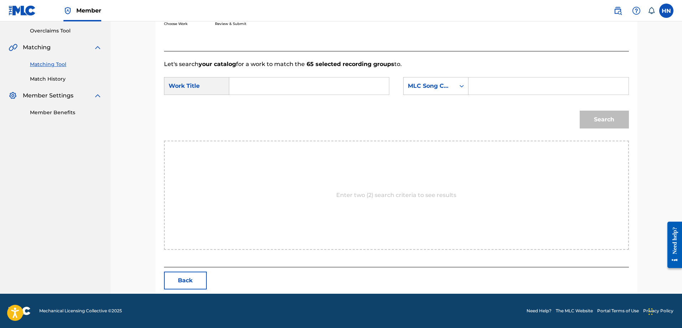
click at [327, 82] on input "Search Form" at bounding box center [309, 85] width 148 height 17
paste input "PHAI CHANG LA MUON MANG"
type input "PHAI CHANG LA MUON MANG"
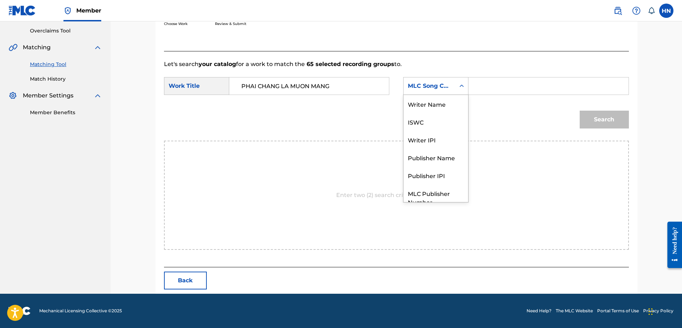
click at [444, 84] on div "MLC Song Code" at bounding box center [429, 86] width 43 height 9
click at [436, 101] on div "ISWC" at bounding box center [435, 95] width 65 height 18
click at [477, 87] on input "Search Form" at bounding box center [548, 85] width 148 height 17
click at [449, 84] on div "ISWC" at bounding box center [429, 86] width 43 height 9
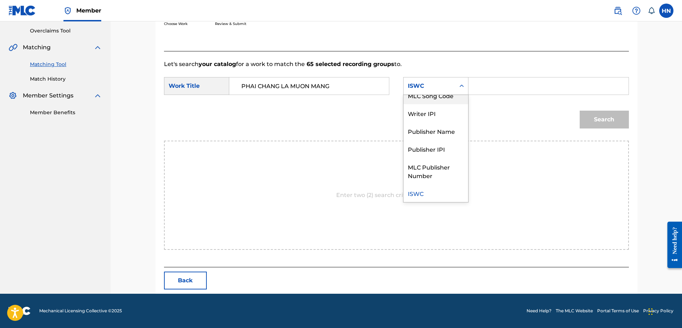
scroll to position [0, 0]
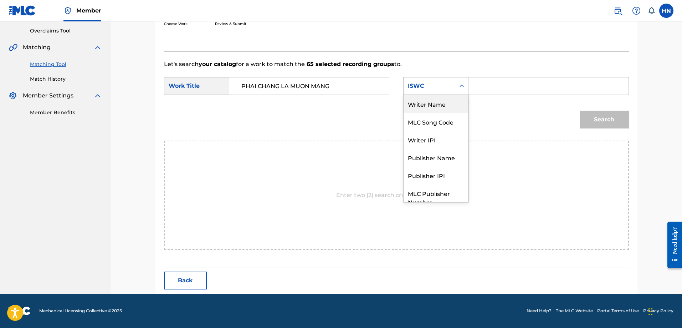
click at [436, 107] on div "Writer Name" at bounding box center [435, 104] width 65 height 18
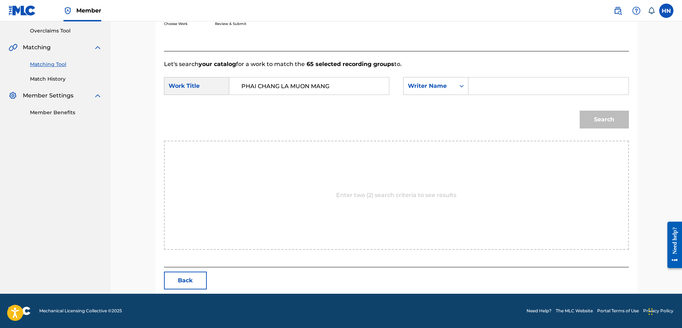
click at [499, 87] on input "Search Form" at bounding box center [548, 85] width 148 height 17
type input "quynh phan manh"
click at [580, 110] on button "Search" at bounding box center [604, 119] width 49 height 18
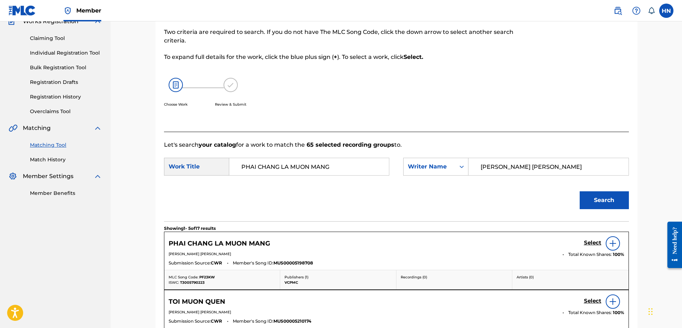
scroll to position [147, 0]
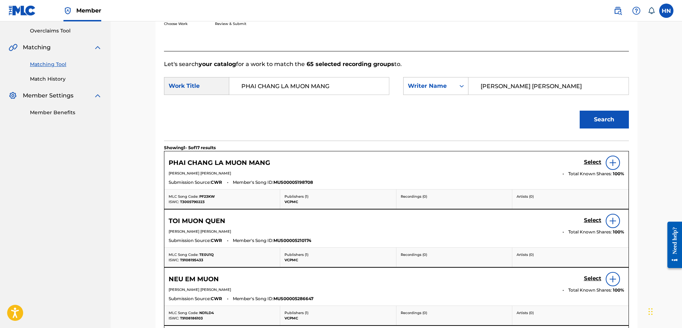
click at [588, 162] on h5 "Select" at bounding box center [592, 162] width 17 height 7
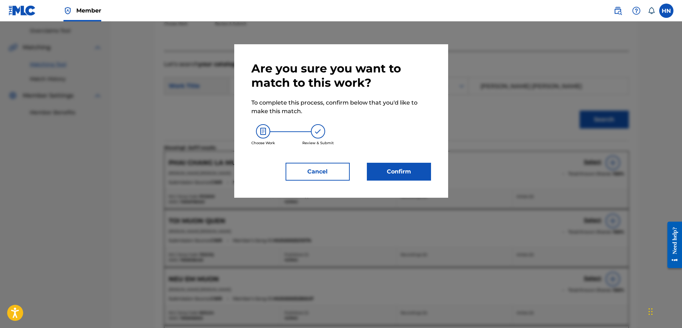
click at [395, 171] on button "Confirm" at bounding box center [399, 172] width 64 height 18
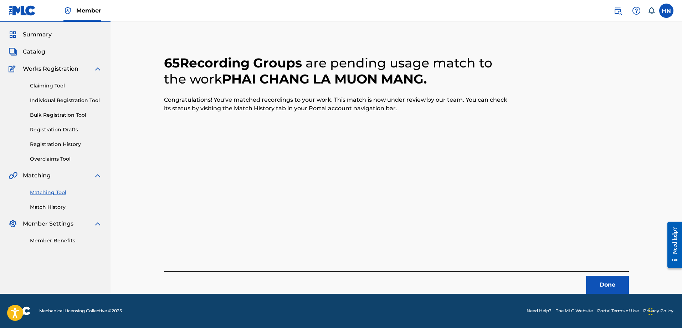
scroll to position [19, 0]
click at [602, 283] on button "Done" at bounding box center [607, 285] width 43 height 18
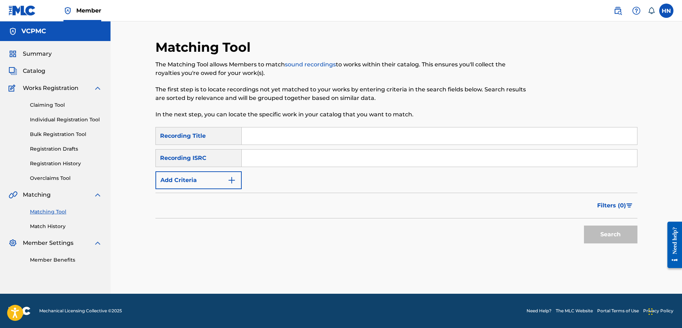
click at [380, 127] on input "Search Form" at bounding box center [439, 135] width 395 height 17
paste input "CHƯA BAO GIỜ MẸ KỂ"
type input "CHƯA BAO GIỜ MẸ KỂ"
click at [597, 232] on button "Search" at bounding box center [610, 234] width 53 height 18
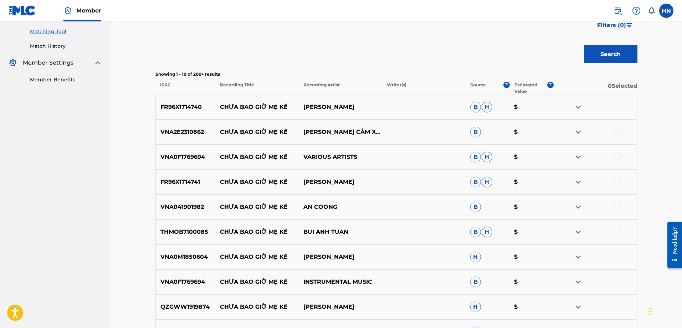
scroll to position [214, 0]
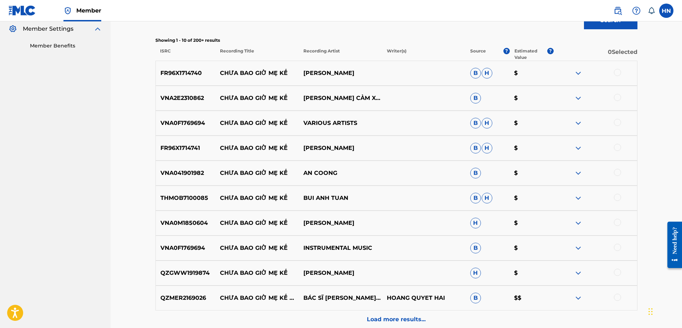
click at [194, 72] on p "FR96X1714740" at bounding box center [186, 73] width 60 height 9
click at [615, 71] on div at bounding box center [617, 72] width 7 height 7
click at [191, 150] on p "FR96X1714741" at bounding box center [186, 148] width 60 height 9
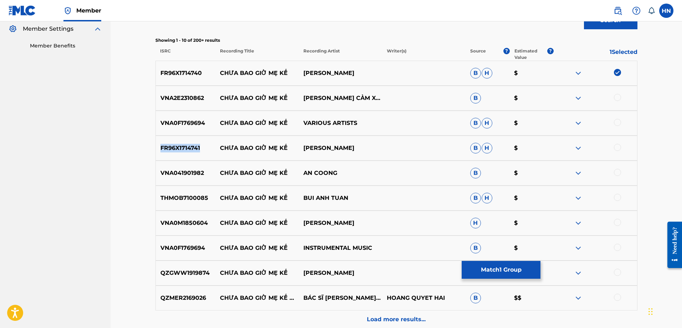
click at [191, 150] on p "FR96X1714741" at bounding box center [186, 148] width 60 height 9
click at [615, 146] on div at bounding box center [617, 147] width 7 height 7
click at [189, 217] on div "VNA0M1850604 CHƯA BAO GIỜ MẸ KỂ ERIK,MIN H $" at bounding box center [396, 222] width 482 height 25
click at [617, 221] on div at bounding box center [617, 221] width 7 height 7
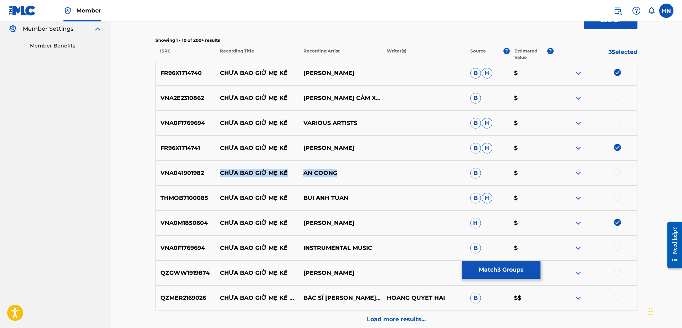
drag, startPoint x: 220, startPoint y: 171, endPoint x: 381, endPoint y: 173, distance: 161.1
click at [378, 174] on div "VNA041901982 CHƯA BAO GIỜ MẸ KỂ AN COONG B $" at bounding box center [396, 172] width 482 height 25
click at [196, 176] on p "VNA041901982" at bounding box center [186, 173] width 60 height 9
click at [619, 171] on div at bounding box center [617, 172] width 7 height 7
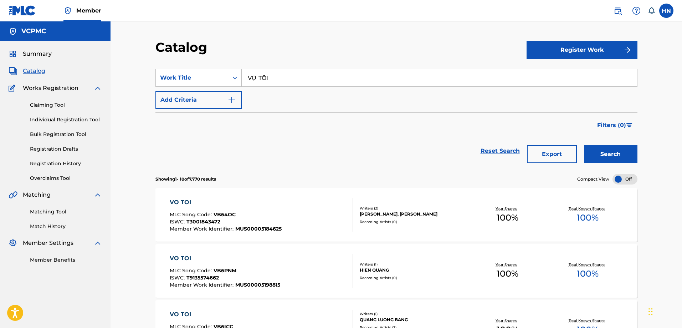
click at [387, 80] on input "VỢ TÔI" at bounding box center [439, 77] width 395 height 17
click at [595, 153] on button "Search" at bounding box center [610, 154] width 53 height 18
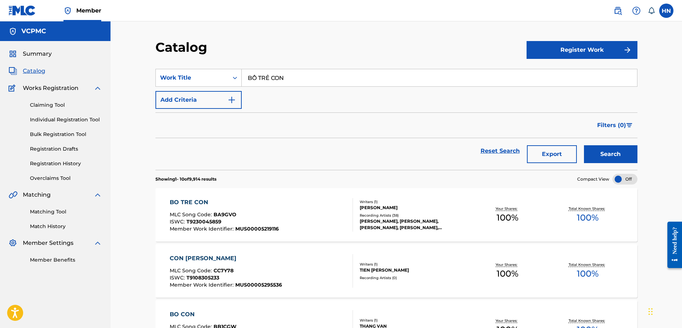
click at [302, 87] on div "SearchWithCriteria4c8d4141-f306-4b16-95e4-b73ff2a784f2 Work Title BỐ TRẺ CON Ad…" at bounding box center [396, 89] width 482 height 40
click at [302, 84] on input "BỐ TRẺ CON" at bounding box center [439, 77] width 395 height 17
paste input "CÓ ANH Ở ĐÂY RỒI"
drag, startPoint x: 603, startPoint y: 158, endPoint x: 448, endPoint y: 86, distance: 171.3
click at [603, 158] on button "Search" at bounding box center [610, 154] width 53 height 18
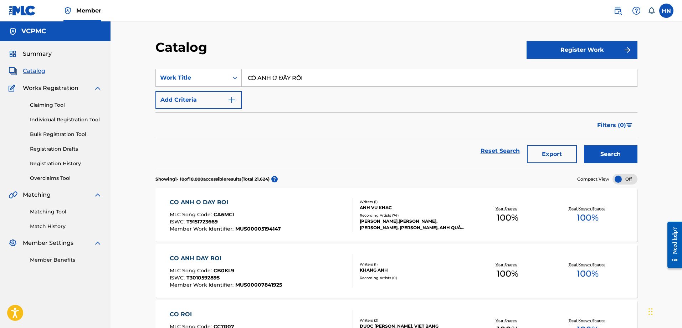
click at [268, 76] on input "CÓ ANH Ở ĐÂY RỒI" at bounding box center [439, 77] width 395 height 17
paste input "DUYÊN TRỜI LẤY 2"
click at [629, 153] on button "Search" at bounding box center [610, 154] width 53 height 18
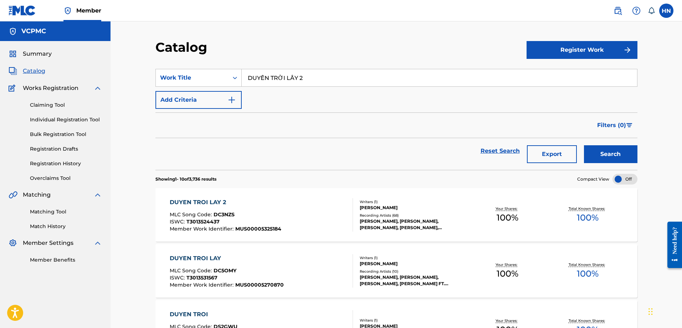
click at [325, 74] on input "DUYÊN TRỜI LẤY 2" at bounding box center [439, 77] width 395 height 17
paste input "YÊU MỘT NGƯỜI SAO BUỒN ĐẾN THẾ"
click at [606, 146] on button "Search" at bounding box center [610, 154] width 53 height 18
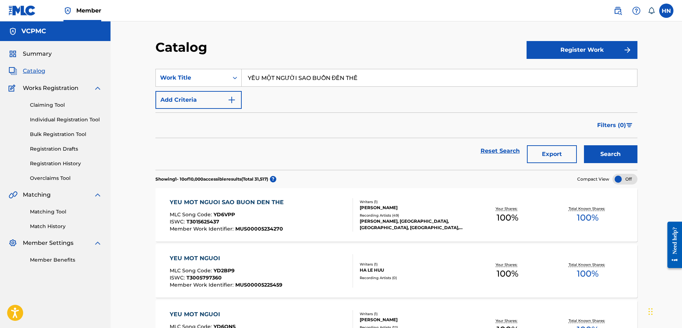
click at [405, 78] on input "YÊU MỘT NGƯỜI SAO BUỒN ĐẾN THẾ" at bounding box center [439, 77] width 395 height 17
paste input "VÌ CON"
click at [599, 144] on div "Search" at bounding box center [608, 151] width 57 height 26
click at [597, 148] on button "Search" at bounding box center [610, 154] width 53 height 18
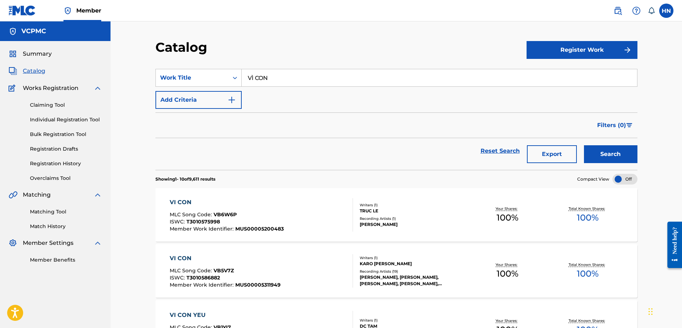
click at [332, 78] on input "VÌ CON" at bounding box center [439, 77] width 395 height 17
paste input "BÀI CA XUÂ"
click at [590, 152] on button "Search" at bounding box center [610, 154] width 53 height 18
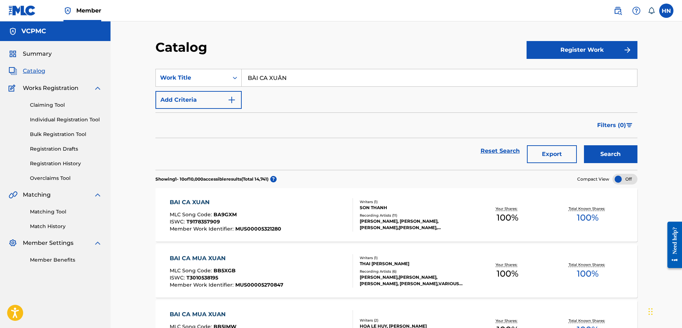
click at [283, 69] on div "BÀI CA XUÂN" at bounding box center [440, 78] width 396 height 18
click at [286, 76] on input "BÀI CA XUÂN" at bounding box center [439, 77] width 395 height 17
paste input "PHẢI CHĂNG LÀ MUỘN MÀNG"
click at [634, 156] on button "Search" at bounding box center [610, 154] width 53 height 18
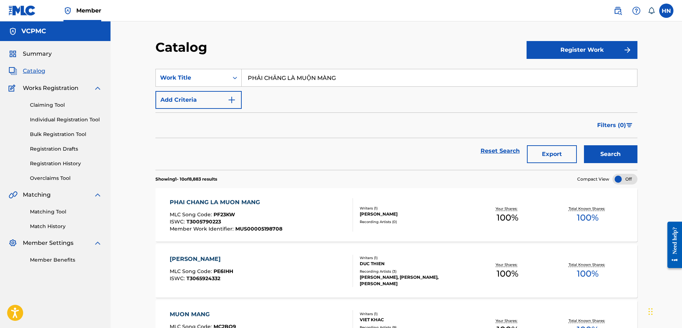
click at [286, 82] on input "PHẢI CHĂNG LÀ MUỘN MÀNG" at bounding box center [439, 77] width 395 height 17
paste input "CHƯA BAO GIỜ MẸ KỂ"
type input "CHƯA BAO GIỜ MẸ KỂ"
click at [607, 158] on button "Search" at bounding box center [610, 154] width 53 height 18
